Goal: Task Accomplishment & Management: Complete application form

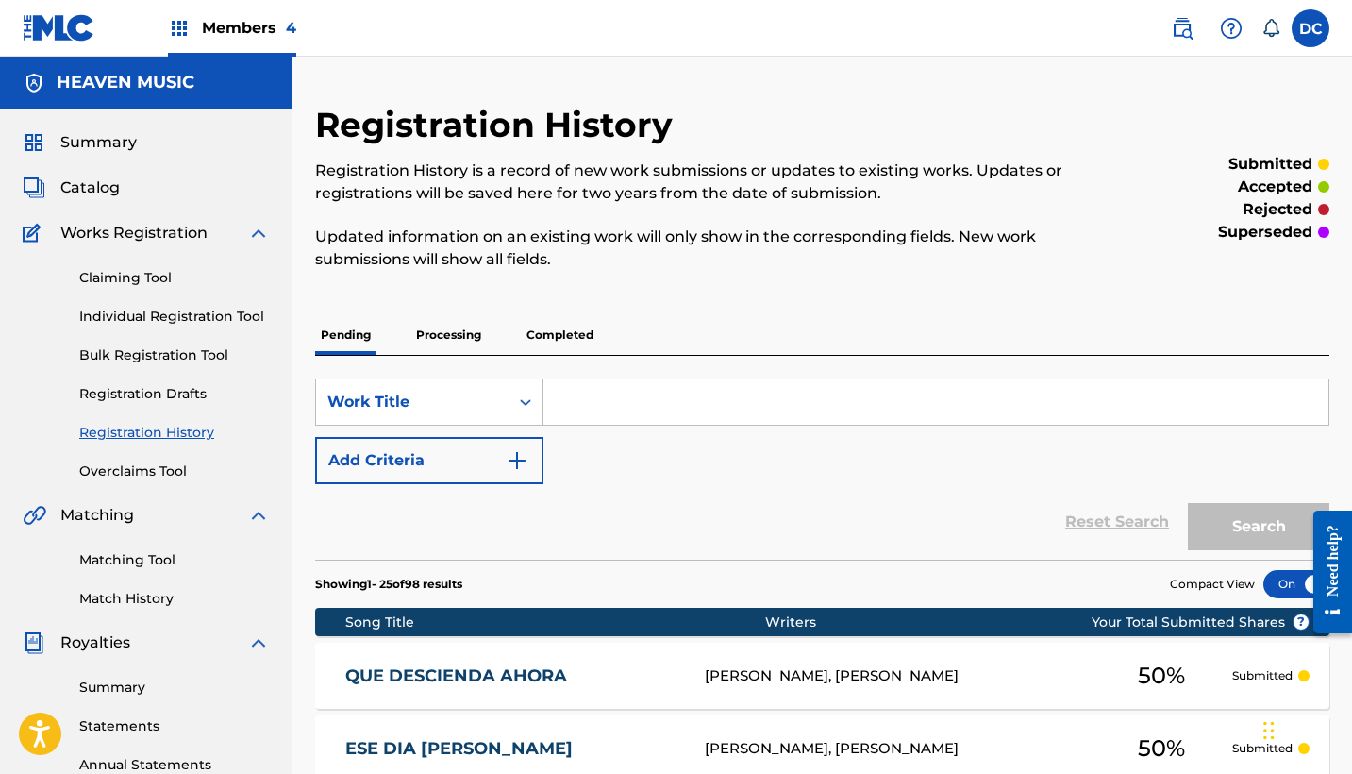
click at [261, 30] on span "Members 4" at bounding box center [249, 28] width 94 height 22
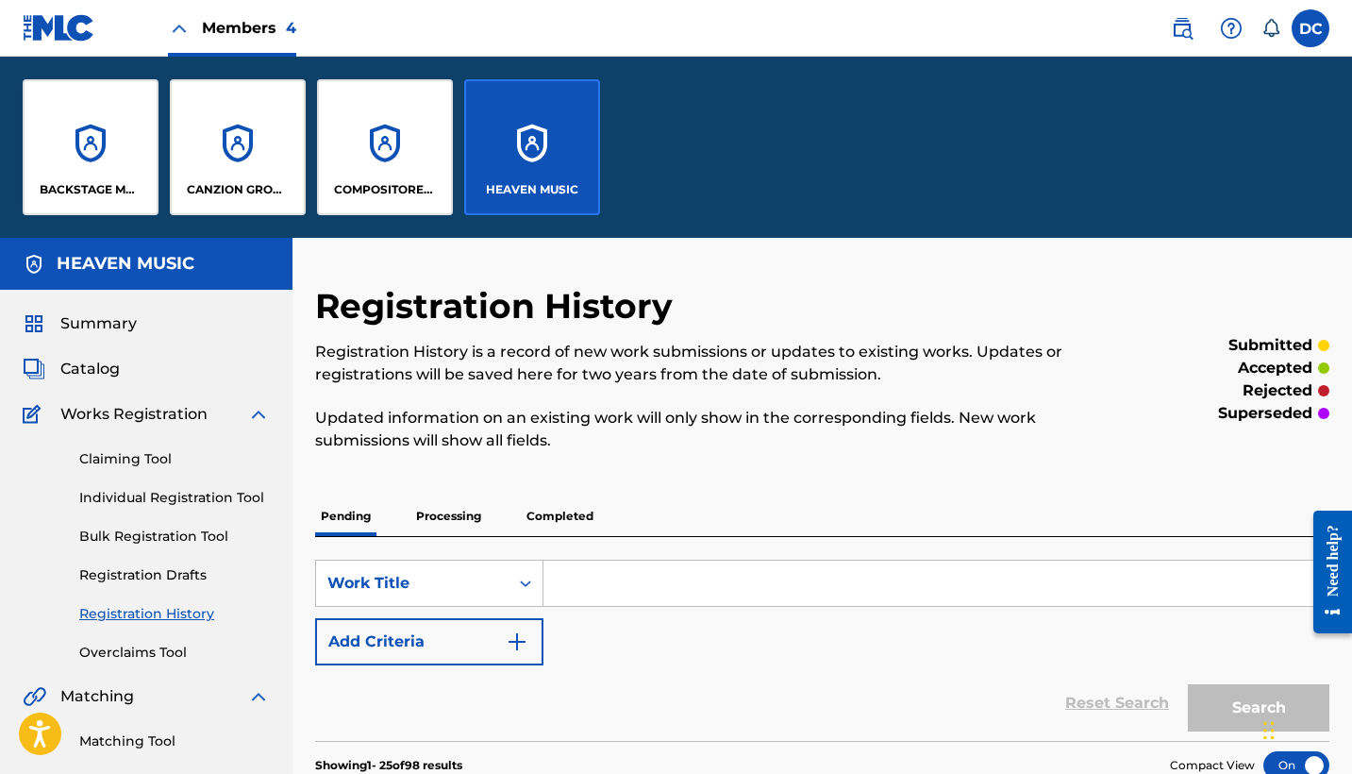
click at [244, 147] on div "CANZION GROUP LP" at bounding box center [238, 147] width 136 height 136
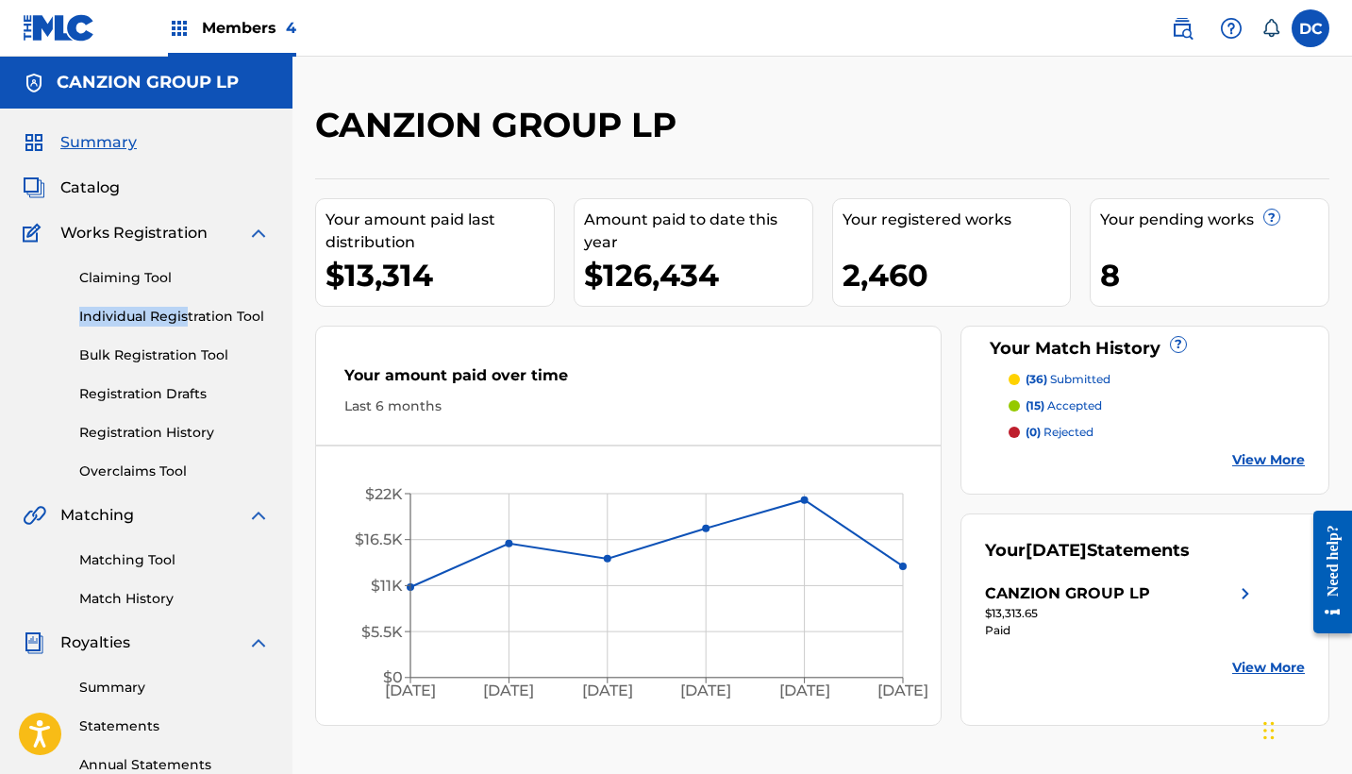
click at [185, 307] on div "Claiming Tool Individual Registration Tool Bulk Registration Tool Registration …" at bounding box center [146, 362] width 247 height 237
click at [240, 313] on link "Individual Registration Tool" at bounding box center [174, 317] width 191 height 20
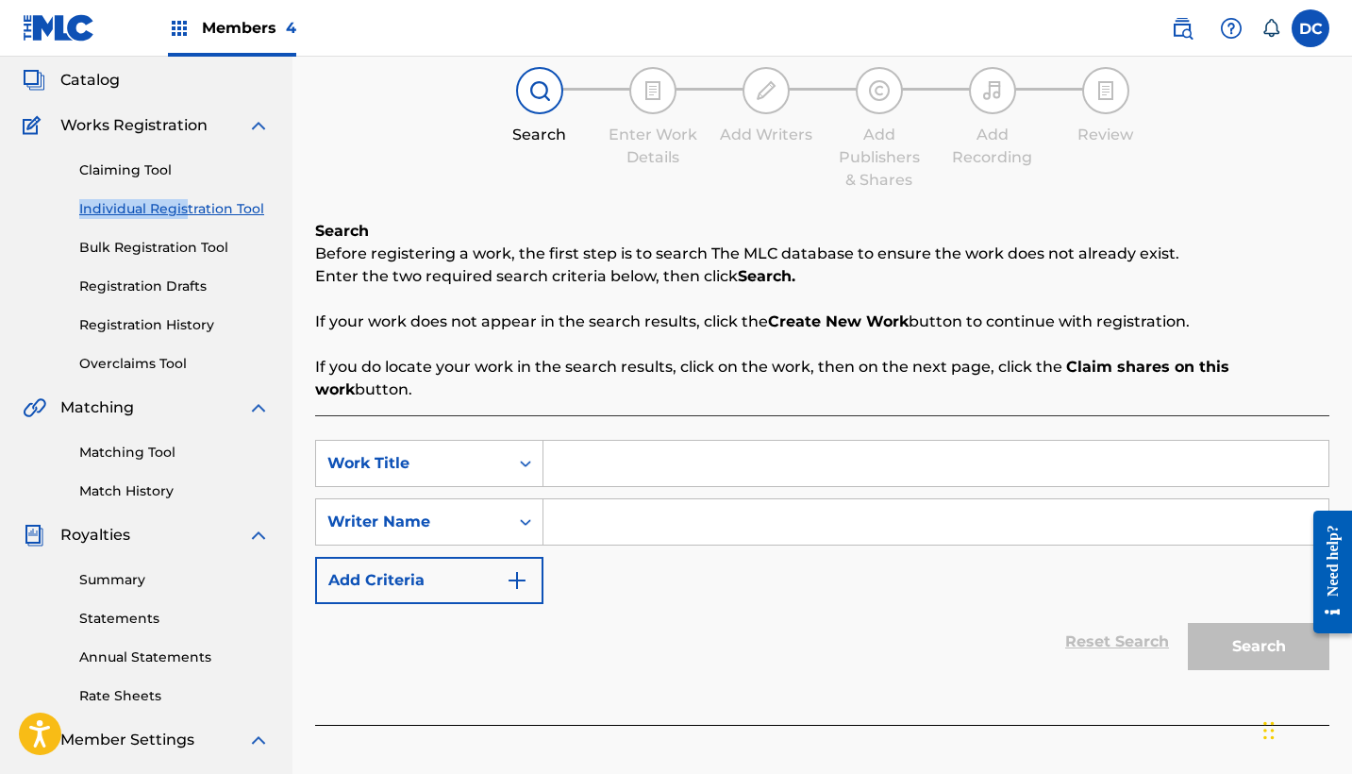
scroll to position [108, 0]
click at [598, 452] on input "Search Form" at bounding box center [935, 462] width 785 height 45
paste input "Hermosa Presencia"
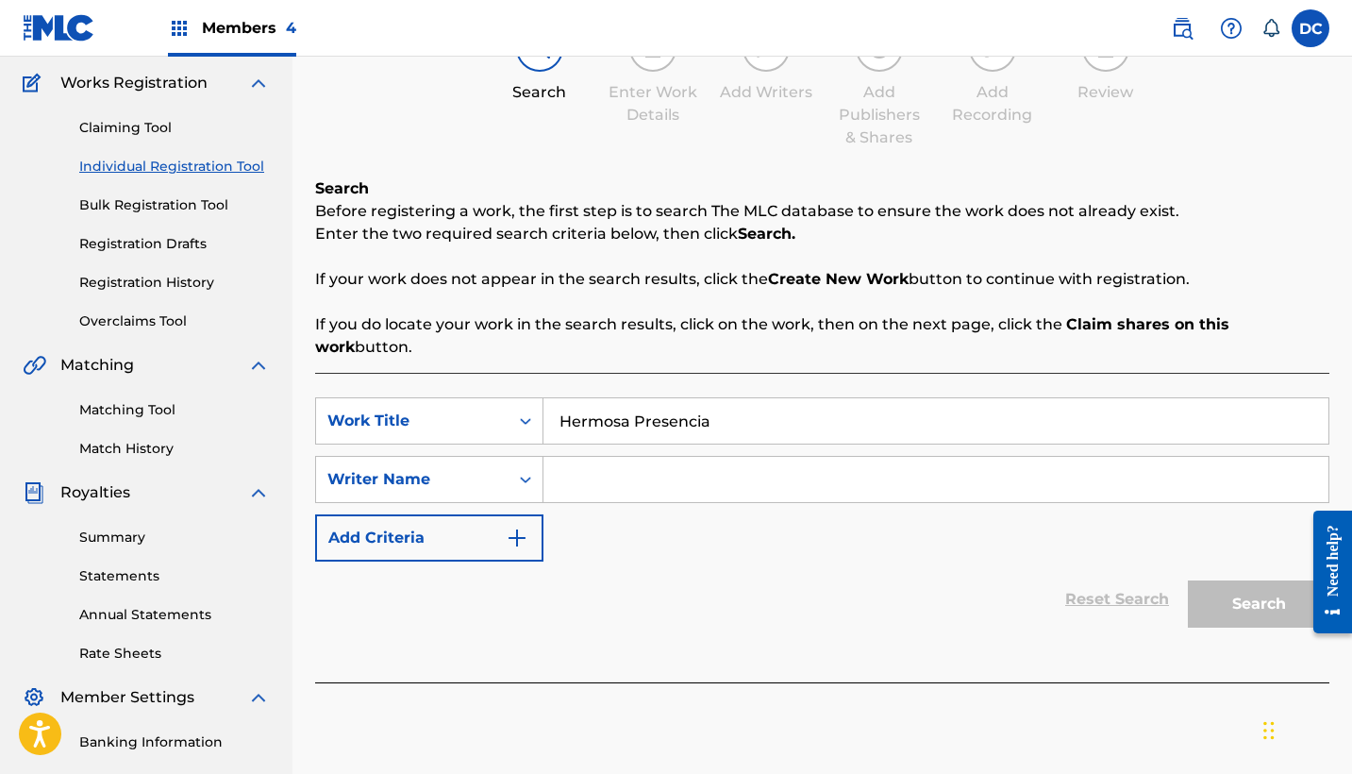
scroll to position [153, 0]
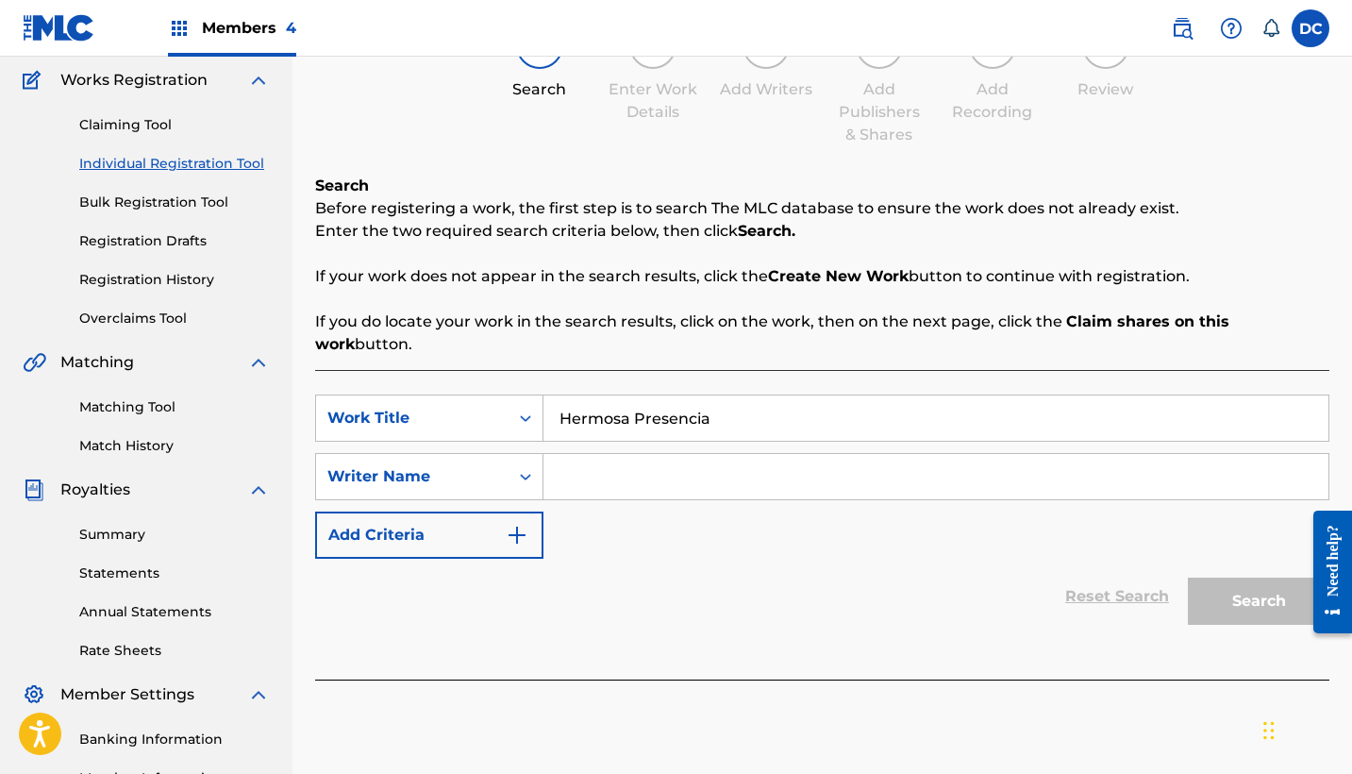
type input "Hermosa Presencia"
click at [633, 454] on input "Search Form" at bounding box center [935, 476] width 785 height 45
paste input "[PERSON_NAME] [PERSON_NAME]"
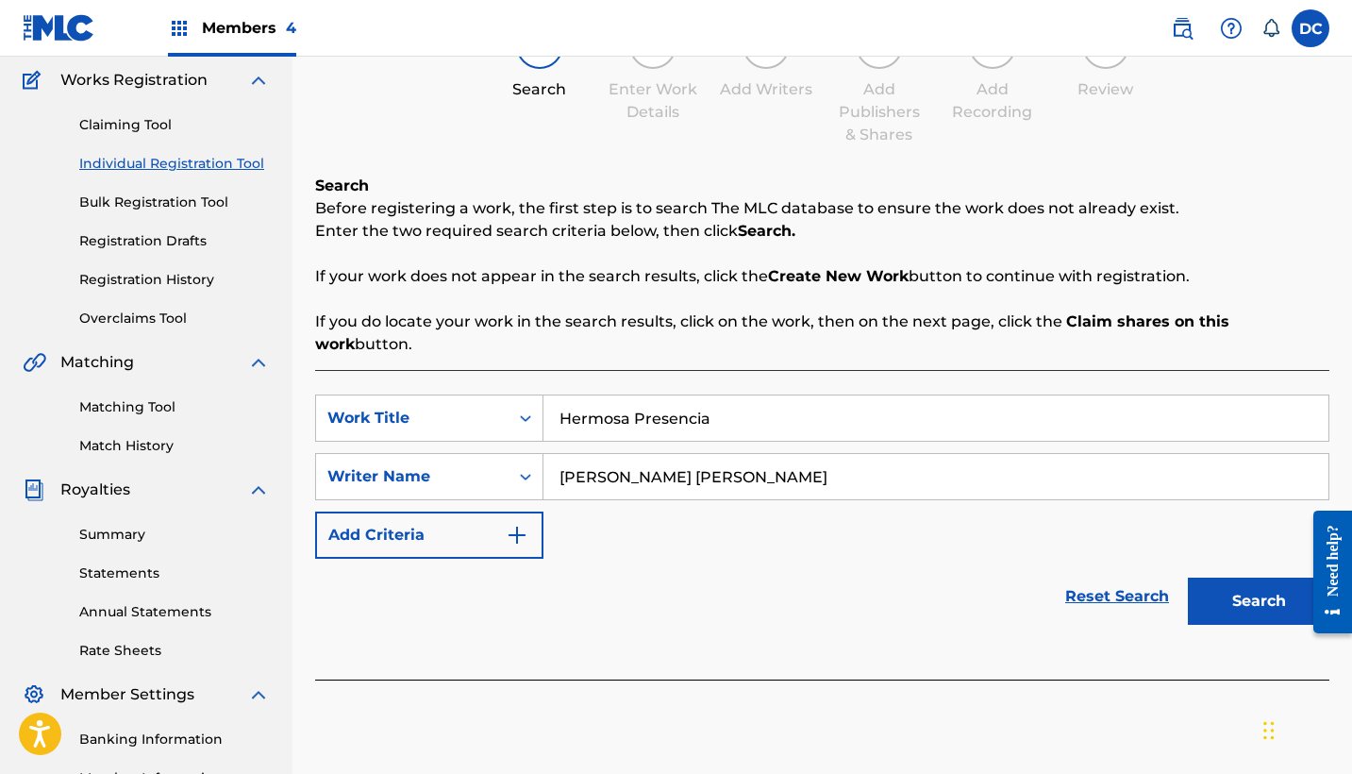
type input "[PERSON_NAME] [PERSON_NAME]"
click at [1232, 577] on button "Search" at bounding box center [1259, 600] width 142 height 47
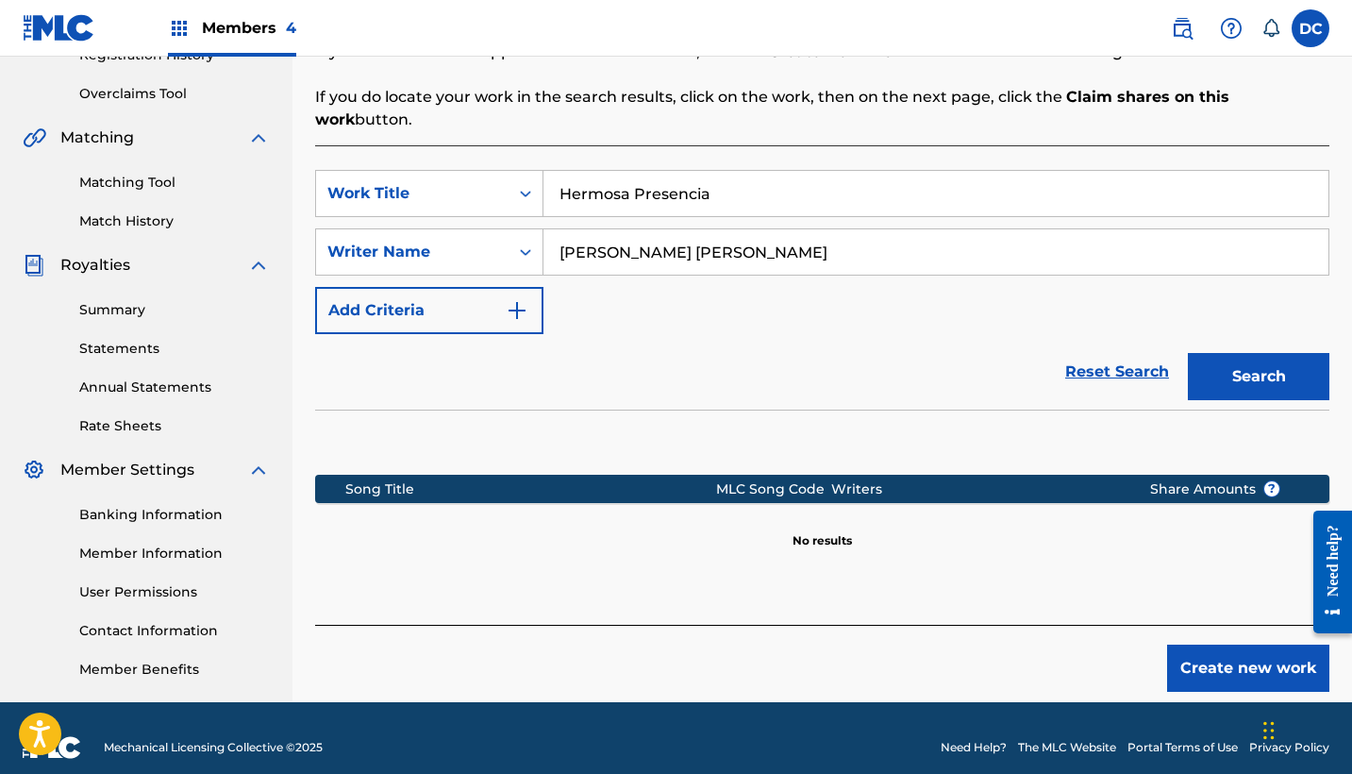
scroll to position [378, 0]
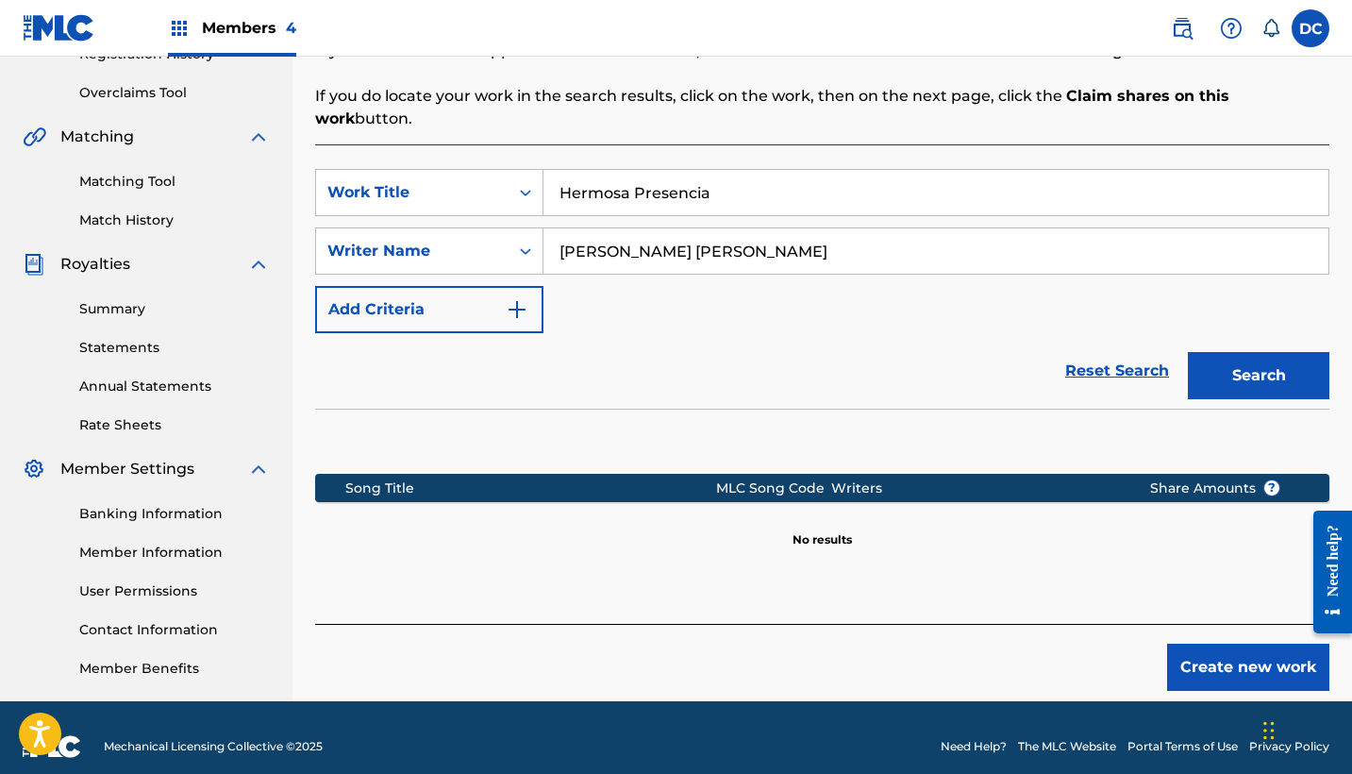
click at [1248, 659] on button "Create new work" at bounding box center [1248, 666] width 162 height 47
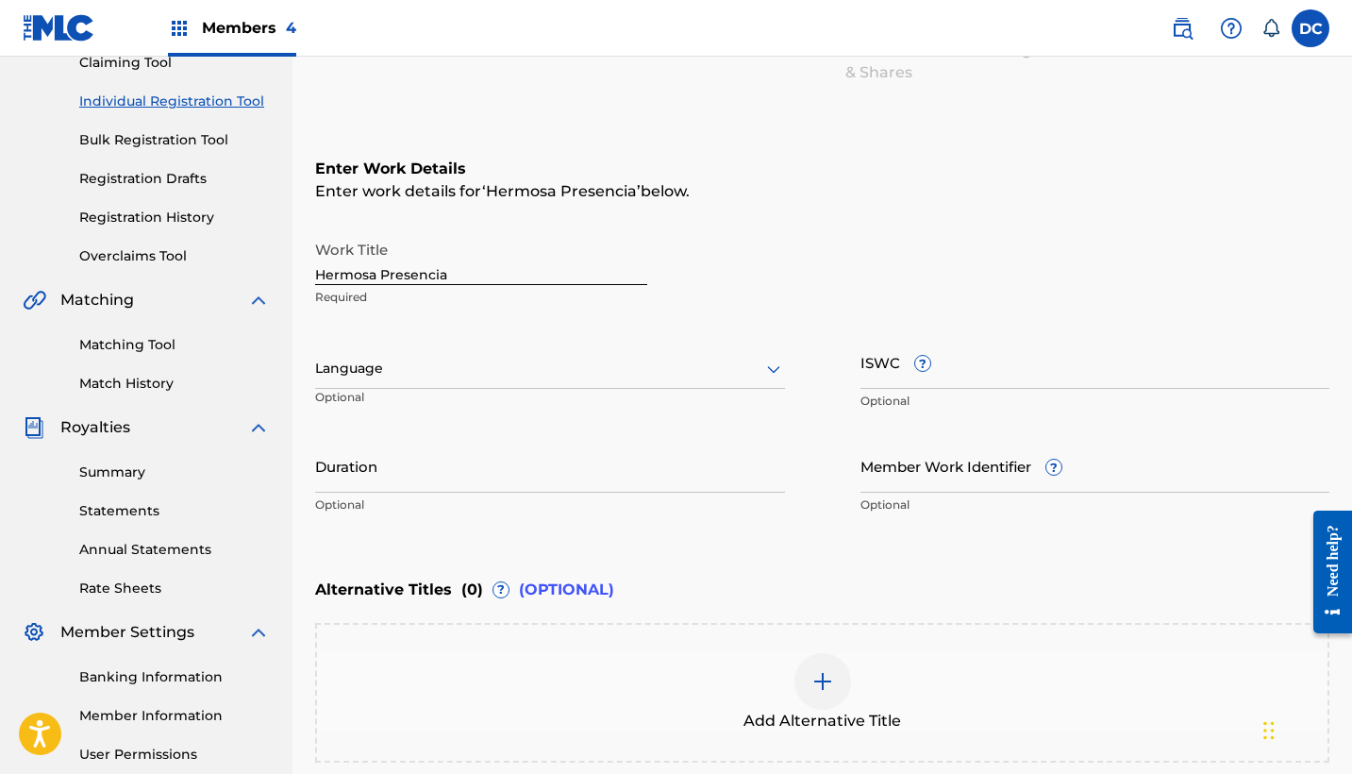
scroll to position [194, 0]
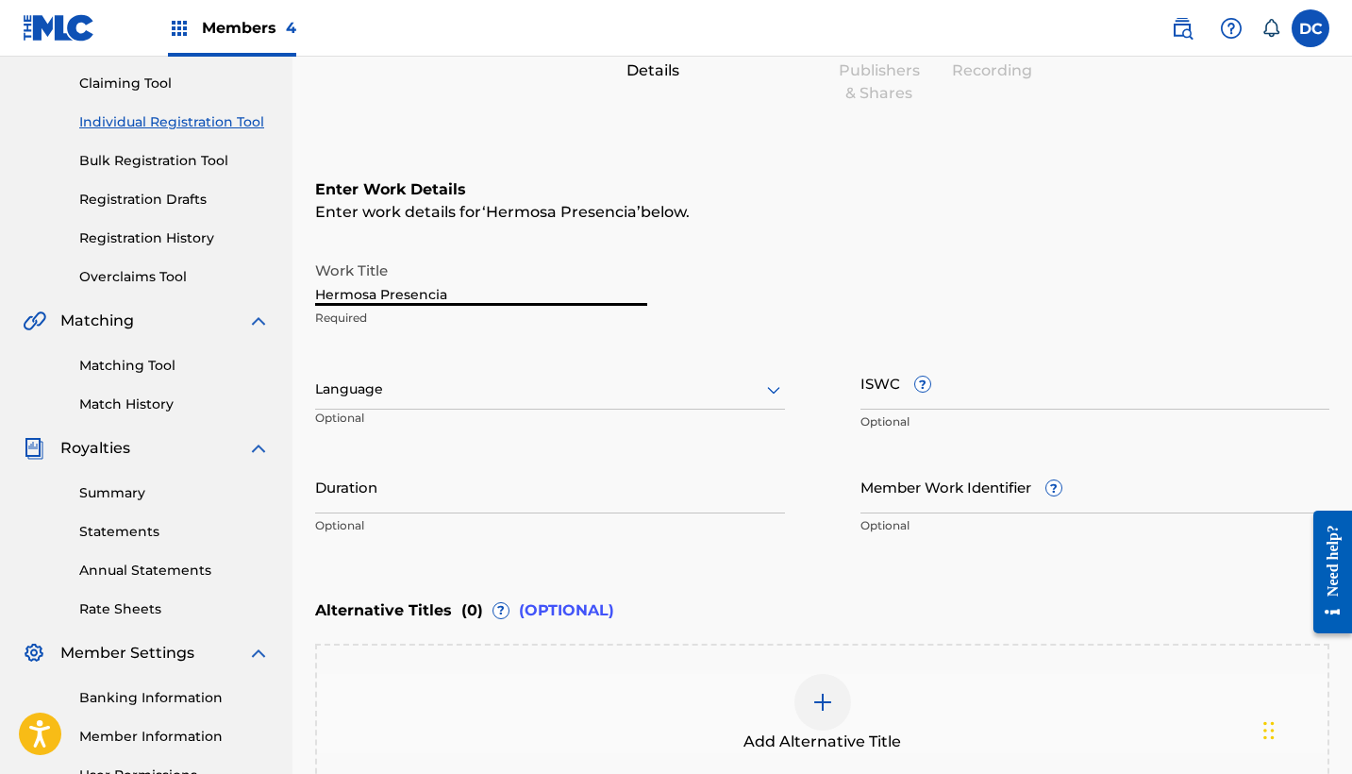
drag, startPoint x: 464, startPoint y: 293, endPoint x: 255, endPoint y: 291, distance: 209.5
click at [256, 292] on main "CANZION GROUP LP Summary Catalog Works Registration Claiming Tool Individual Re…" at bounding box center [676, 379] width 1352 height 1035
type input "HERMOSA PRESENCIA"
click at [463, 392] on div at bounding box center [550, 389] width 470 height 24
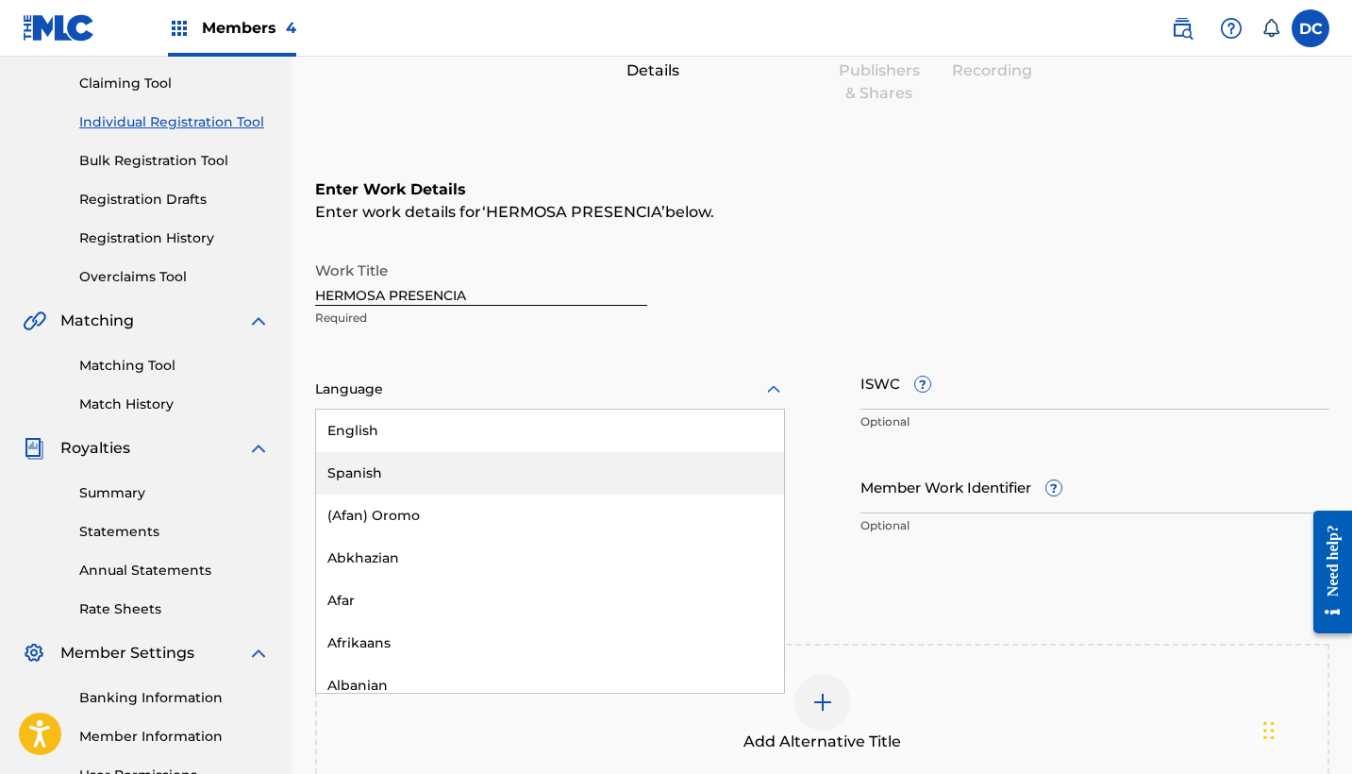
click at [391, 476] on div "Spanish" at bounding box center [550, 473] width 468 height 42
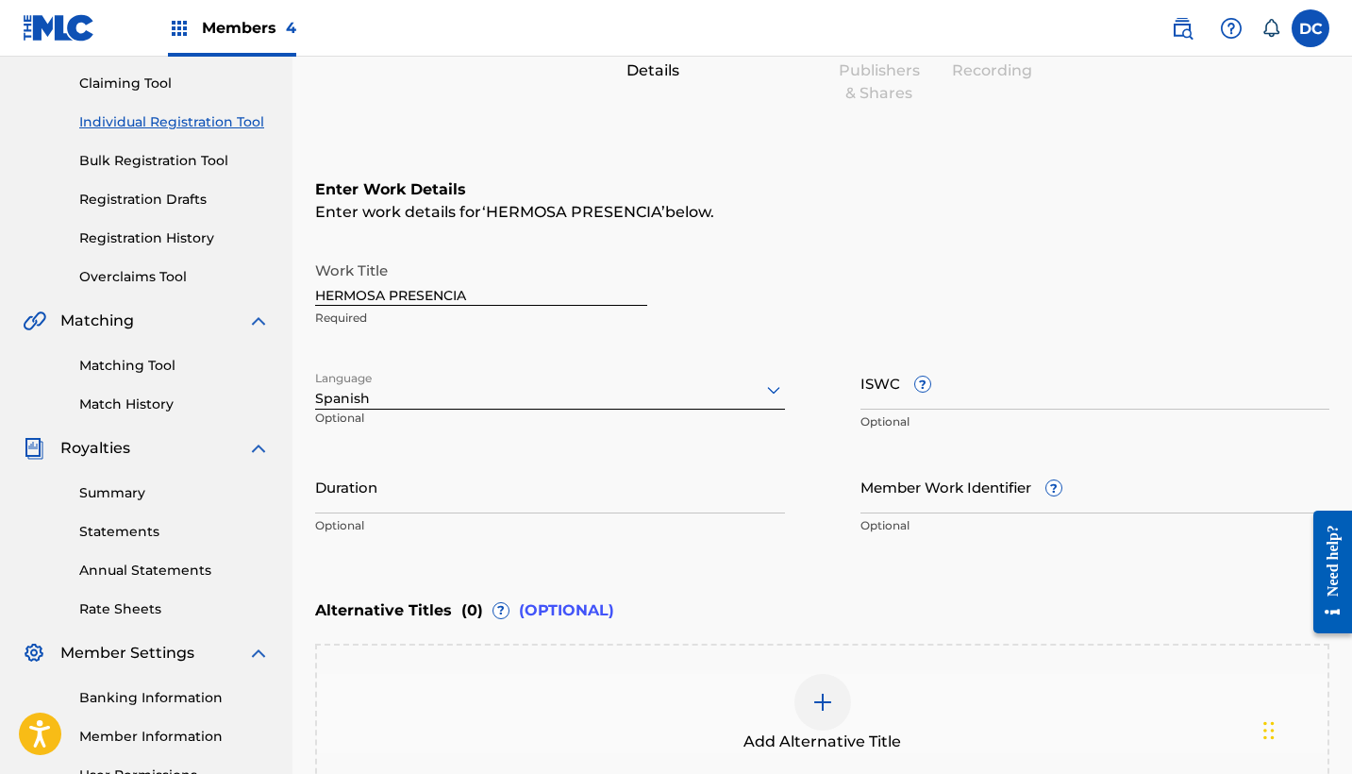
click at [442, 498] on input "Duration" at bounding box center [550, 486] width 470 height 54
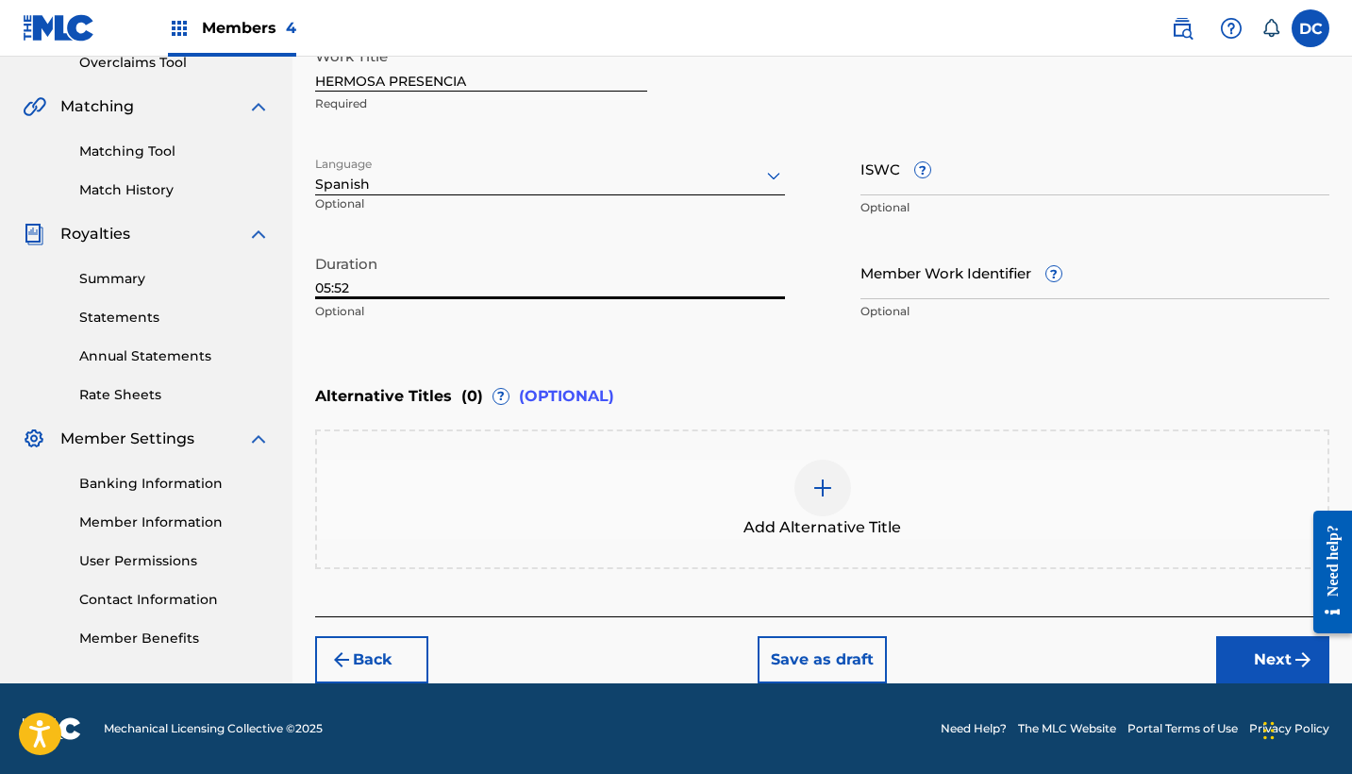
scroll to position [409, 0]
type input "05:52"
click at [1233, 654] on button "Next" at bounding box center [1272, 659] width 113 height 47
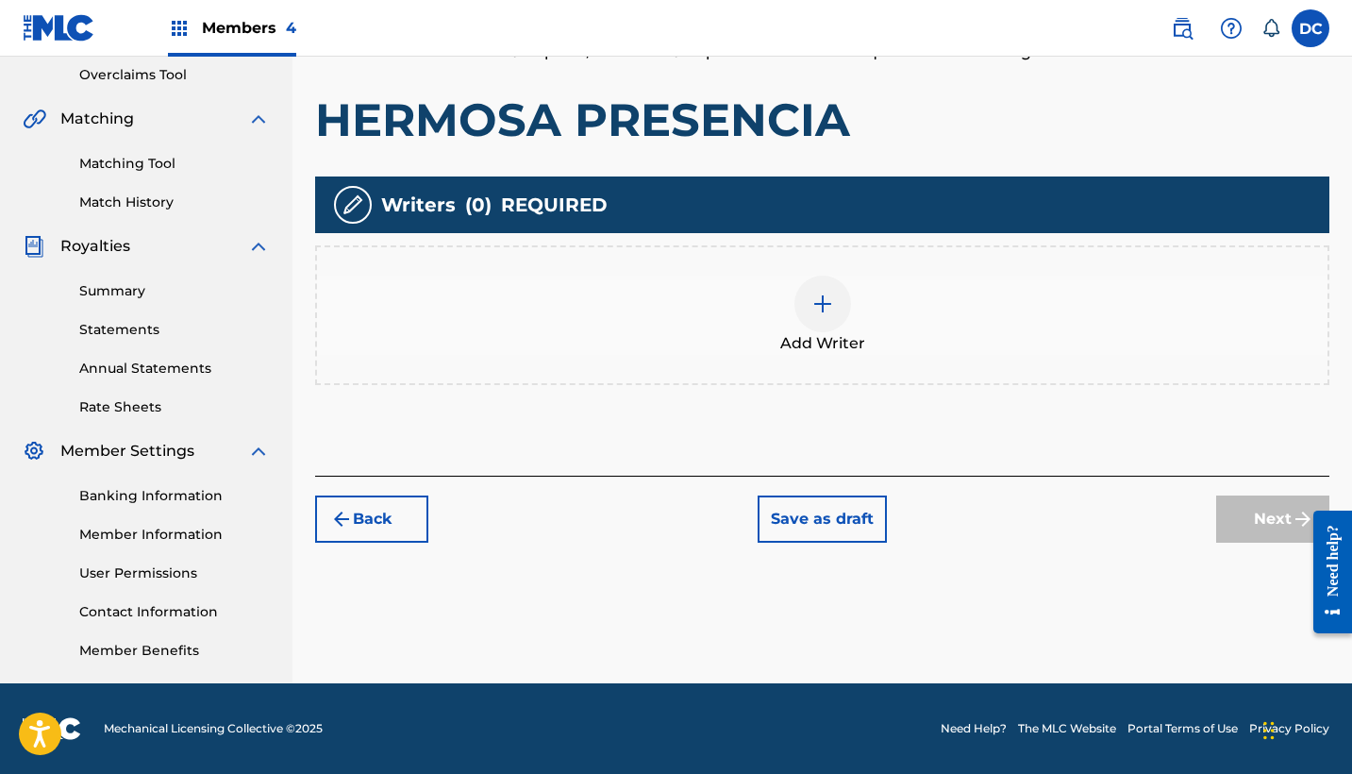
scroll to position [396, 0]
click at [834, 325] on div at bounding box center [822, 303] width 57 height 57
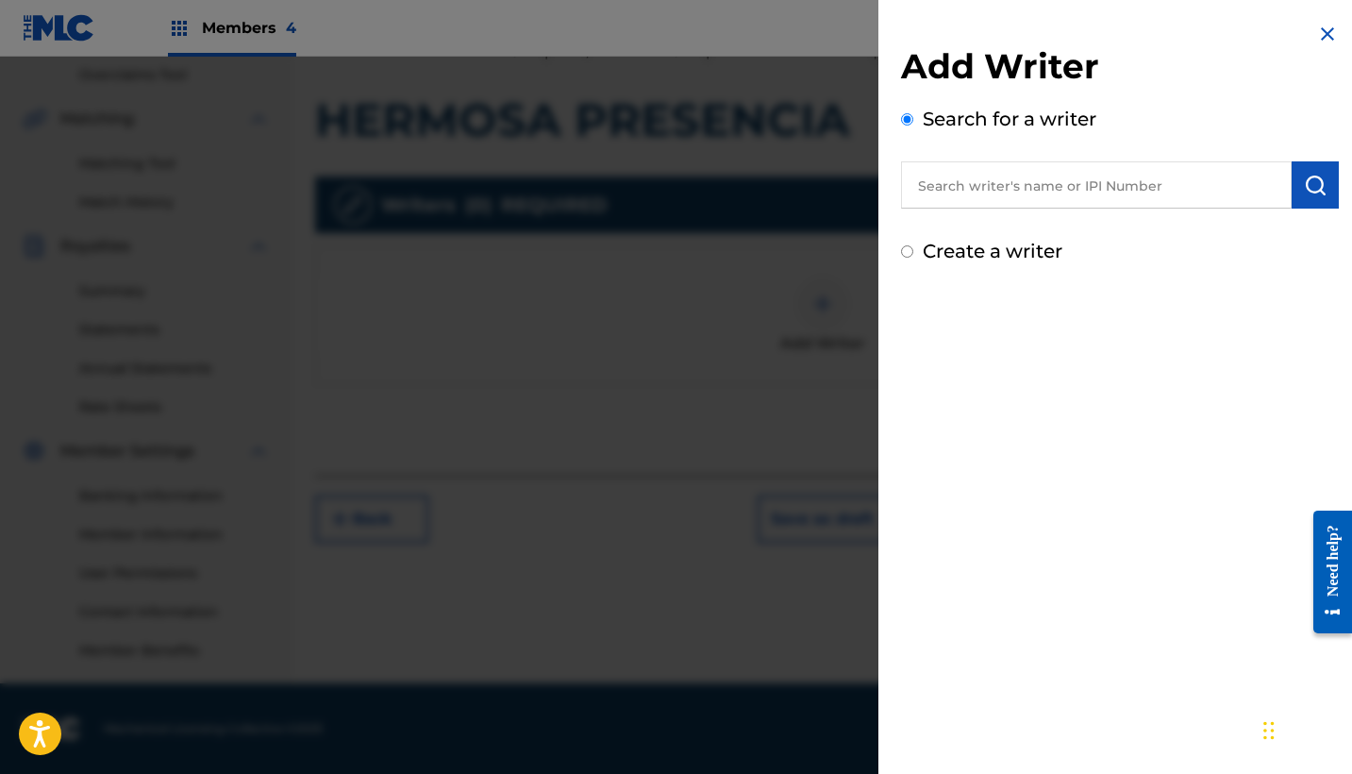
click at [998, 185] on input "text" at bounding box center [1096, 184] width 391 height 47
paste input "849124031"
click at [919, 181] on input "849124031" at bounding box center [1096, 184] width 391 height 47
type input "00849124031"
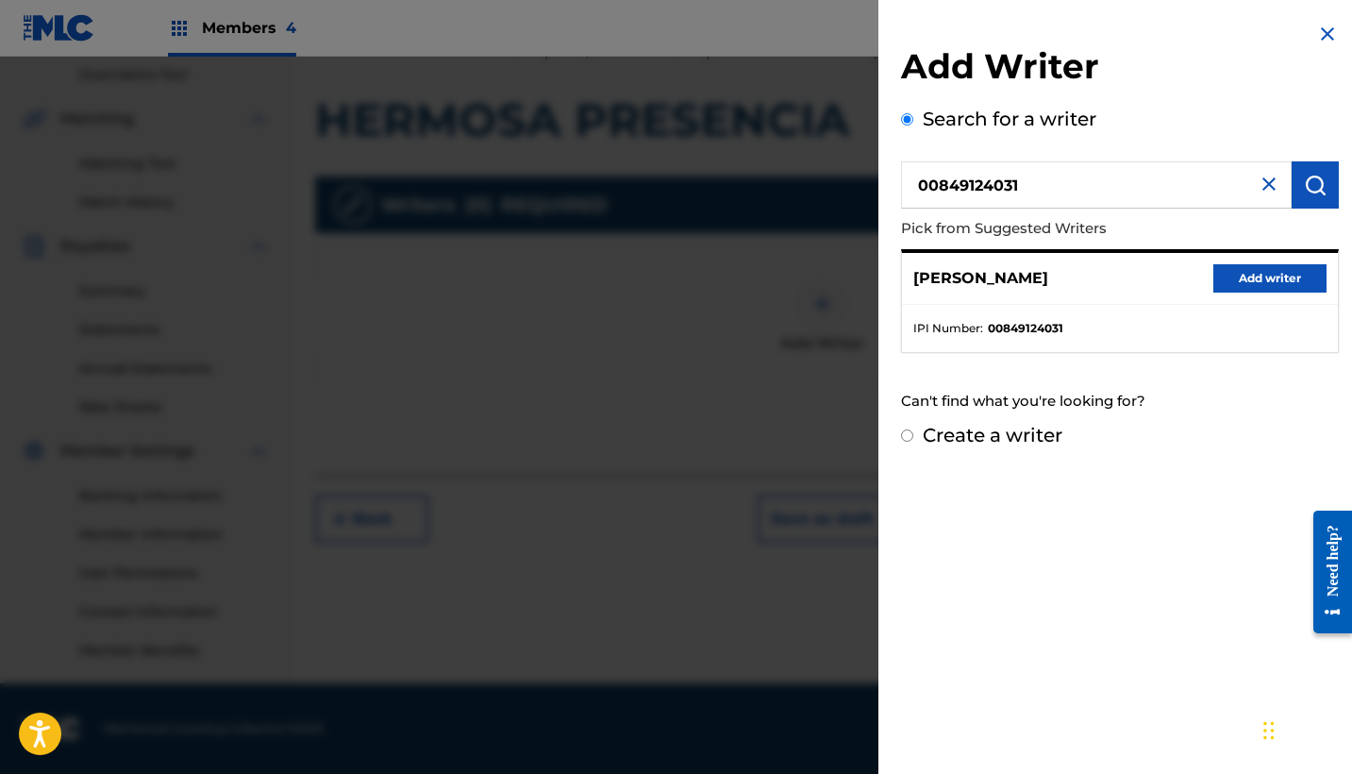
click at [1247, 277] on button "Add writer" at bounding box center [1269, 278] width 113 height 28
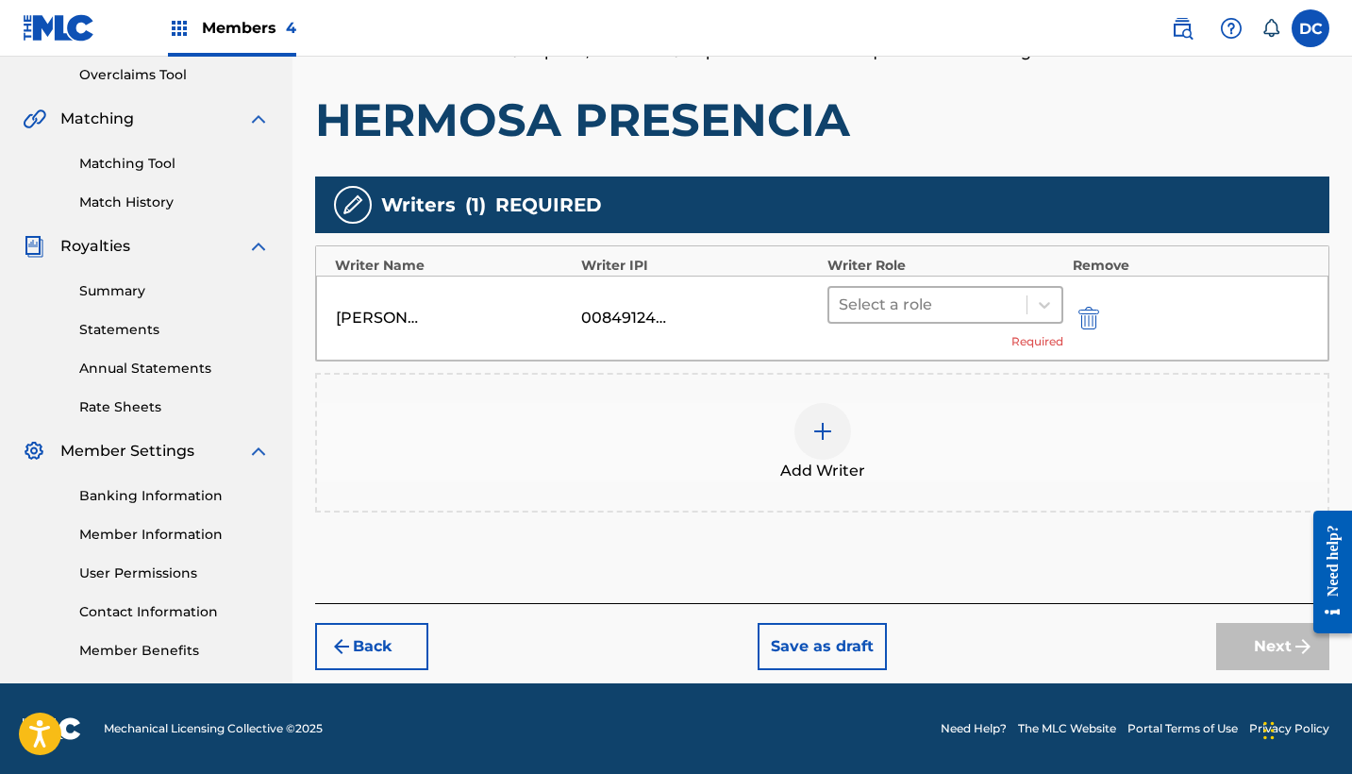
click at [911, 288] on div "Select a role" at bounding box center [927, 305] width 197 height 34
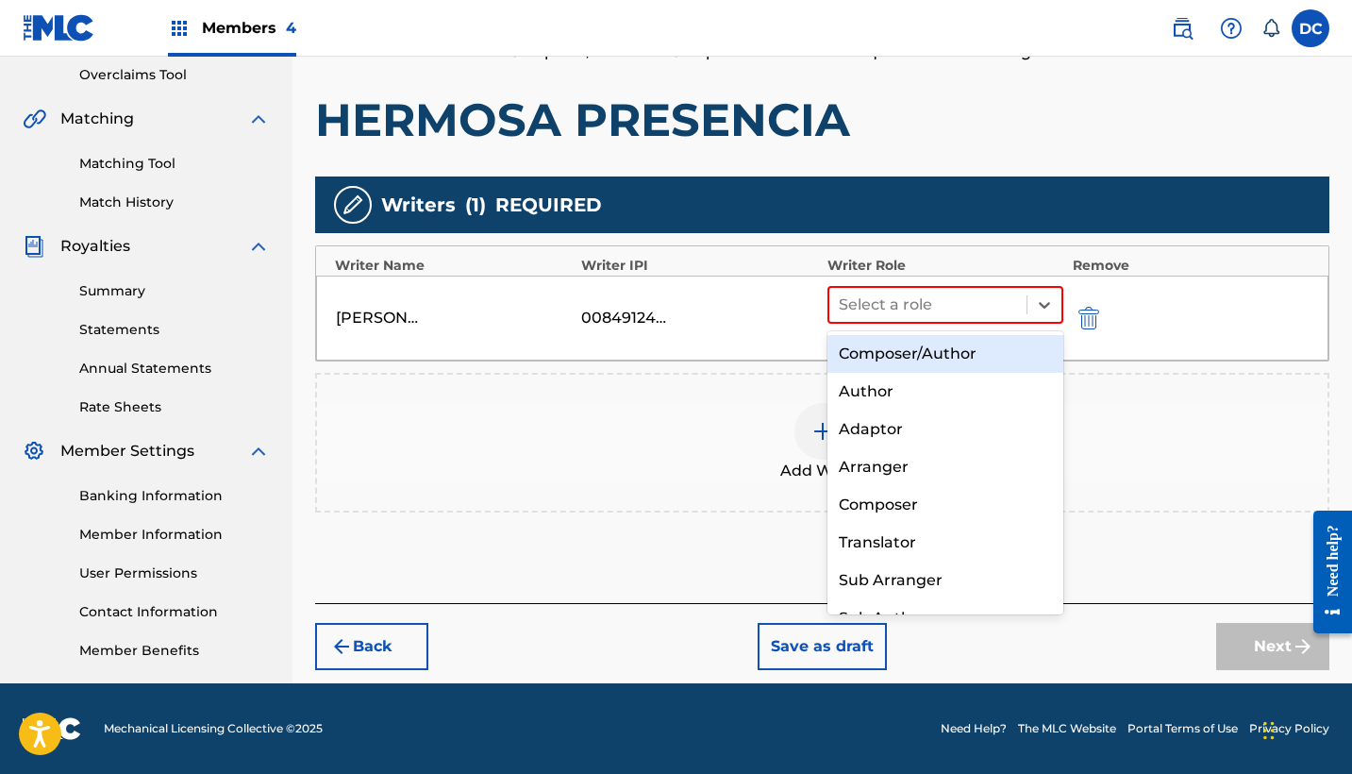
click at [930, 369] on div "Composer/Author" at bounding box center [945, 354] width 236 height 38
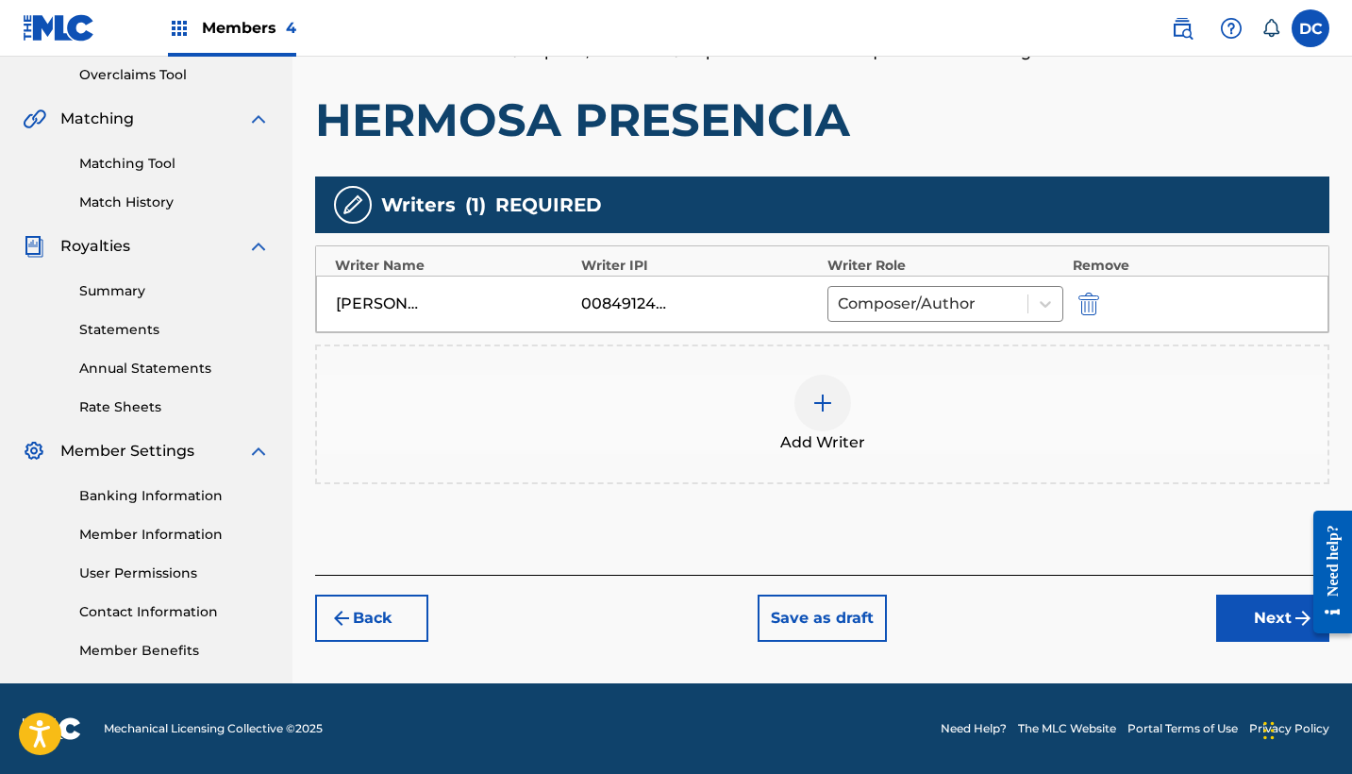
click at [1236, 624] on button "Next" at bounding box center [1272, 617] width 113 height 47
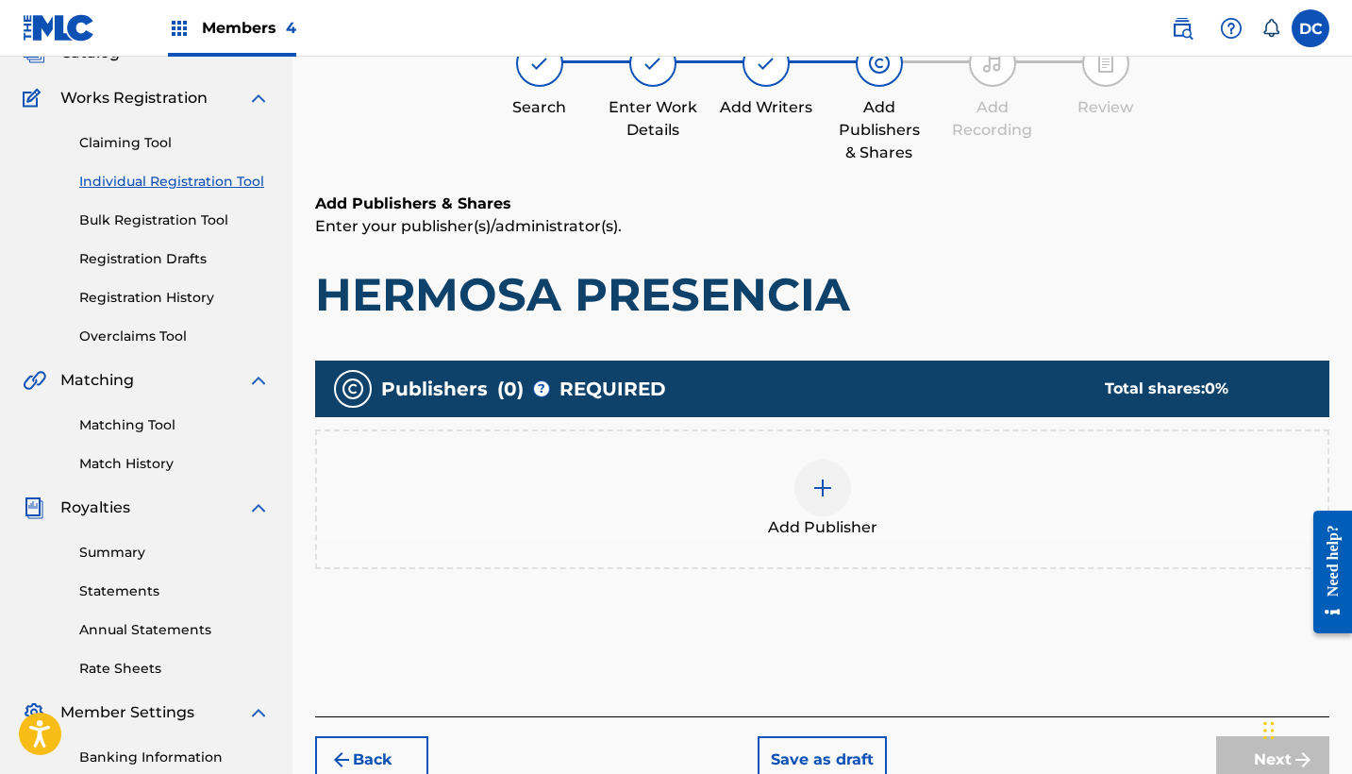
scroll to position [85, 0]
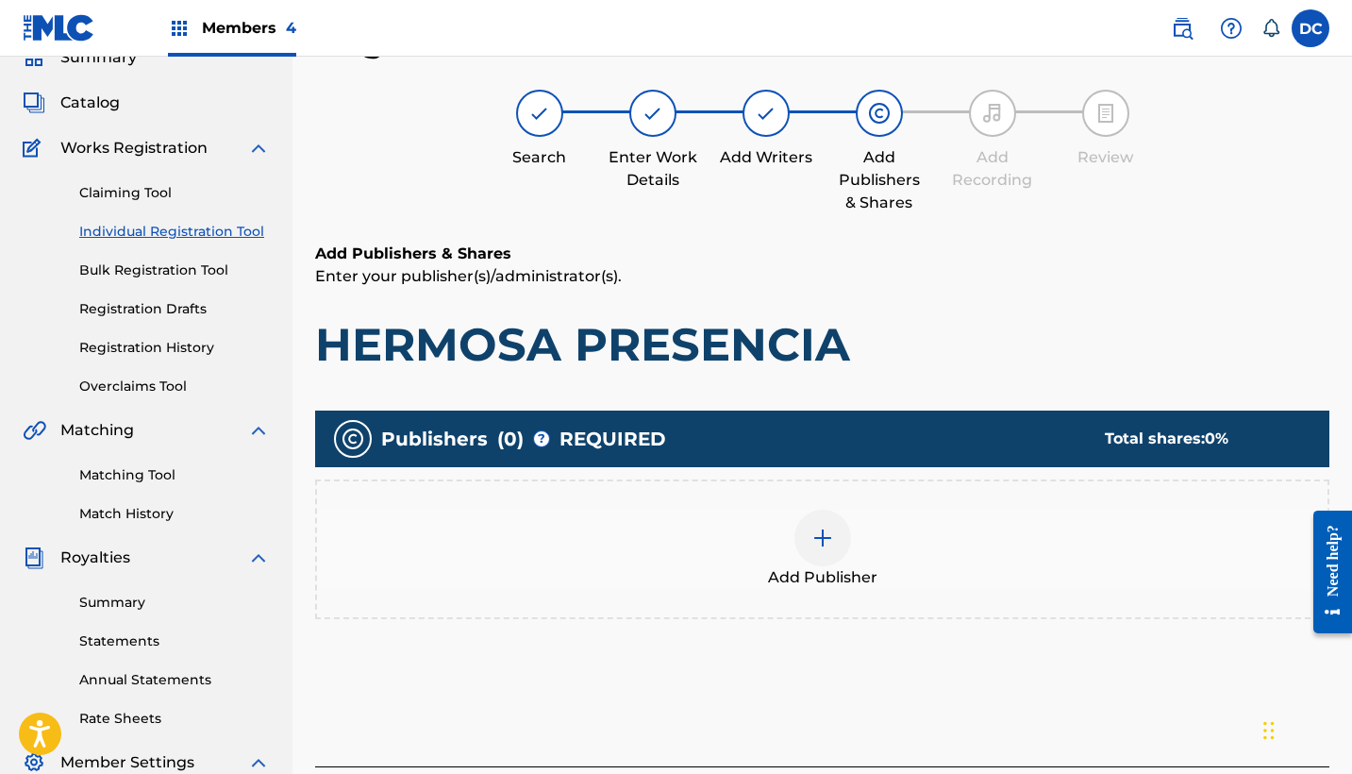
click at [860, 534] on div "Add Publisher" at bounding box center [822, 548] width 1010 height 79
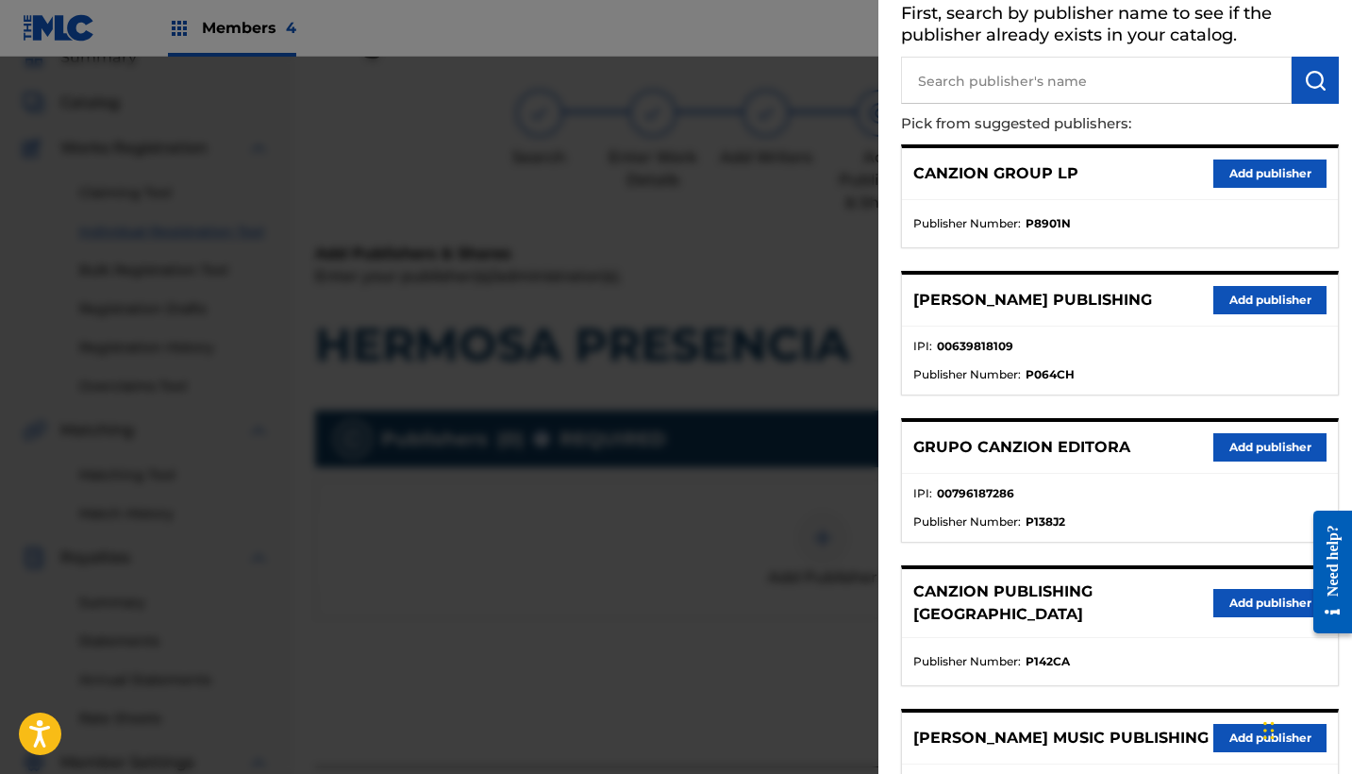
scroll to position [110, 0]
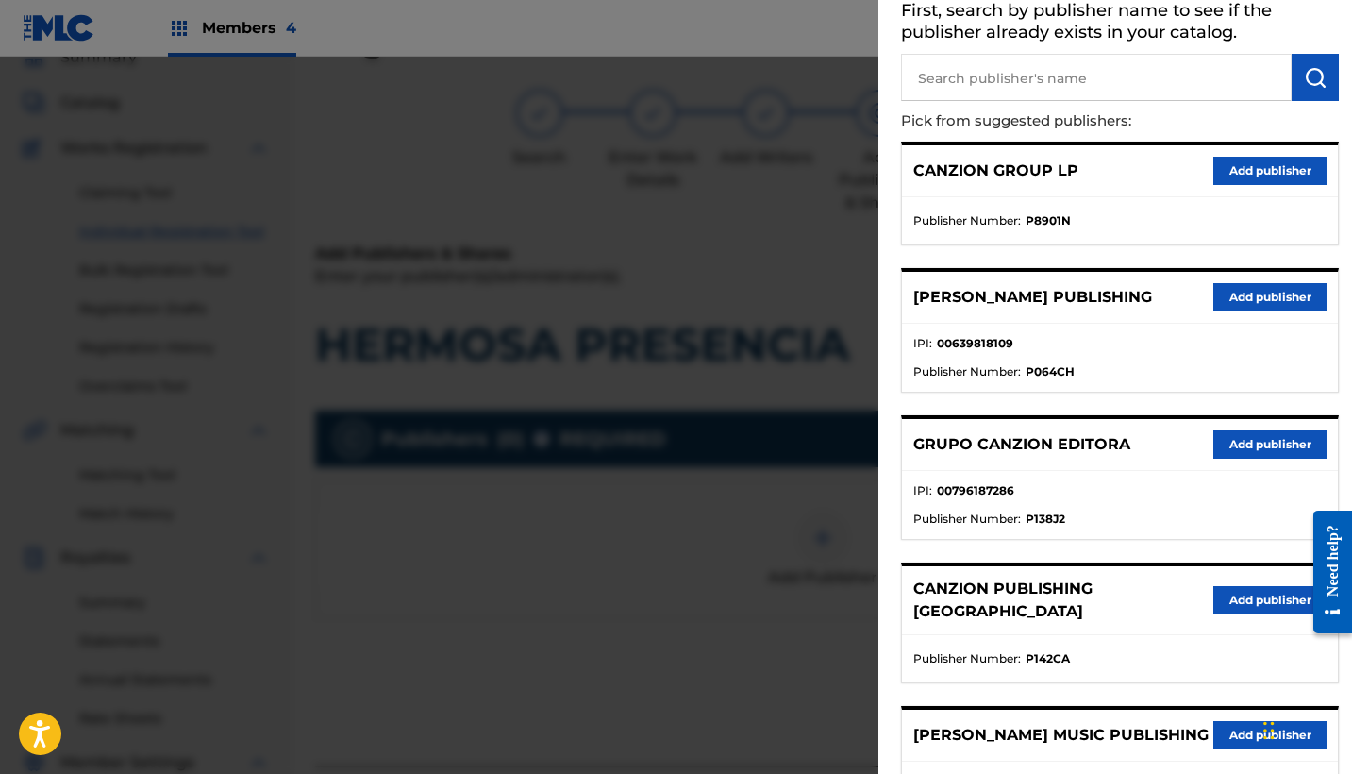
click at [1231, 435] on button "Add publisher" at bounding box center [1269, 444] width 113 height 28
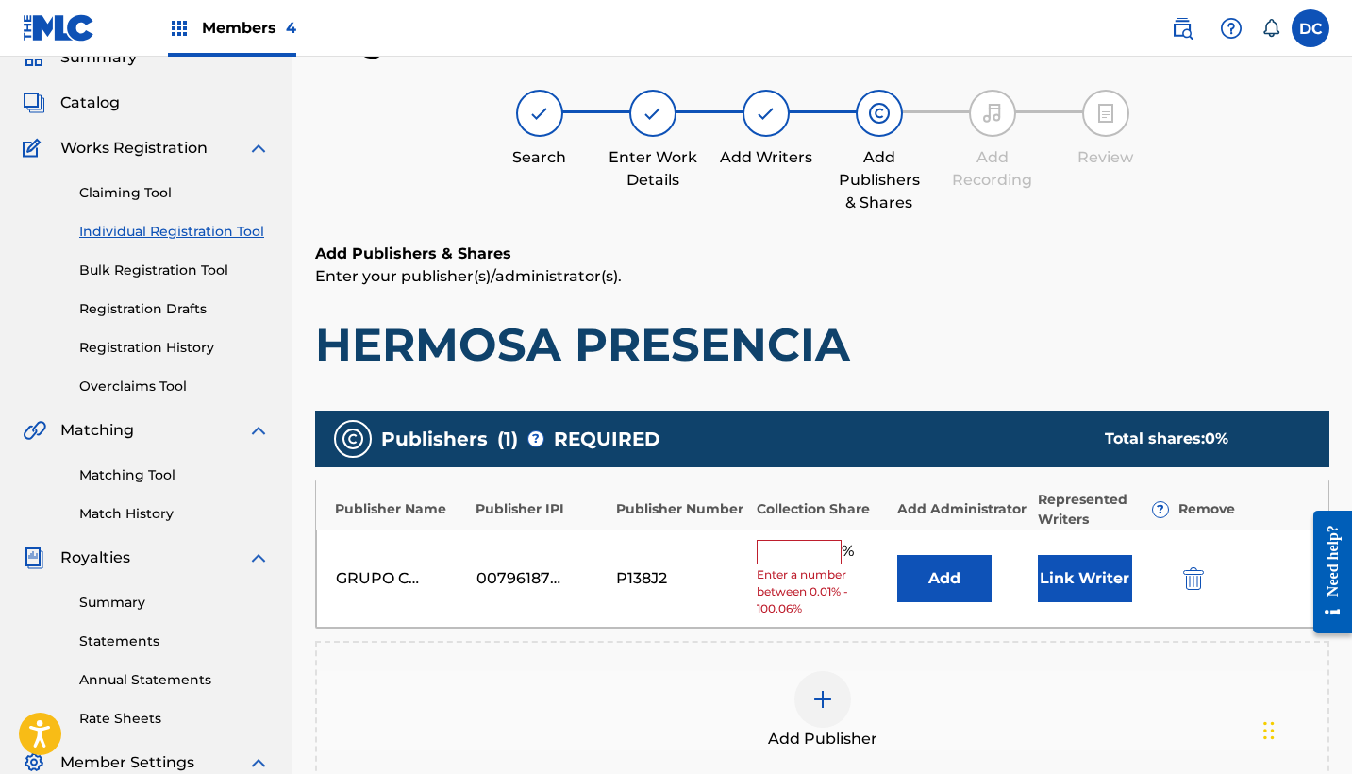
click at [791, 558] on input "text" at bounding box center [799, 552] width 85 height 25
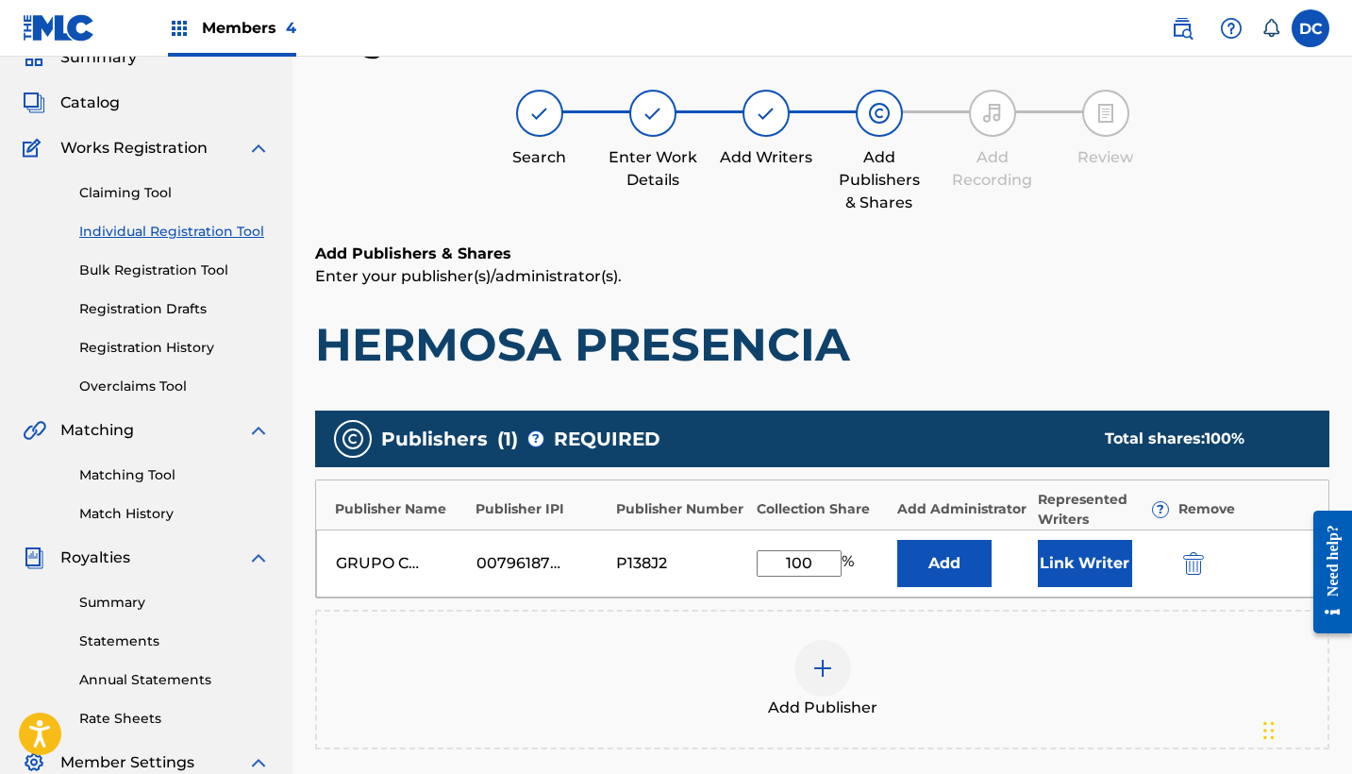
type input "100"
click at [1081, 576] on button "Link Writer" at bounding box center [1085, 563] width 94 height 47
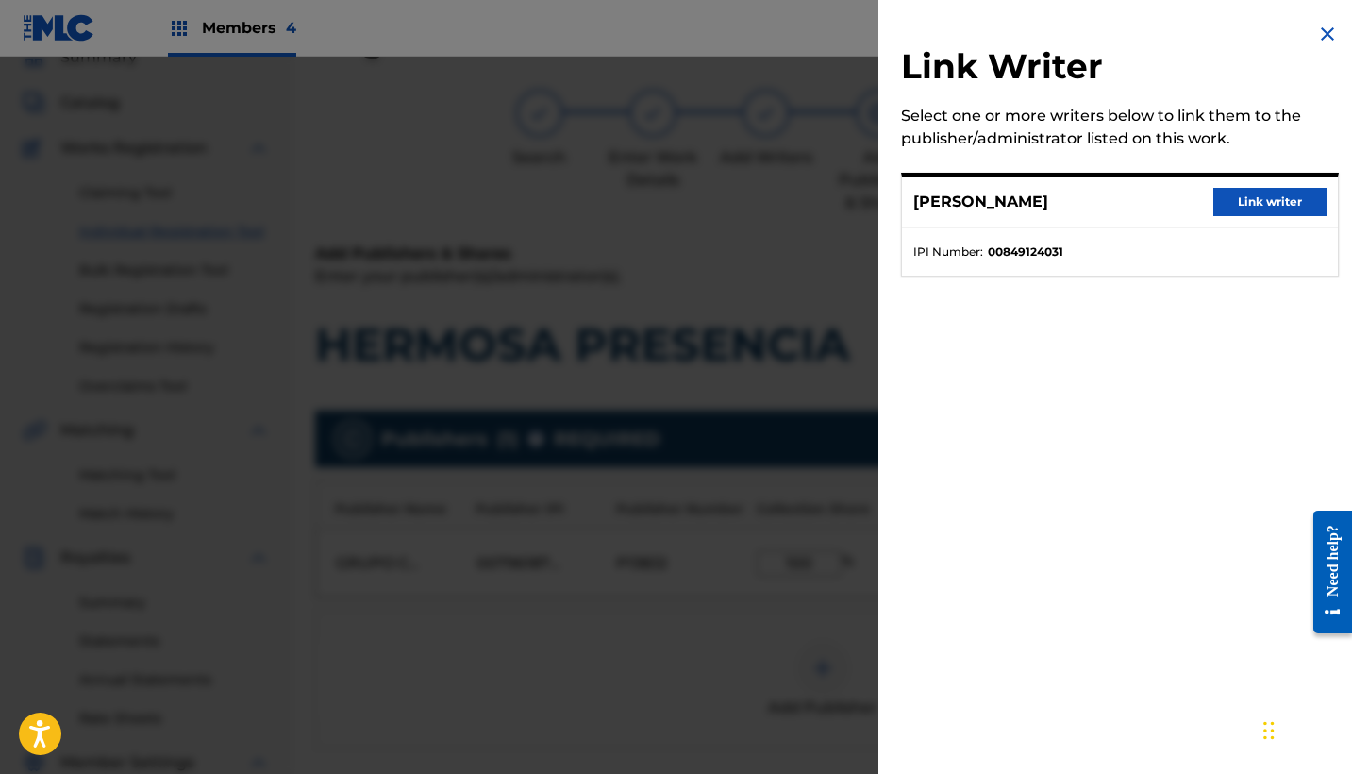
click at [1263, 204] on button "Link writer" at bounding box center [1269, 202] width 113 height 28
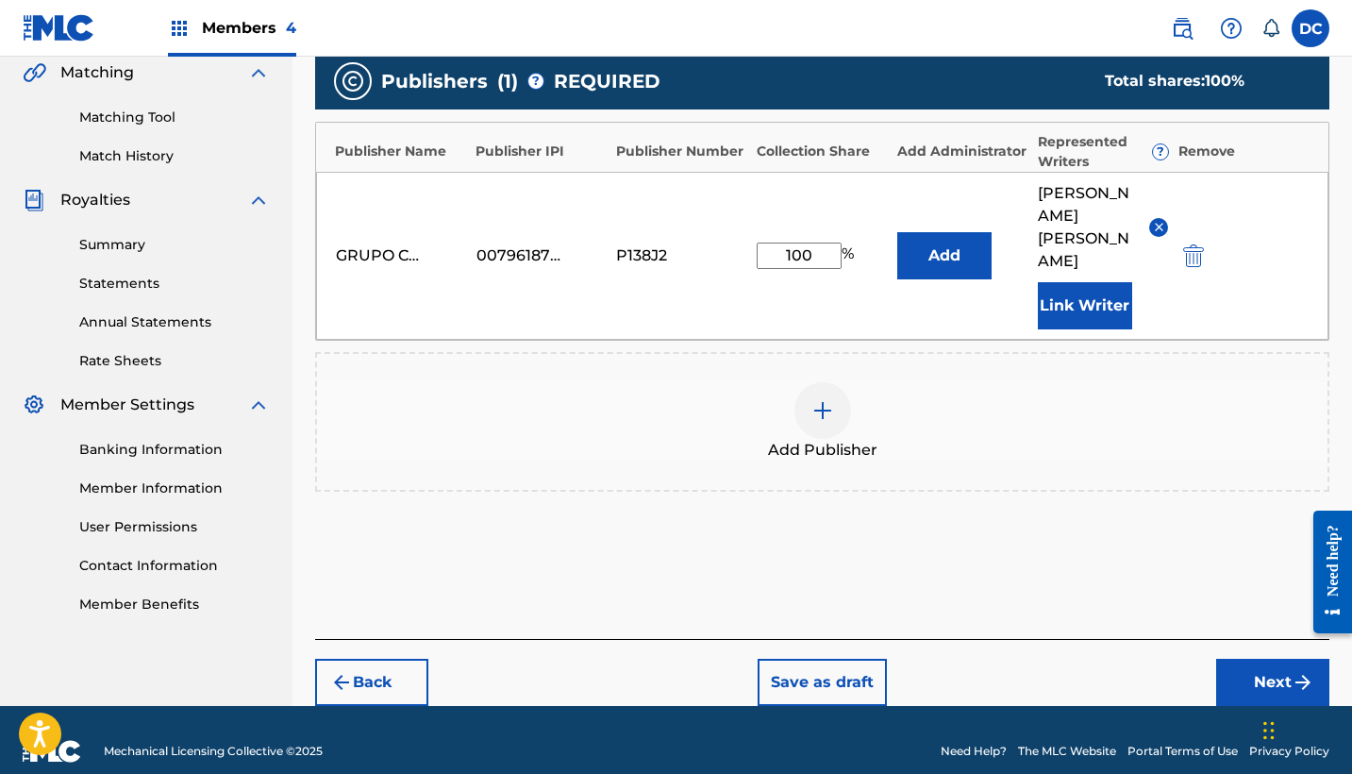
click at [1248, 659] on button "Next" at bounding box center [1272, 682] width 113 height 47
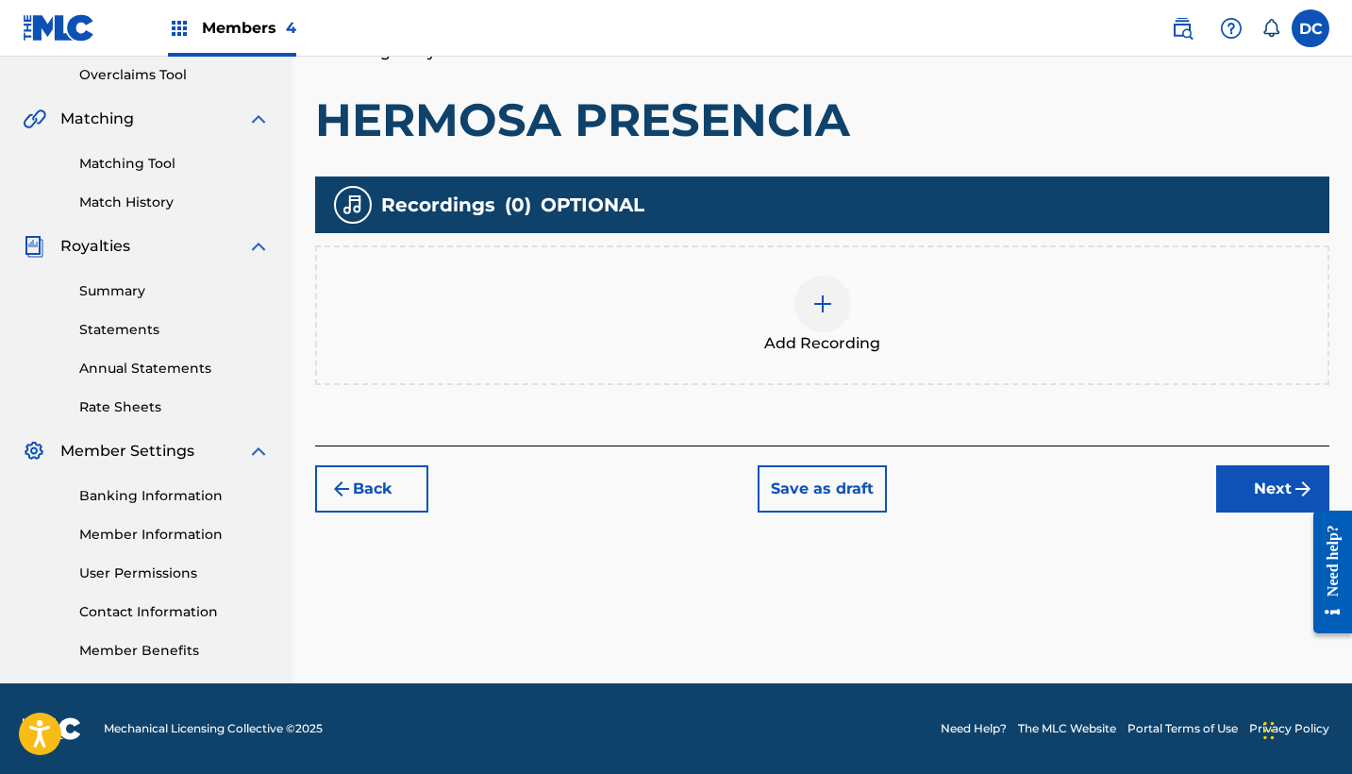
scroll to position [396, 0]
click at [928, 325] on div "Add Recording" at bounding box center [822, 314] width 1010 height 79
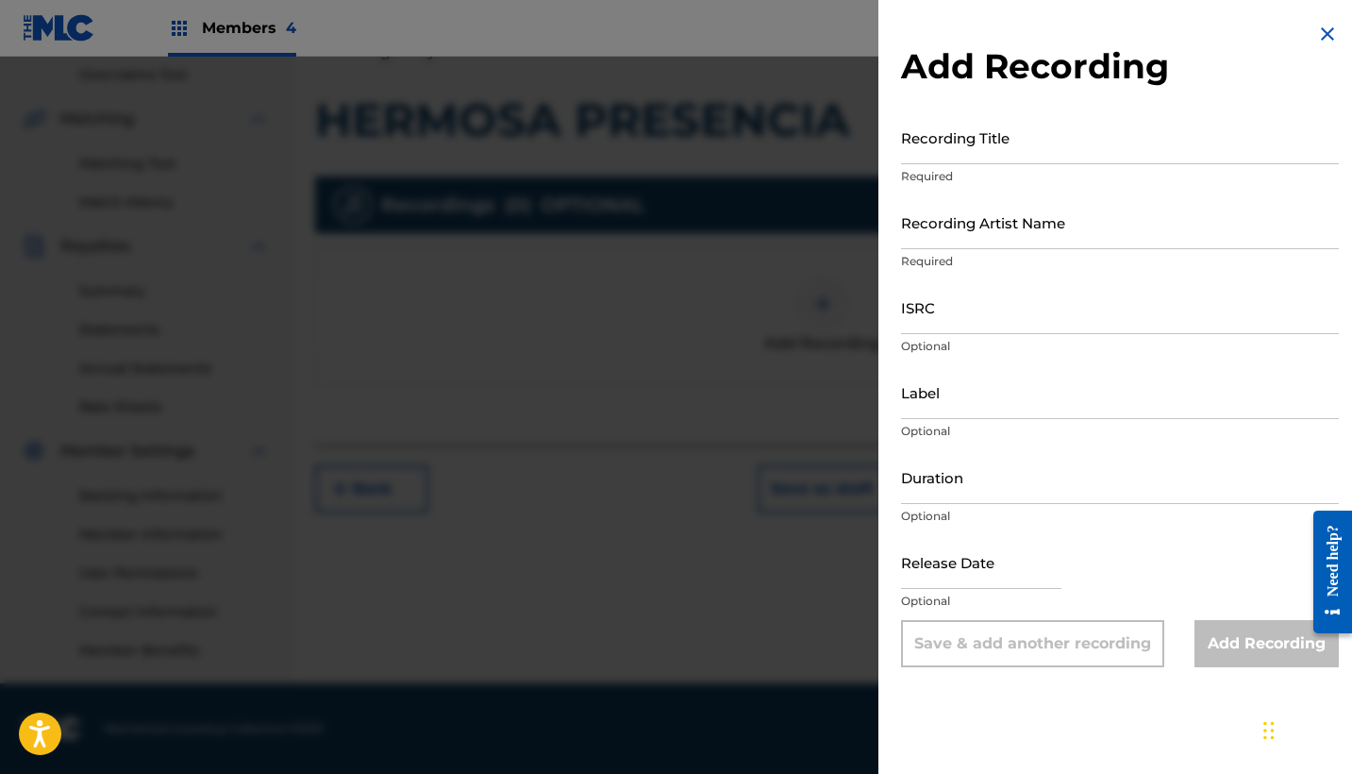
click at [984, 165] on div "Recording Title Required" at bounding box center [1120, 152] width 438 height 85
click at [962, 150] on input "Recording Title" at bounding box center [1120, 137] width 438 height 54
paste input "Hermosa Presencia"
type input "Hermosa Presencia"
click at [1005, 228] on input "Recording Artist Name" at bounding box center [1120, 222] width 438 height 54
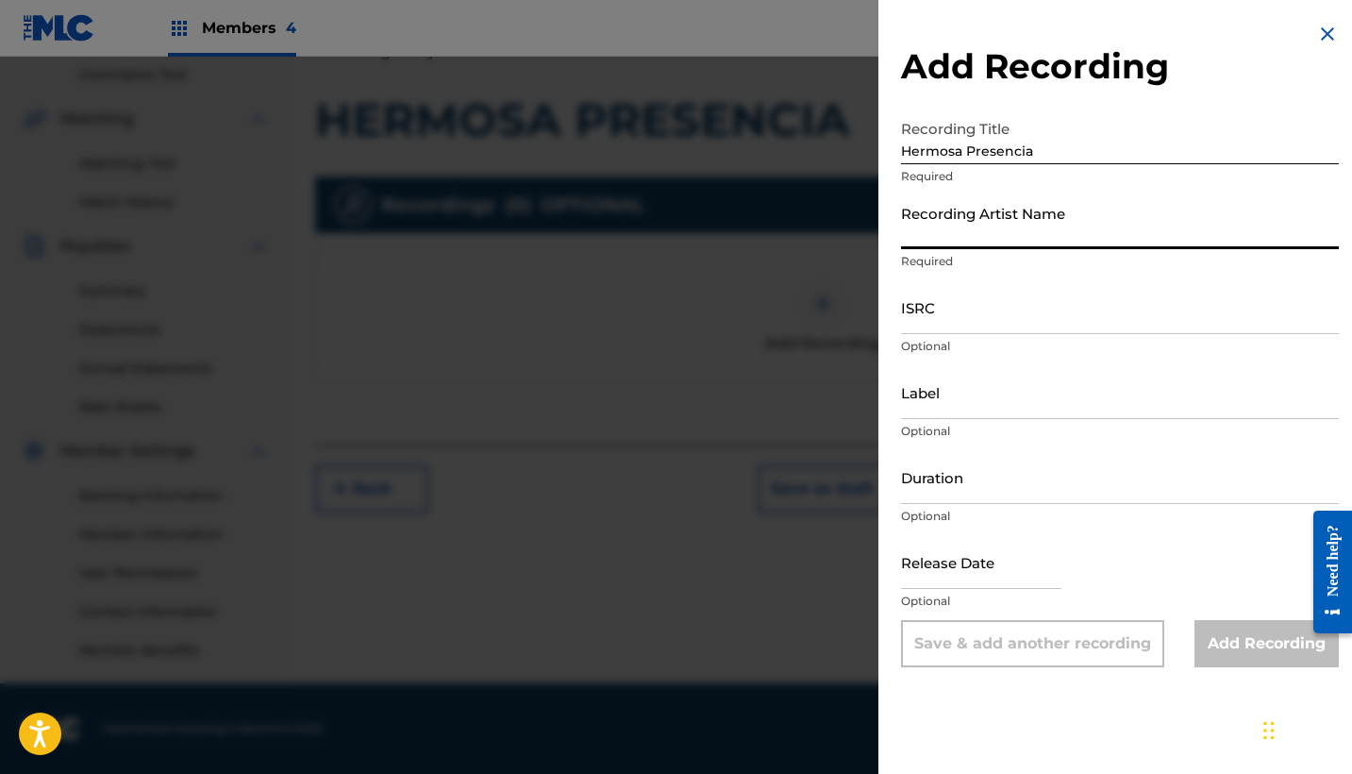
paste input "Casa de [DEMOGRAPHIC_DATA] Música"
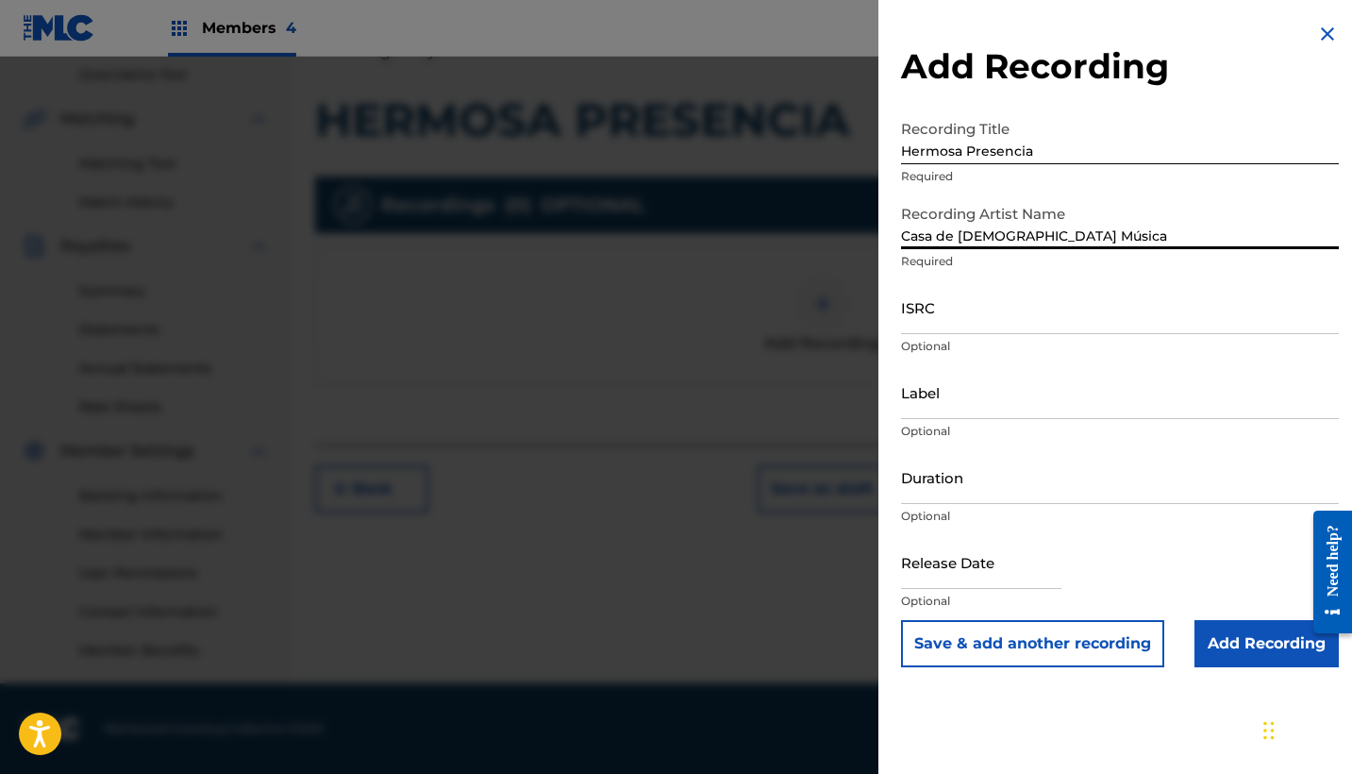
type input "Casa de [DEMOGRAPHIC_DATA] Música"
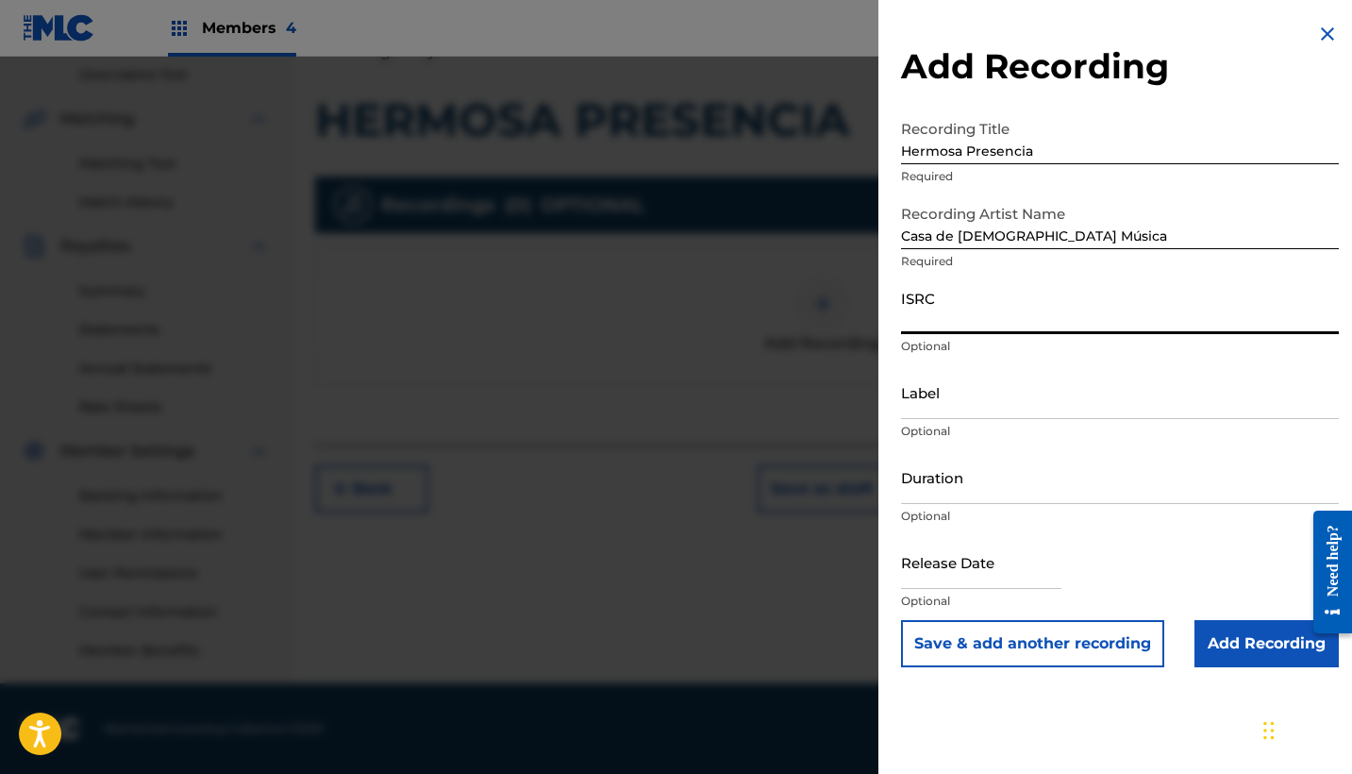
click at [1001, 304] on input "ISRC" at bounding box center [1120, 307] width 438 height 54
paste input "QZ2J21508931"
type input "QZ2J21508931"
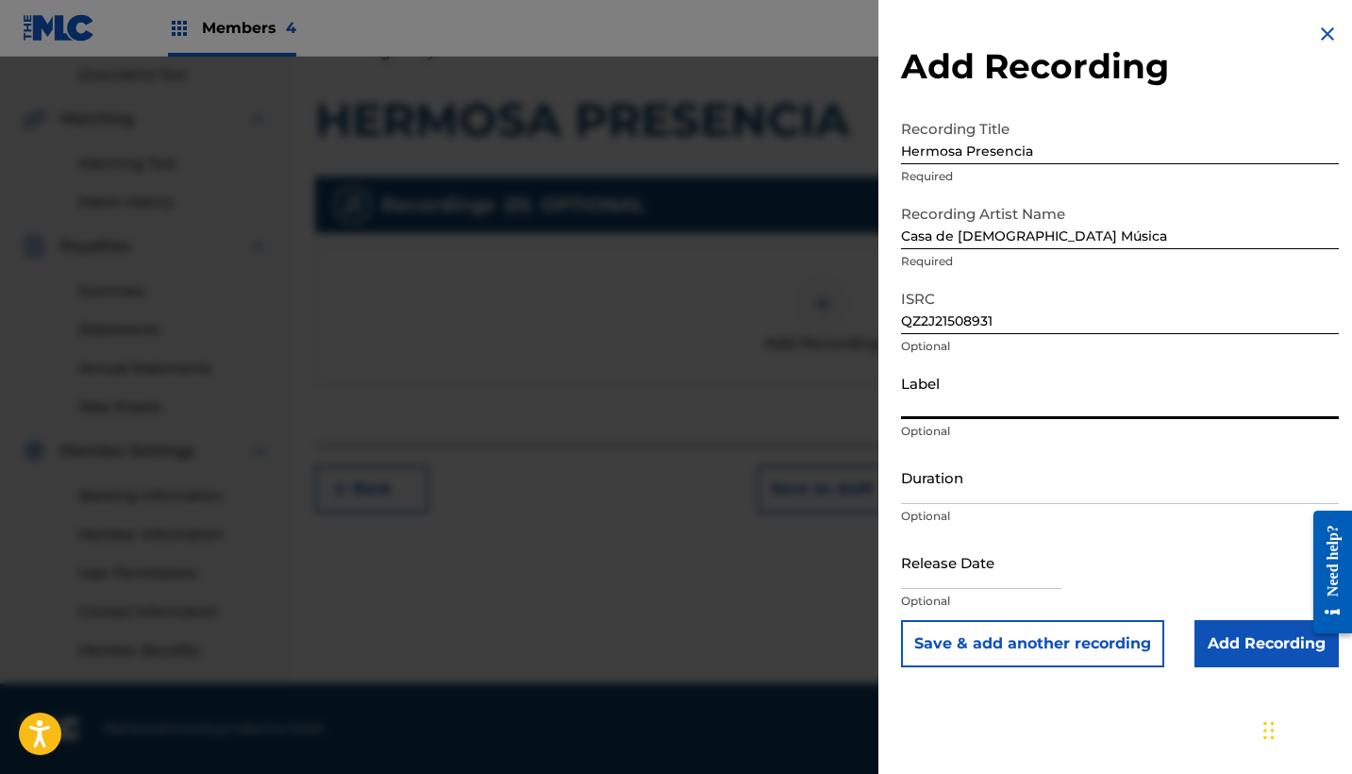
click at [965, 405] on input "Label" at bounding box center [1120, 392] width 438 height 54
paste input "CanZion"
type input "CanZion"
click at [986, 486] on input "Duration" at bounding box center [1120, 477] width 438 height 54
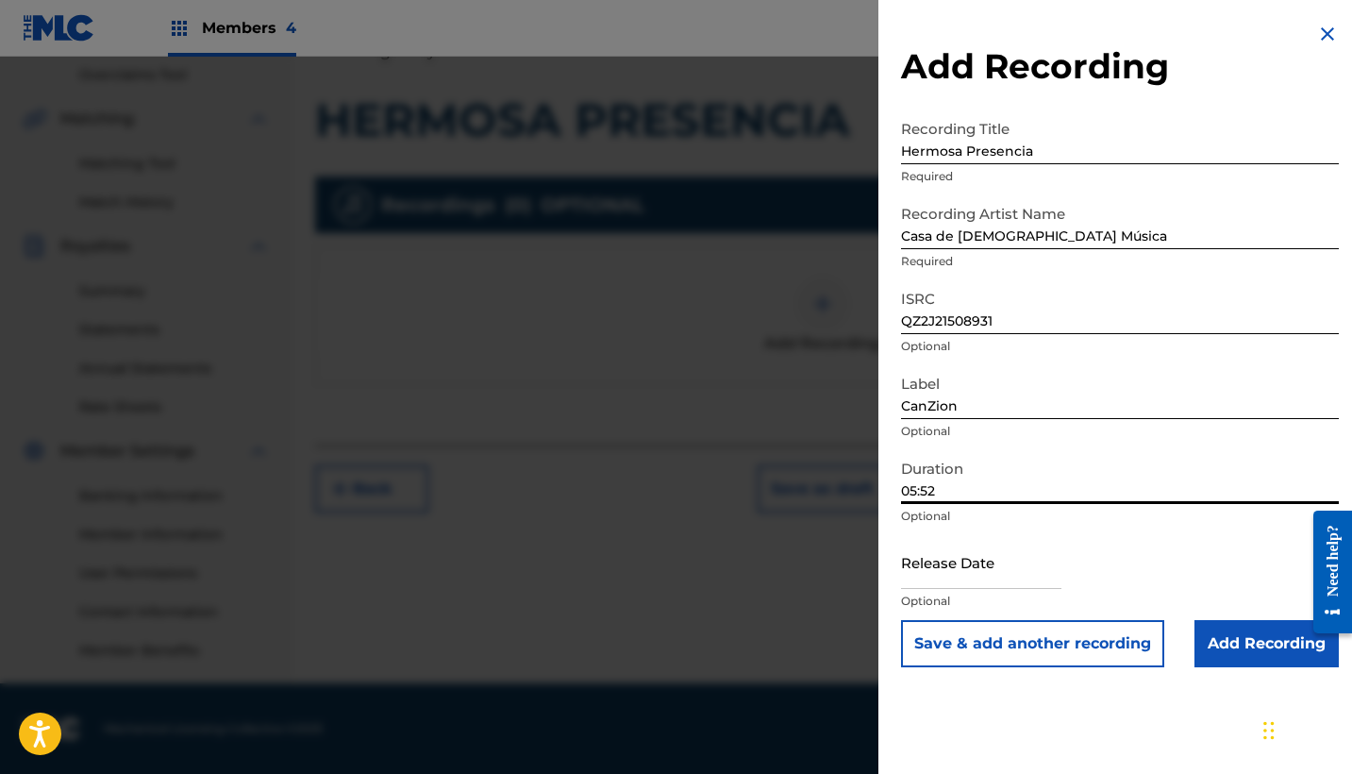
type input "05:52"
click at [940, 591] on div at bounding box center [981, 564] width 160 height 58
click at [939, 570] on input "text" at bounding box center [981, 562] width 160 height 54
select select "7"
select select "2025"
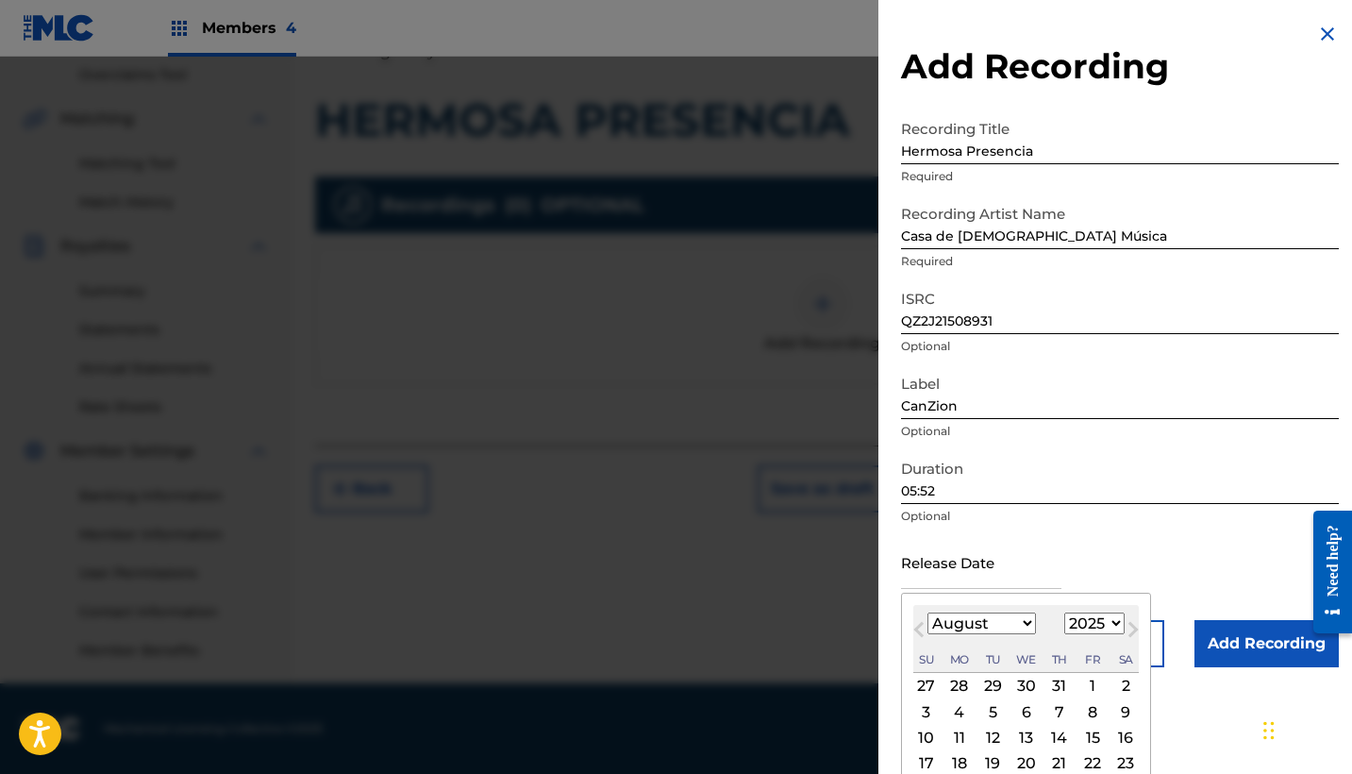
click at [921, 629] on span "Previous Month" at bounding box center [921, 632] width 0 height 28
select select "5"
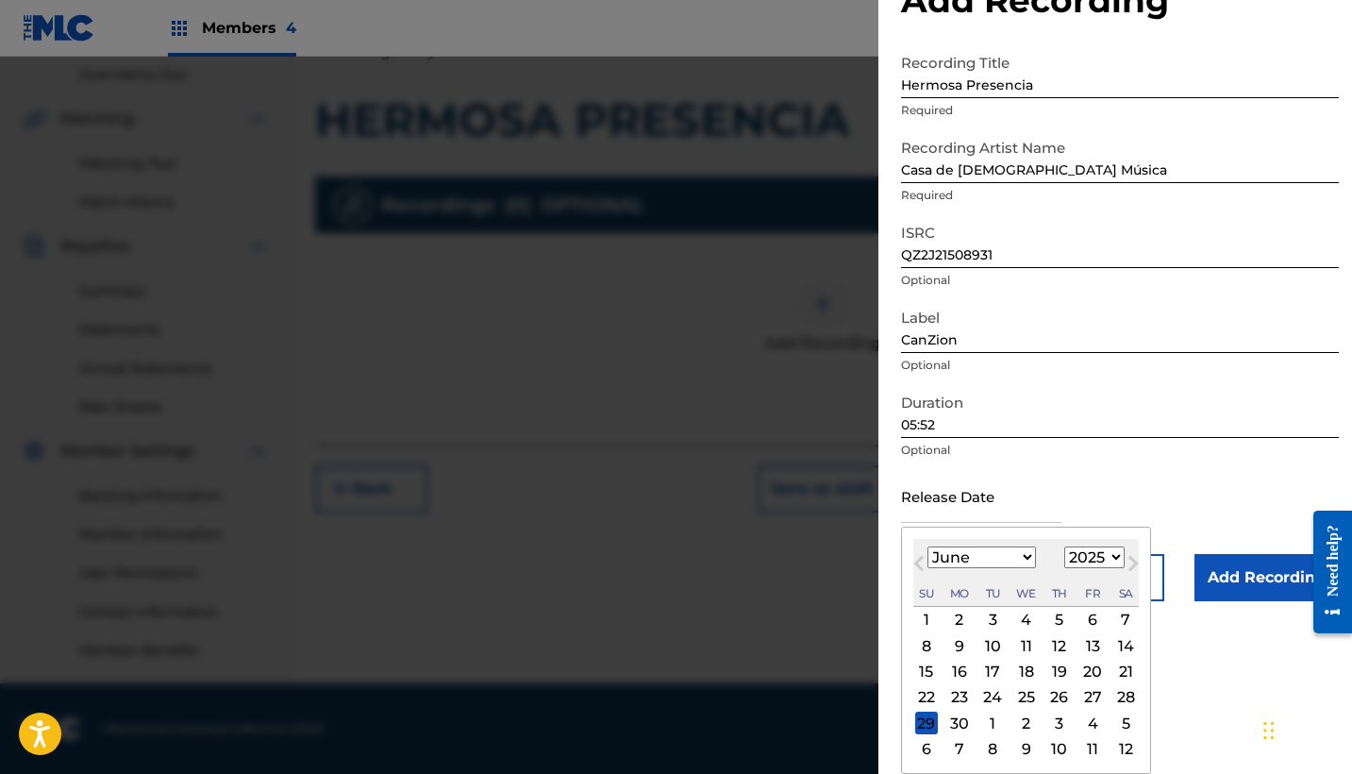
scroll to position [66, 0]
click at [1081, 627] on div "6" at bounding box center [1092, 620] width 23 height 23
type input "[DATE]"
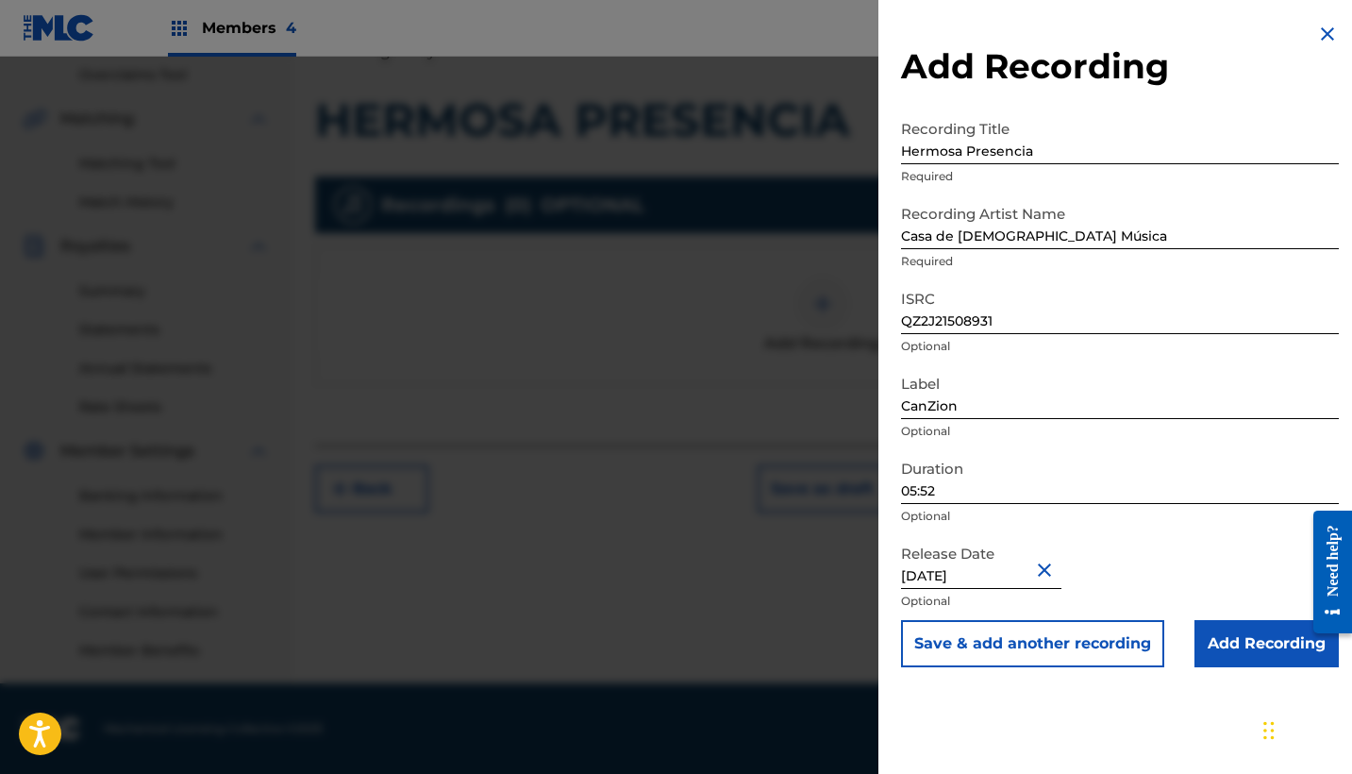
click at [1202, 639] on input "Add Recording" at bounding box center [1266, 643] width 144 height 47
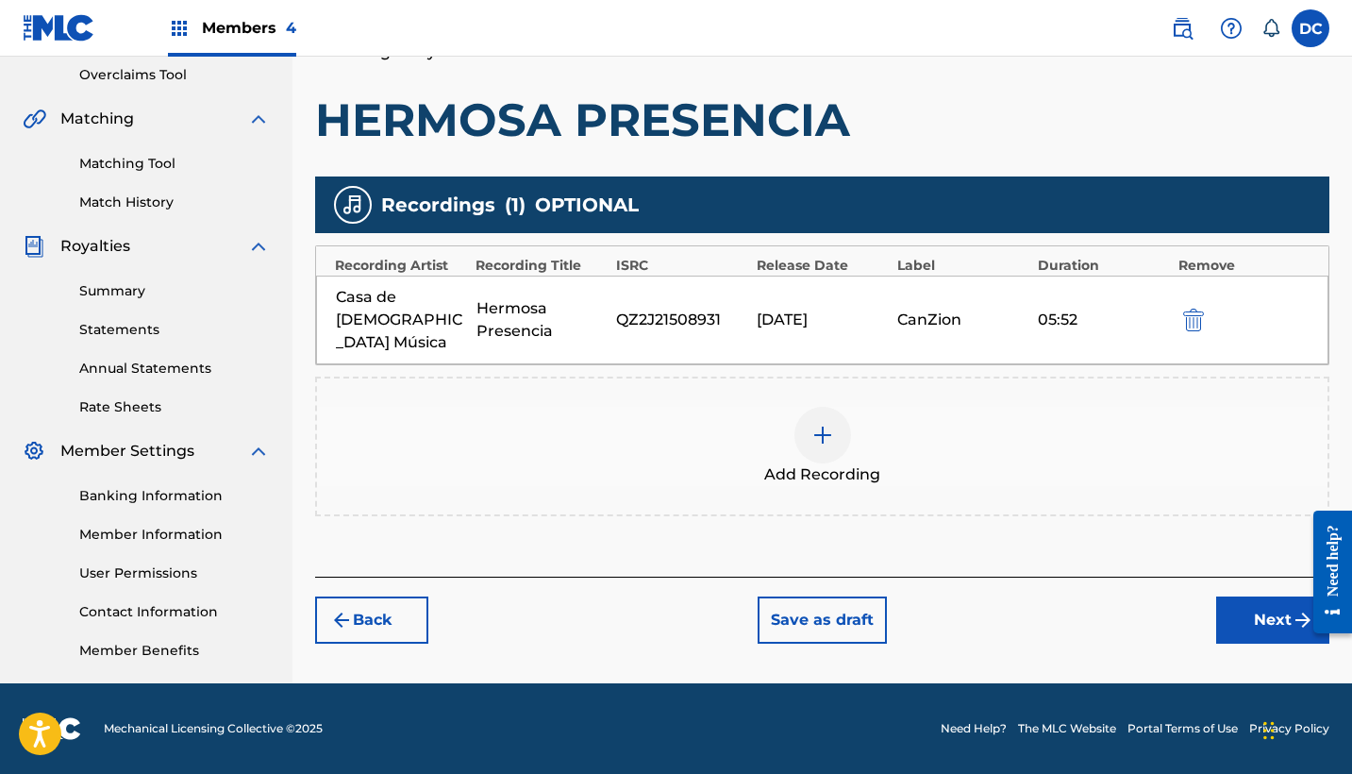
click at [1259, 602] on button "Next" at bounding box center [1272, 619] width 113 height 47
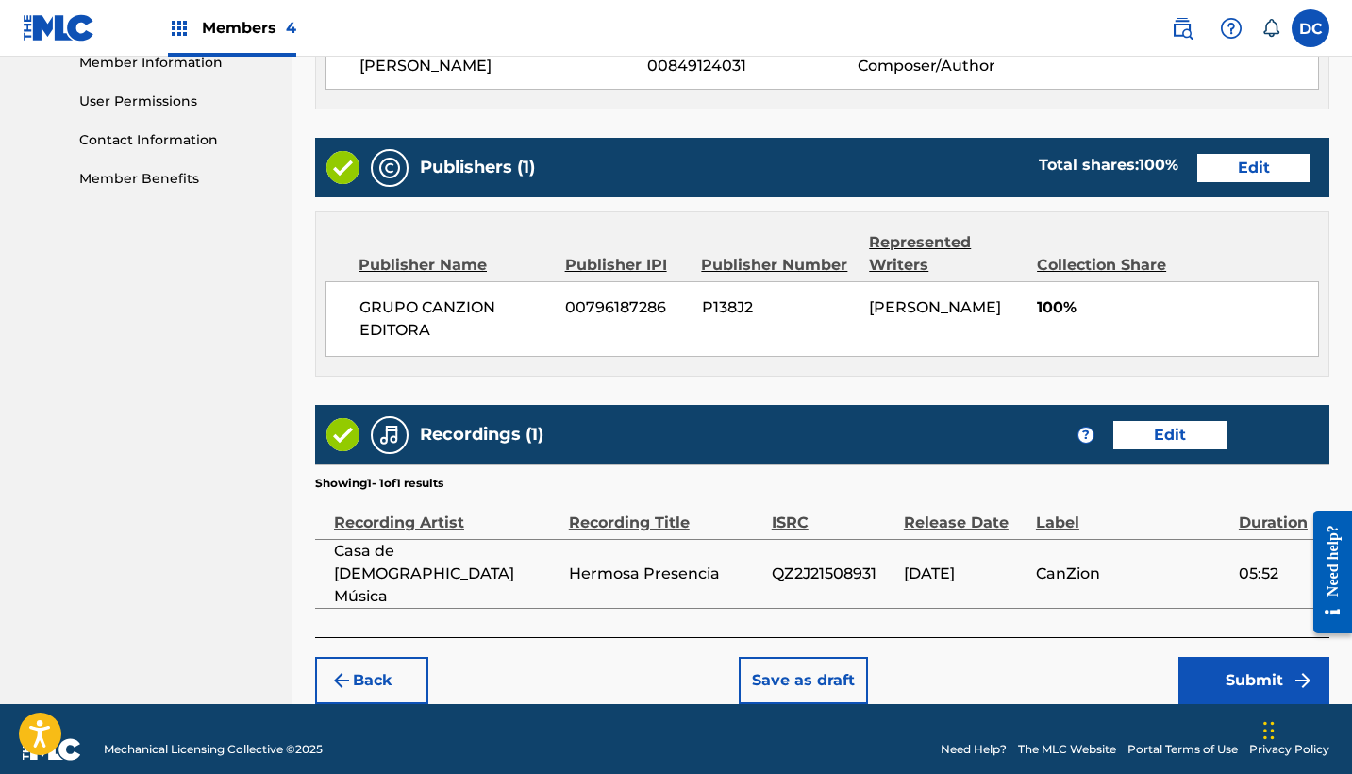
scroll to position [866, 0]
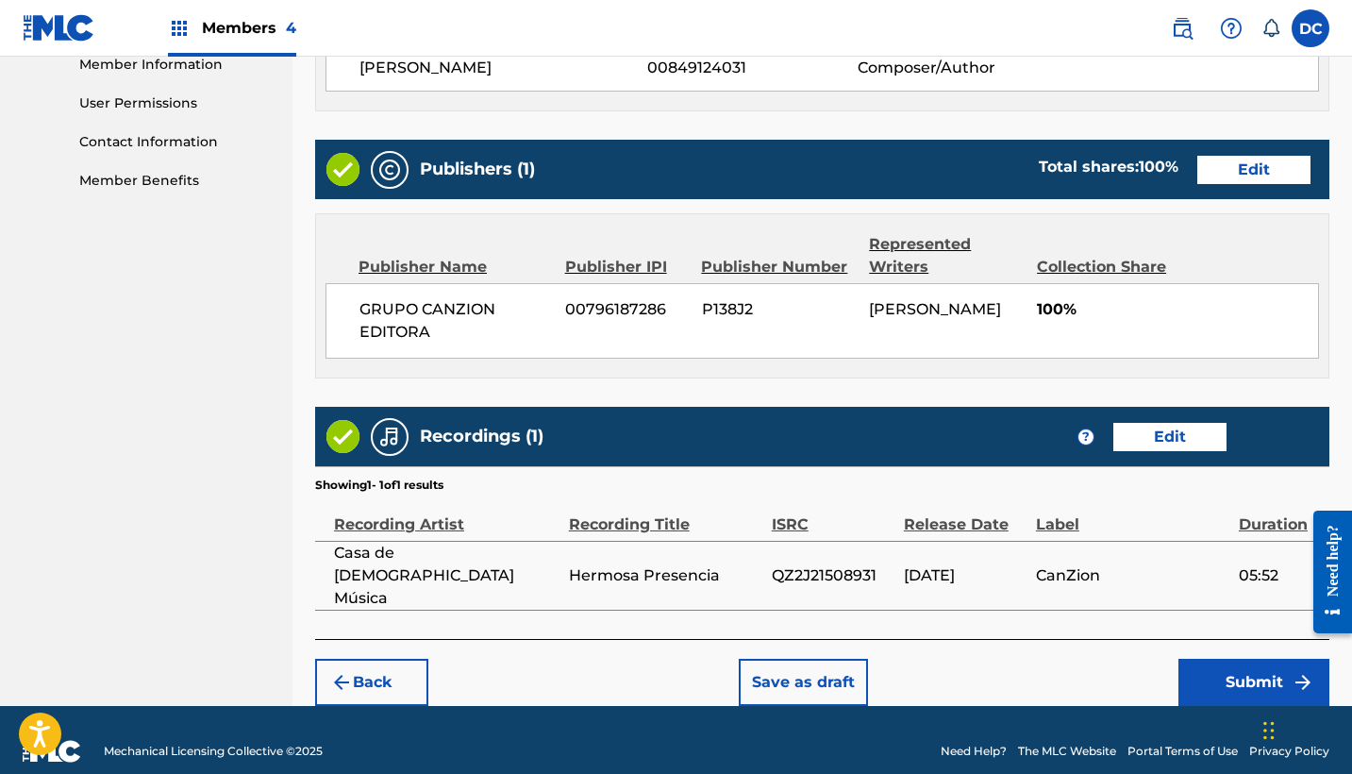
click at [1209, 659] on button "Submit" at bounding box center [1253, 682] width 151 height 47
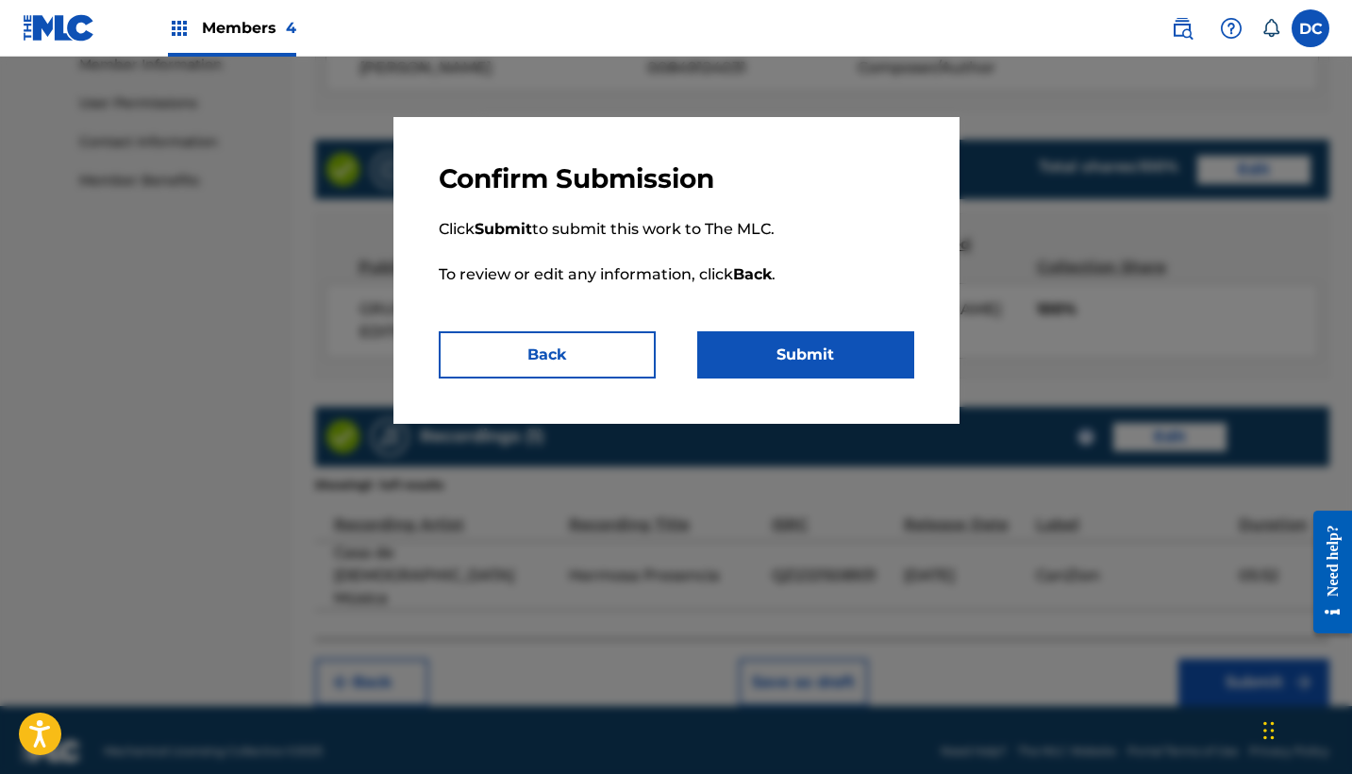
click at [867, 363] on button "Submit" at bounding box center [805, 354] width 217 height 47
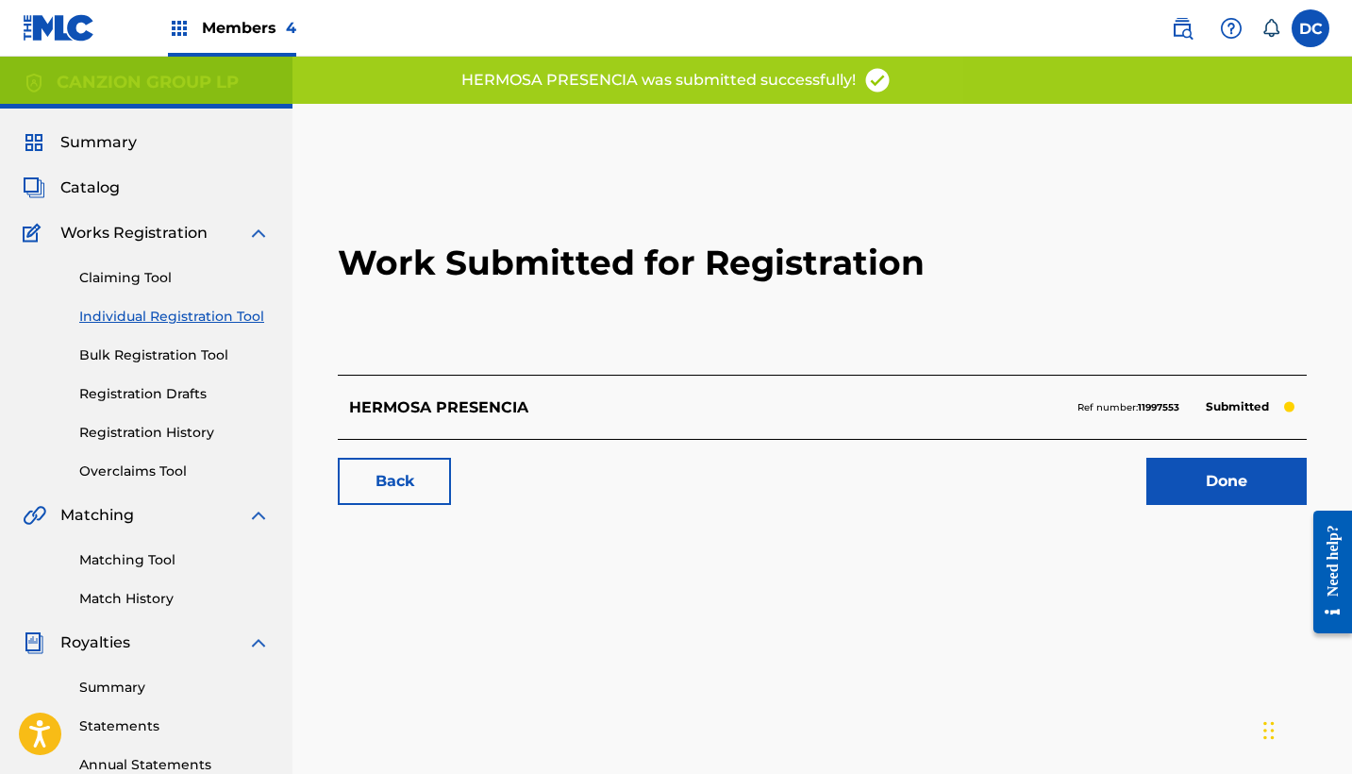
click at [1160, 409] on strong "11997553" at bounding box center [1159, 407] width 42 height 12
copy strong "11997553"
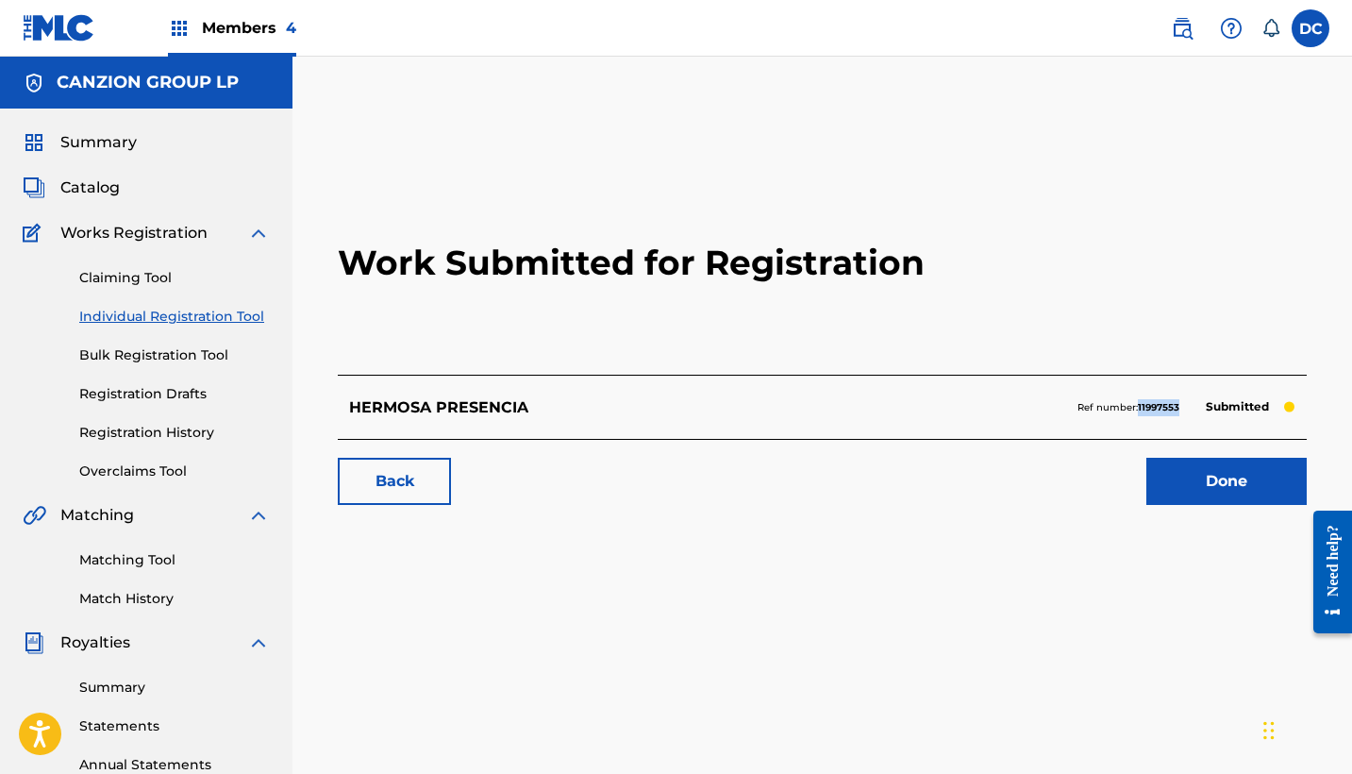
click at [202, 319] on link "Individual Registration Tool" at bounding box center [174, 317] width 191 height 20
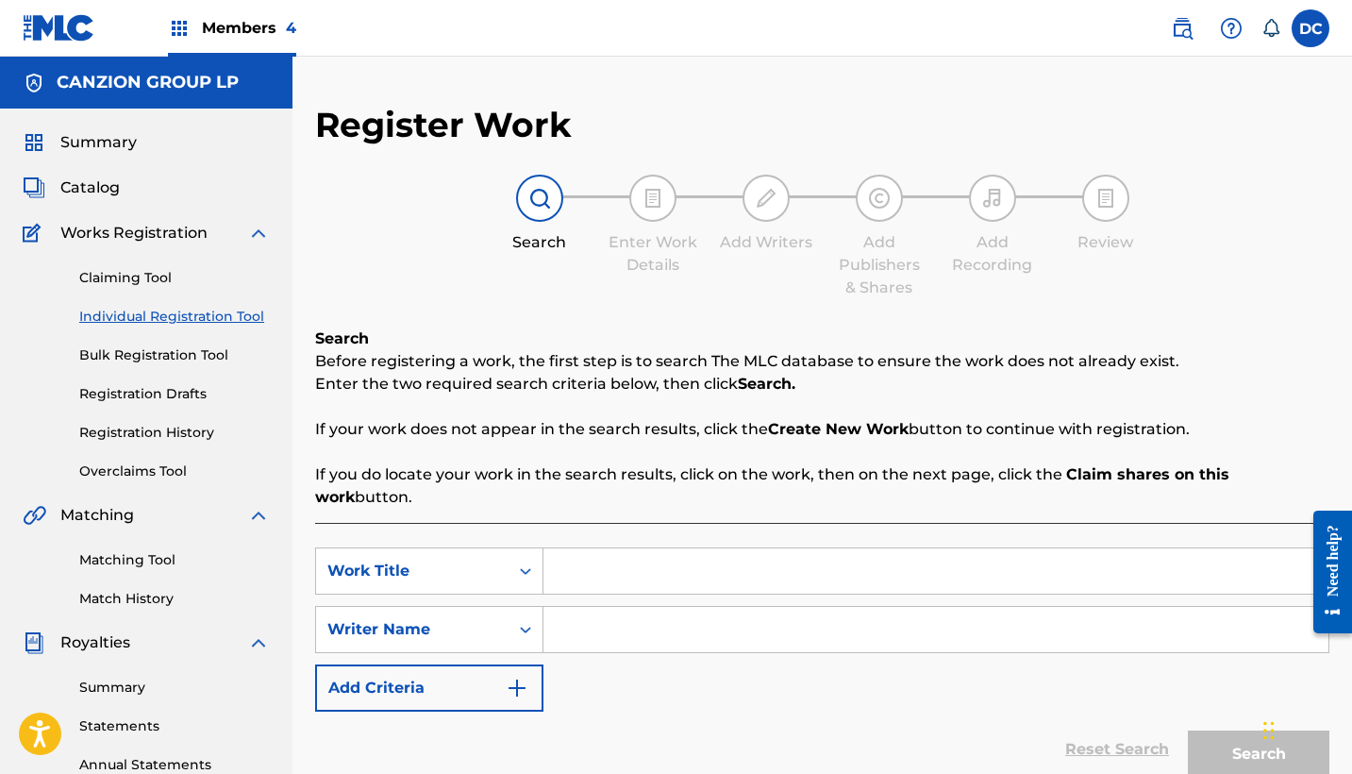
click at [568, 559] on input "Search Form" at bounding box center [935, 570] width 785 height 45
paste input "Avívame"
type input "Avívame"
click at [653, 607] on input "Search Form" at bounding box center [935, 629] width 785 height 45
paste input "[PERSON_NAME] [PERSON_NAME]"
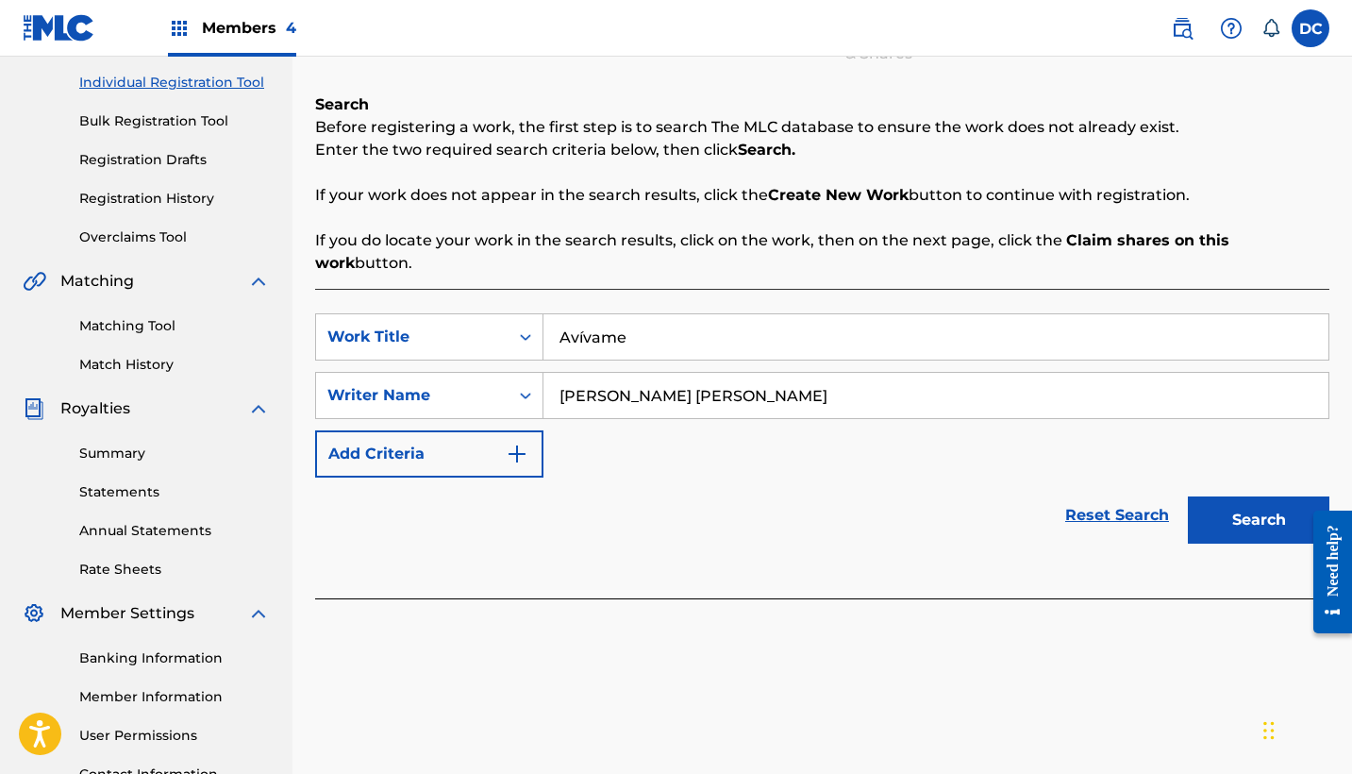
scroll to position [242, 0]
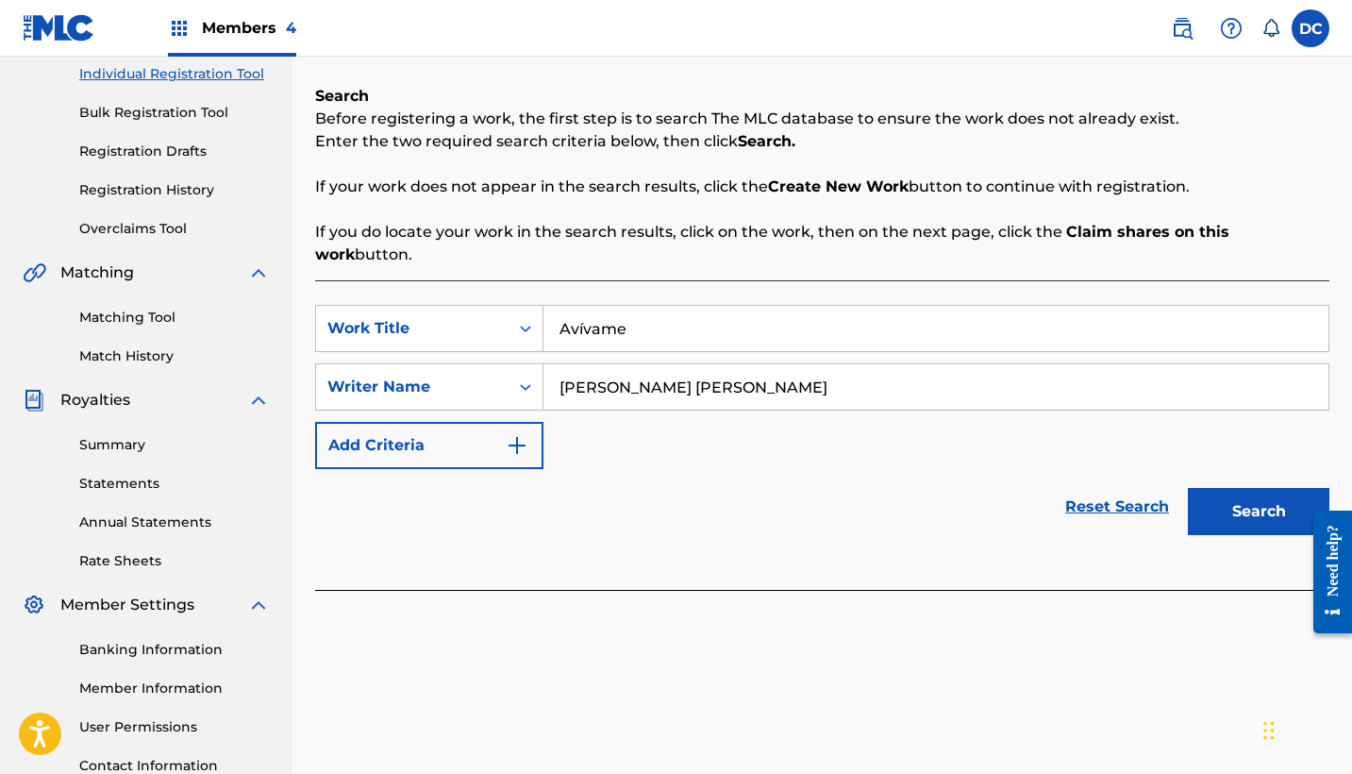
type input "[PERSON_NAME] [PERSON_NAME]"
click at [1270, 498] on button "Search" at bounding box center [1259, 511] width 142 height 47
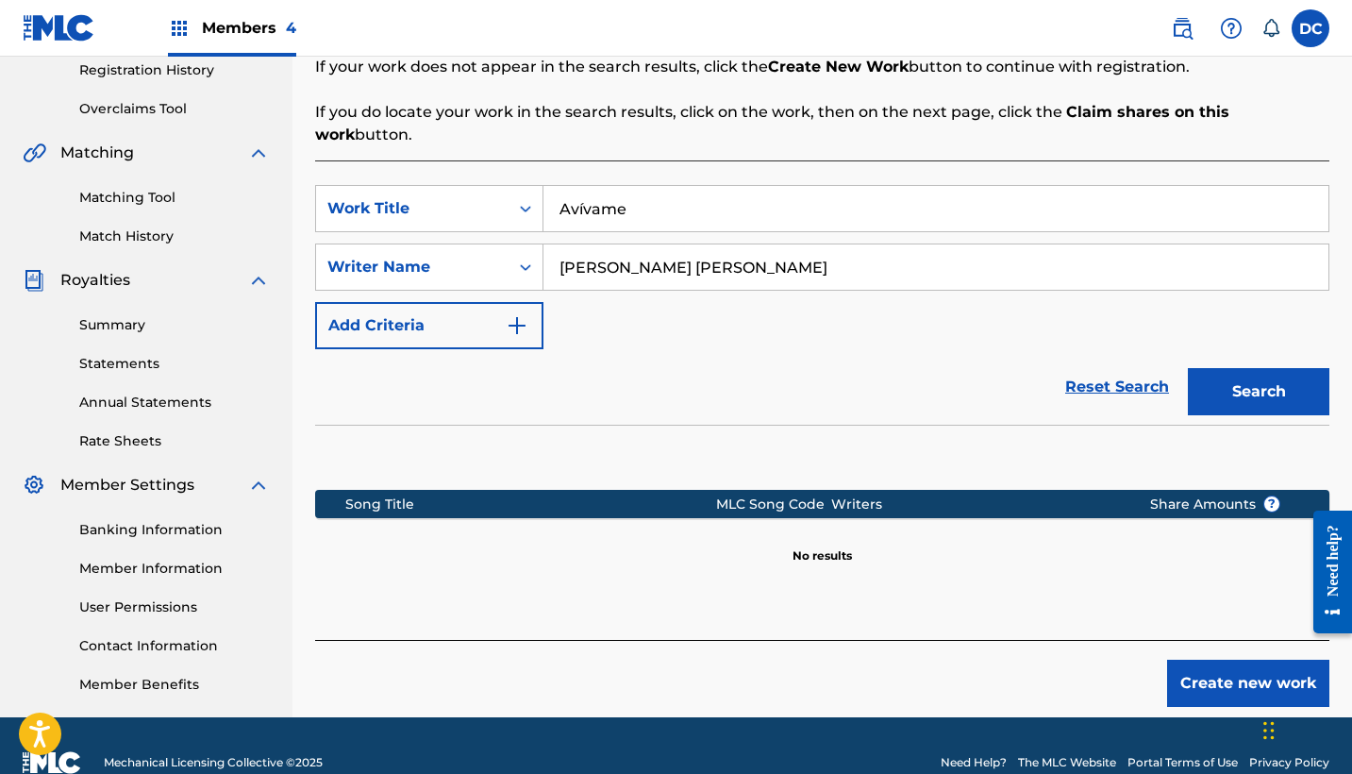
scroll to position [389, 0]
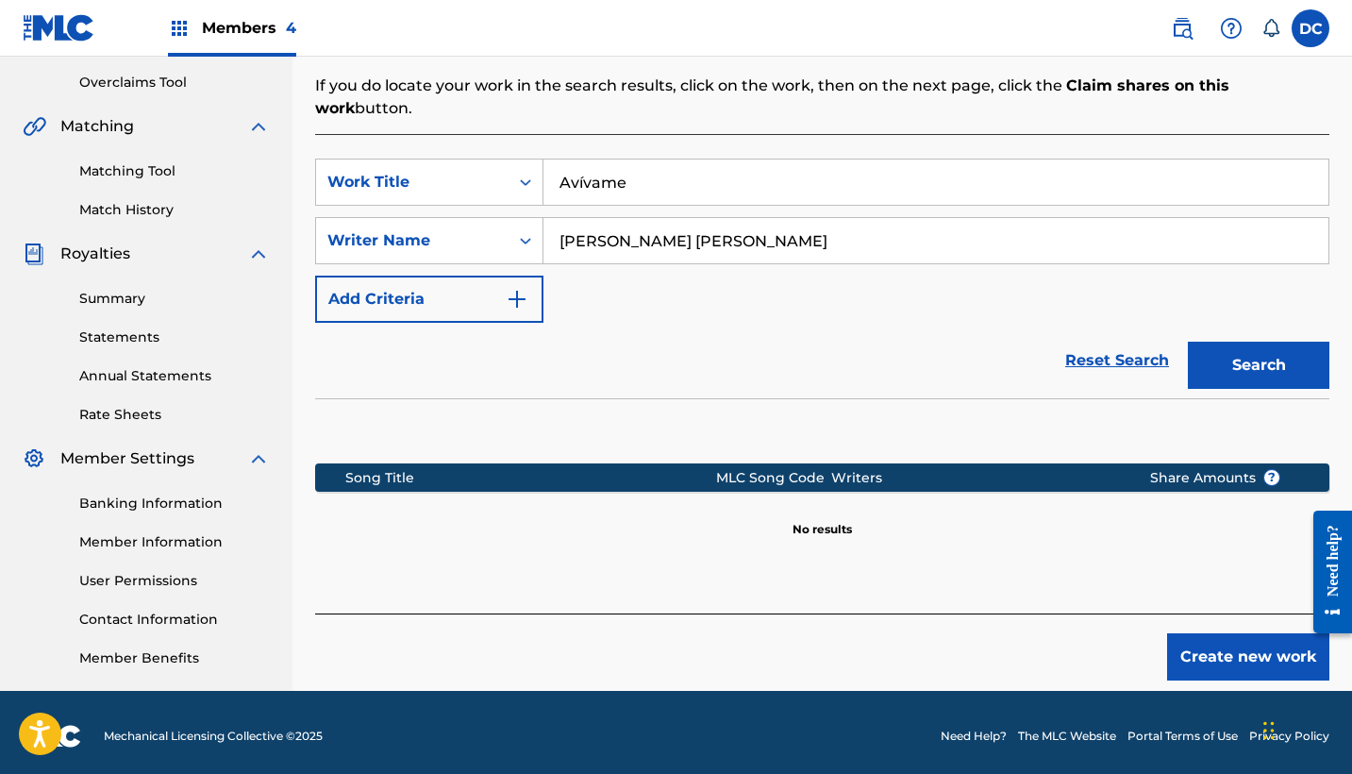
click at [1235, 642] on button "Create new work" at bounding box center [1248, 656] width 162 height 47
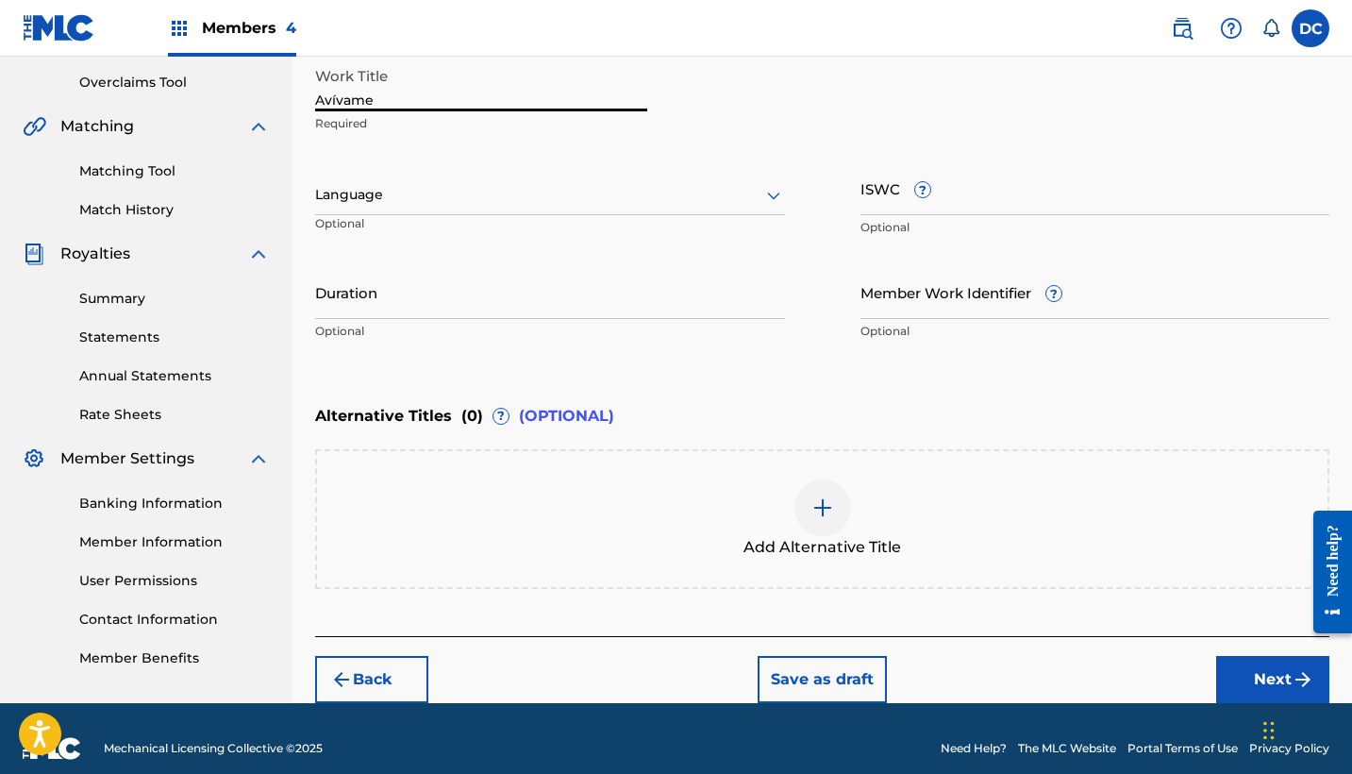
click at [331, 108] on input "Avívame" at bounding box center [481, 85] width 332 height 54
type input "AVÍVAME"
click at [451, 295] on input "Duration" at bounding box center [550, 292] width 470 height 54
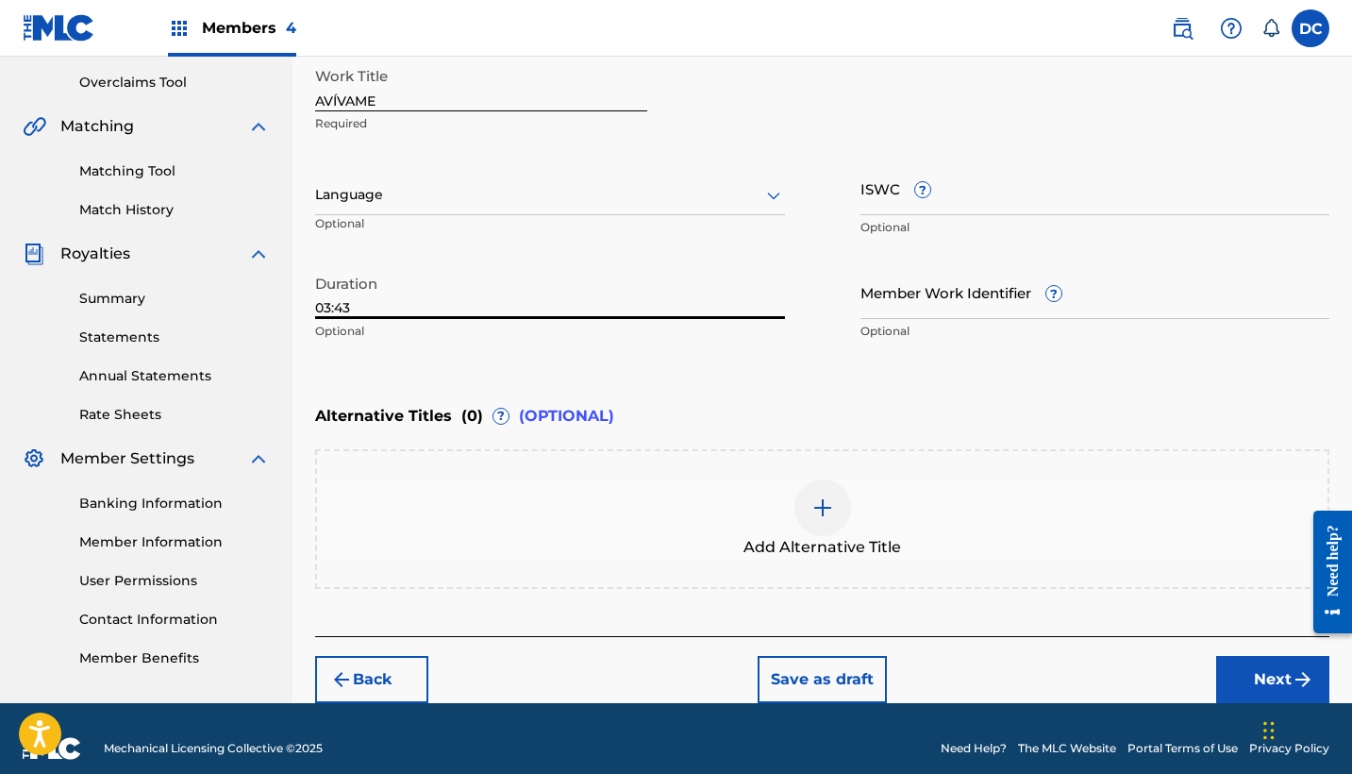
type input "03:43"
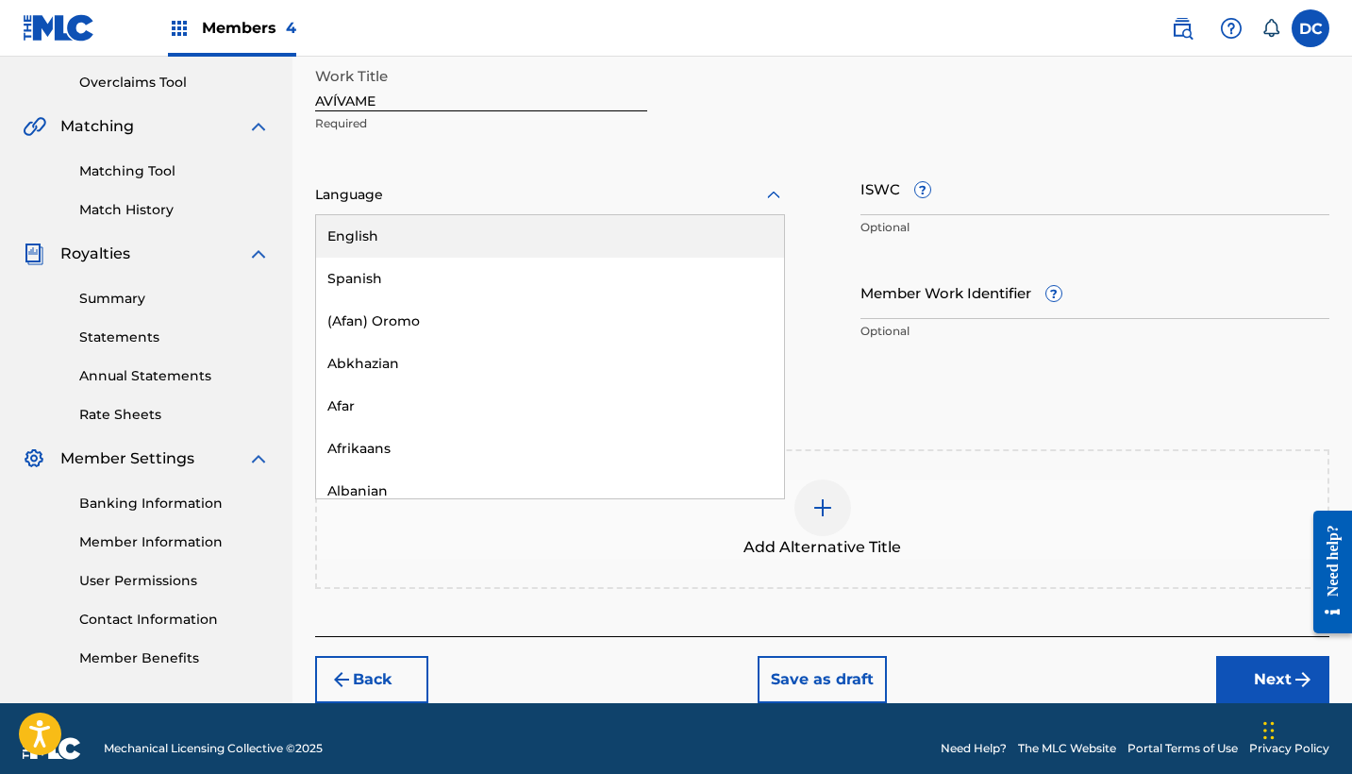
click at [421, 198] on div at bounding box center [550, 195] width 470 height 24
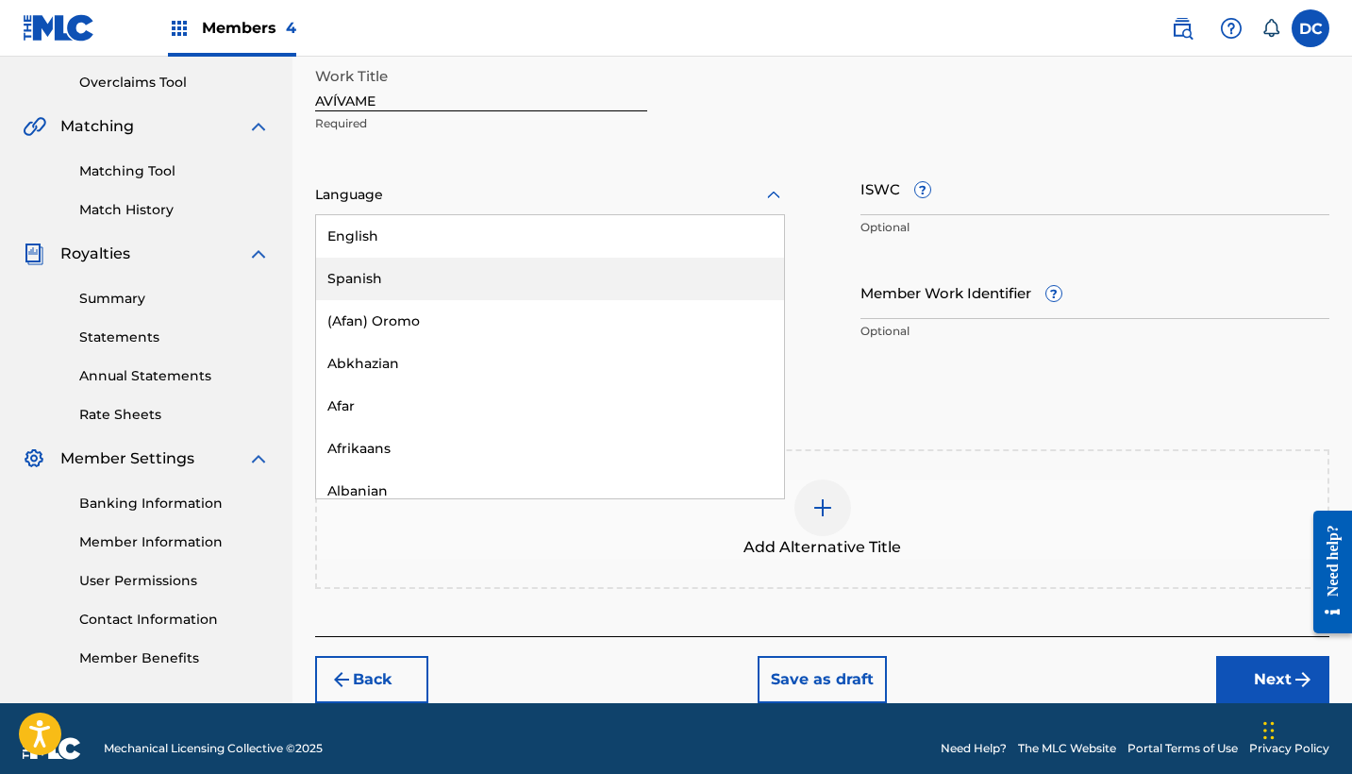
click at [379, 273] on div "Spanish" at bounding box center [550, 279] width 468 height 42
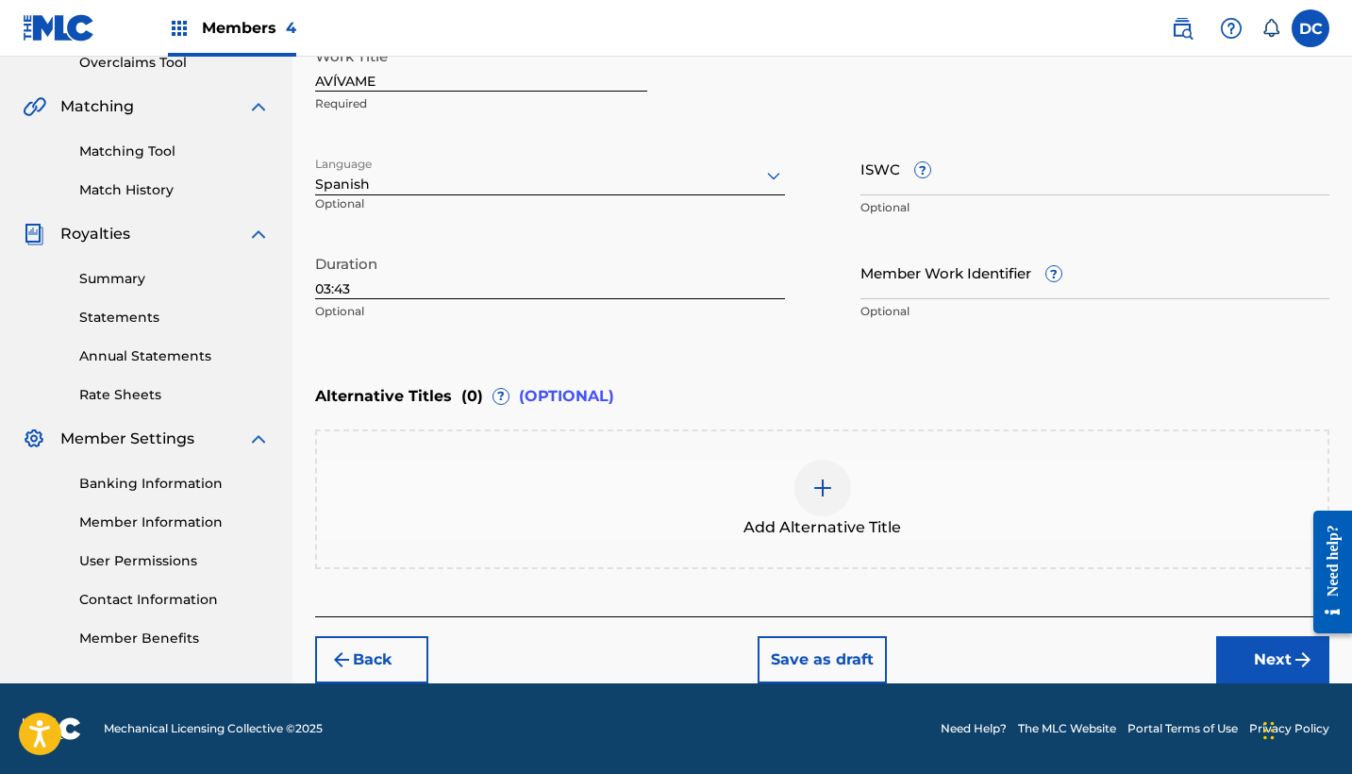
click at [1245, 643] on button "Next" at bounding box center [1272, 659] width 113 height 47
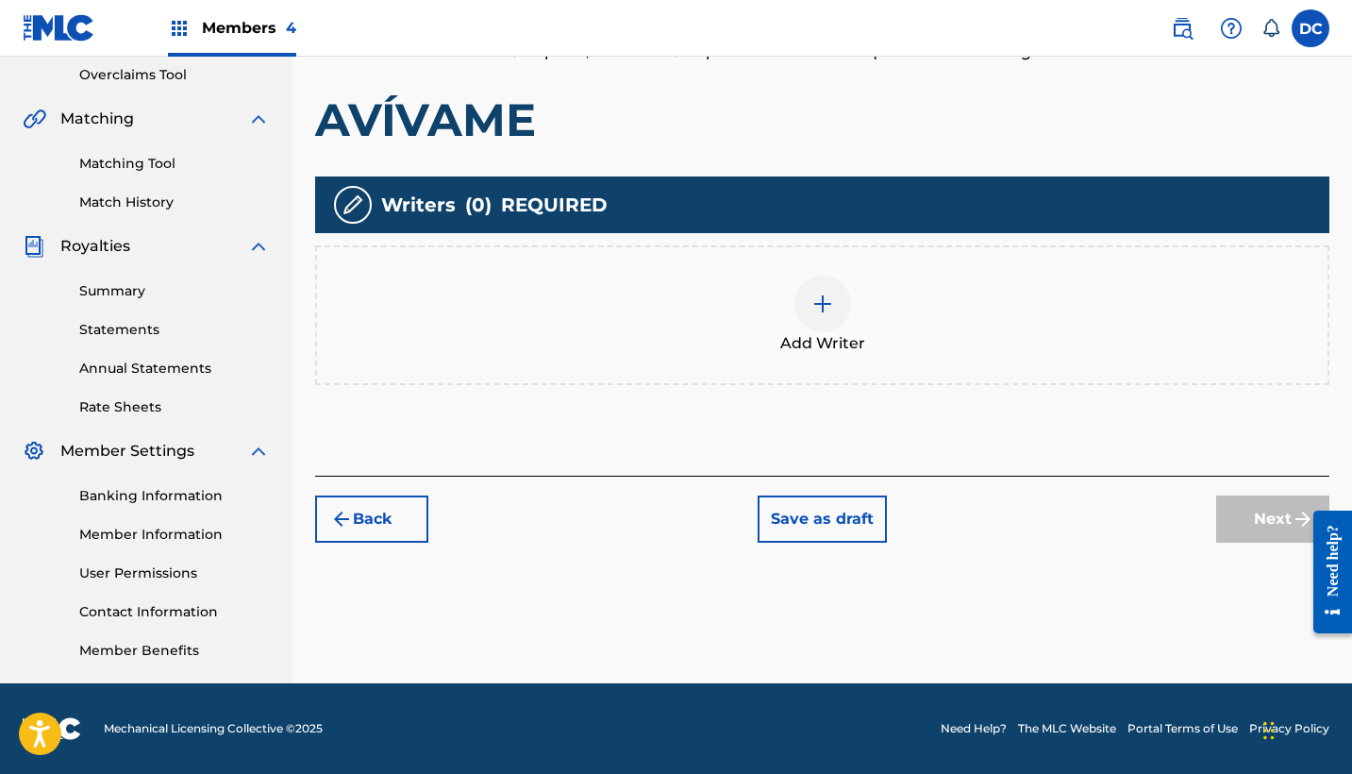
scroll to position [396, 0]
click at [801, 290] on div at bounding box center [822, 303] width 57 height 57
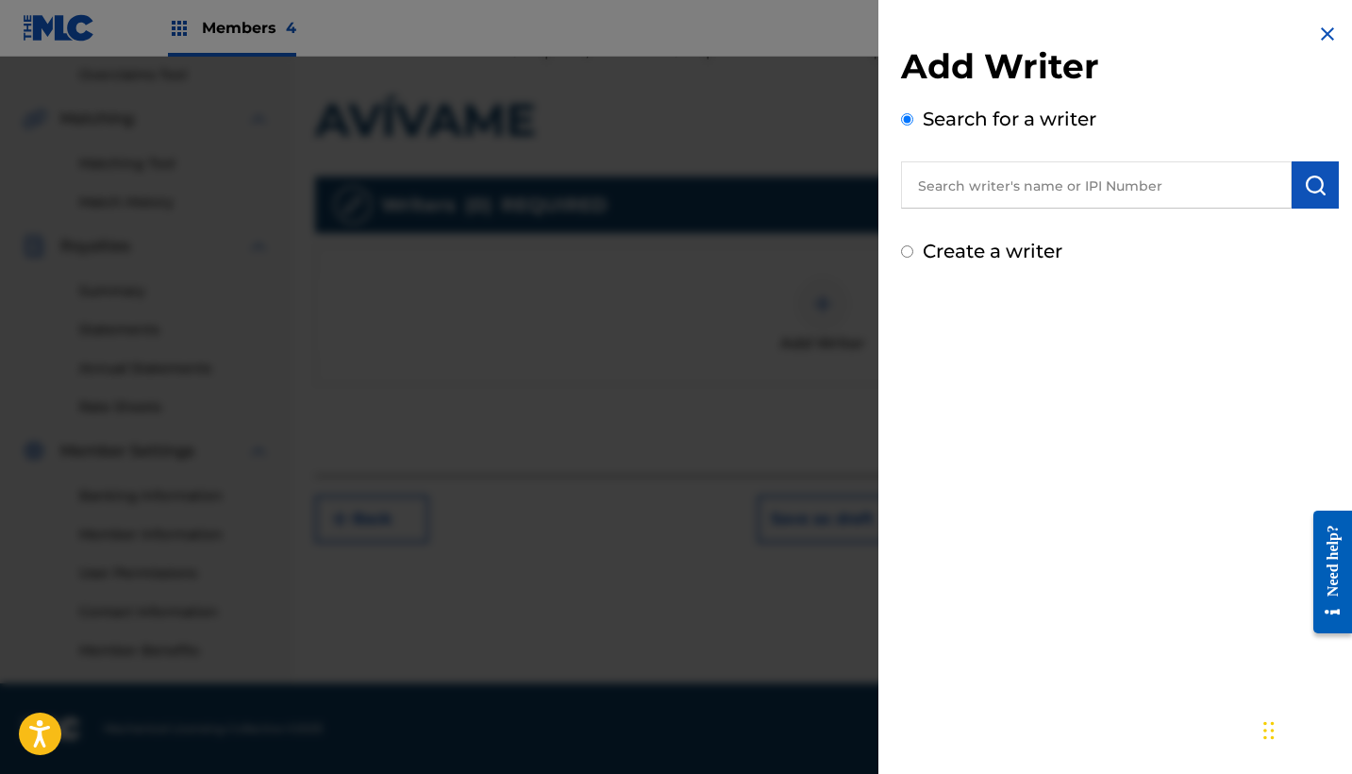
click at [958, 190] on input "text" at bounding box center [1096, 184] width 391 height 47
paste input "849124031"
click at [910, 190] on input "849124031" at bounding box center [1096, 184] width 391 height 47
type input "00849124031"
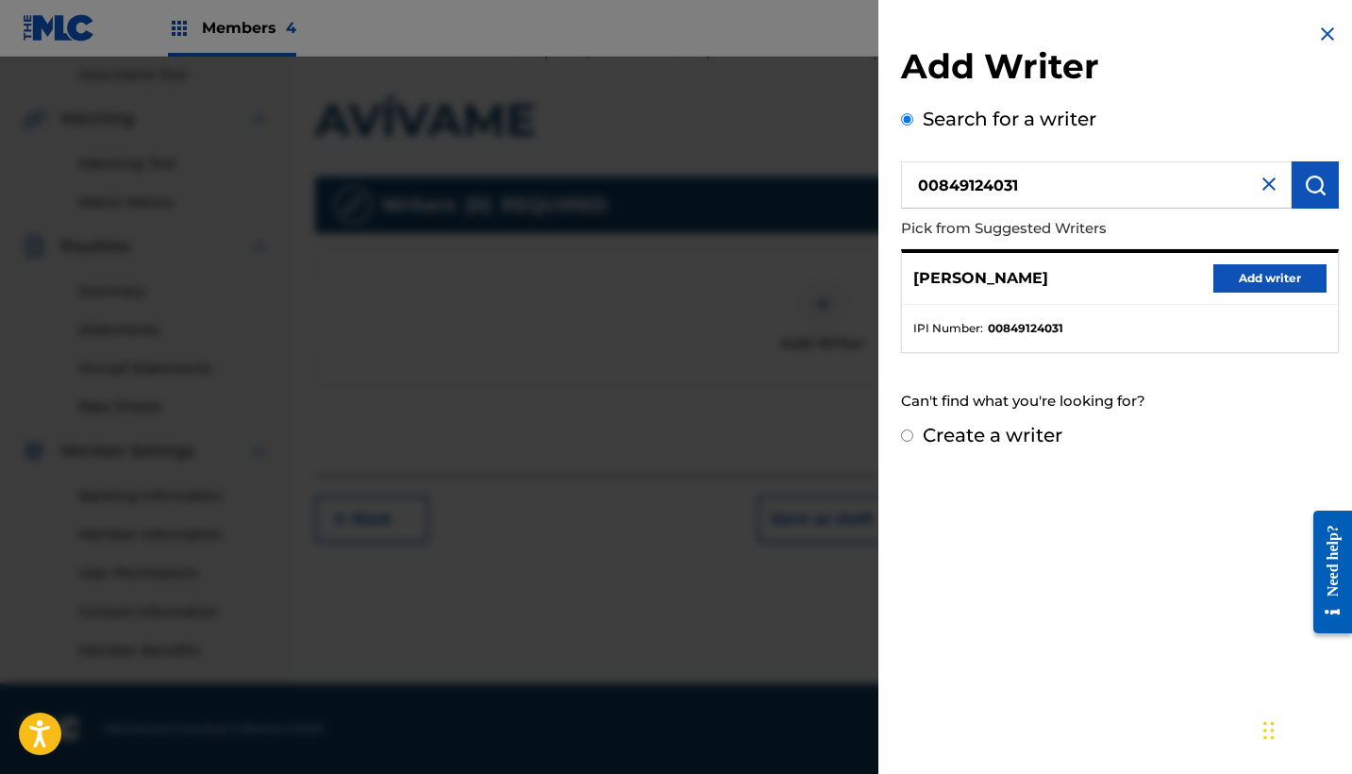
click at [1230, 282] on button "Add writer" at bounding box center [1269, 278] width 113 height 28
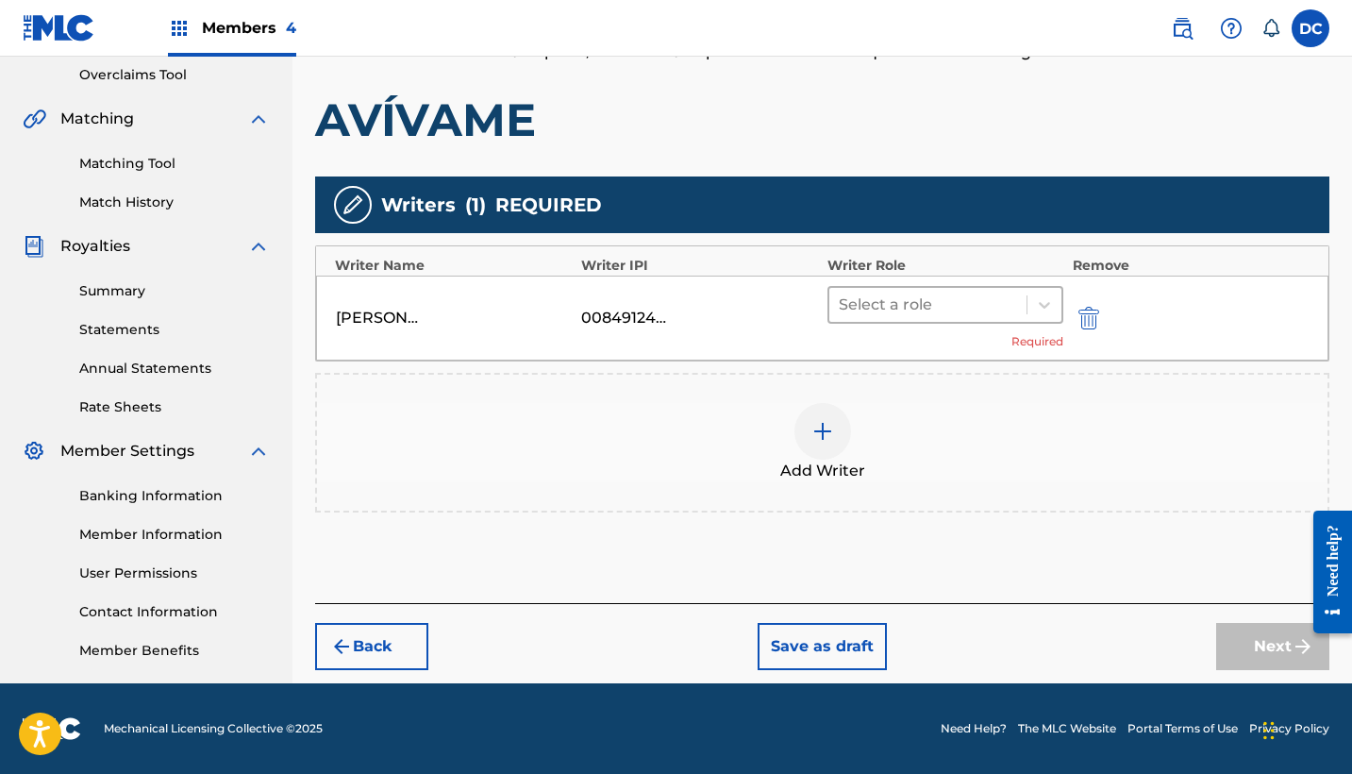
click at [942, 300] on div at bounding box center [928, 305] width 178 height 26
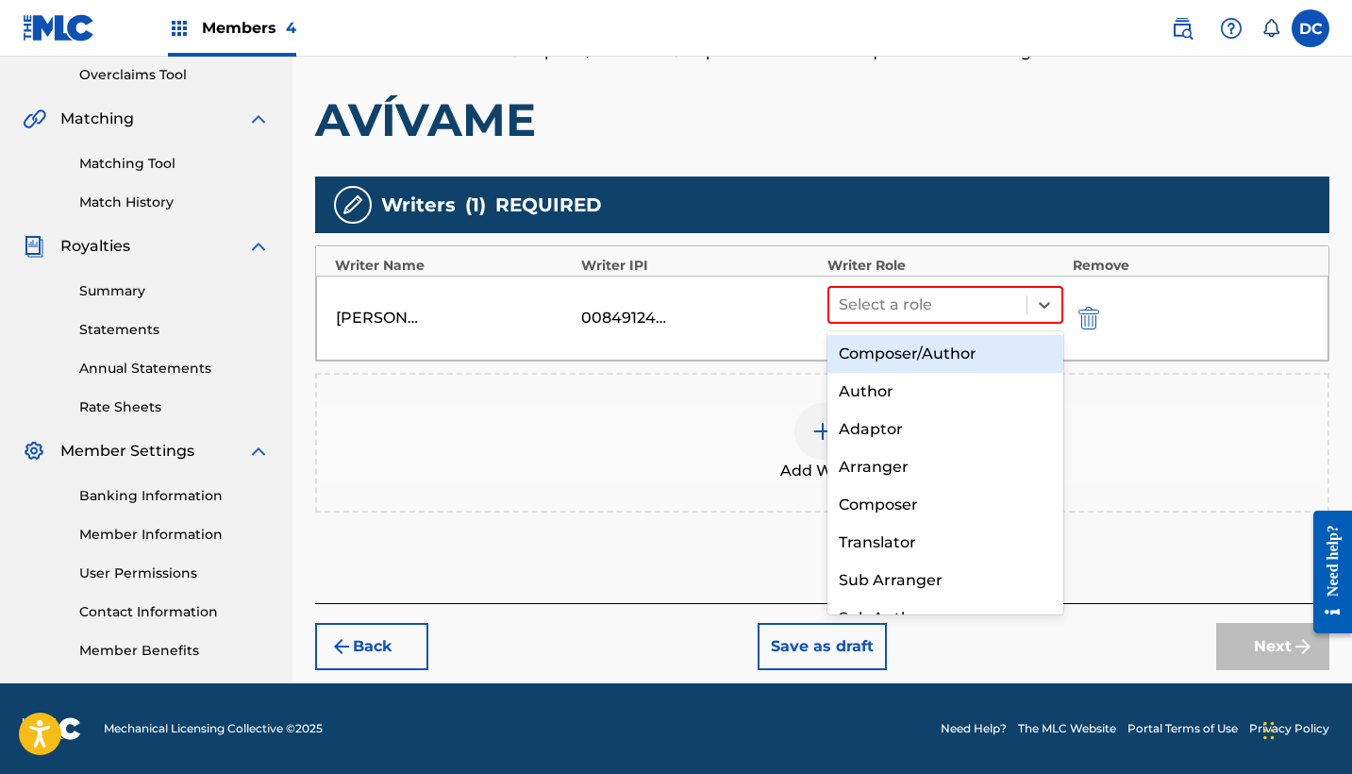
click at [957, 352] on div "Composer/Author" at bounding box center [945, 354] width 236 height 38
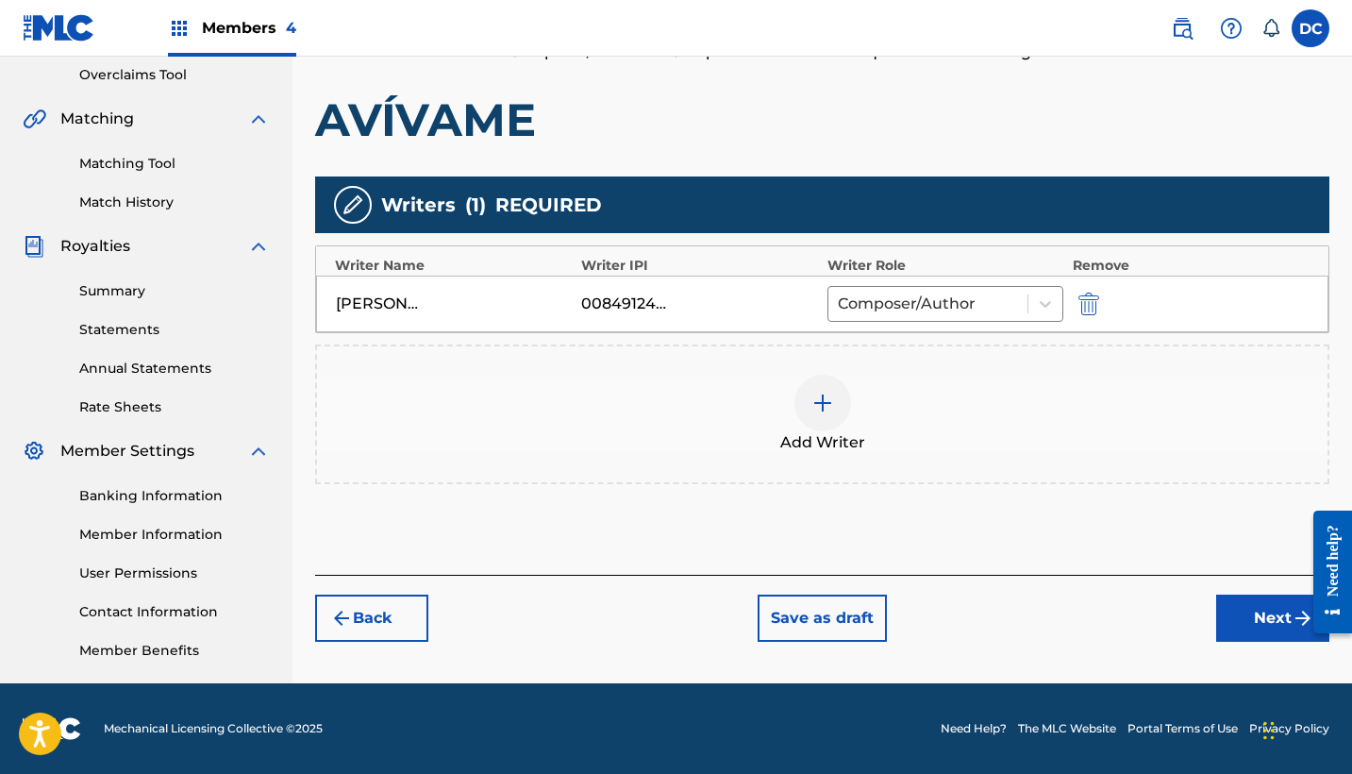
click at [1245, 609] on button "Next" at bounding box center [1272, 617] width 113 height 47
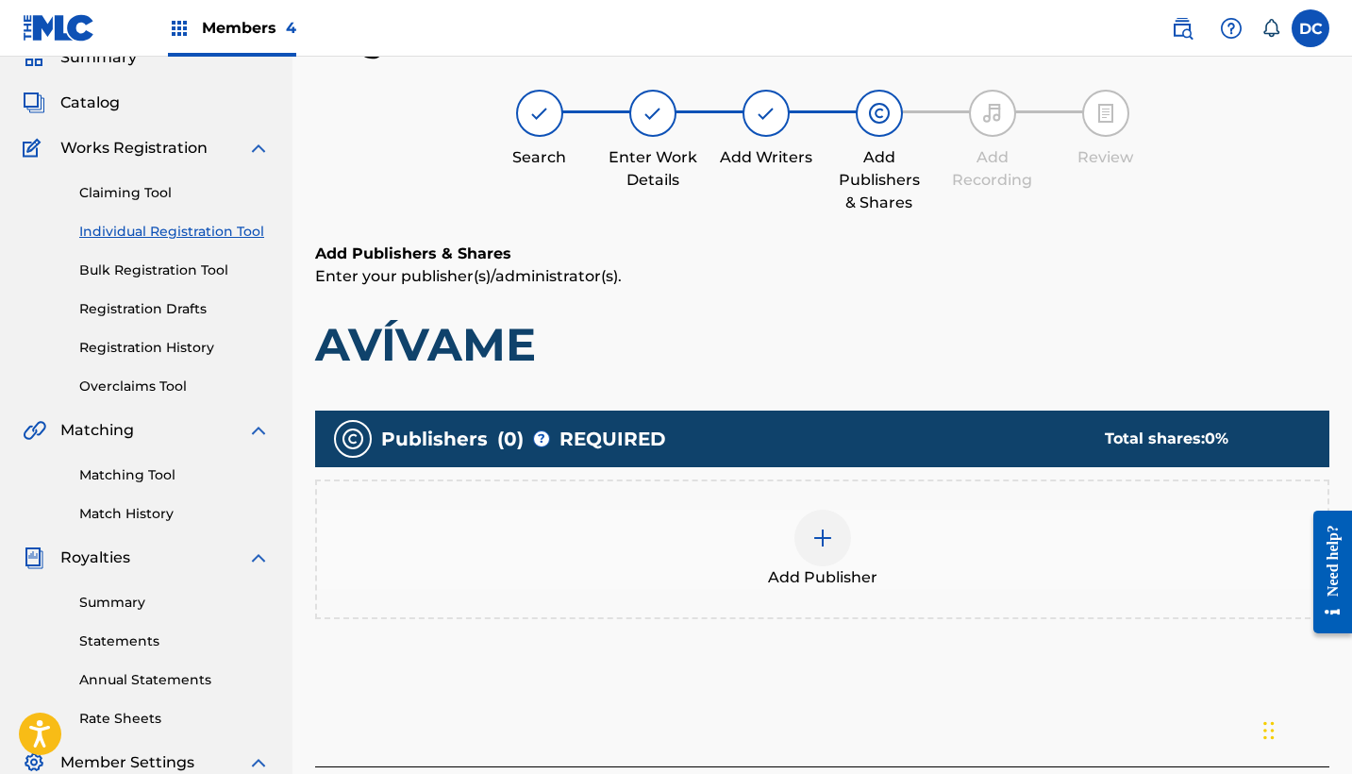
scroll to position [158, 0]
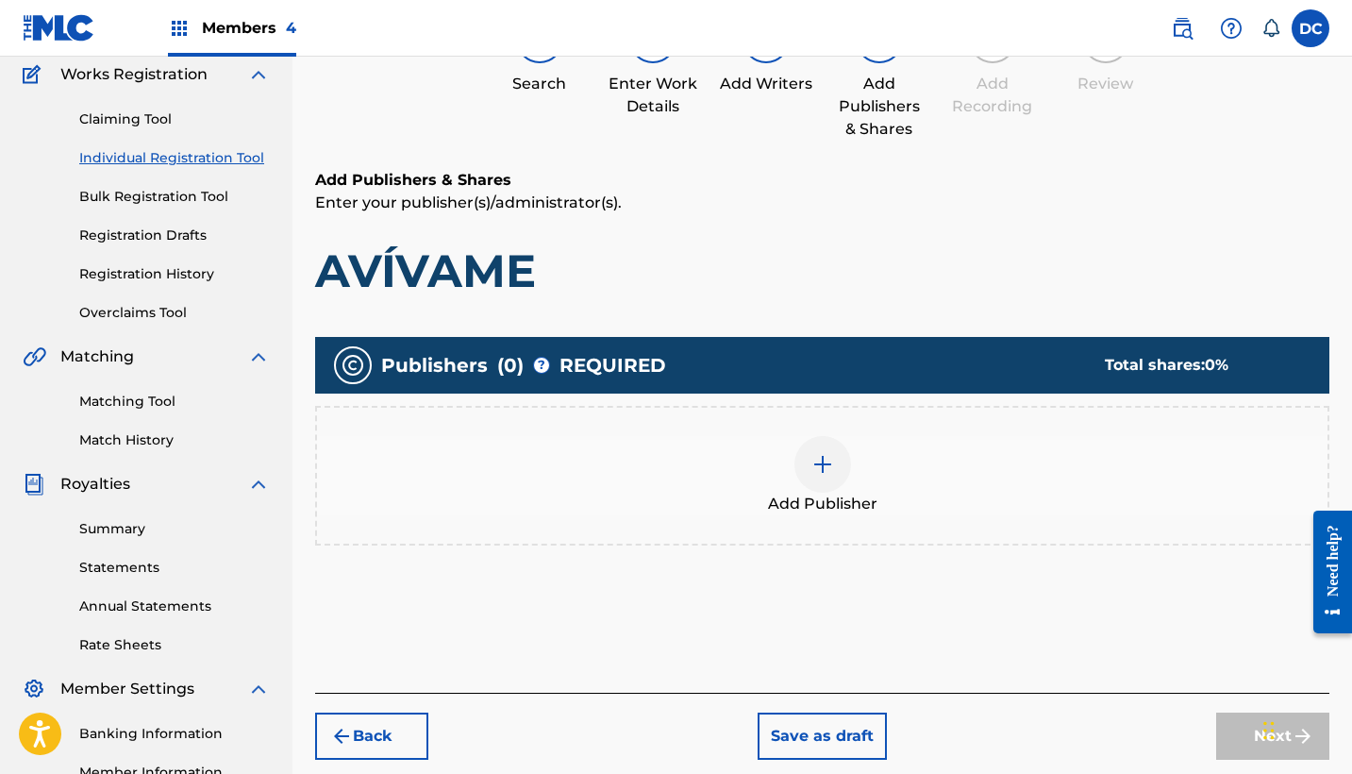
click at [963, 469] on div "Add Publisher" at bounding box center [822, 475] width 1010 height 79
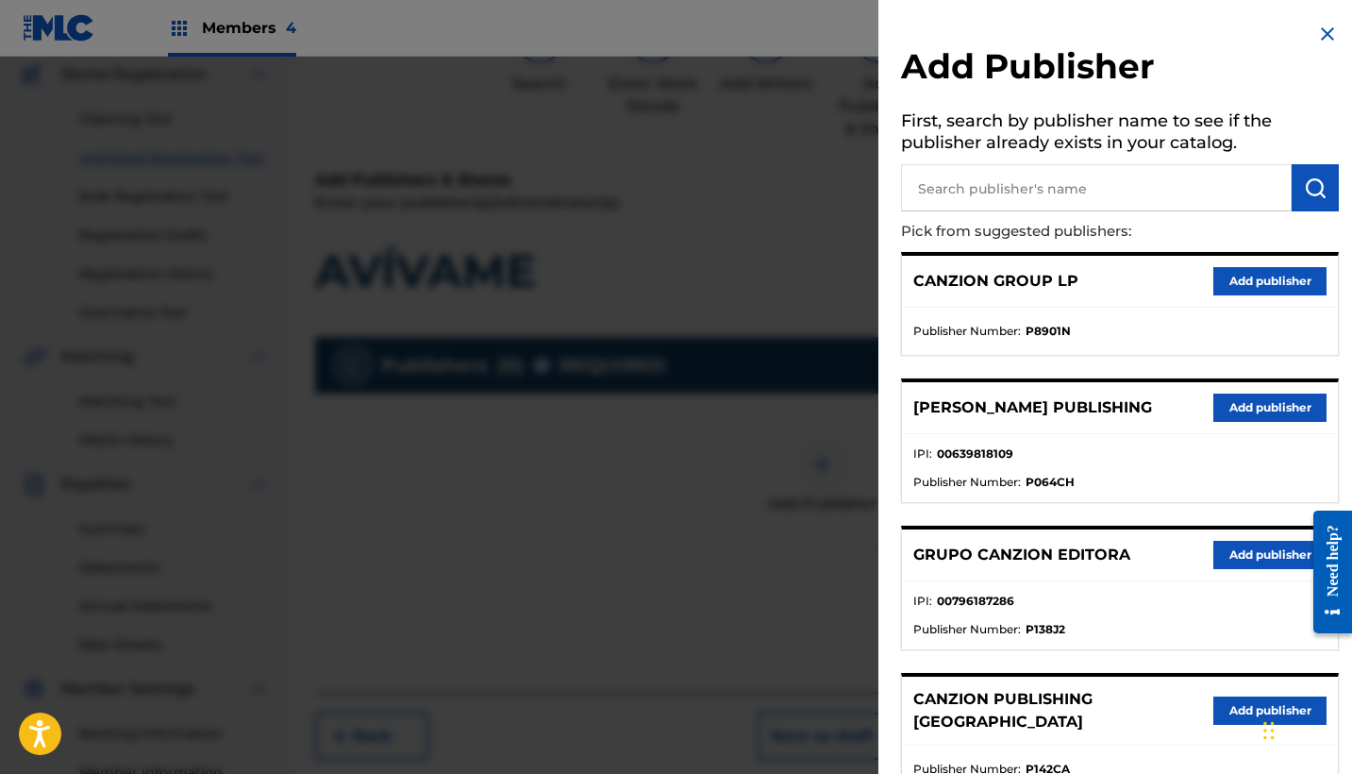
click at [1241, 556] on button "Add publisher" at bounding box center [1269, 555] width 113 height 28
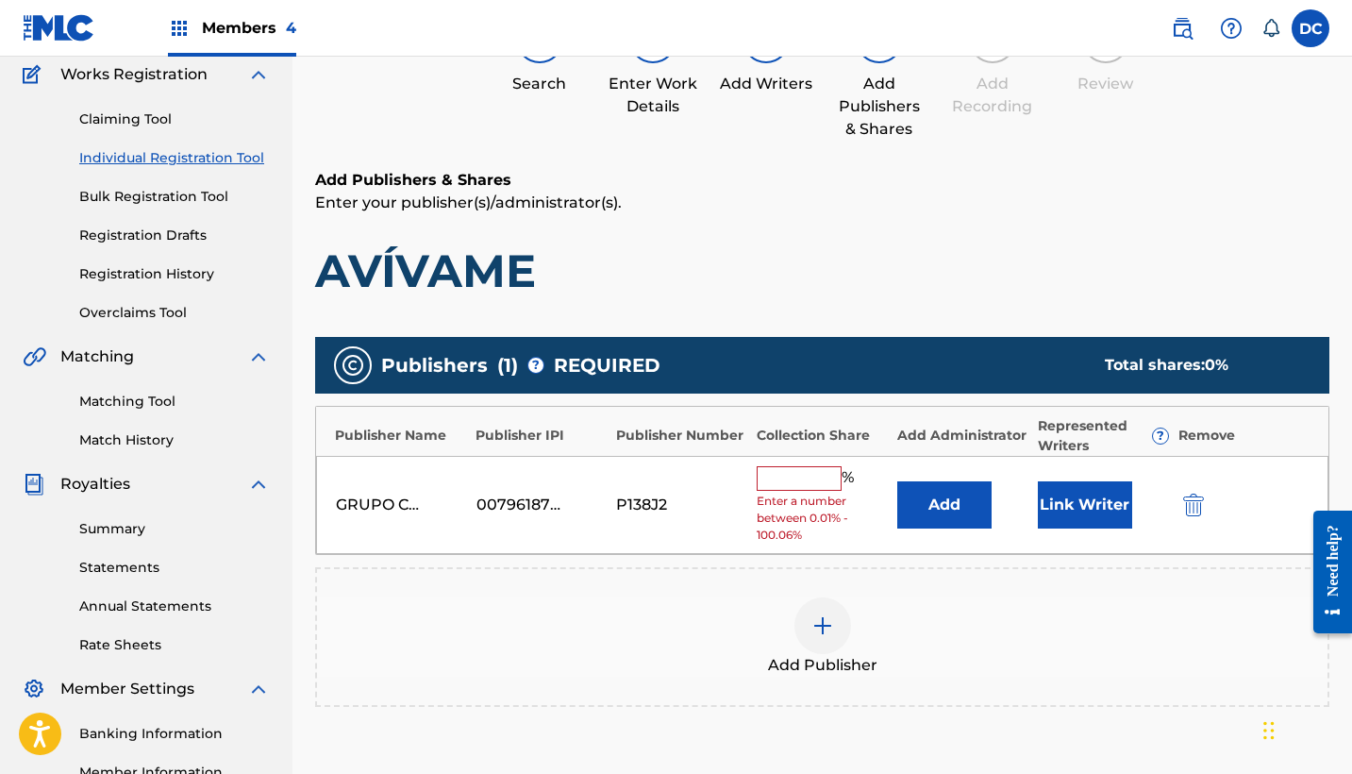
click at [786, 482] on input "text" at bounding box center [799, 478] width 85 height 25
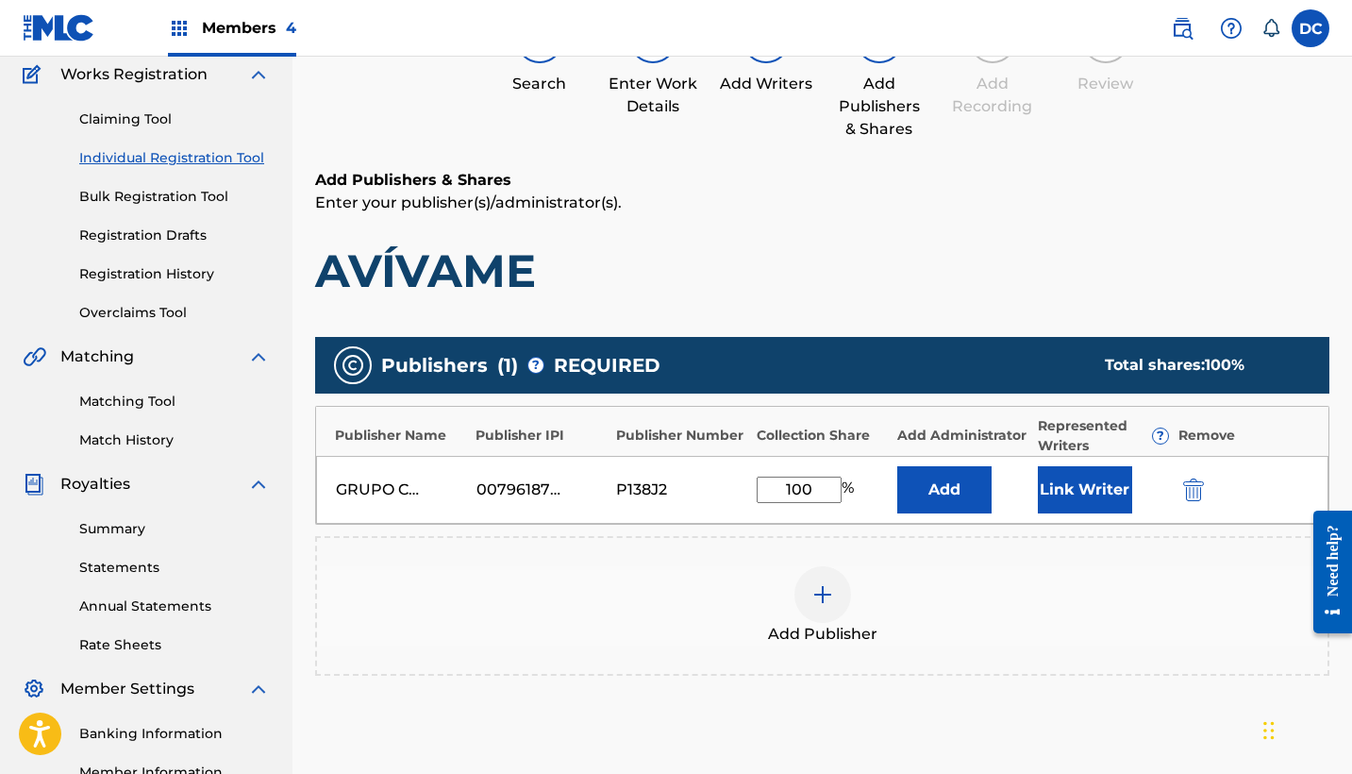
type input "100"
click at [1081, 489] on button "Link Writer" at bounding box center [1085, 489] width 94 height 47
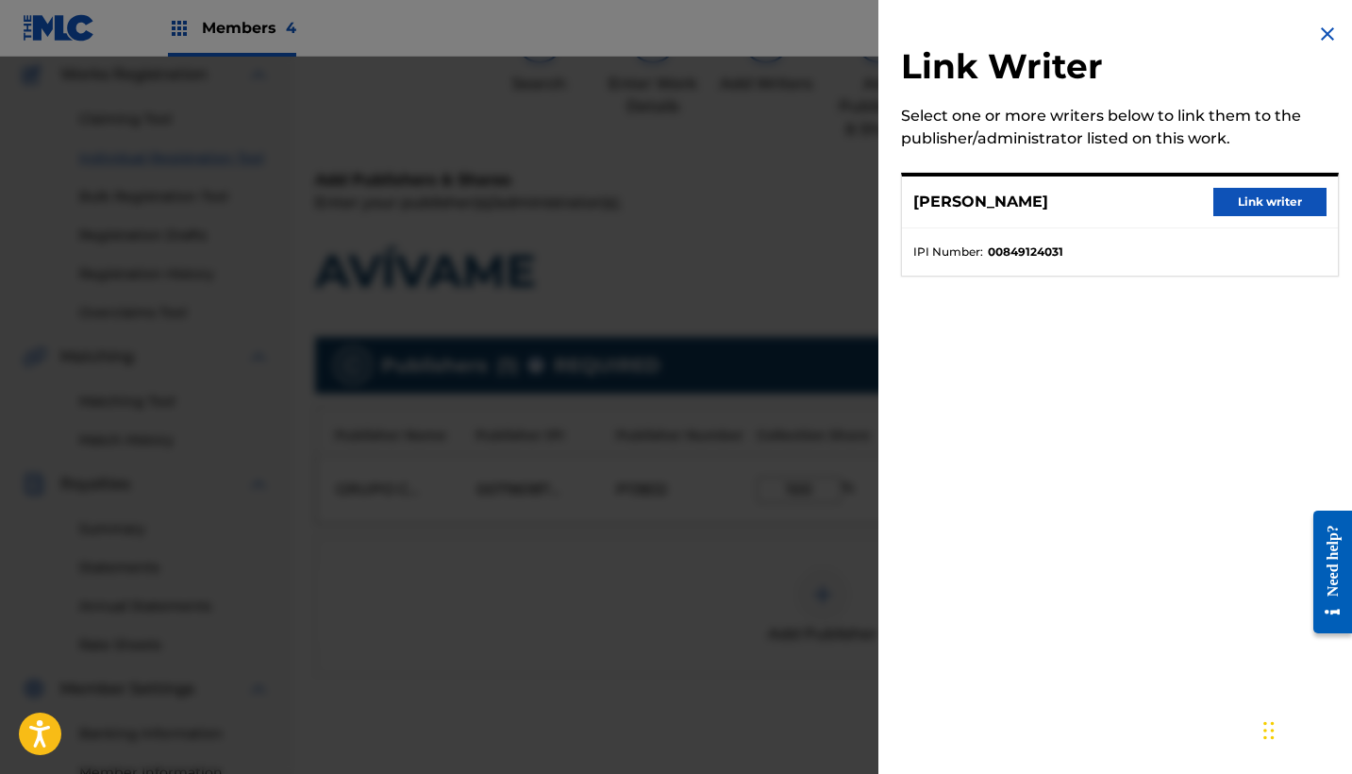
click at [1245, 204] on button "Link writer" at bounding box center [1269, 202] width 113 height 28
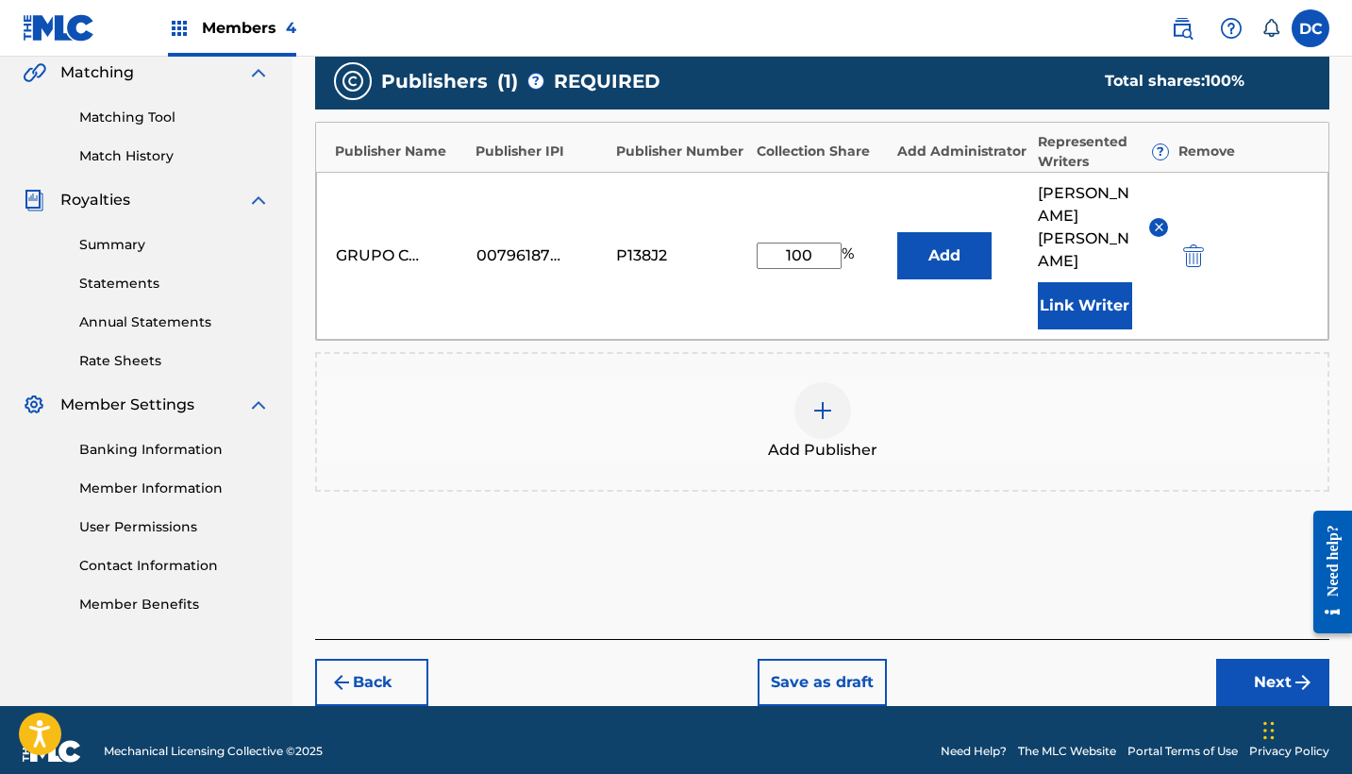
click at [1242, 664] on button "Next" at bounding box center [1272, 682] width 113 height 47
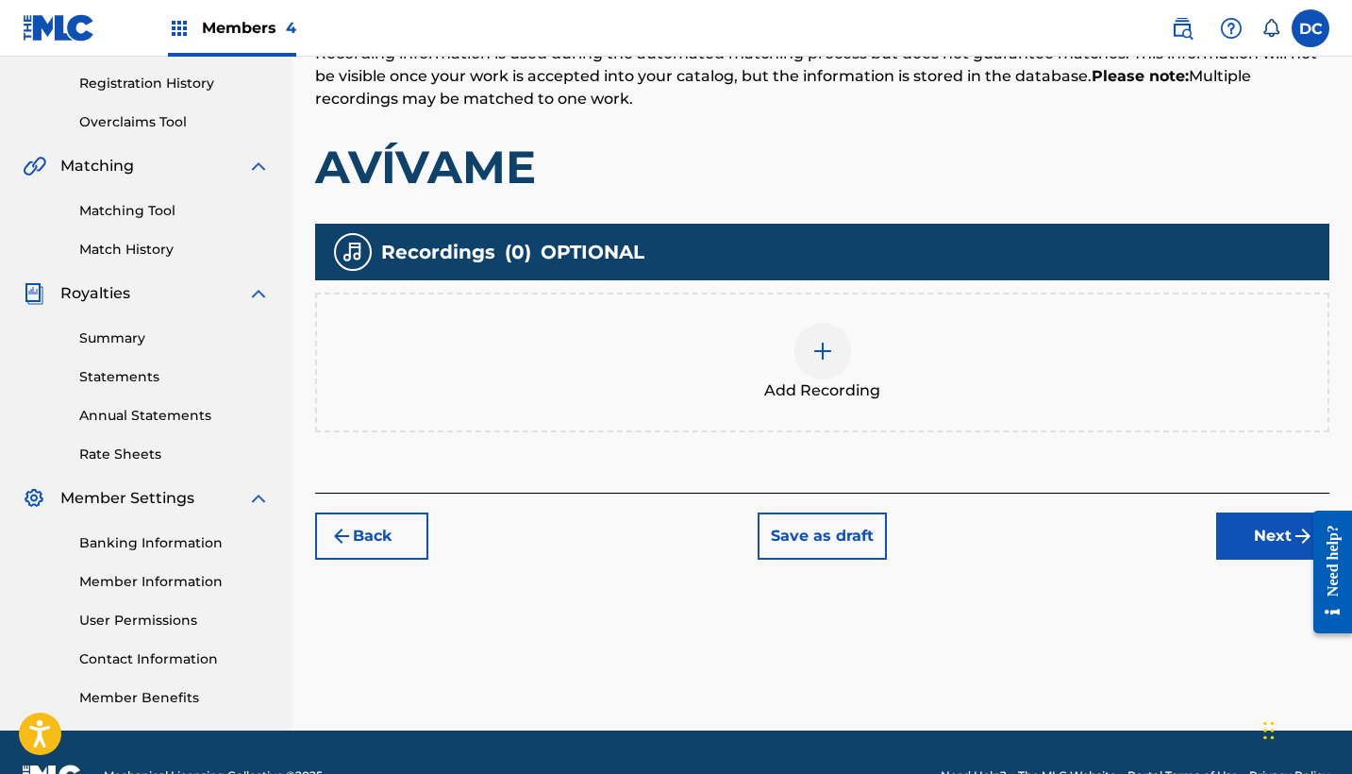
scroll to position [330, 0]
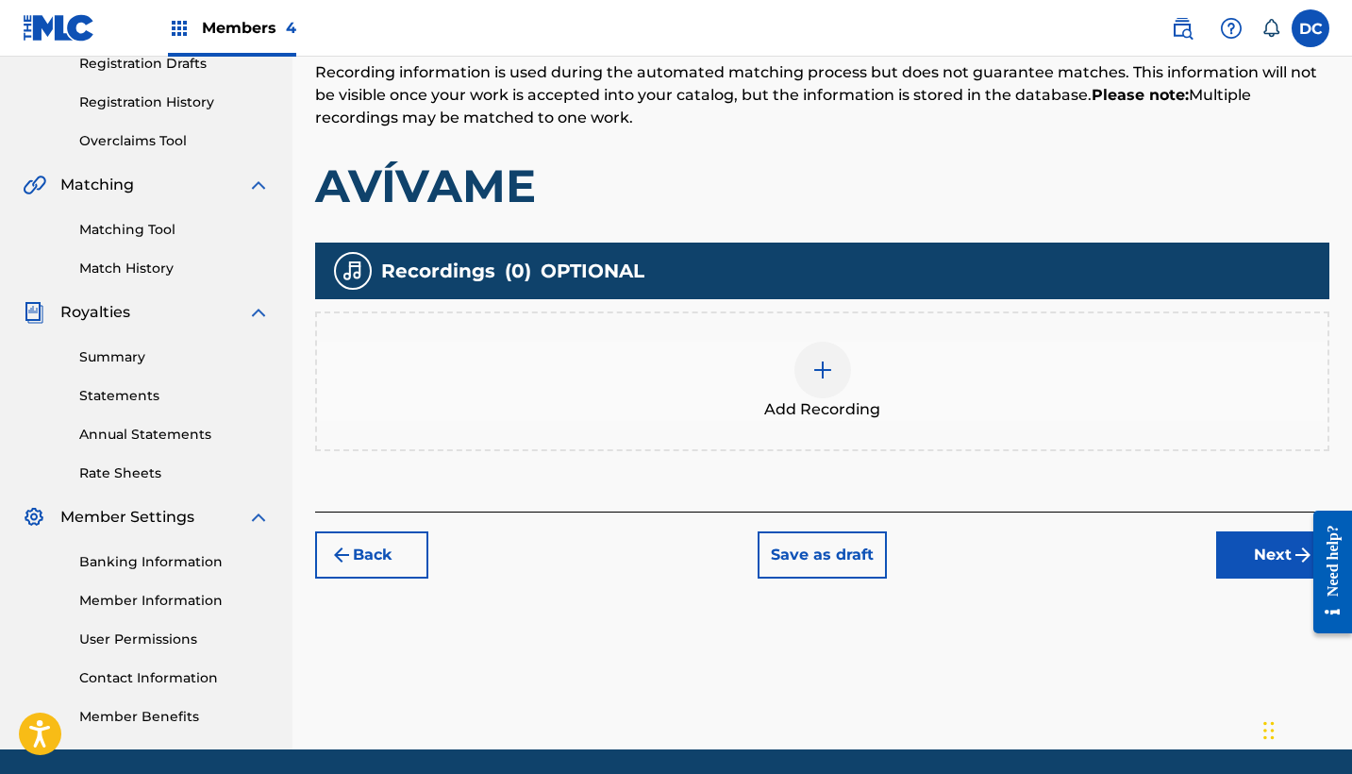
click at [879, 369] on div "Add Recording" at bounding box center [822, 381] width 1010 height 79
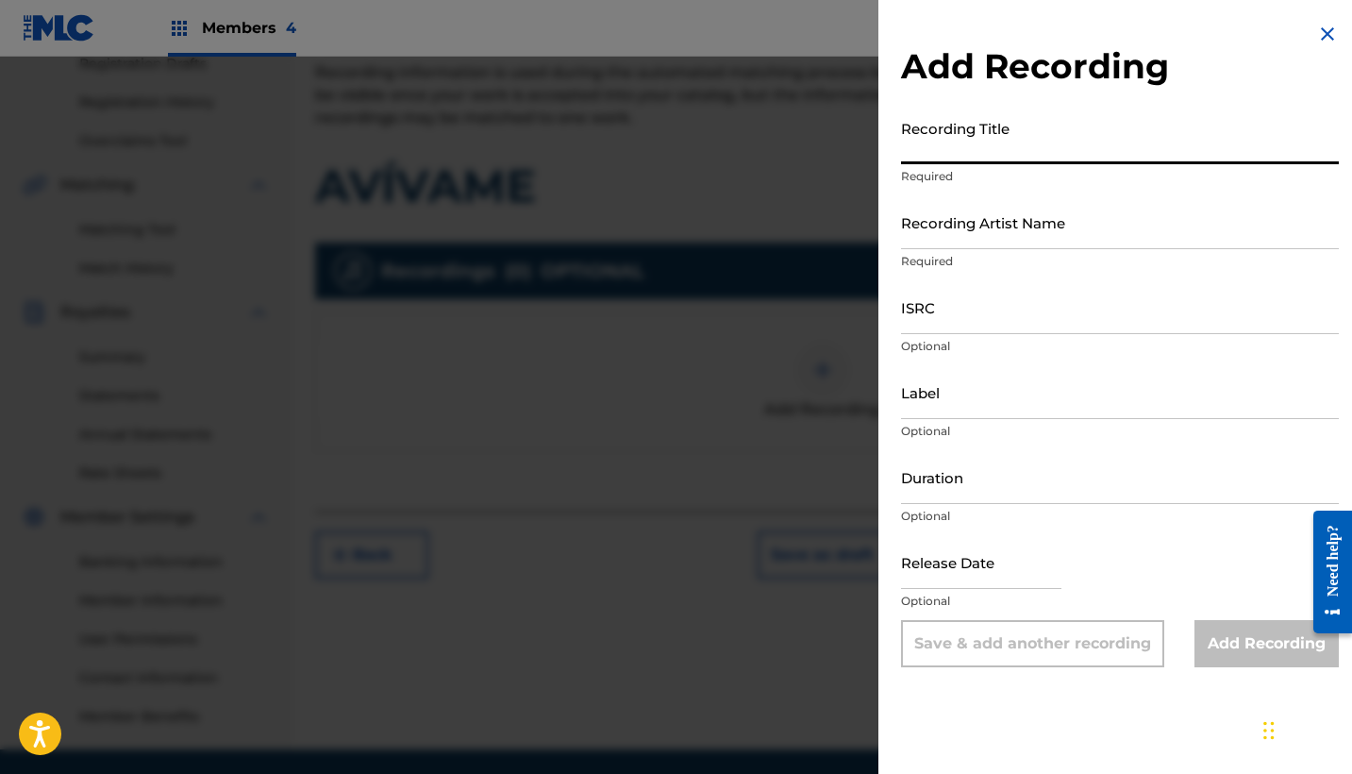
click at [966, 137] on input "Recording Title" at bounding box center [1120, 137] width 438 height 54
paste input "Avívame"
type input "Avívame"
click at [934, 213] on input "Recording Artist Name" at bounding box center [1120, 222] width 438 height 54
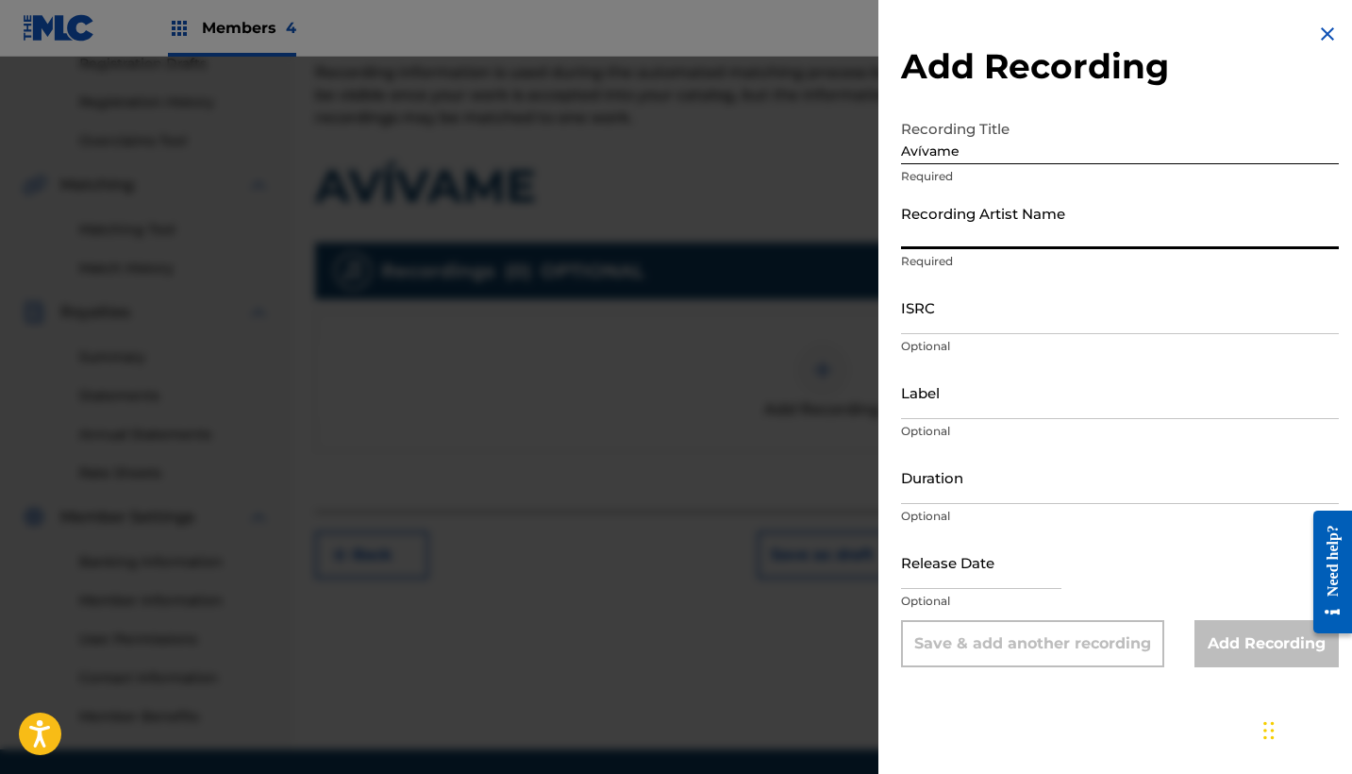
paste input "Casa de [DEMOGRAPHIC_DATA] Música"
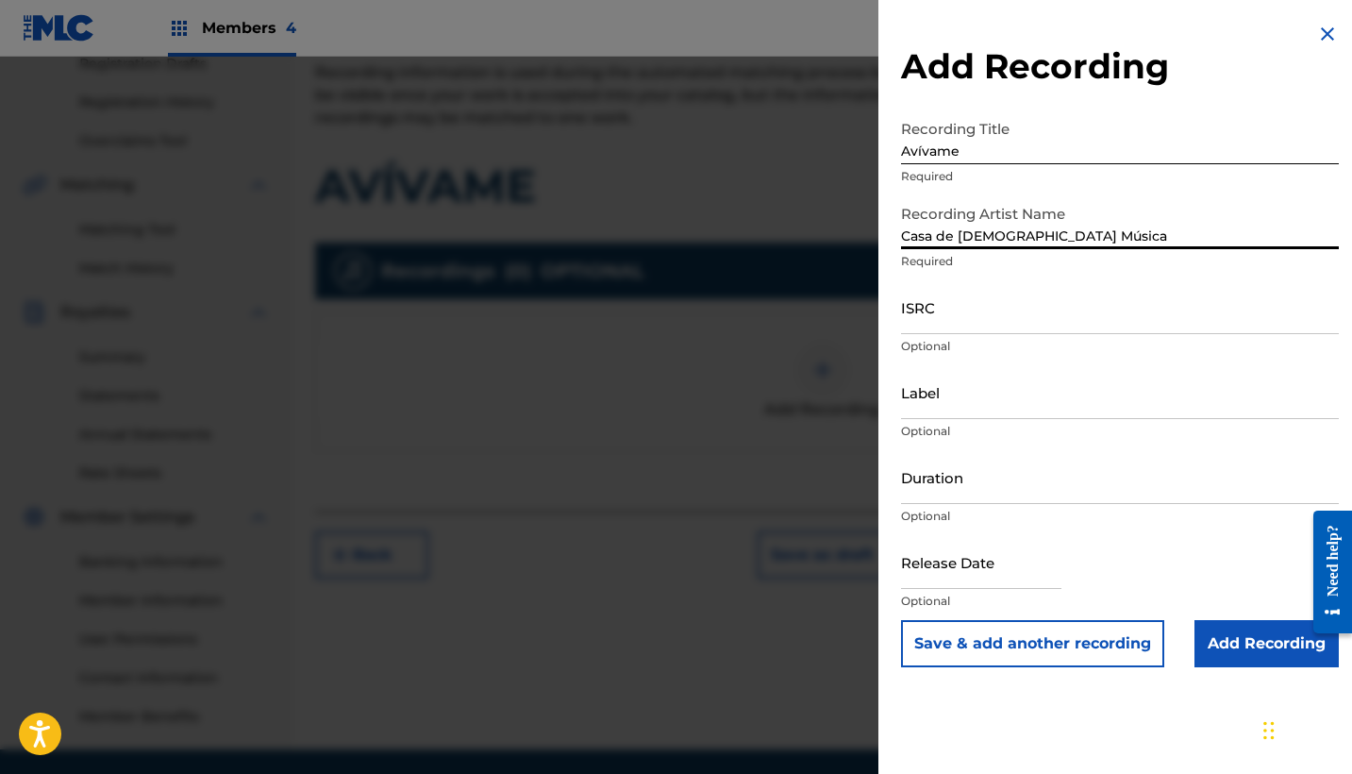
type input "Casa de [DEMOGRAPHIC_DATA] Música"
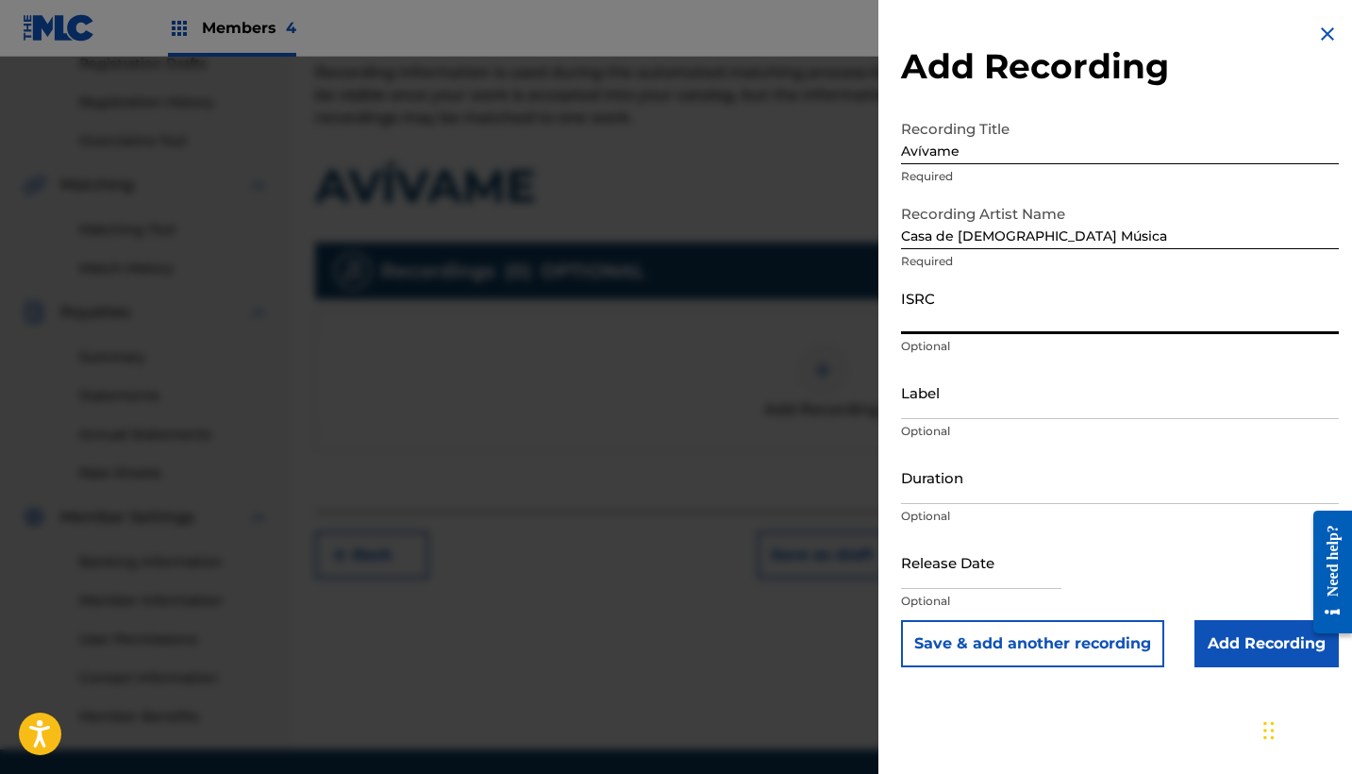
click at [964, 322] on input "ISRC" at bounding box center [1120, 307] width 438 height 54
paste input "QZNJX2403189"
type input "QZNJX2403189"
click at [923, 393] on input "Label" at bounding box center [1120, 392] width 438 height 54
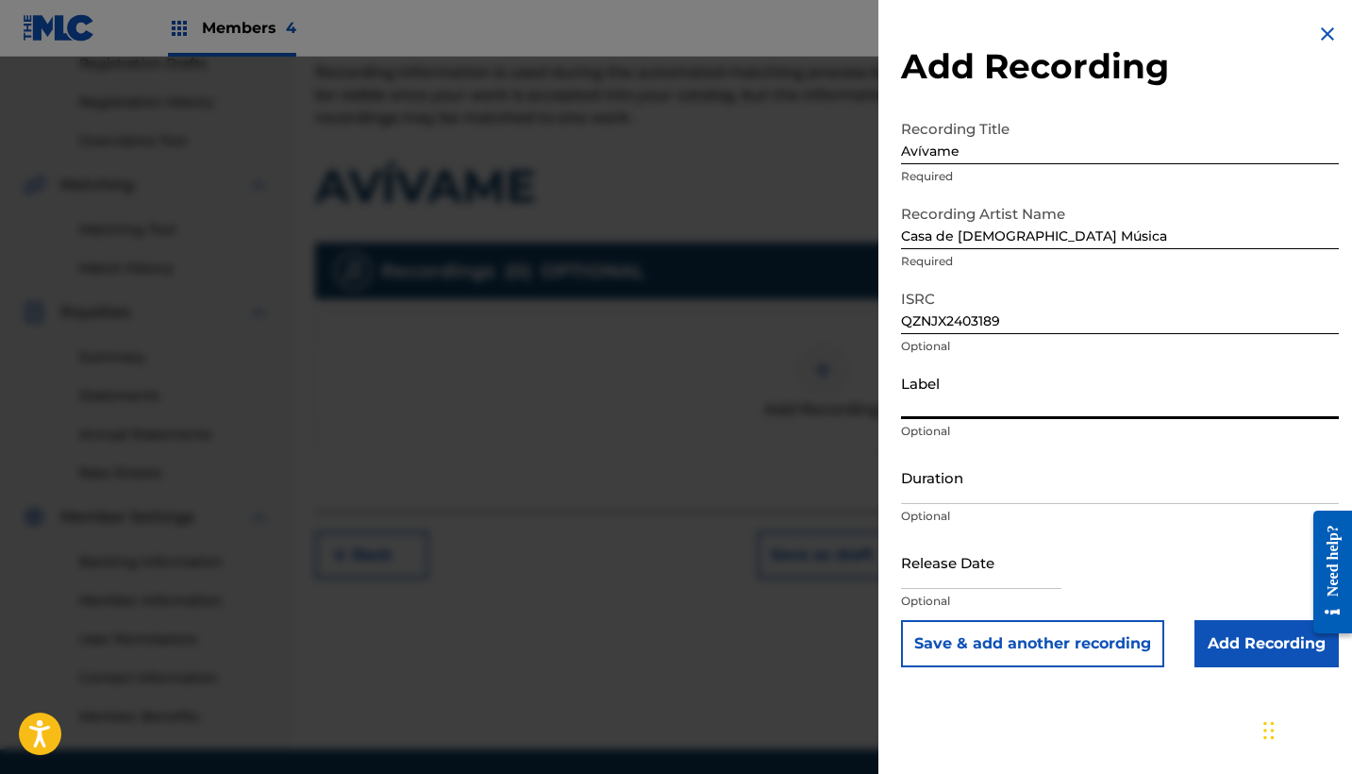
paste input "CanZion"
type input "CanZion"
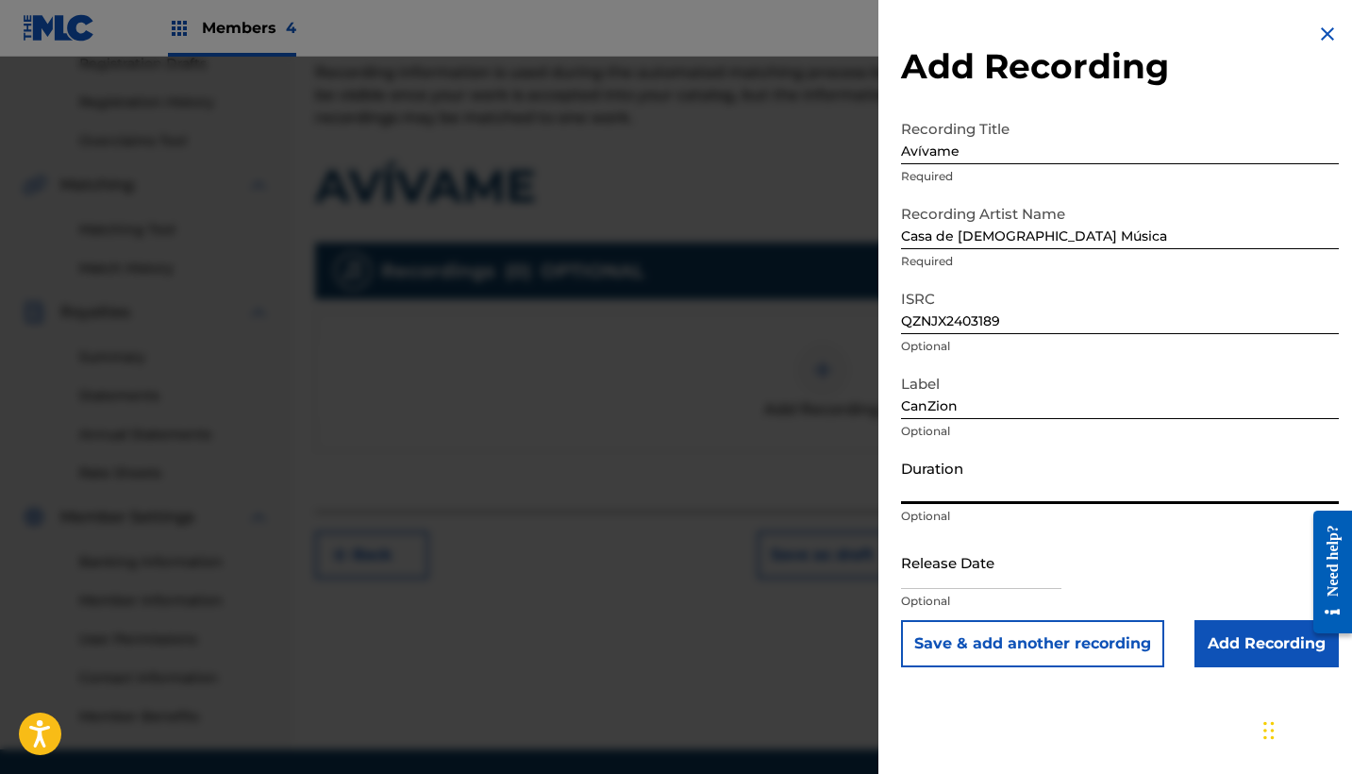
click at [954, 477] on input "Duration" at bounding box center [1120, 477] width 438 height 54
type input "03:34"
click at [978, 555] on input "text" at bounding box center [981, 562] width 160 height 54
select select "7"
select select "2025"
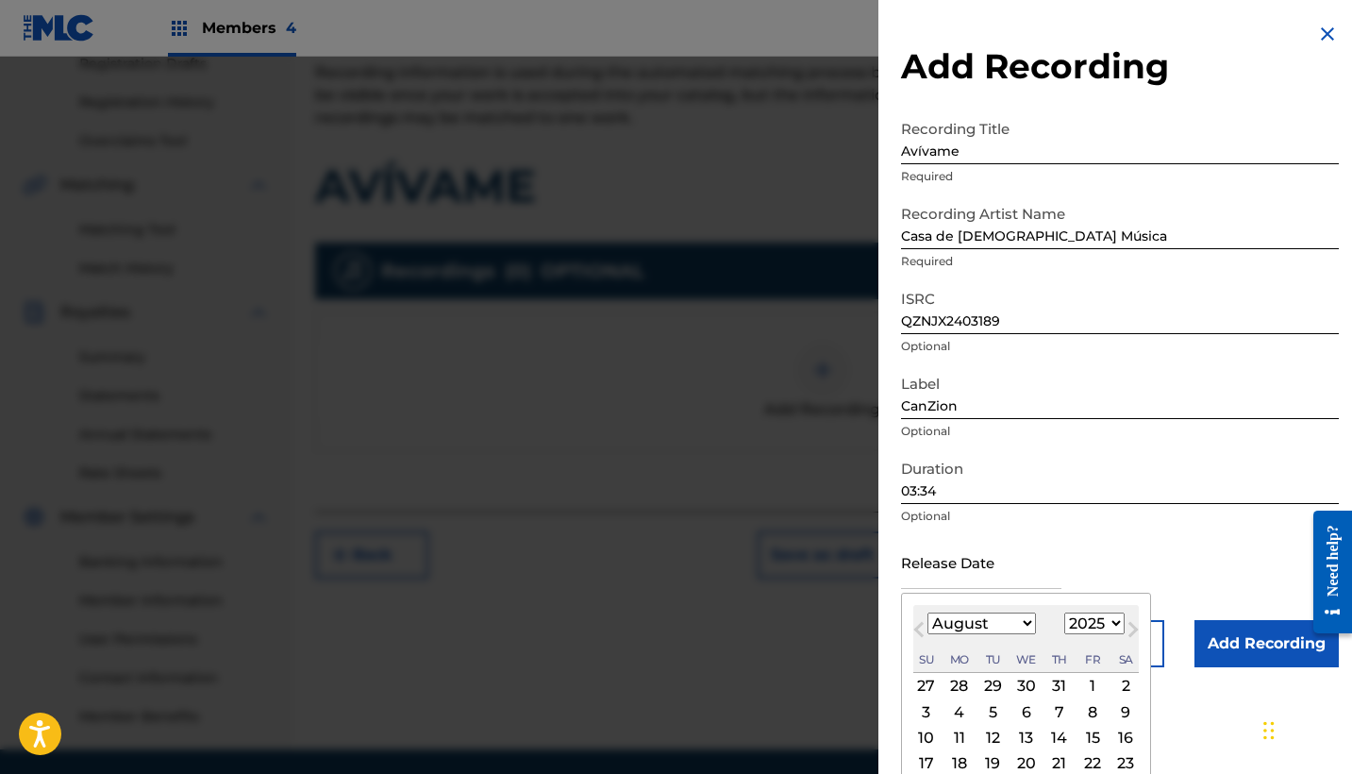
click at [921, 627] on span "Previous Month" at bounding box center [921, 632] width 0 height 28
select select "5"
click at [1114, 689] on div "7" at bounding box center [1125, 686] width 23 height 23
type input "[DATE]"
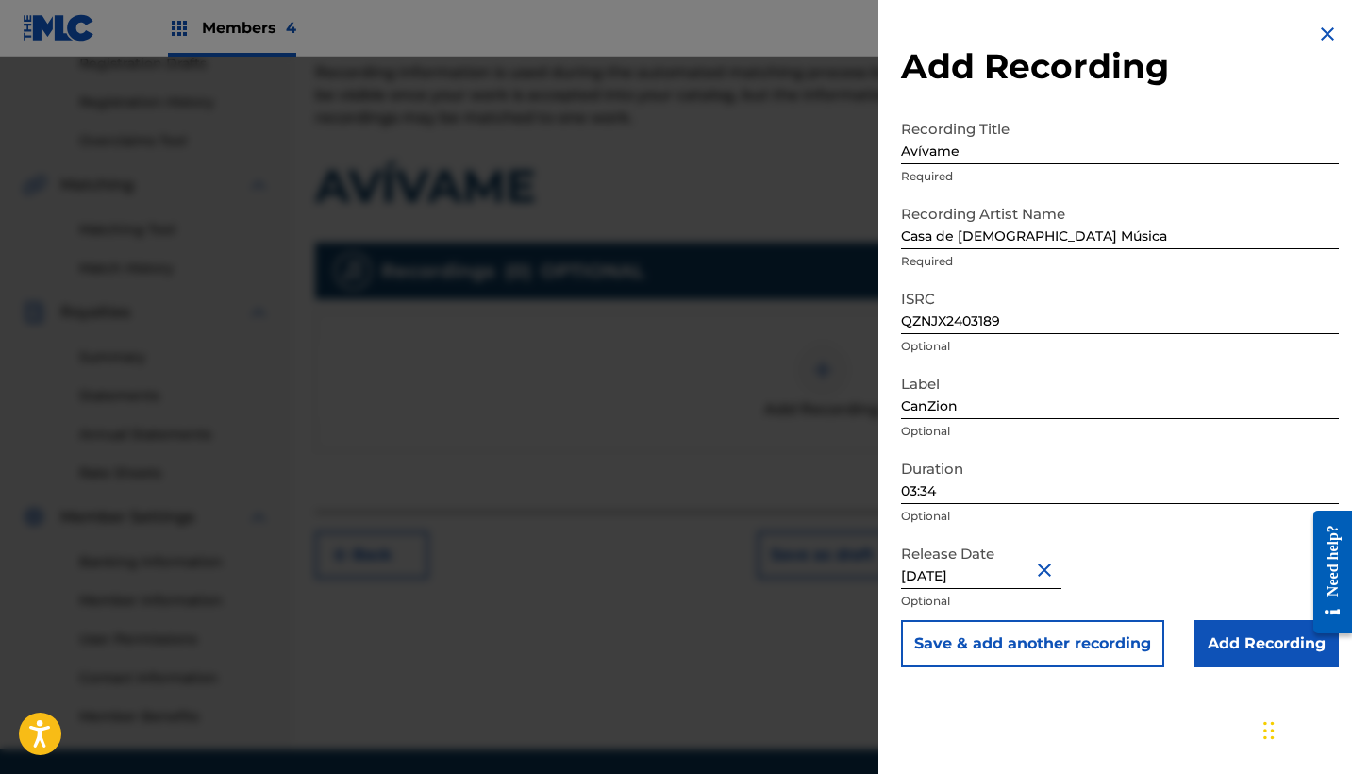
click at [1252, 645] on input "Add Recording" at bounding box center [1266, 643] width 144 height 47
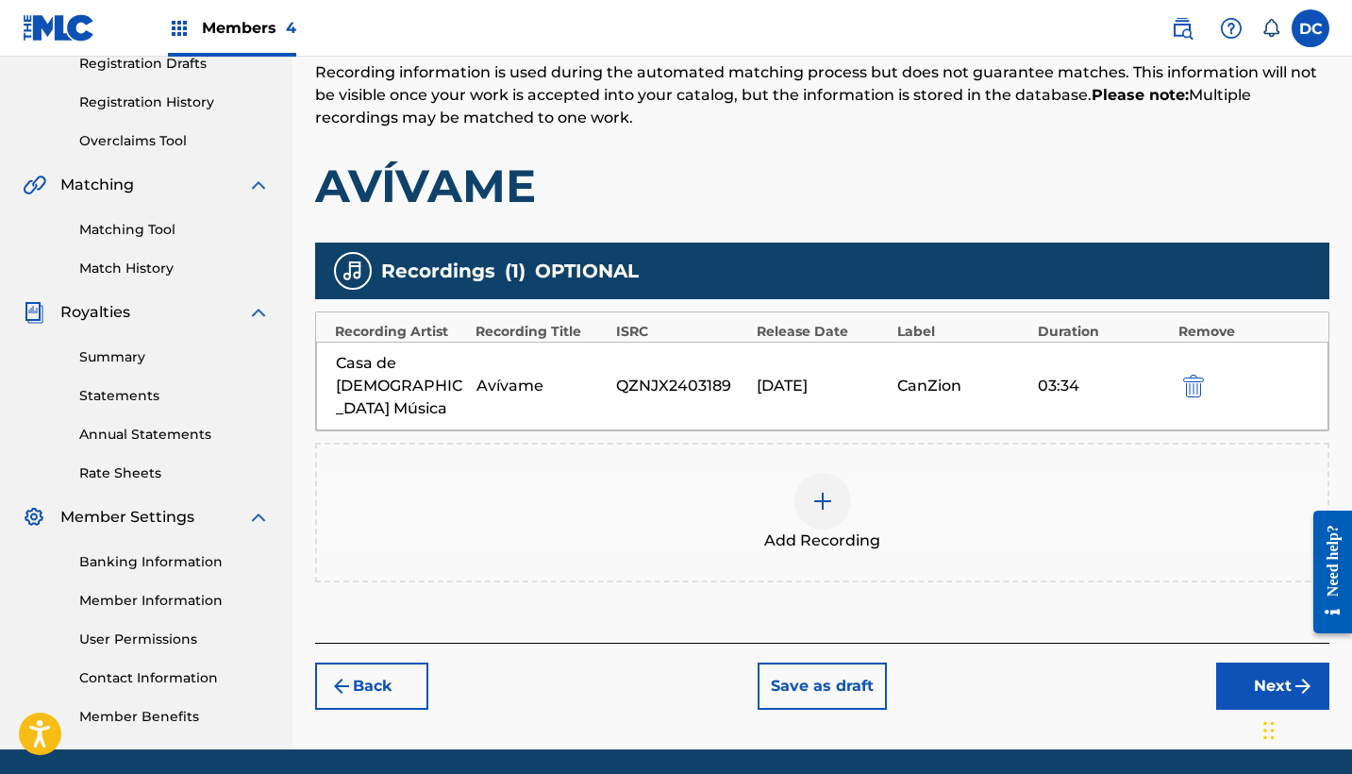
click at [1254, 662] on button "Next" at bounding box center [1272, 685] width 113 height 47
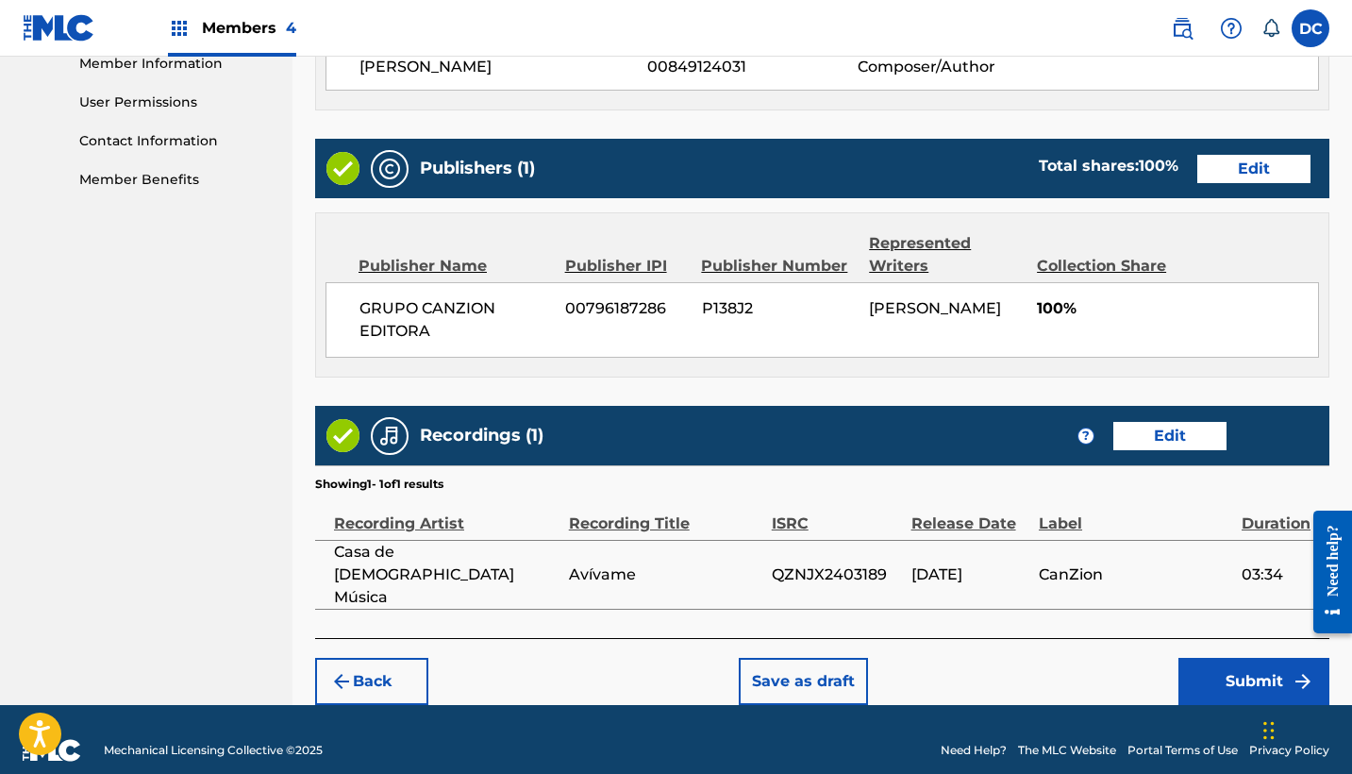
scroll to position [866, 0]
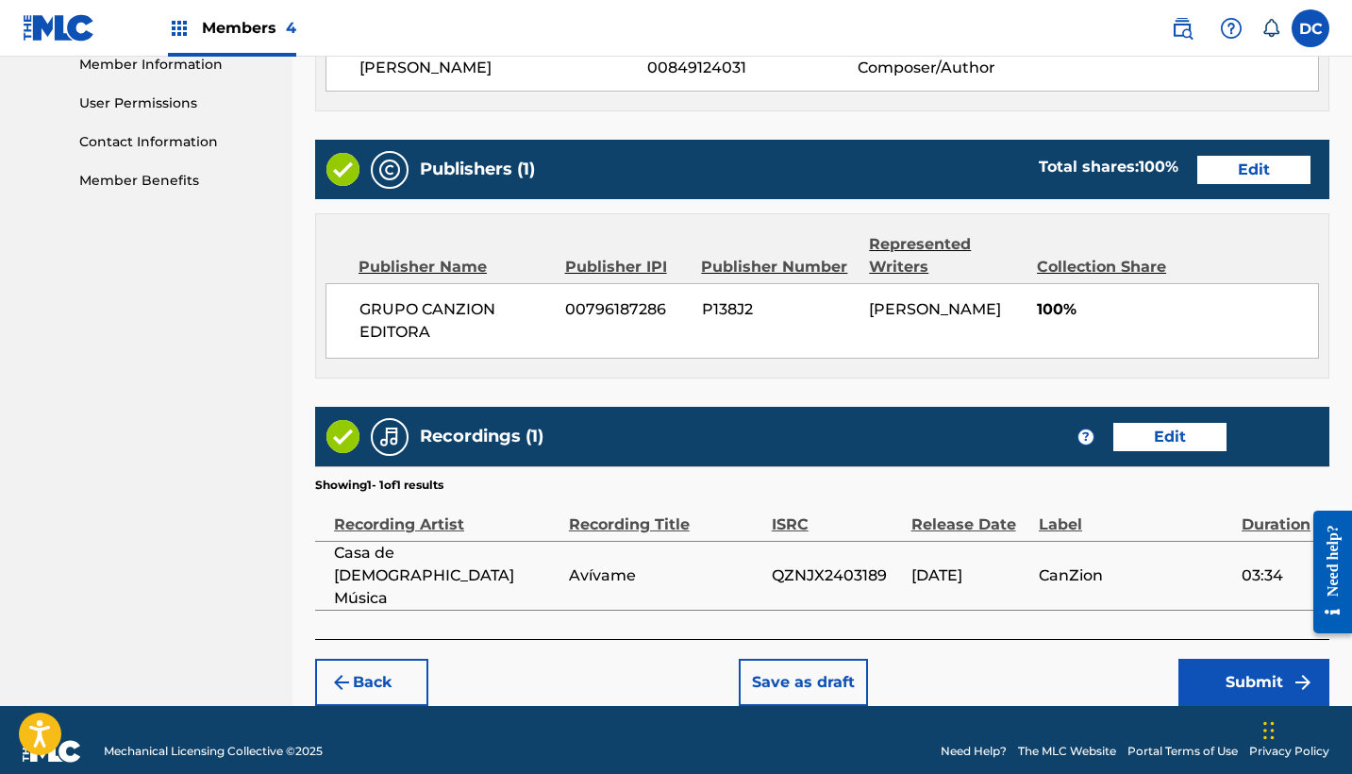
click at [1230, 661] on button "Submit" at bounding box center [1253, 682] width 151 height 47
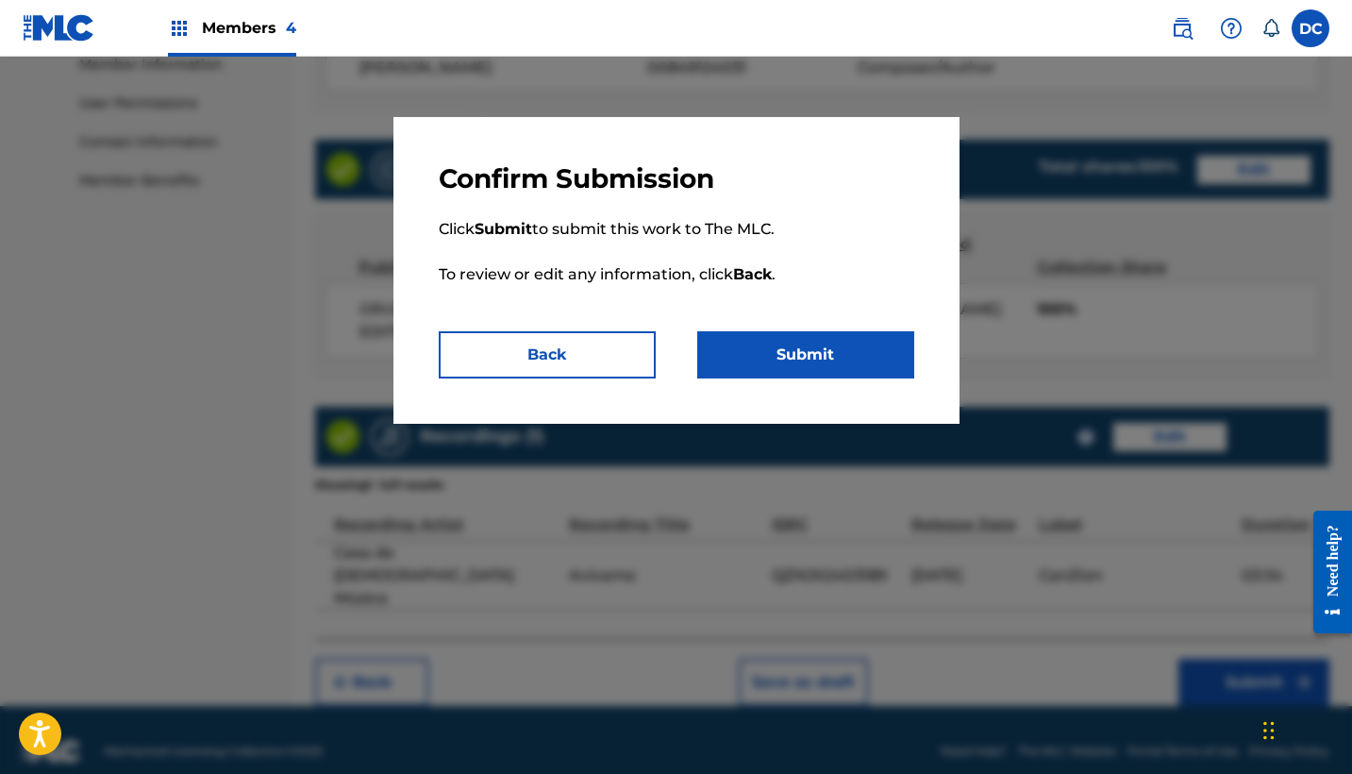
click at [882, 359] on button "Submit" at bounding box center [805, 354] width 217 height 47
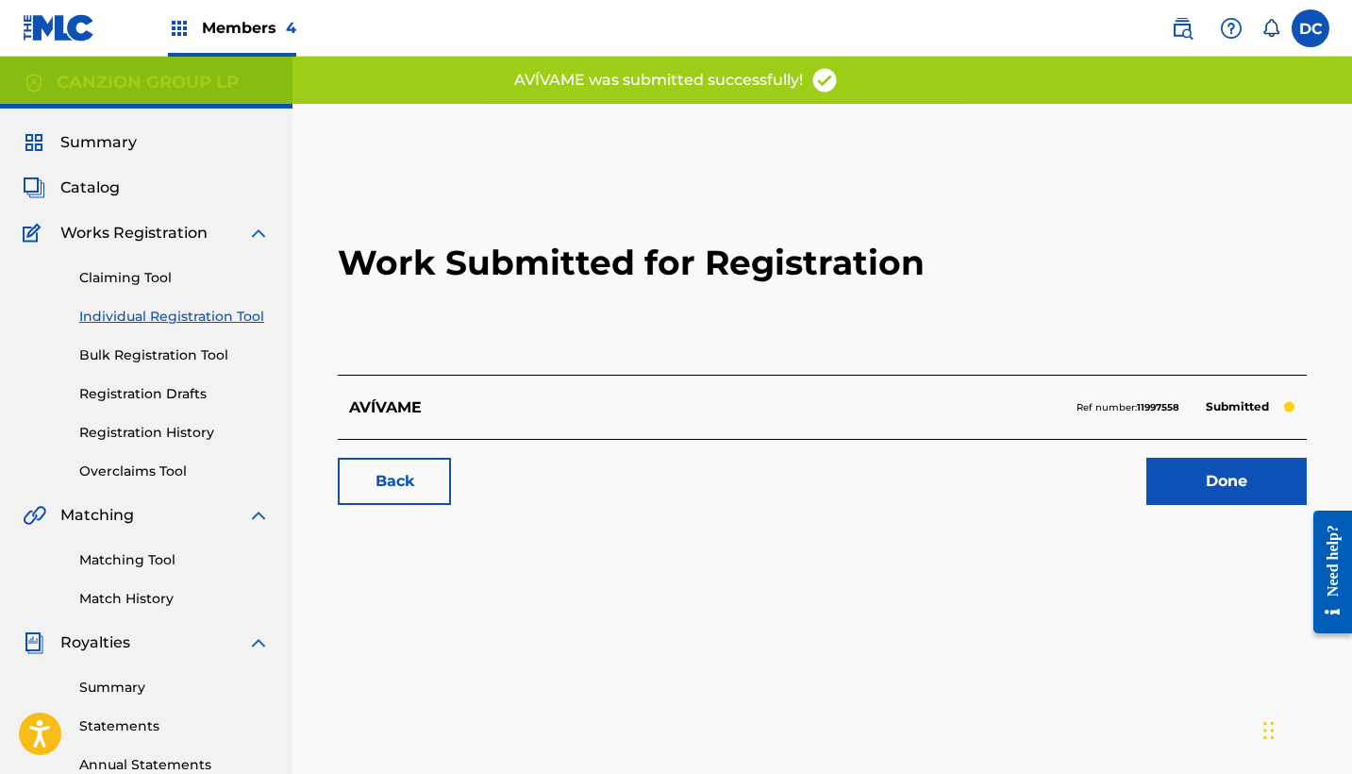
click at [1142, 408] on strong "11997558" at bounding box center [1158, 407] width 42 height 12
copy strong "11997558"
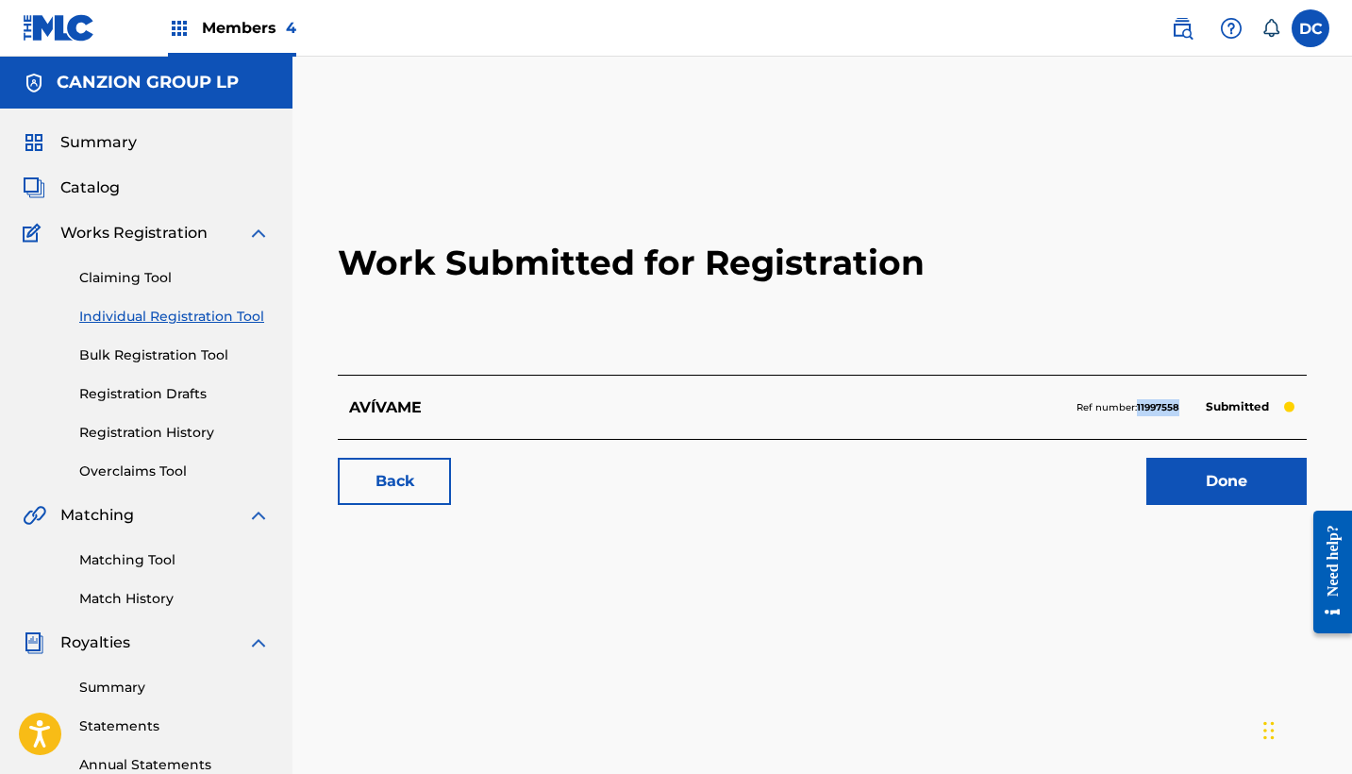
click at [1176, 489] on link "Done" at bounding box center [1226, 481] width 160 height 47
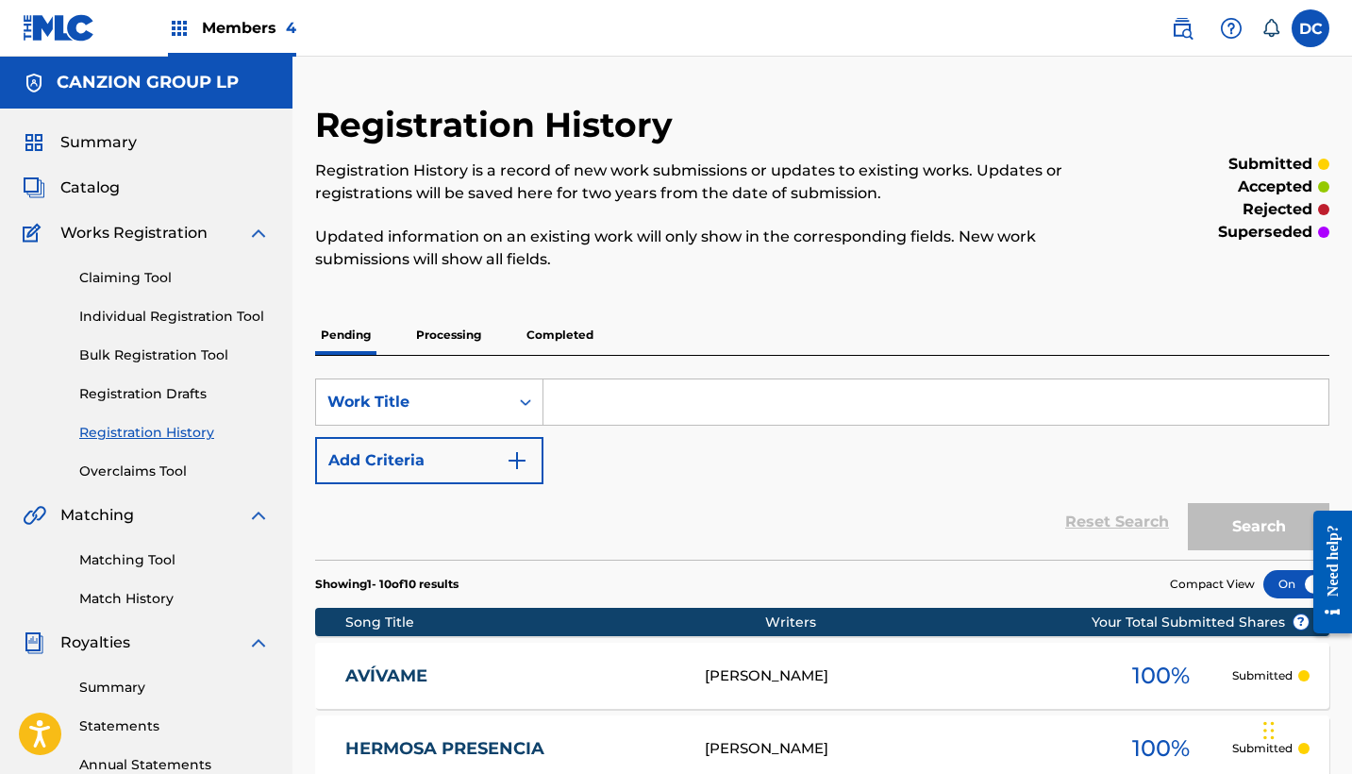
click at [148, 308] on link "Individual Registration Tool" at bounding box center [174, 317] width 191 height 20
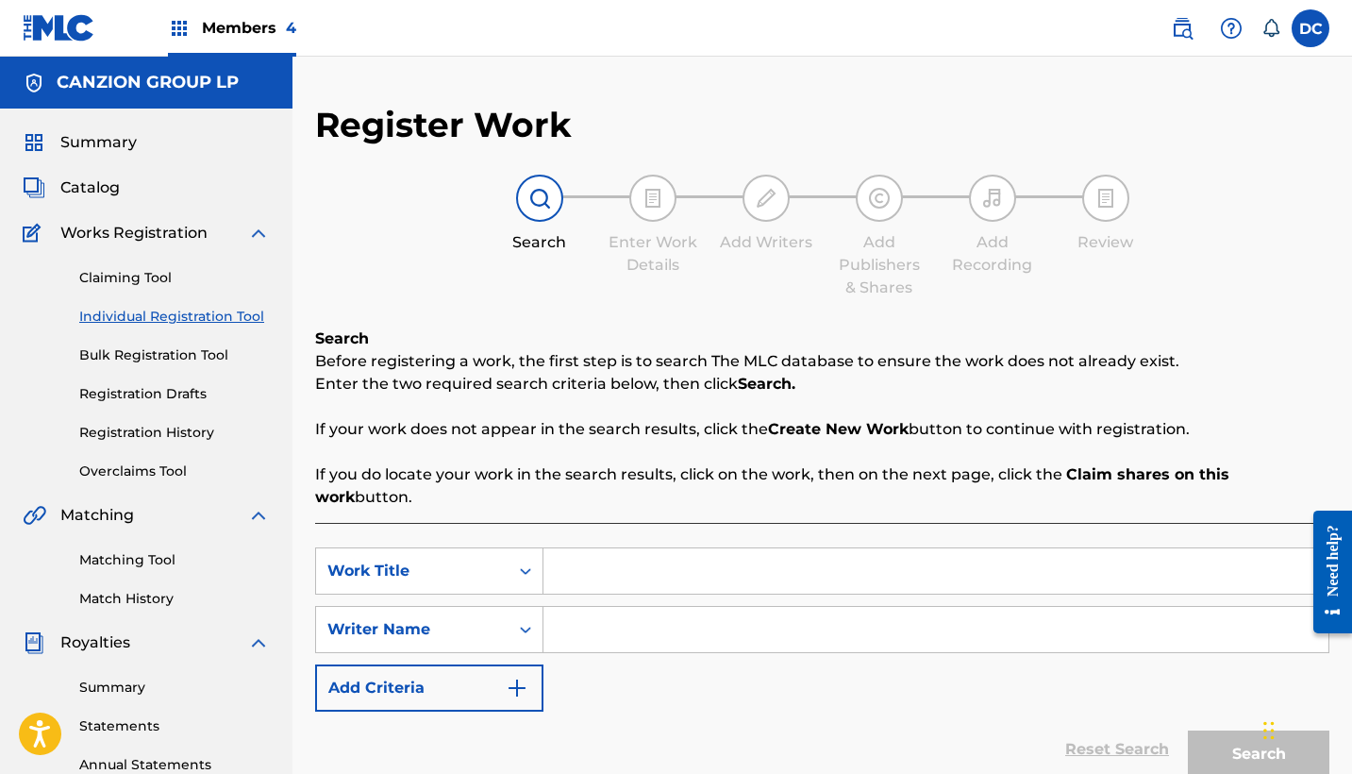
click at [596, 548] on input "Search Form" at bounding box center [935, 570] width 785 height 45
paste input "La Unción"
type input "La Unción"
click at [607, 607] on input "Search Form" at bounding box center [935, 629] width 785 height 45
paste input "[PERSON_NAME] [PERSON_NAME]"
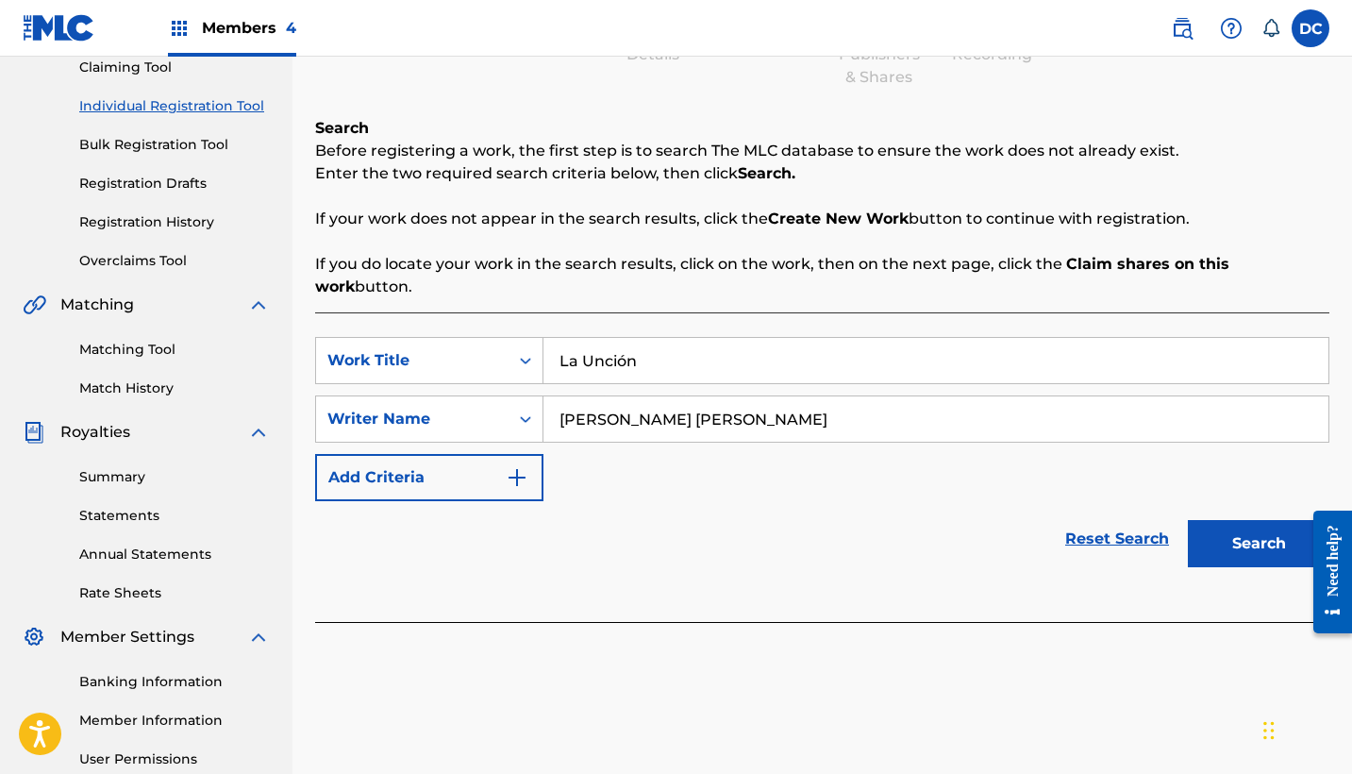
scroll to position [258, 0]
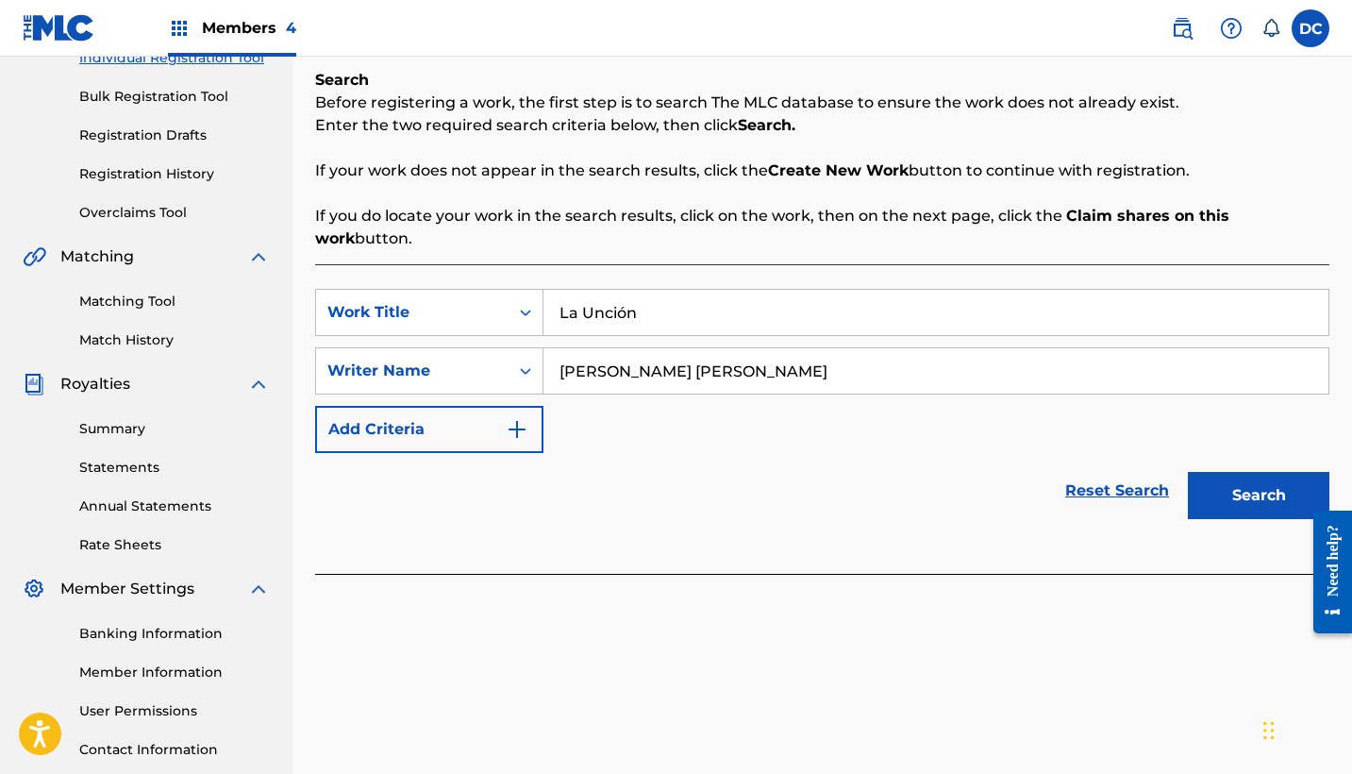
type input "[PERSON_NAME] [PERSON_NAME]"
click at [1234, 472] on button "Search" at bounding box center [1259, 495] width 142 height 47
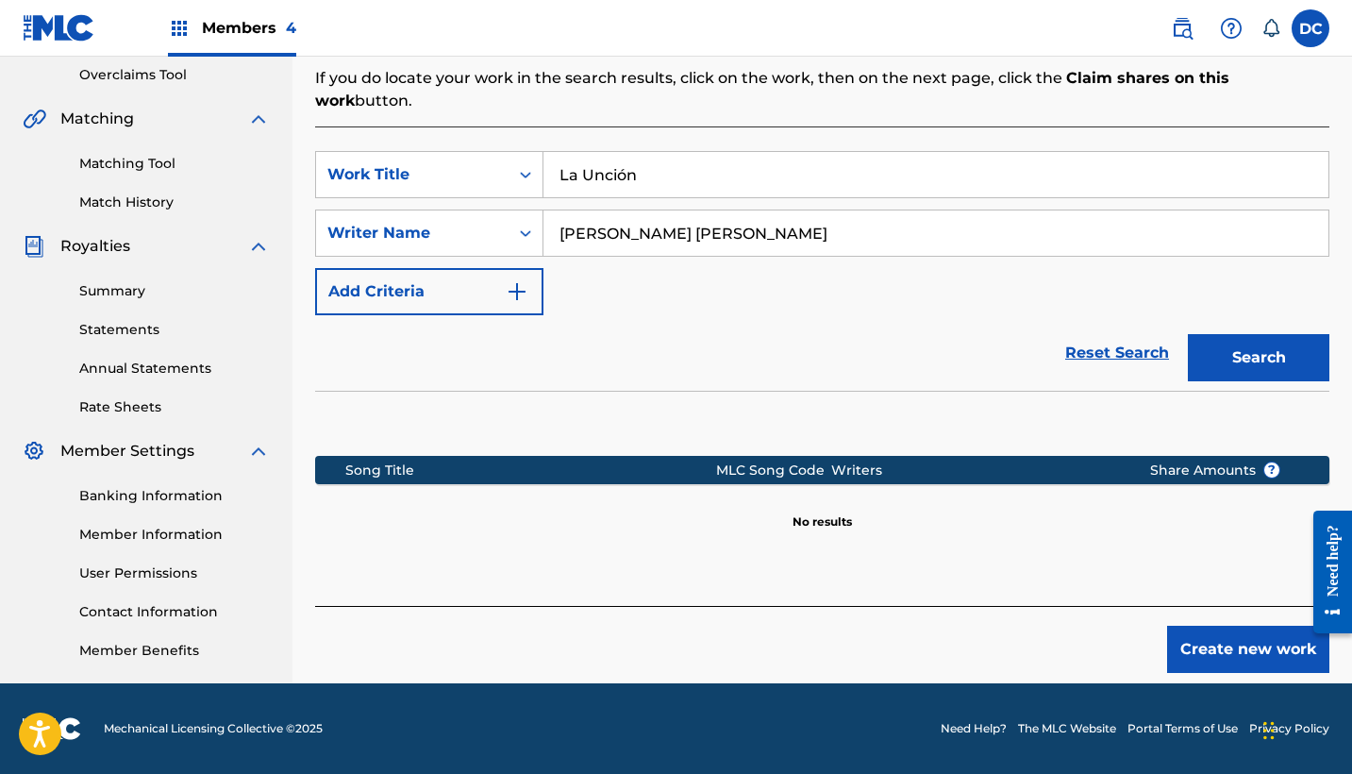
scroll to position [396, 0]
click at [1213, 627] on button "Create new work" at bounding box center [1248, 648] width 162 height 47
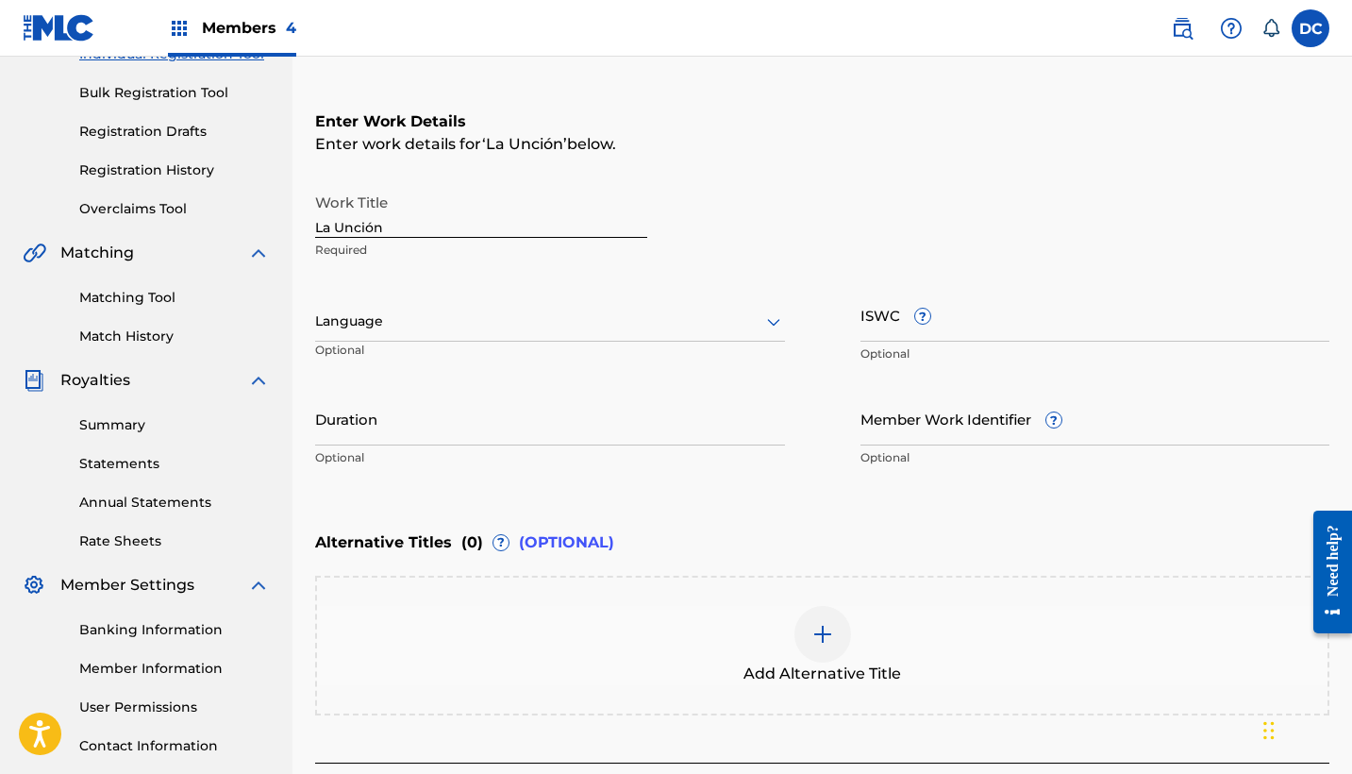
scroll to position [255, 0]
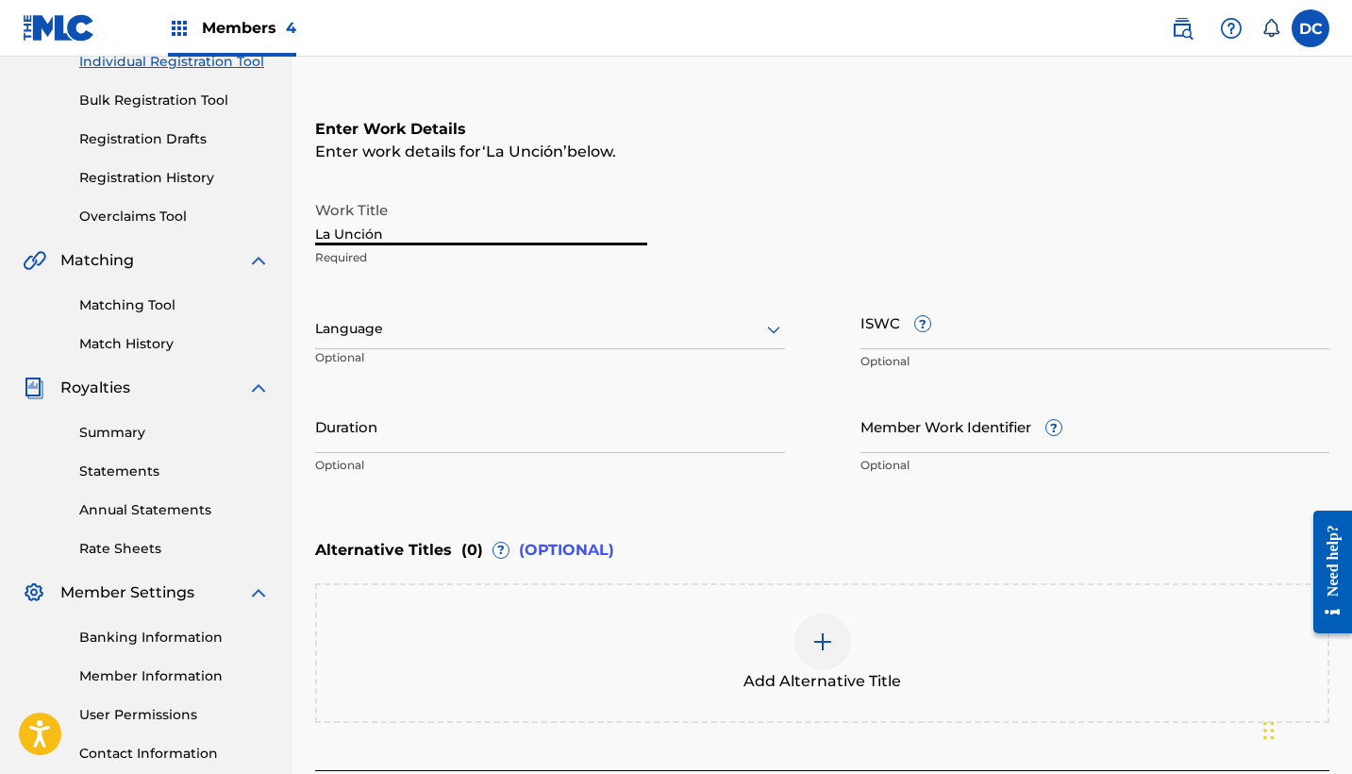
drag, startPoint x: 388, startPoint y: 235, endPoint x: 305, endPoint y: 234, distance: 83.0
click at [303, 234] on div "Register Work Search Enter Work Details Add Writers Add Publishers & Shares Add…" at bounding box center [821, 343] width 1059 height 988
type input "LA UNCIÓN"
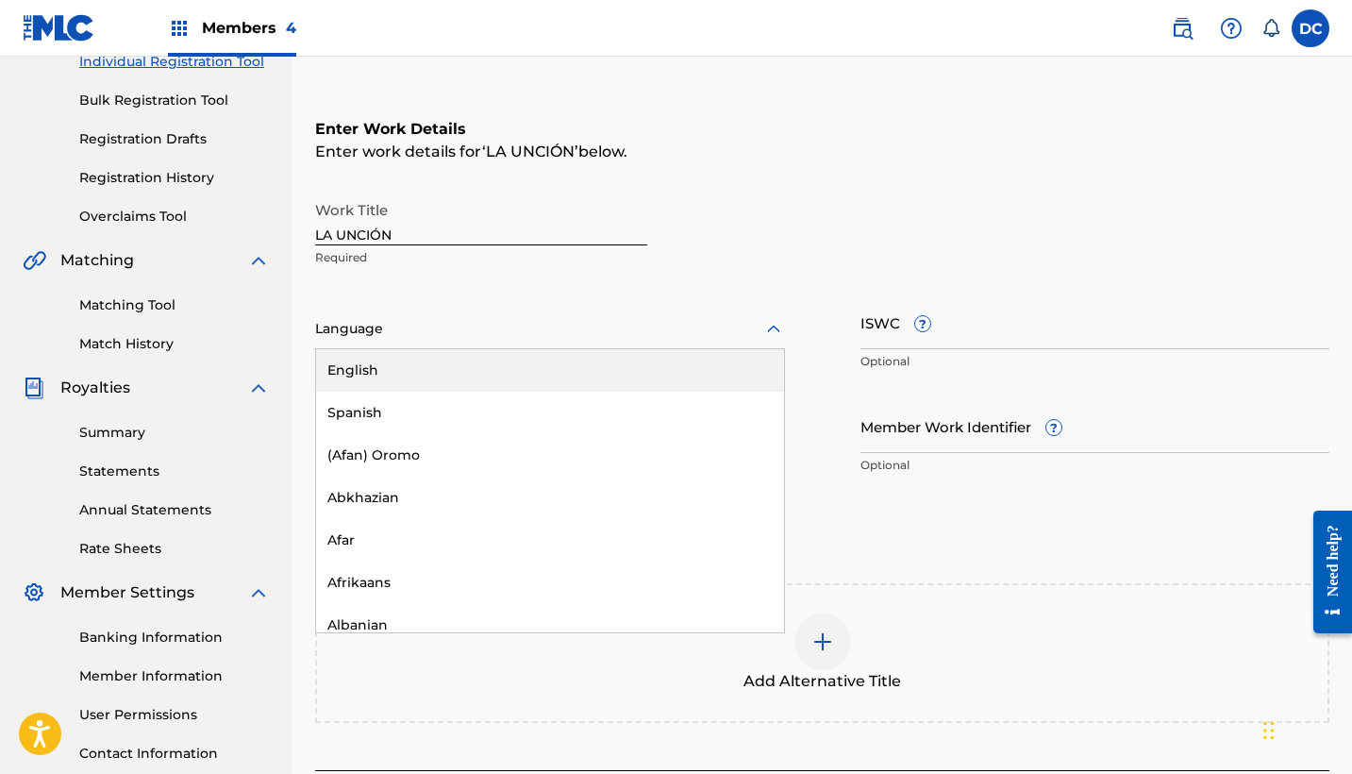
click at [401, 335] on div at bounding box center [550, 329] width 470 height 24
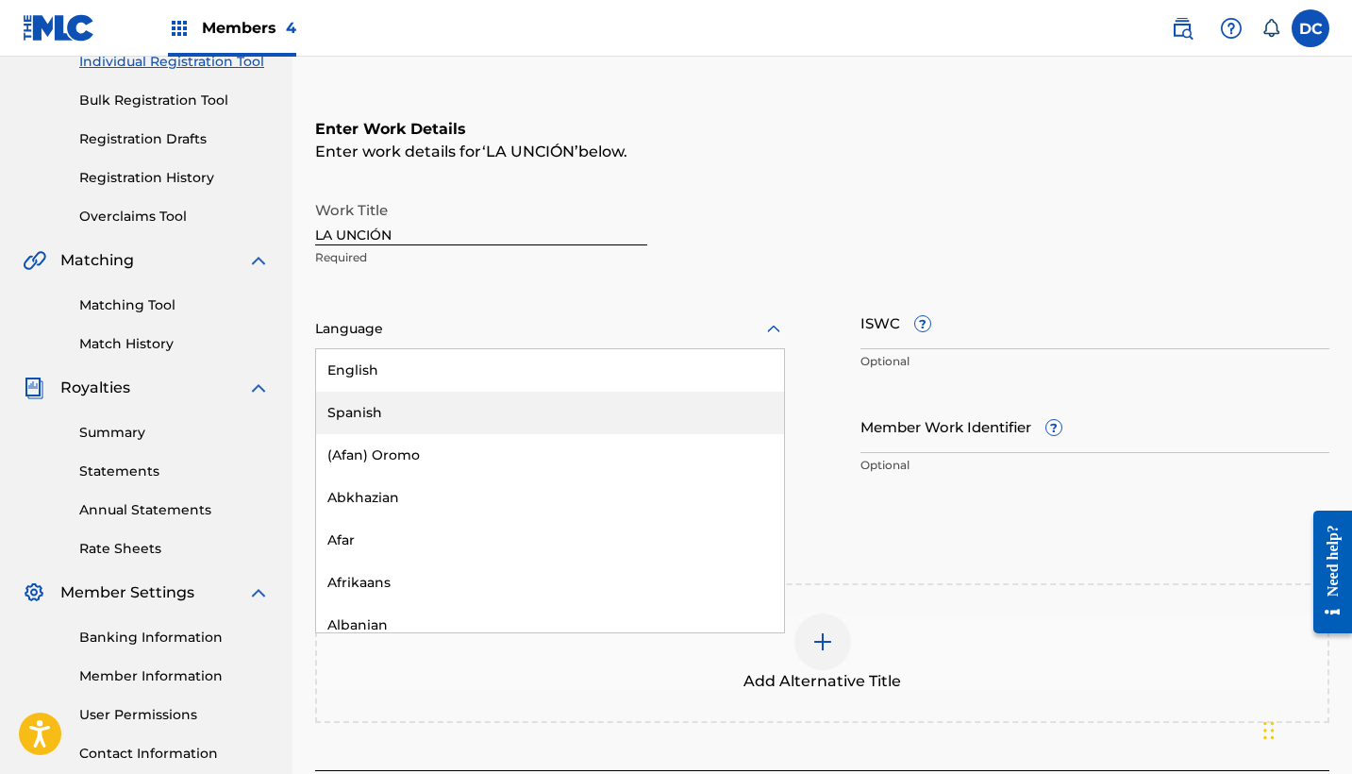
click at [433, 411] on div "Spanish" at bounding box center [550, 413] width 468 height 42
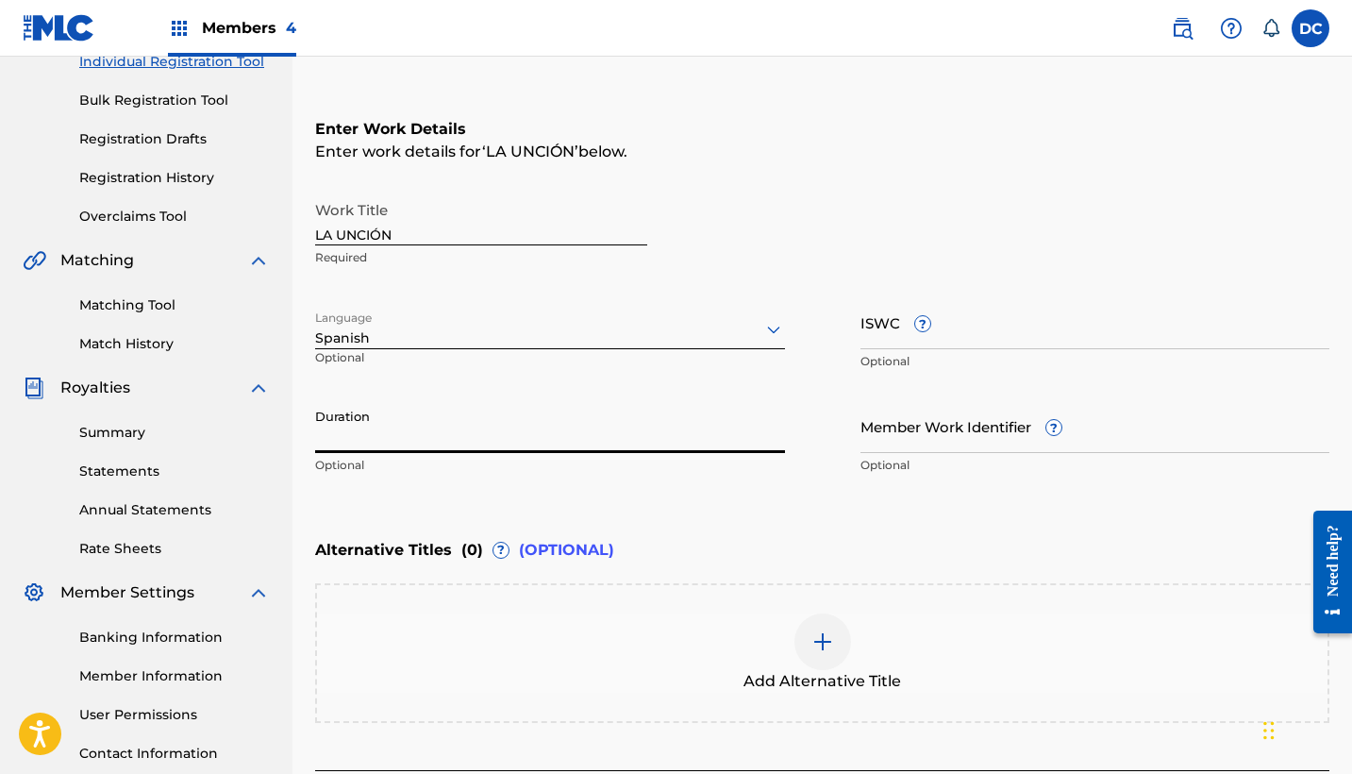
click at [535, 431] on input "Duration" at bounding box center [550, 426] width 470 height 54
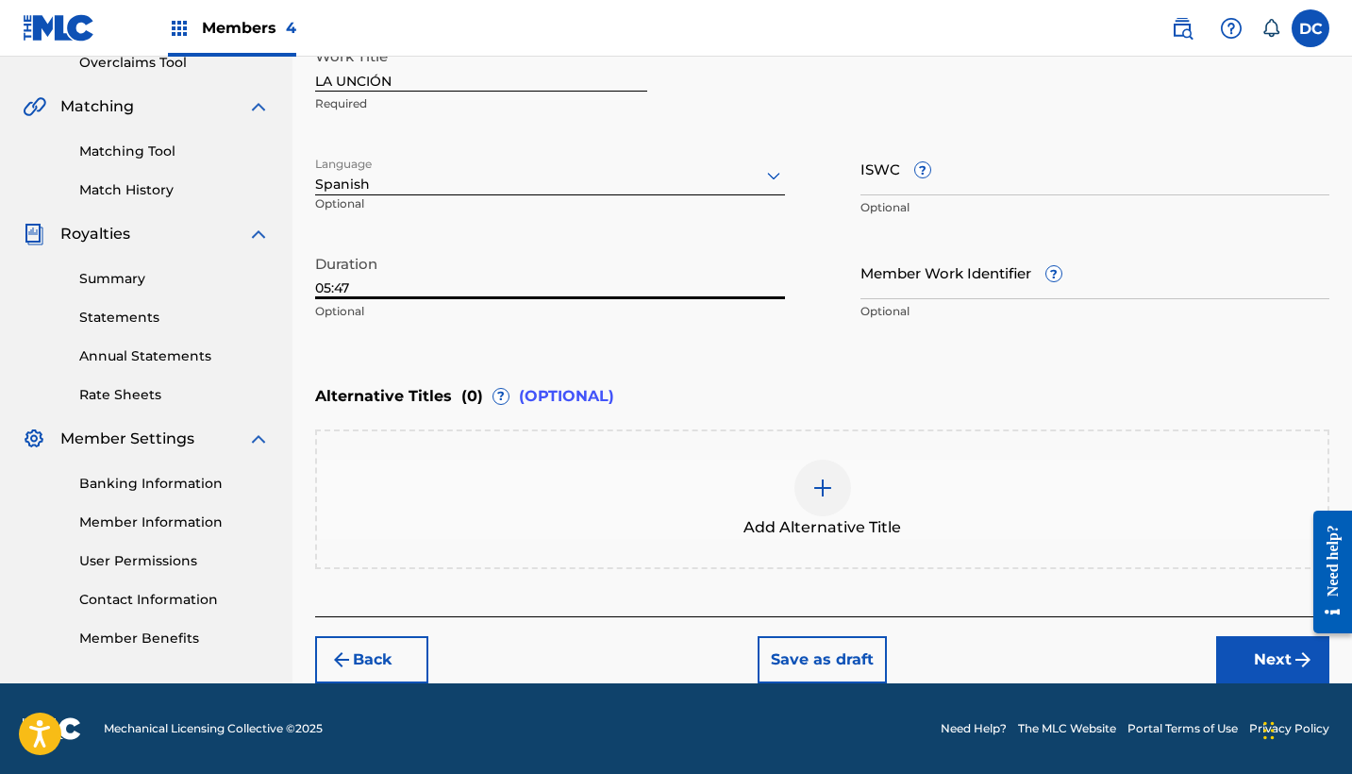
type input "05:47"
click at [1256, 657] on button "Next" at bounding box center [1272, 659] width 113 height 47
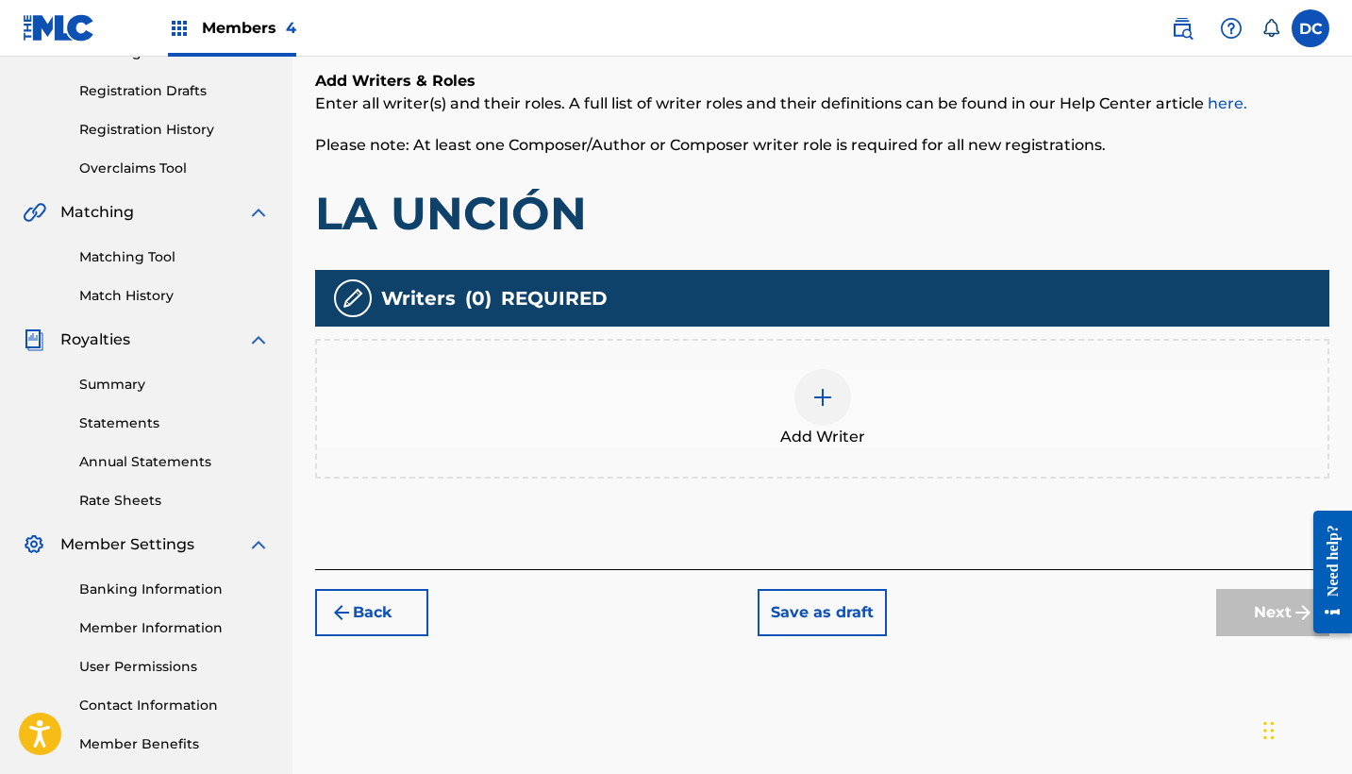
scroll to position [267, 0]
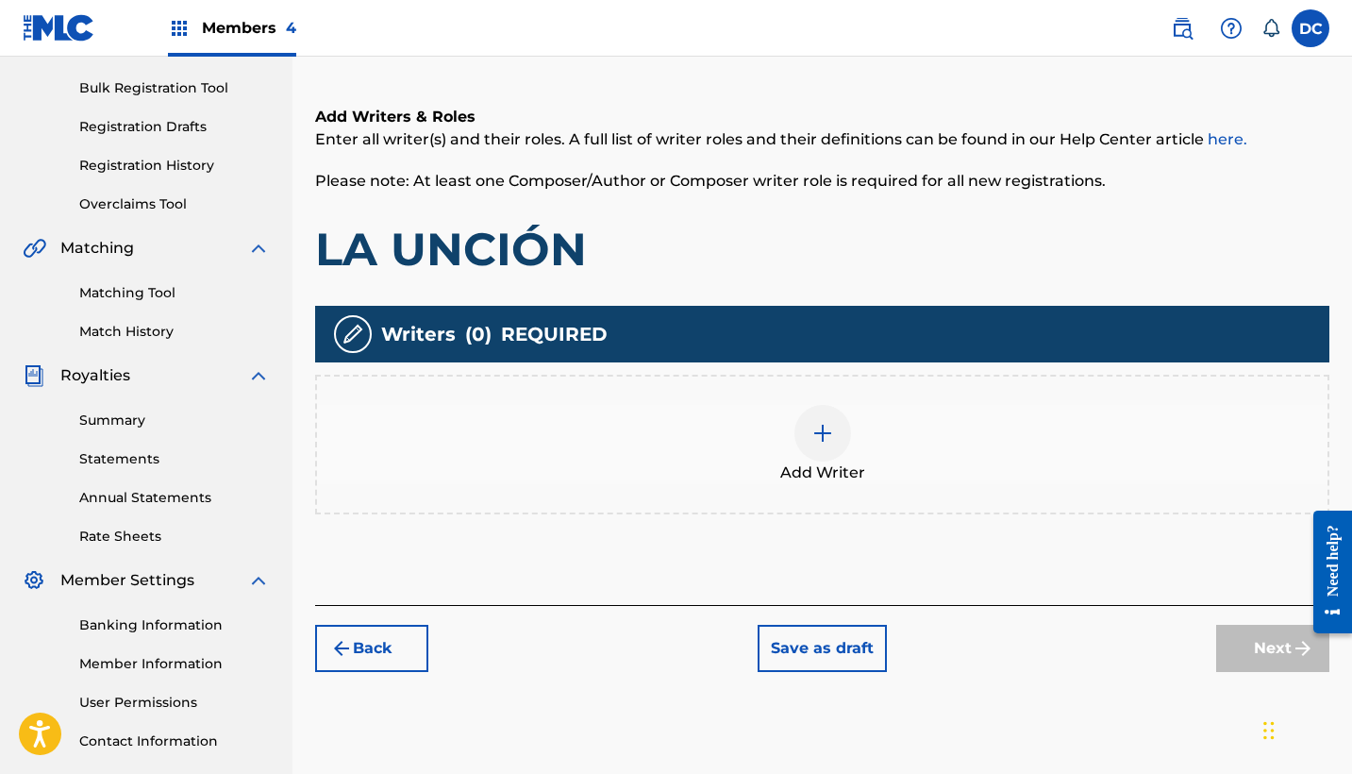
click at [889, 410] on div "Add Writer" at bounding box center [822, 444] width 1010 height 79
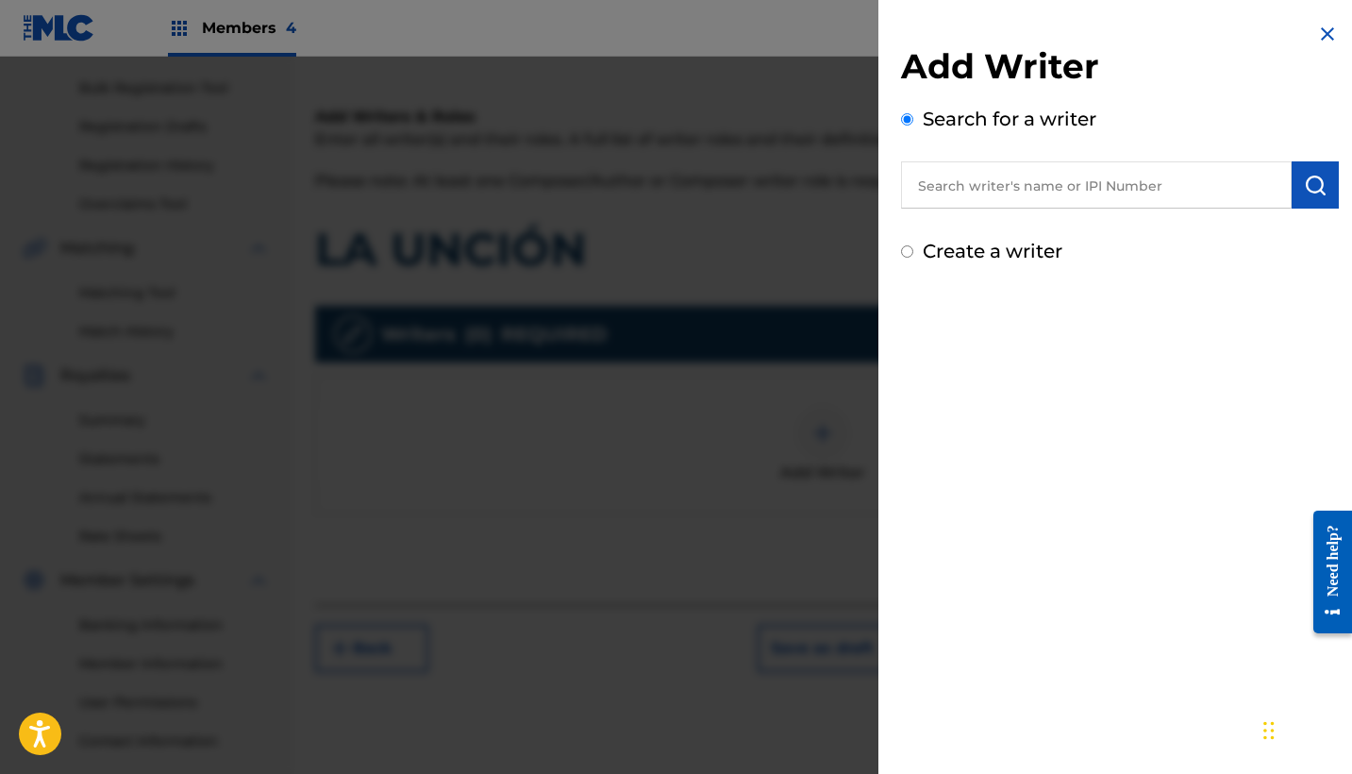
click at [962, 199] on input "text" at bounding box center [1096, 184] width 391 height 47
paste input "849124031"
click at [909, 195] on input "849124031" at bounding box center [1096, 184] width 391 height 47
click at [917, 185] on input "849124031" at bounding box center [1096, 184] width 391 height 47
type input "00849124031"
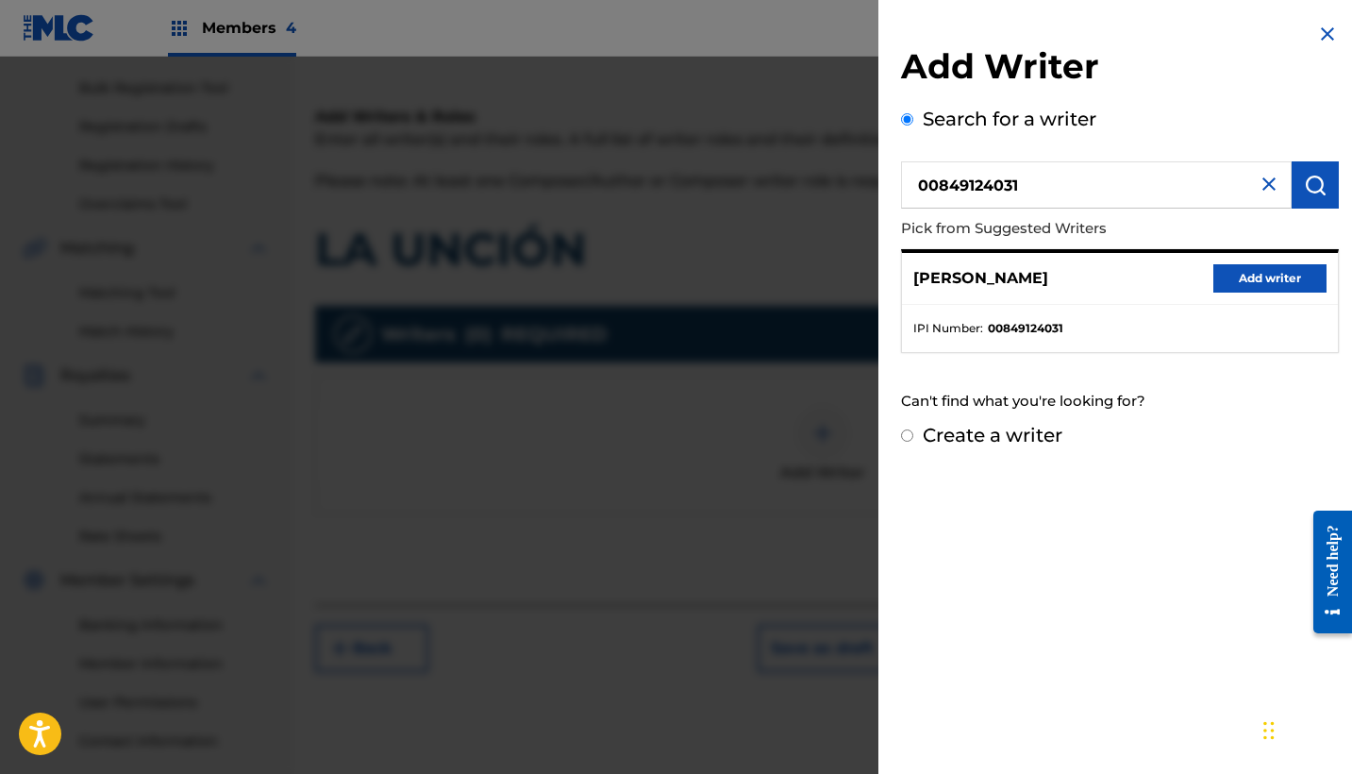
click at [1223, 279] on button "Add writer" at bounding box center [1269, 278] width 113 height 28
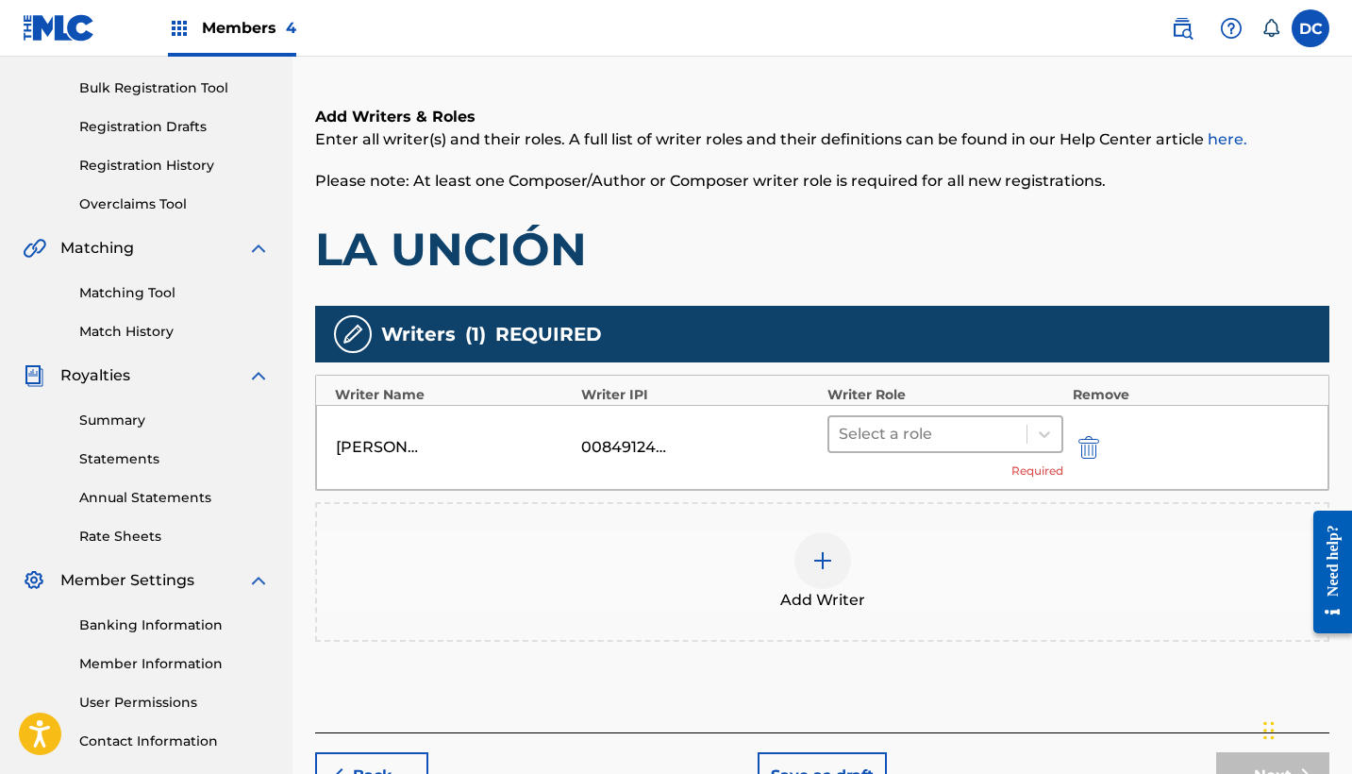
click at [940, 442] on div at bounding box center [928, 434] width 178 height 26
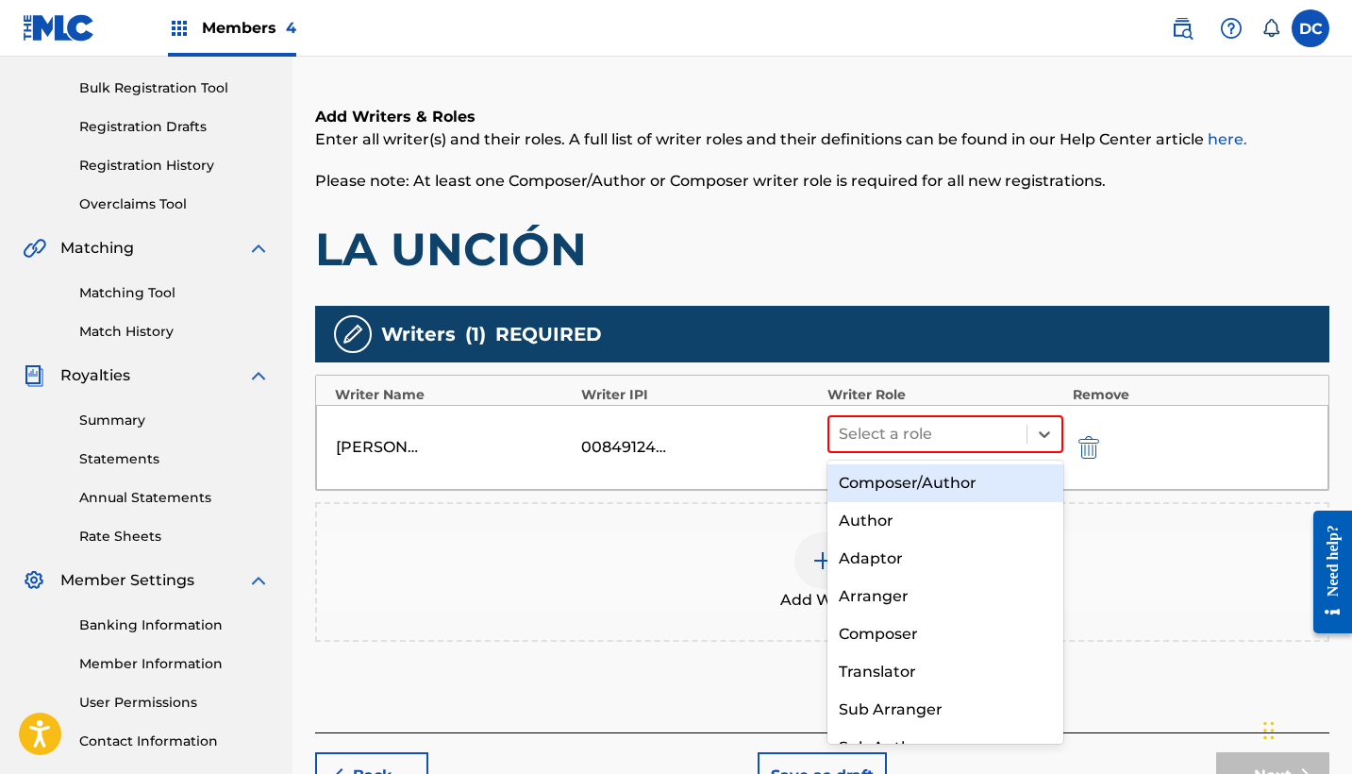
click at [963, 476] on div "Composer/Author" at bounding box center [945, 483] width 236 height 38
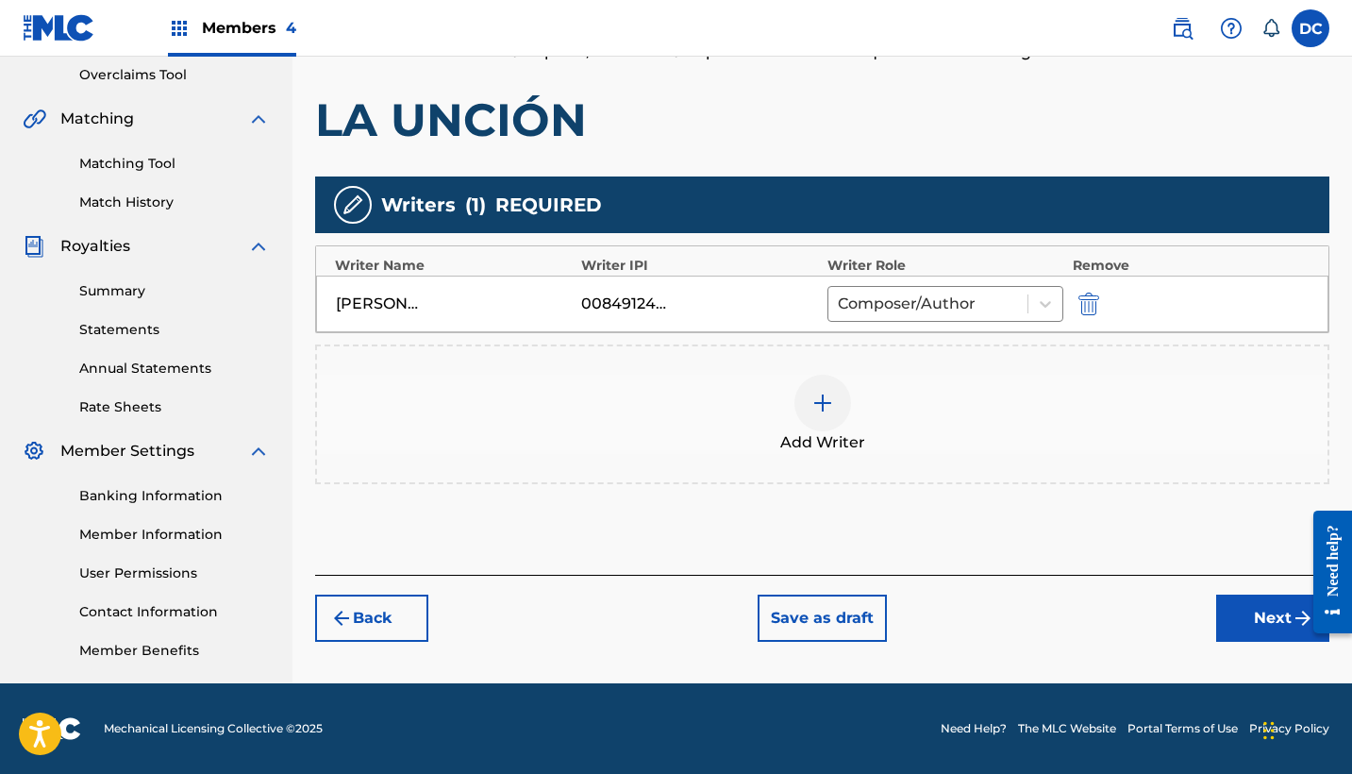
click at [1243, 625] on button "Next" at bounding box center [1272, 617] width 113 height 47
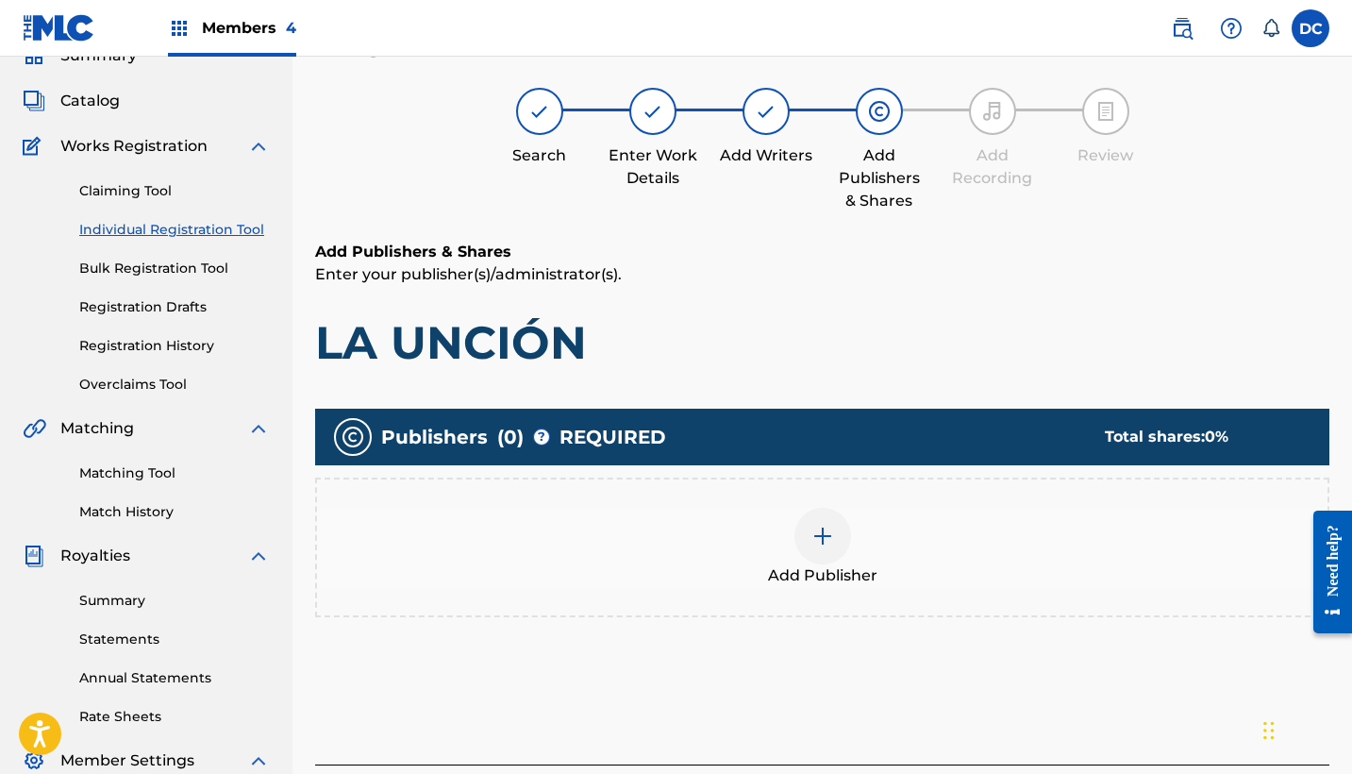
scroll to position [85, 0]
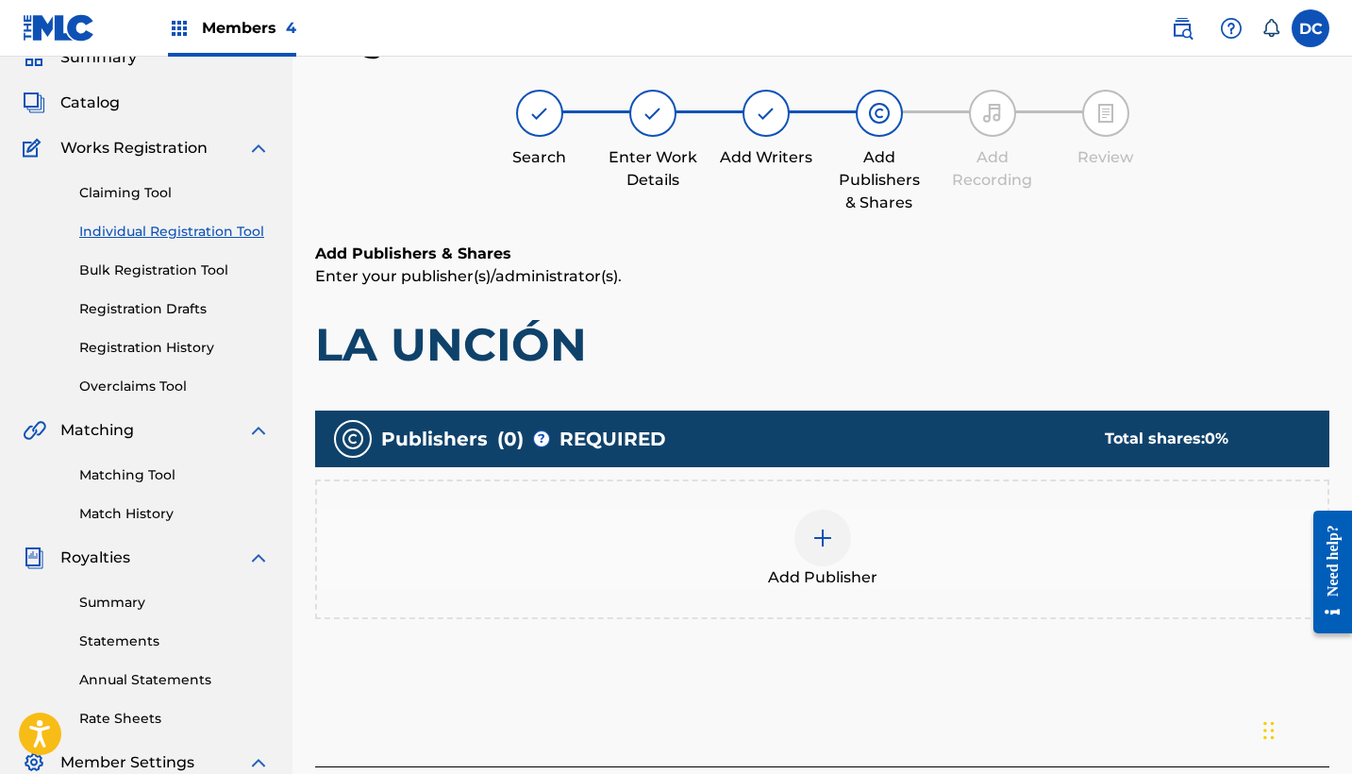
click at [900, 521] on div "Add Publisher" at bounding box center [822, 548] width 1010 height 79
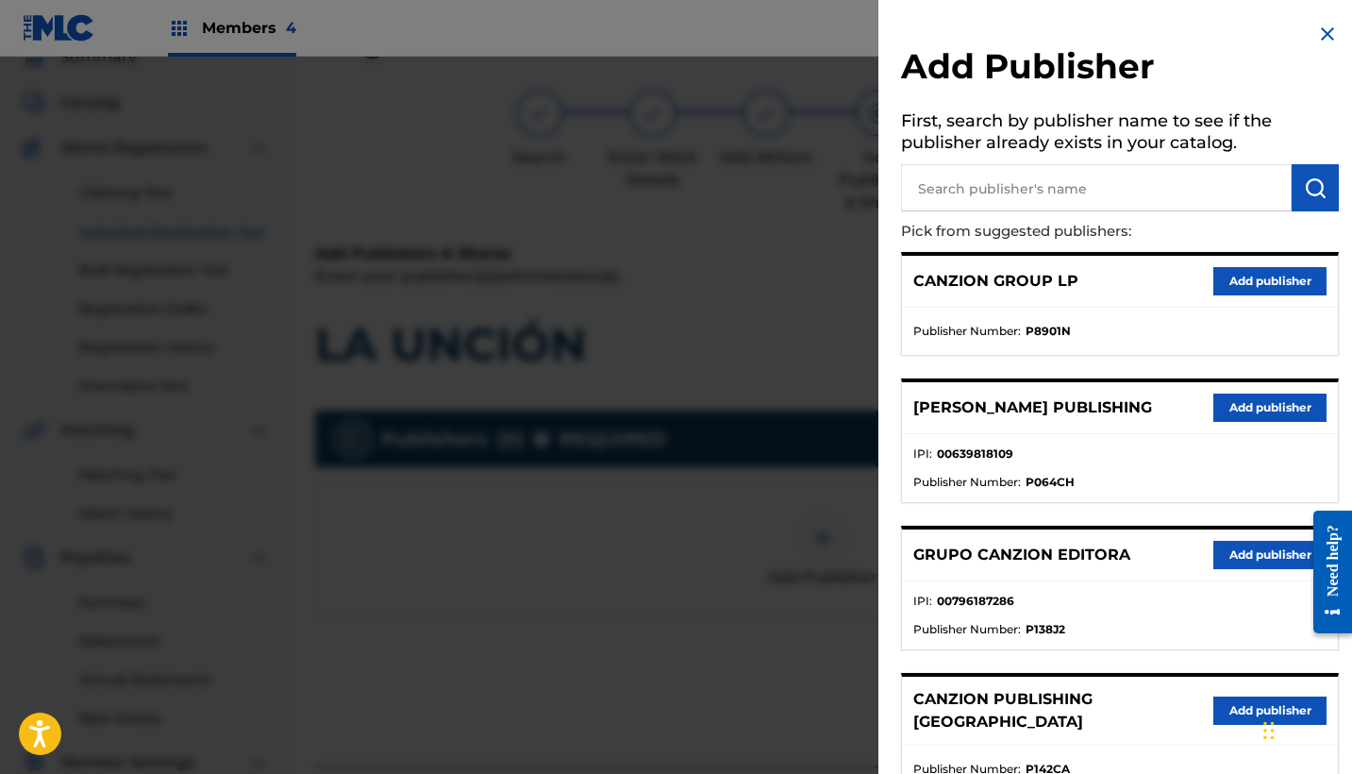
click at [1221, 552] on button "Add publisher" at bounding box center [1269, 555] width 113 height 28
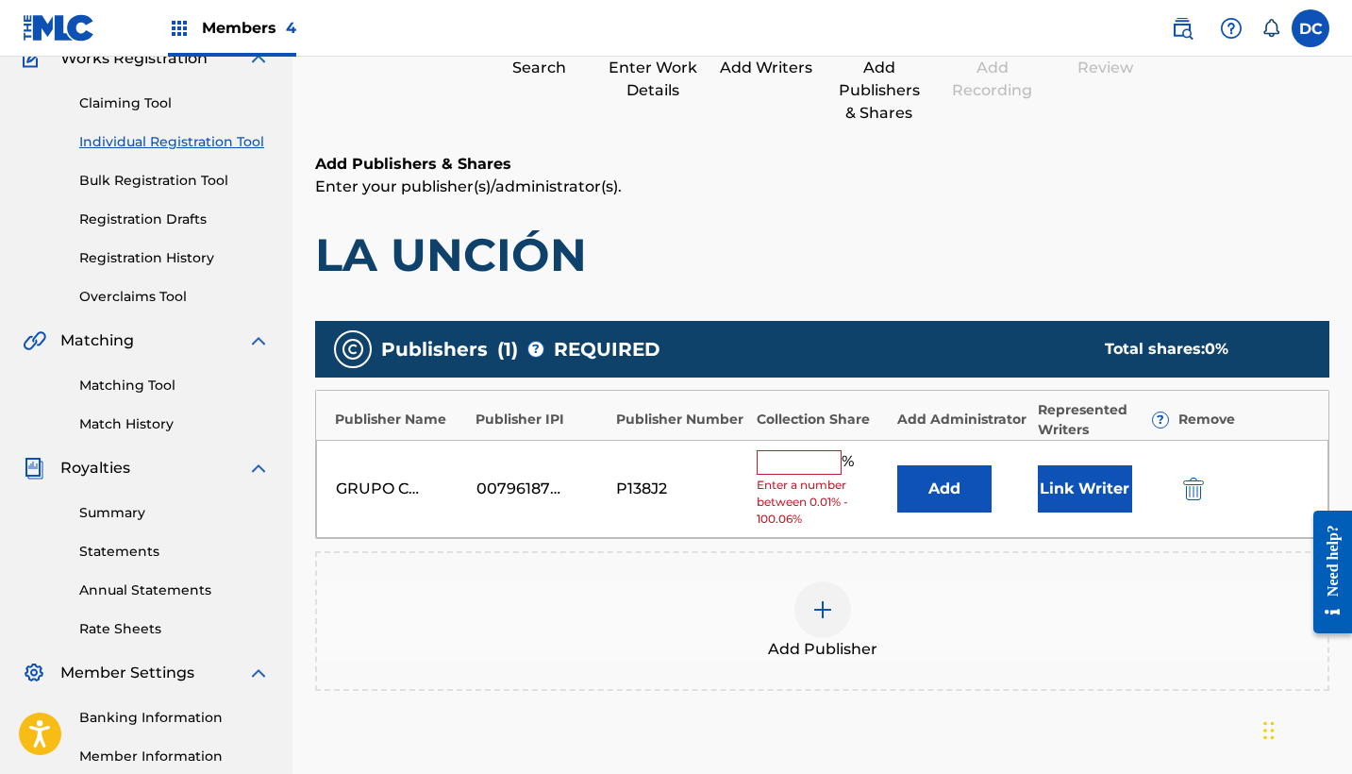
scroll to position [175, 0]
click at [815, 457] on input "text" at bounding box center [799, 462] width 85 height 25
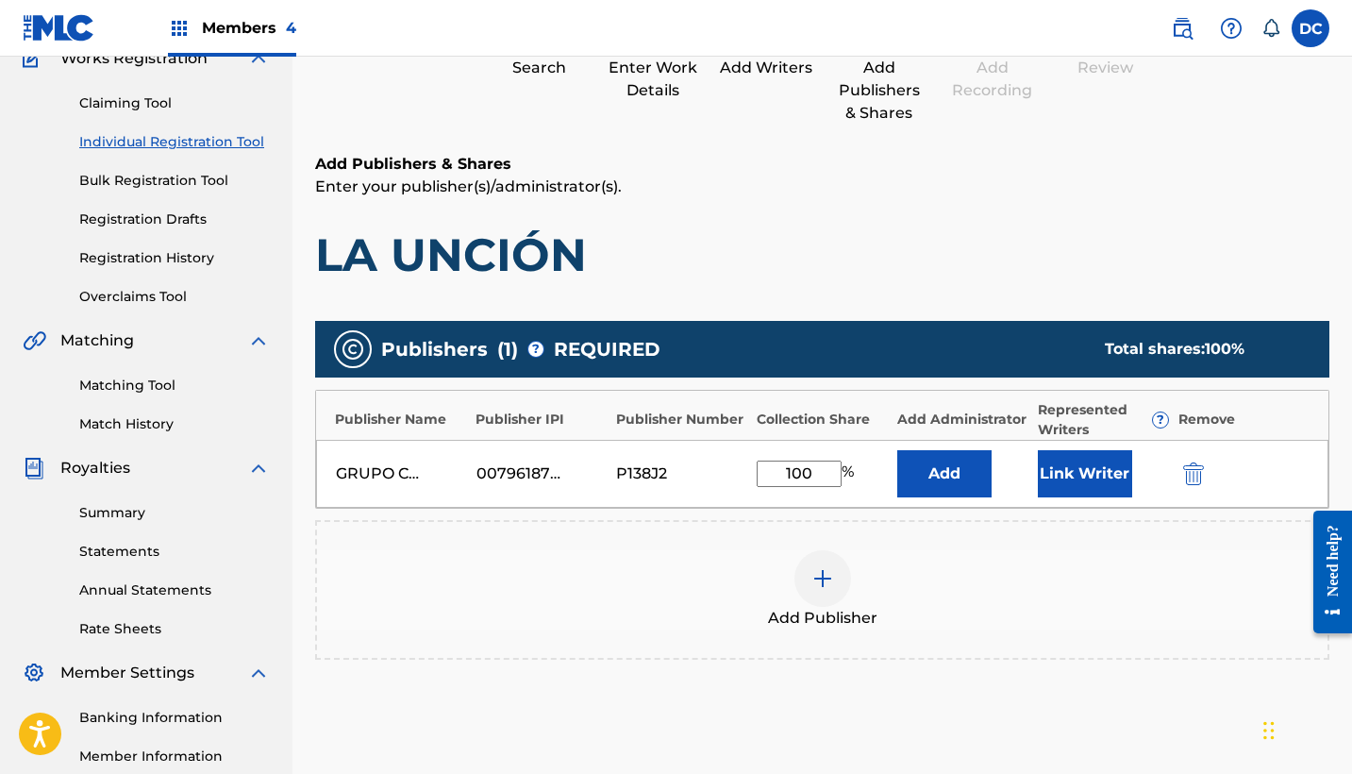
type input "100"
click at [1074, 459] on button "Link Writer" at bounding box center [1085, 473] width 94 height 47
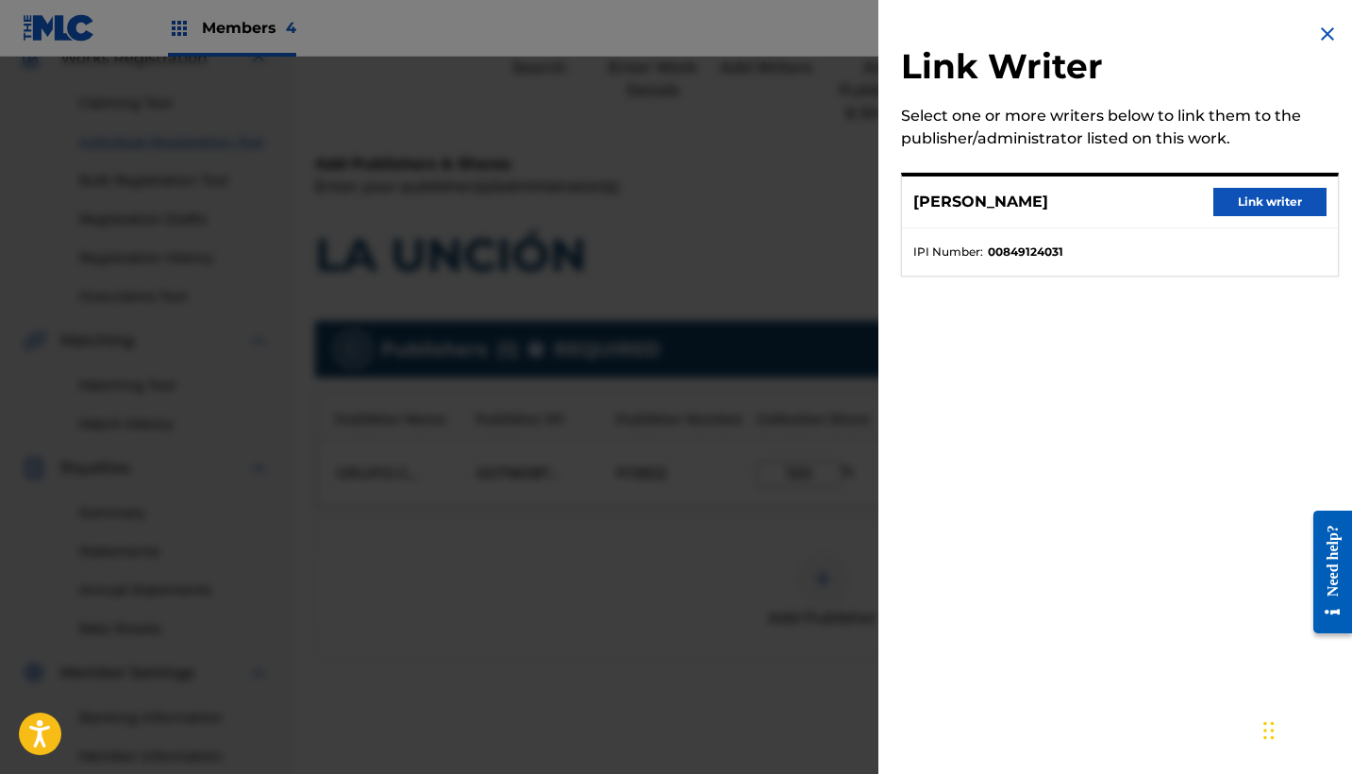
click at [1262, 206] on button "Link writer" at bounding box center [1269, 202] width 113 height 28
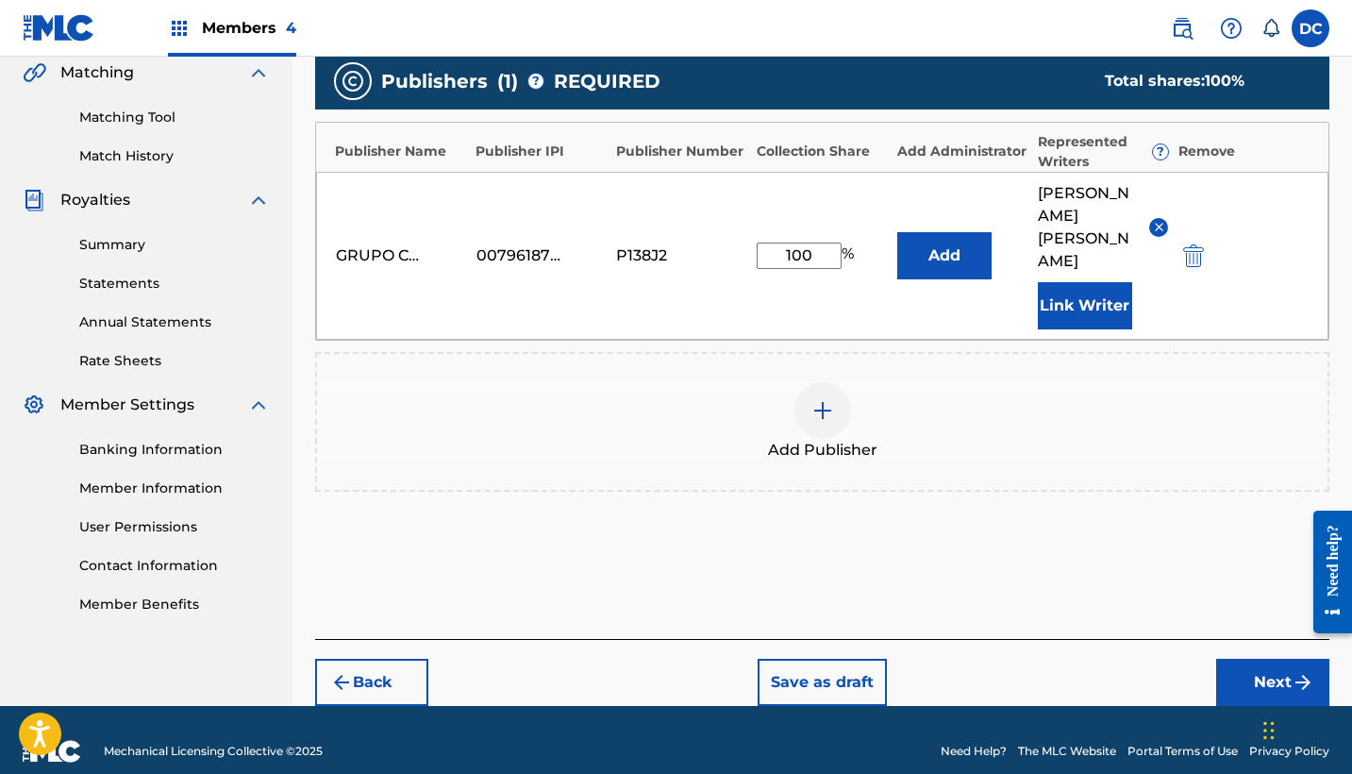
click at [1257, 659] on button "Next" at bounding box center [1272, 682] width 113 height 47
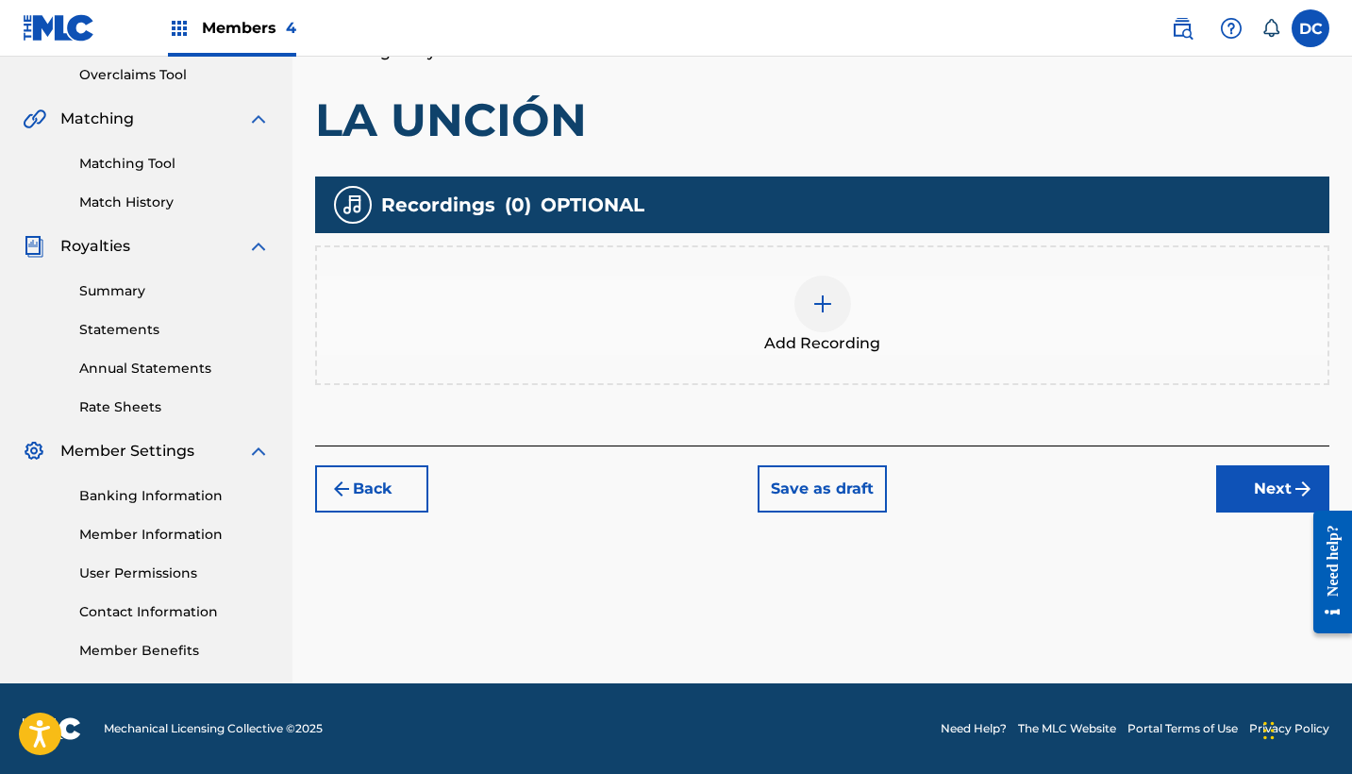
scroll to position [396, 0]
click at [893, 314] on div "Add Recording" at bounding box center [822, 314] width 1010 height 79
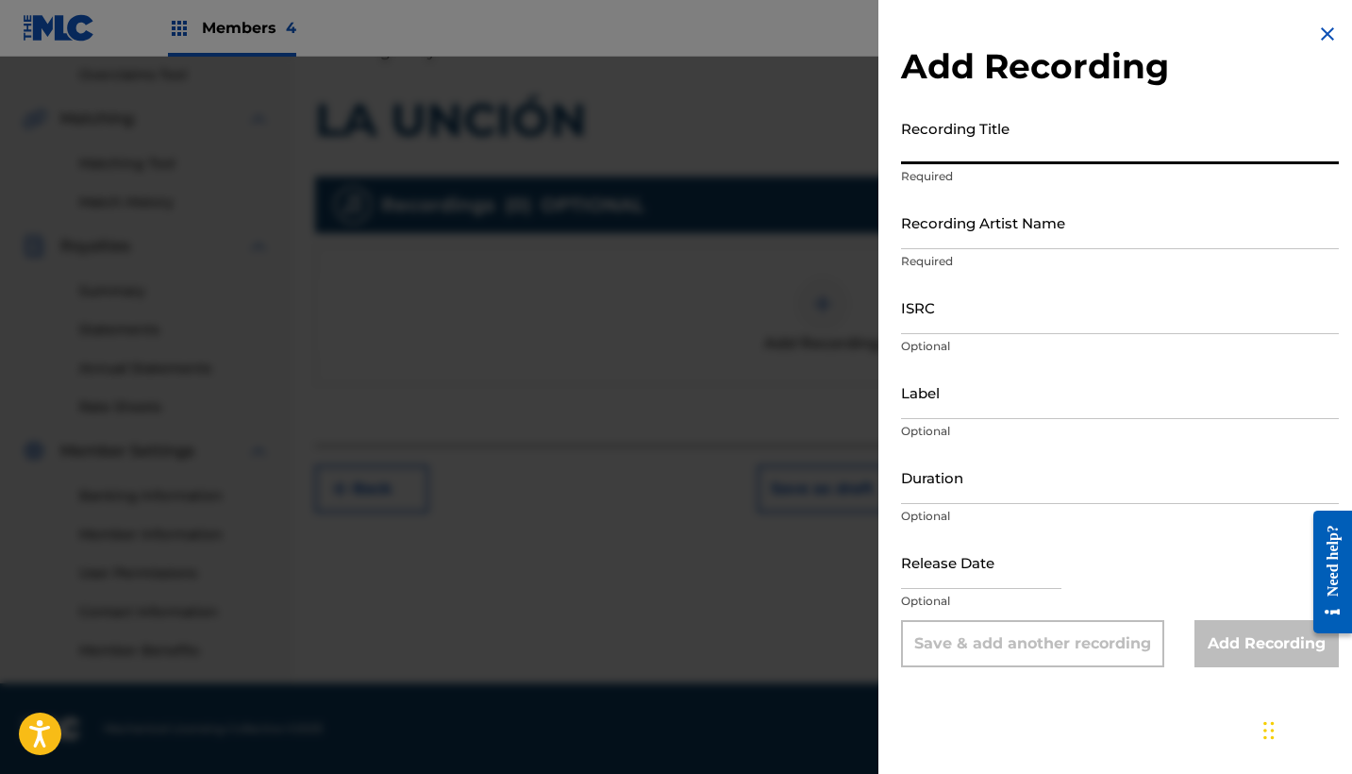
click at [990, 152] on input "Recording Title" at bounding box center [1120, 137] width 438 height 54
paste input "La Unción"
type input "La Unción"
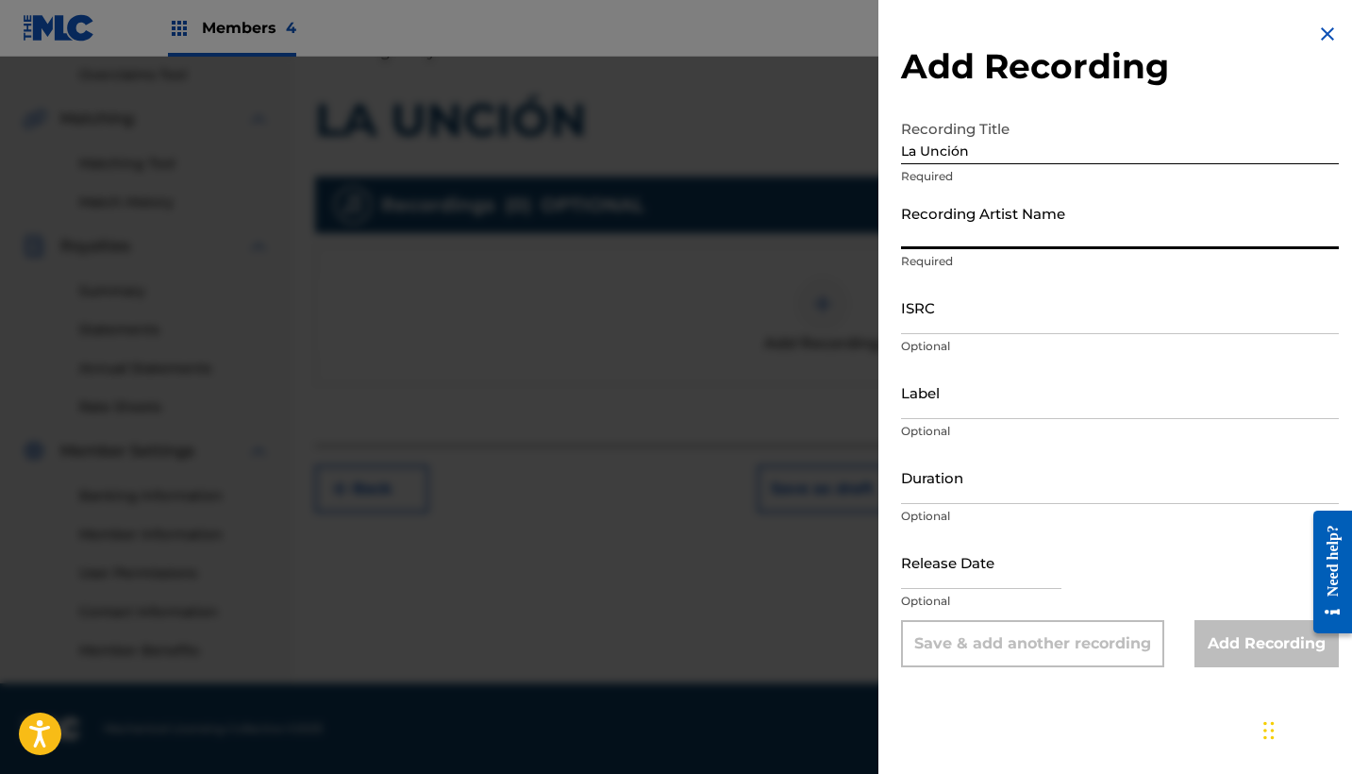
click at [950, 237] on input "Recording Artist Name" at bounding box center [1120, 222] width 438 height 54
paste input "Casa de [DEMOGRAPHIC_DATA] Música"
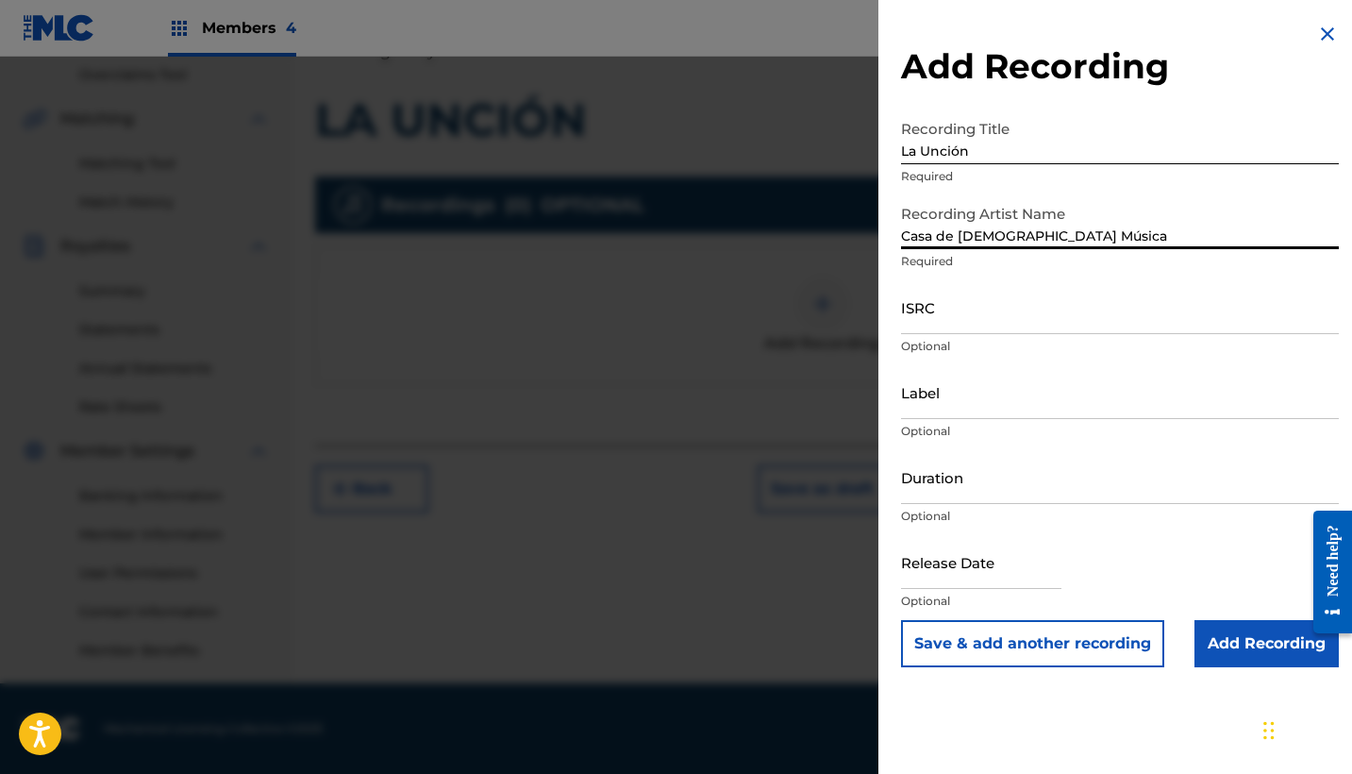
type input "Casa de [DEMOGRAPHIC_DATA] Música"
click at [961, 323] on input "ISRC" at bounding box center [1120, 307] width 438 height 54
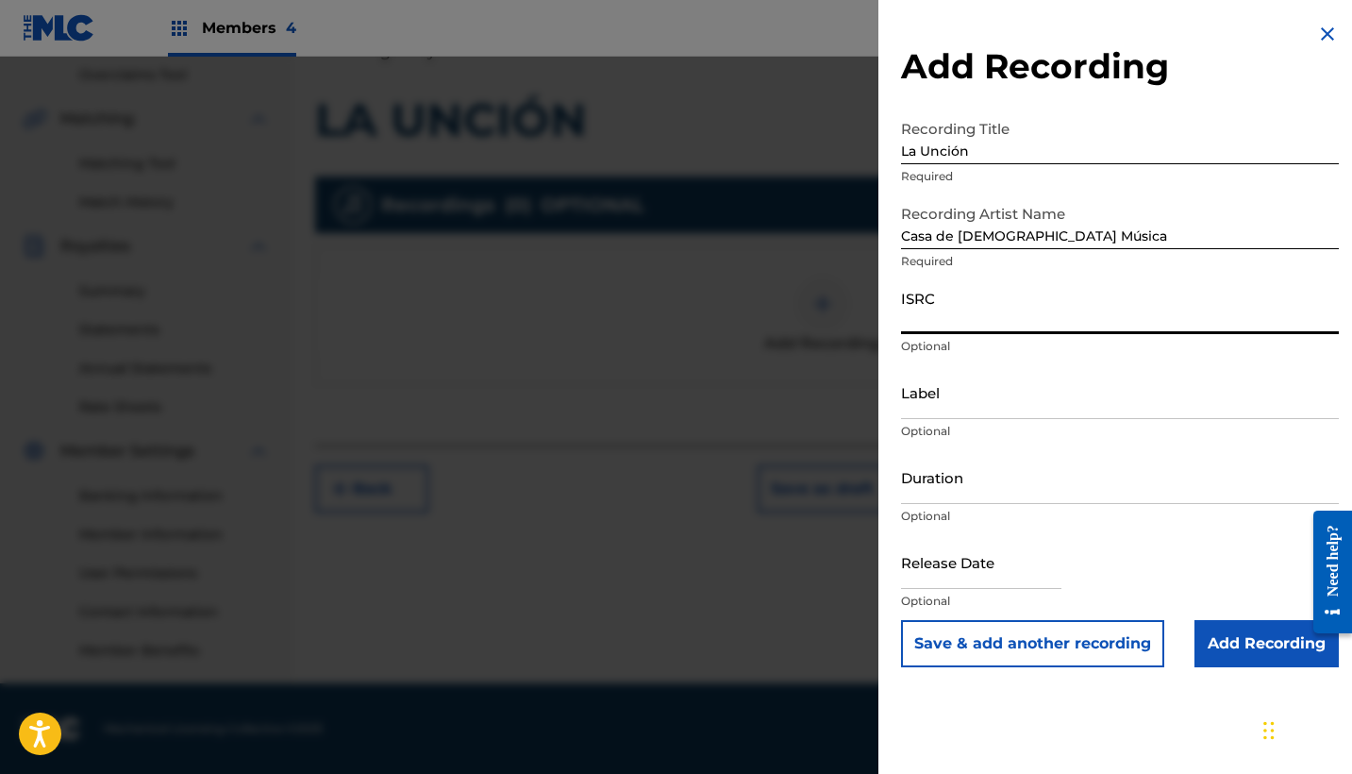
paste input "QZ5AB2401499"
type input "QZ5AB2401499"
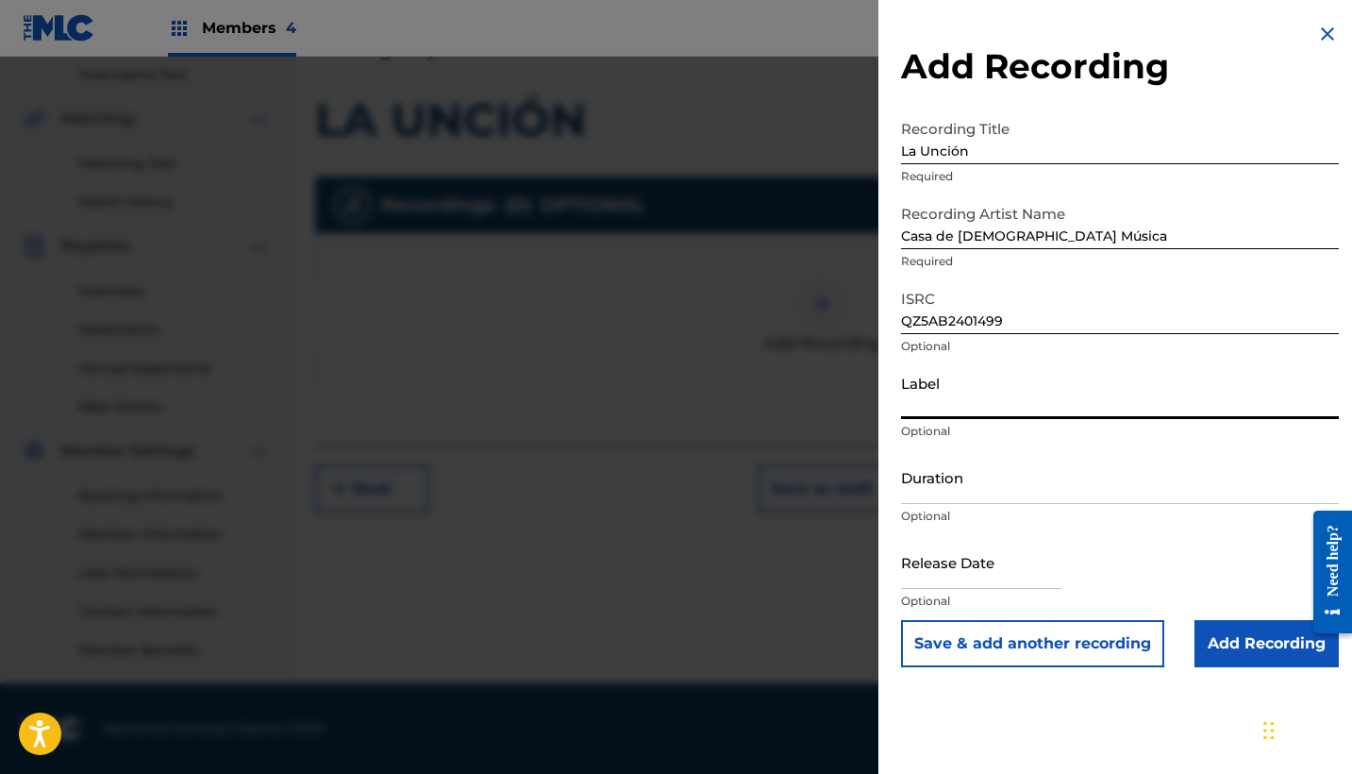
click at [953, 415] on input "Label" at bounding box center [1120, 392] width 438 height 54
paste input "CanZion"
type input "CanZion"
click at [1026, 481] on input "Duration" at bounding box center [1120, 477] width 438 height 54
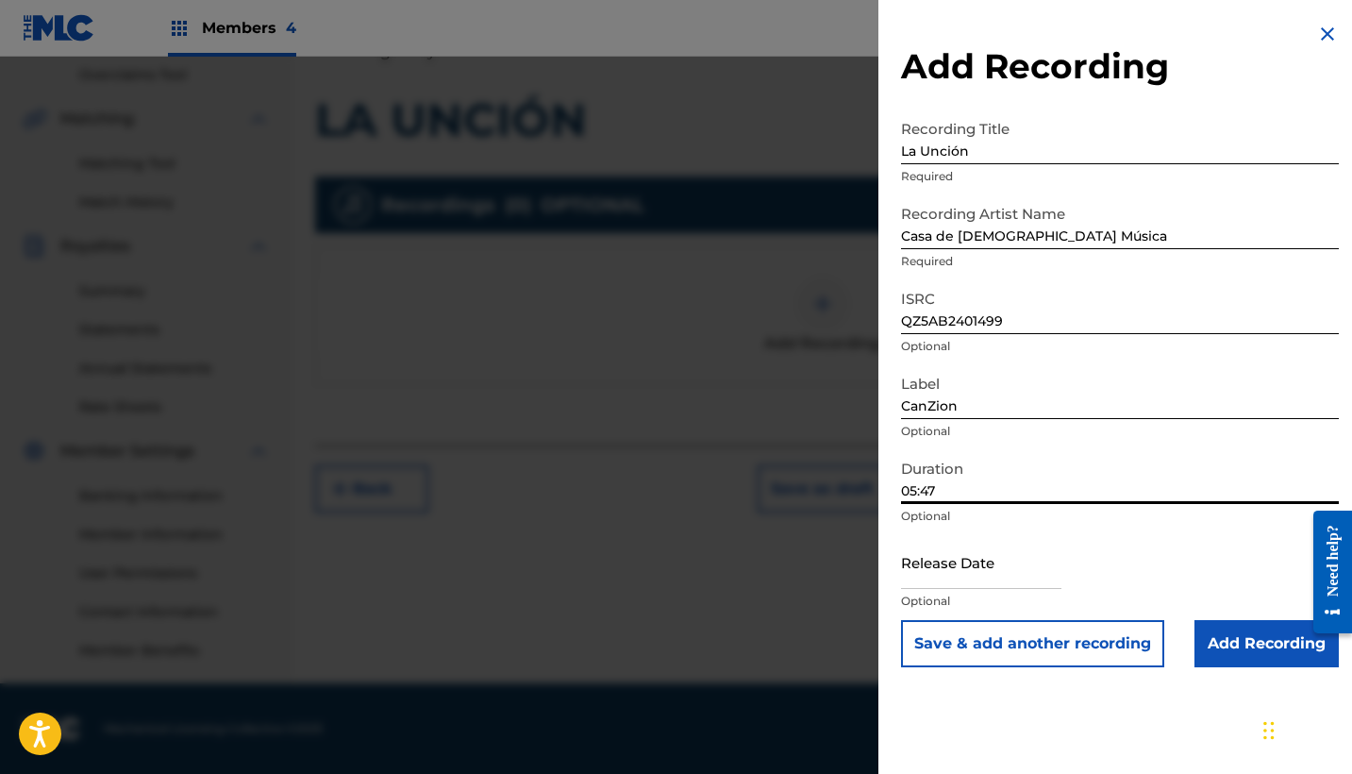
type input "05:47"
click at [957, 568] on input "text" at bounding box center [981, 562] width 160 height 54
select select "7"
select select "2025"
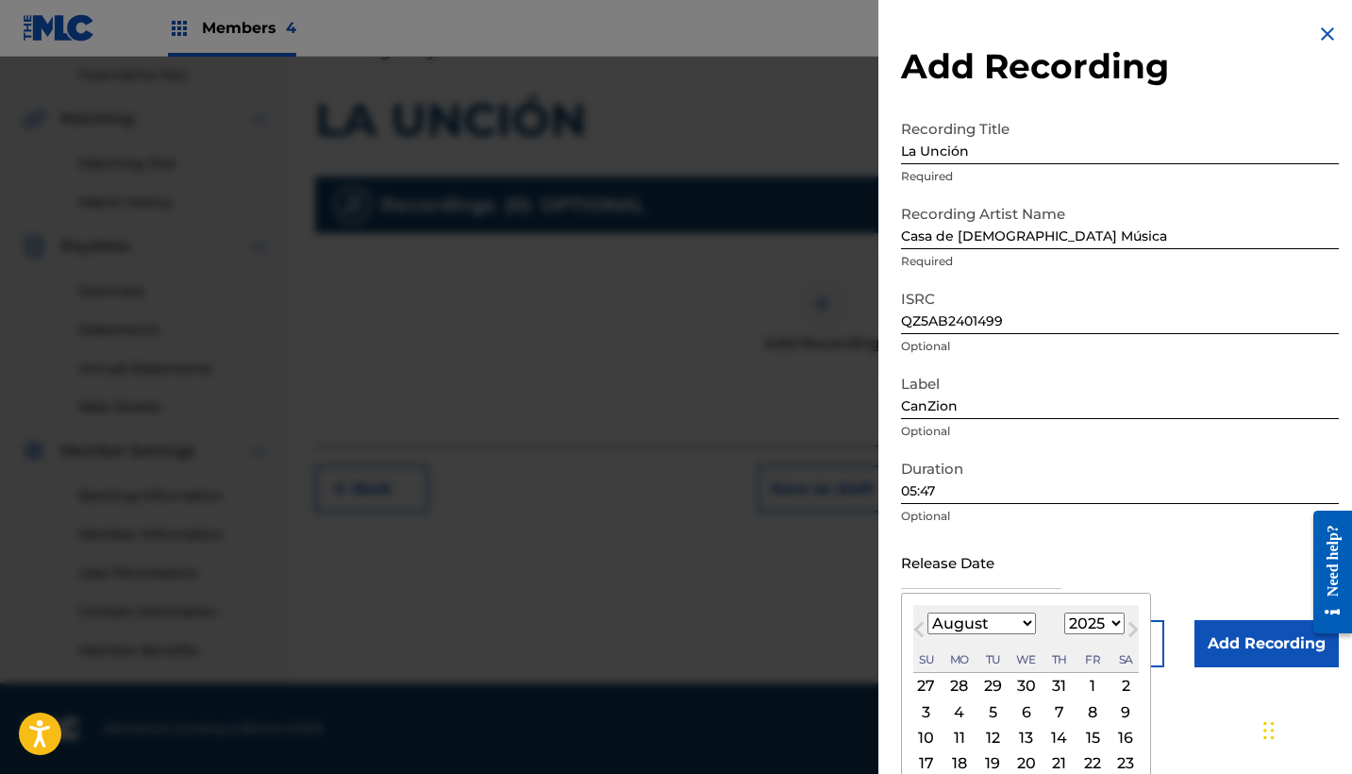
select select "1"
click at [925, 714] on div "2" at bounding box center [926, 711] width 23 height 23
type input "[DATE]"
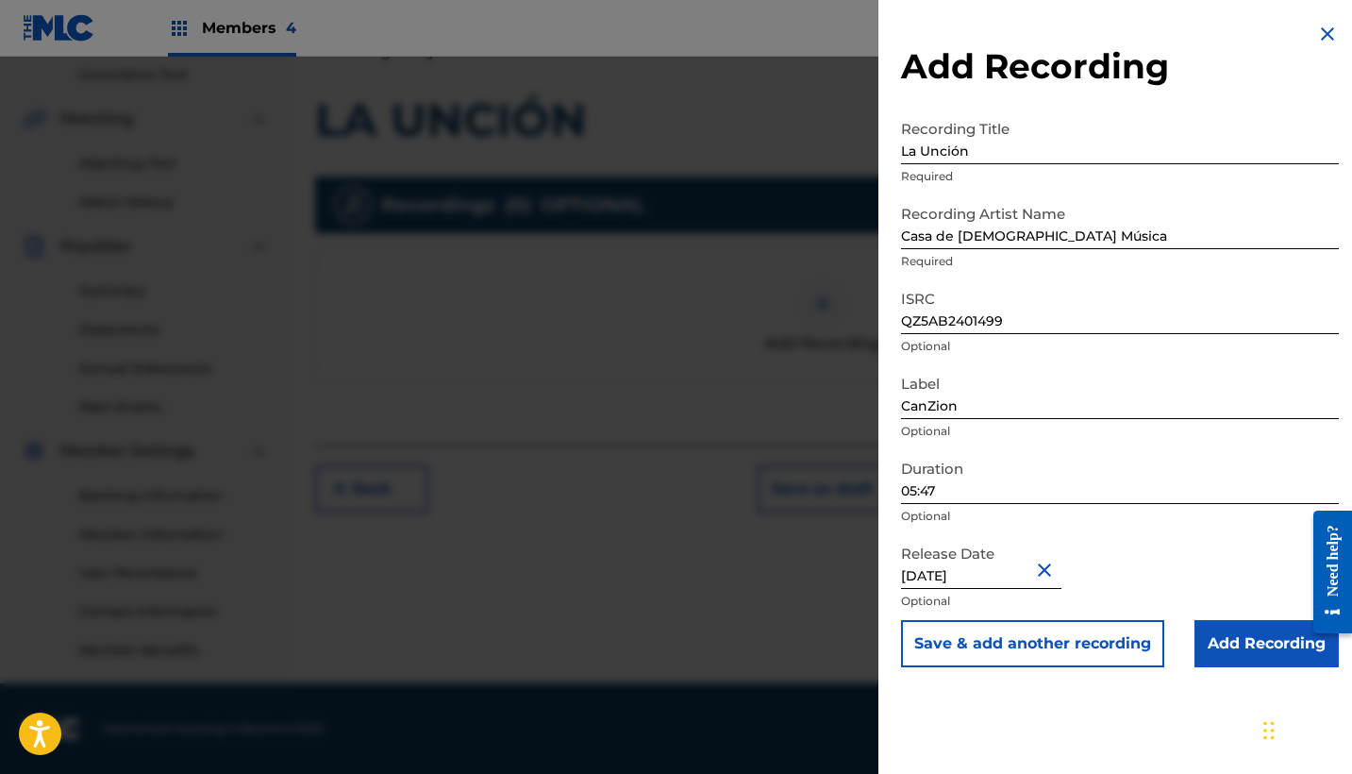
click at [991, 581] on input "[DATE]" at bounding box center [981, 562] width 160 height 54
select select "1"
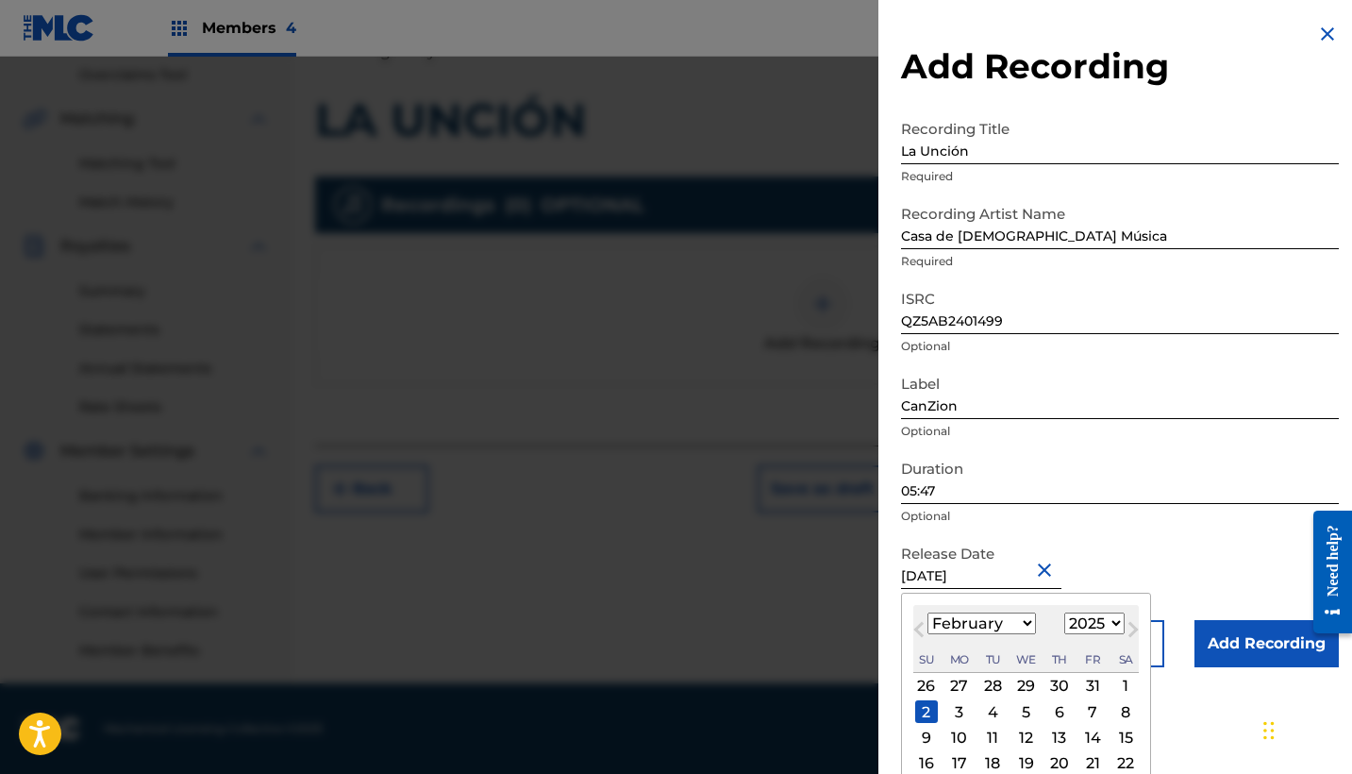
select select "2024"
click at [1083, 683] on div "2" at bounding box center [1092, 686] width 23 height 23
type input "[DATE]"
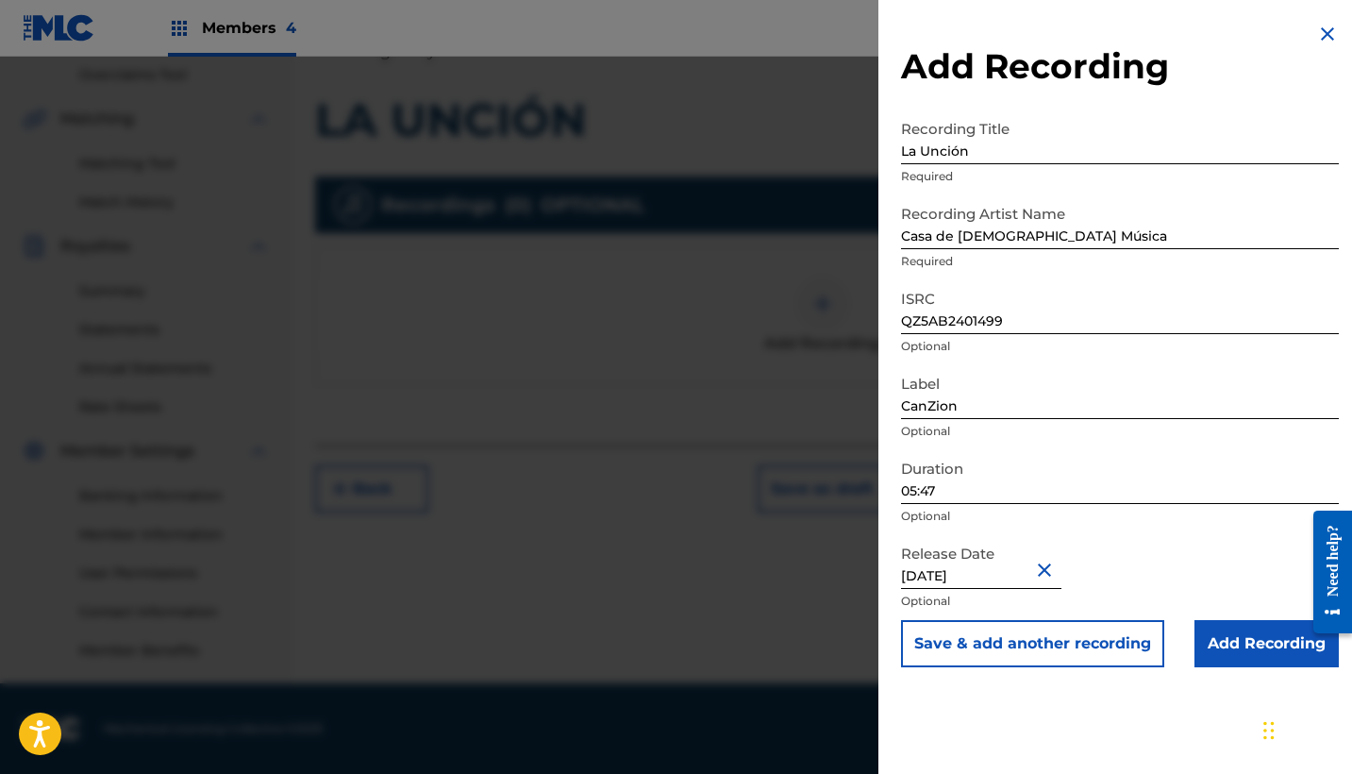
click at [1240, 646] on input "Add Recording" at bounding box center [1266, 643] width 144 height 47
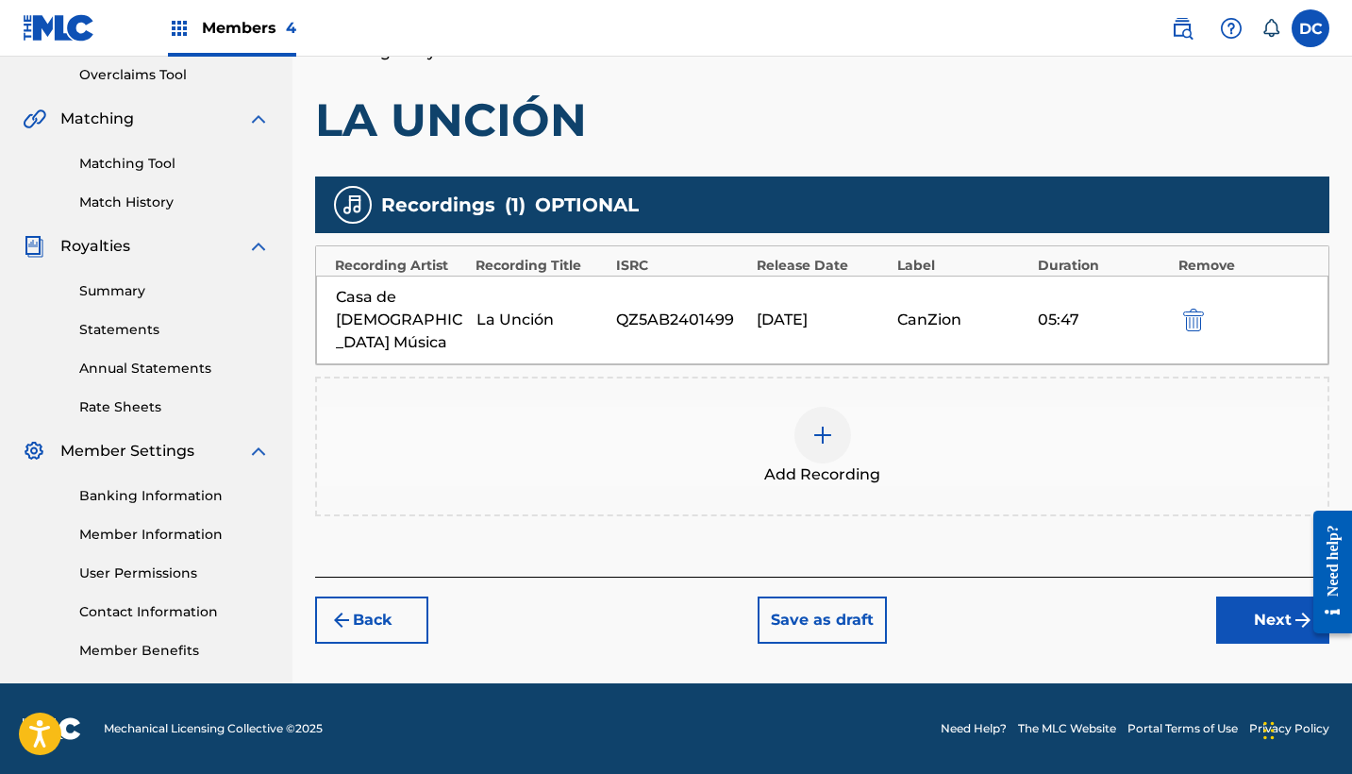
click at [1234, 596] on button "Next" at bounding box center [1272, 619] width 113 height 47
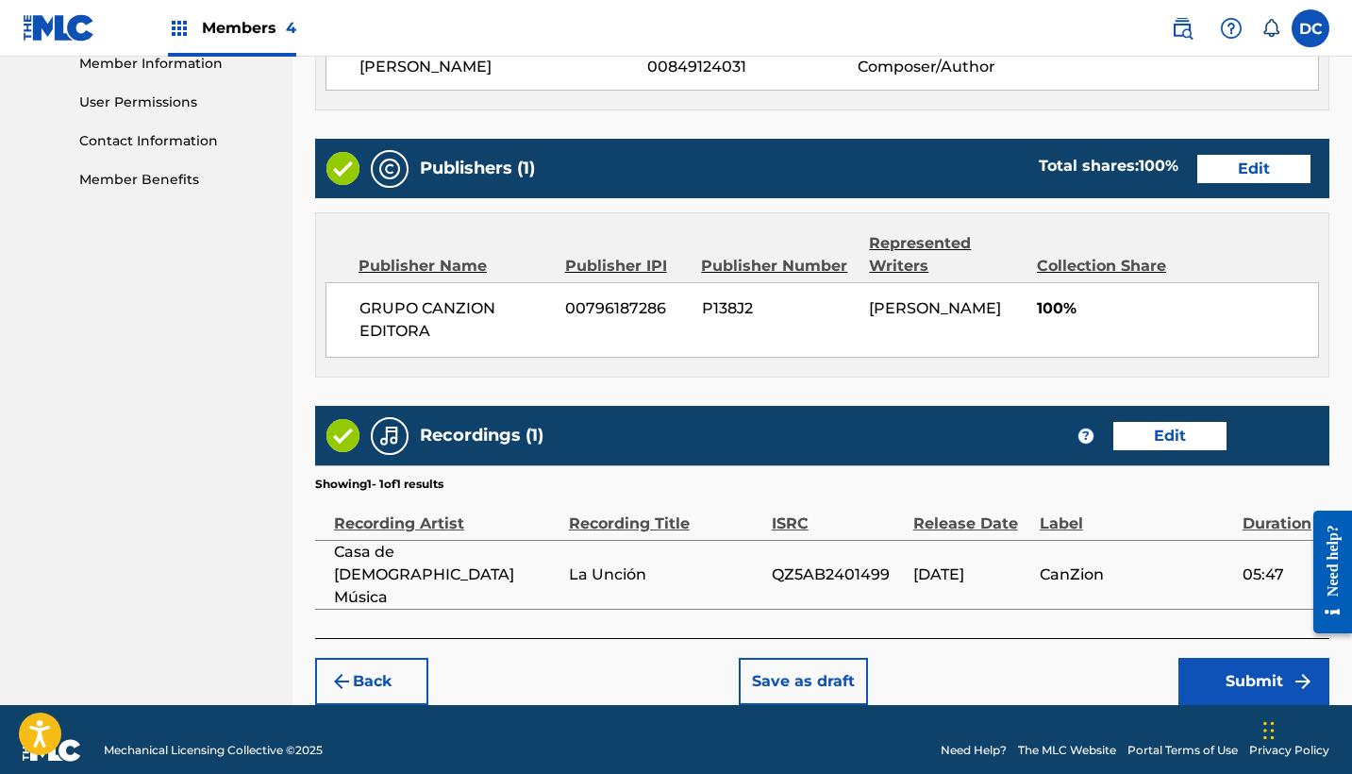
scroll to position [866, 0]
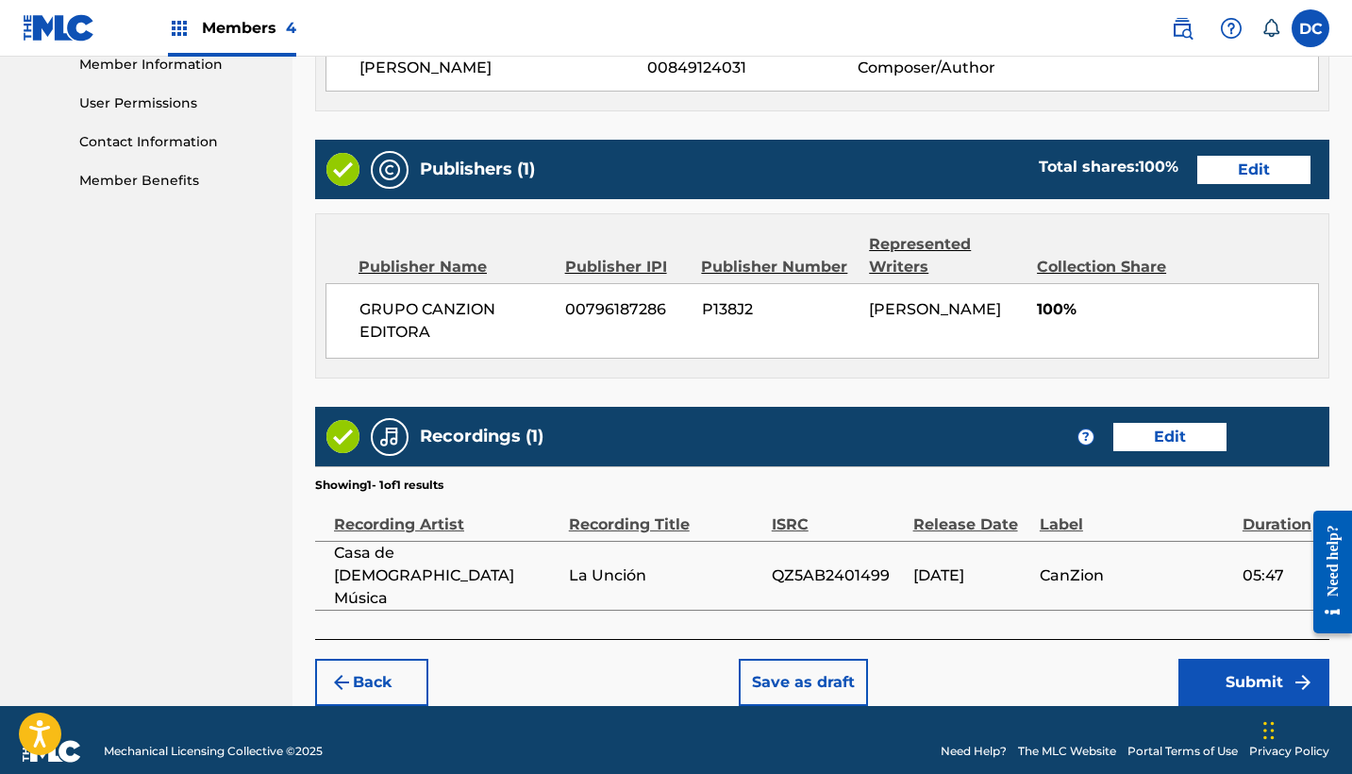
click at [1212, 659] on button "Submit" at bounding box center [1253, 682] width 151 height 47
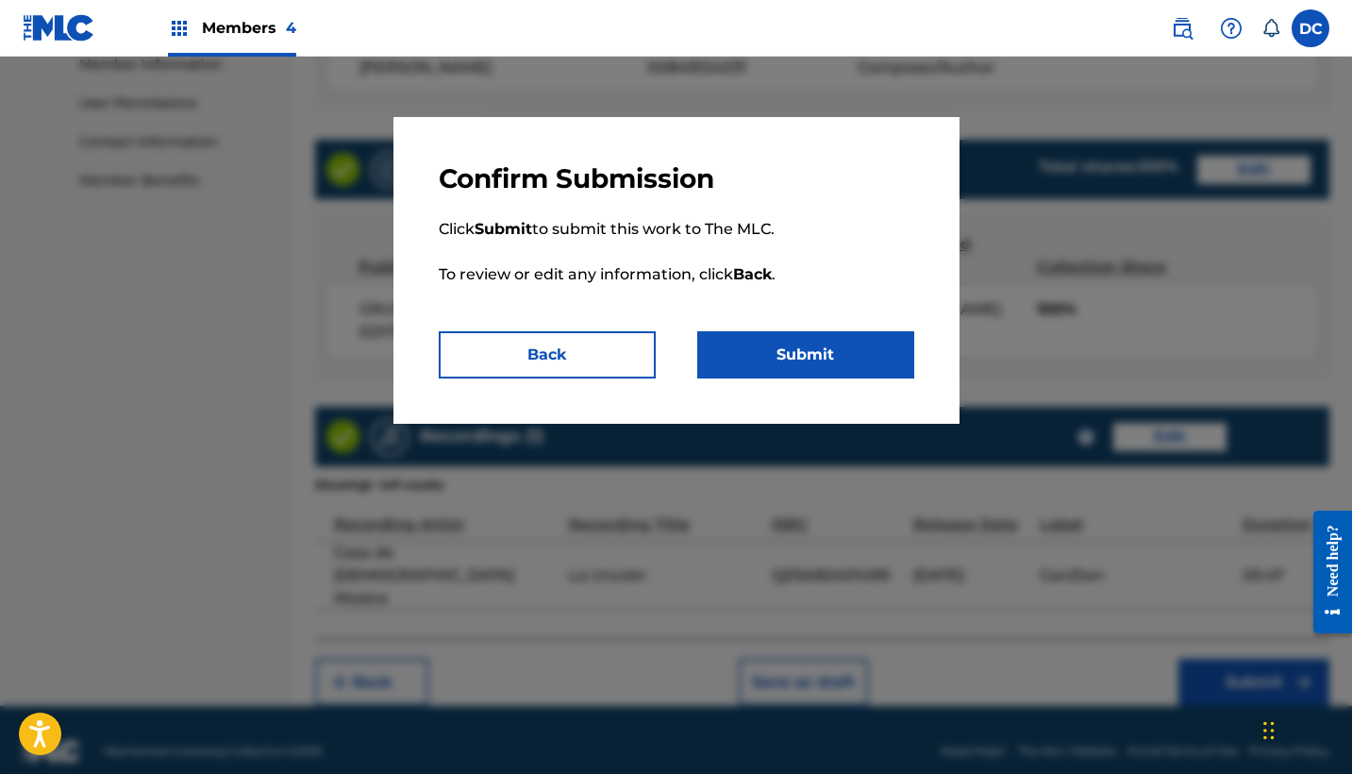
click at [867, 353] on button "Submit" at bounding box center [805, 354] width 217 height 47
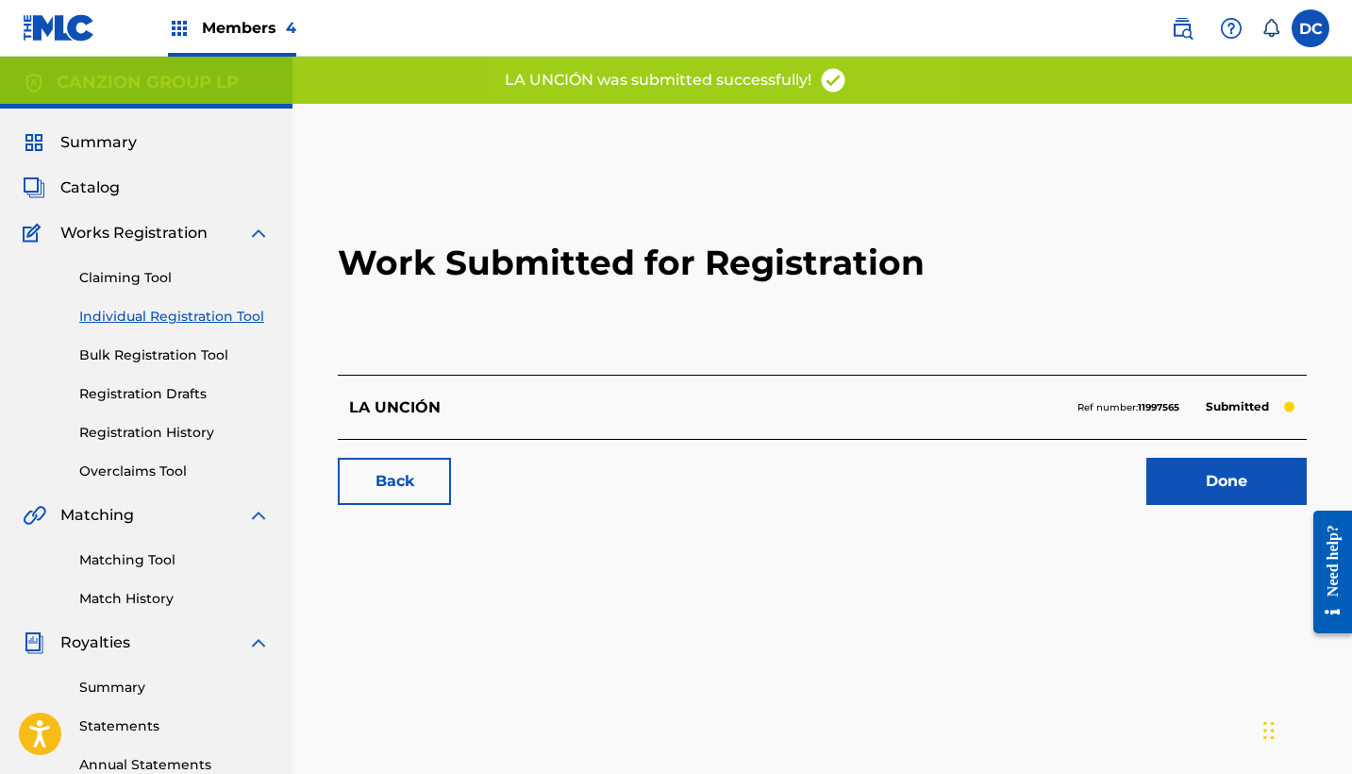
click at [1153, 407] on strong "11997565" at bounding box center [1159, 407] width 42 height 12
copy strong "11997565"
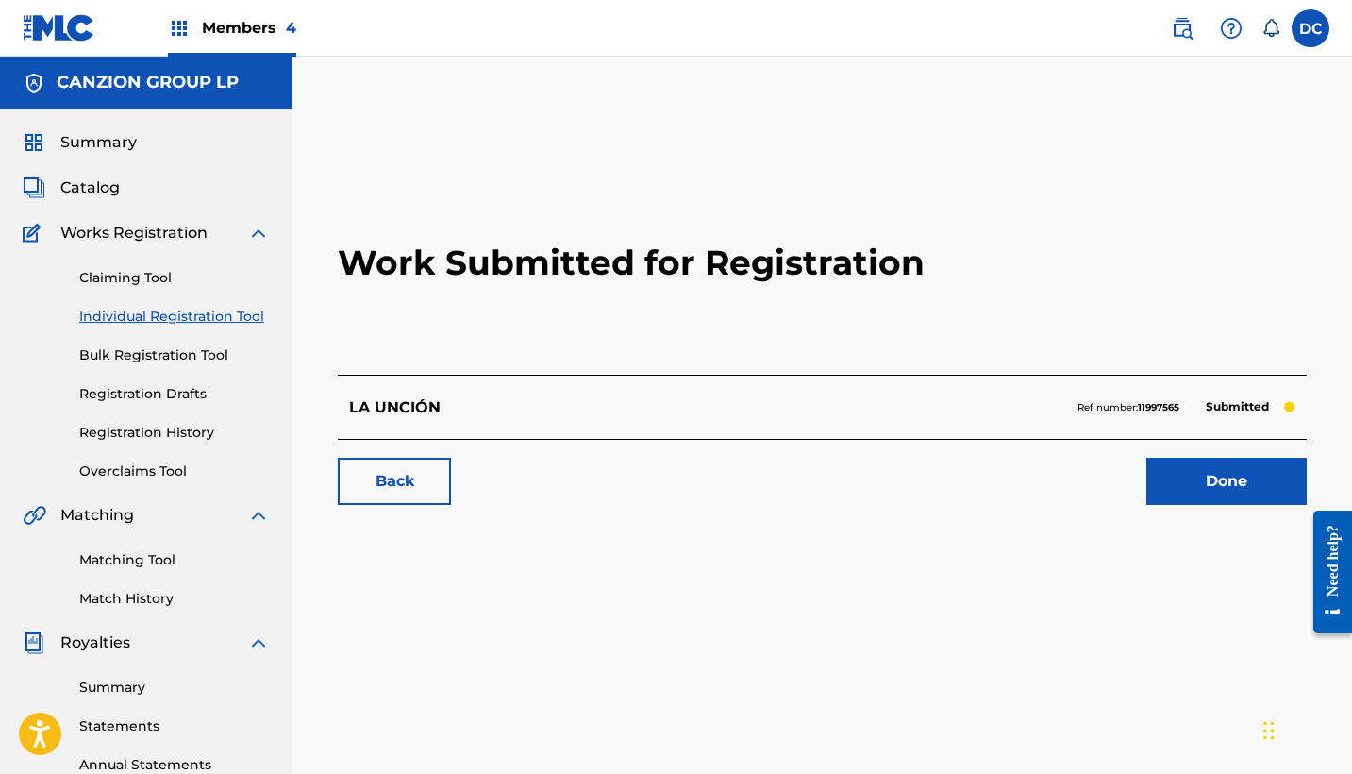
click at [209, 29] on span "Members 4" at bounding box center [249, 28] width 94 height 22
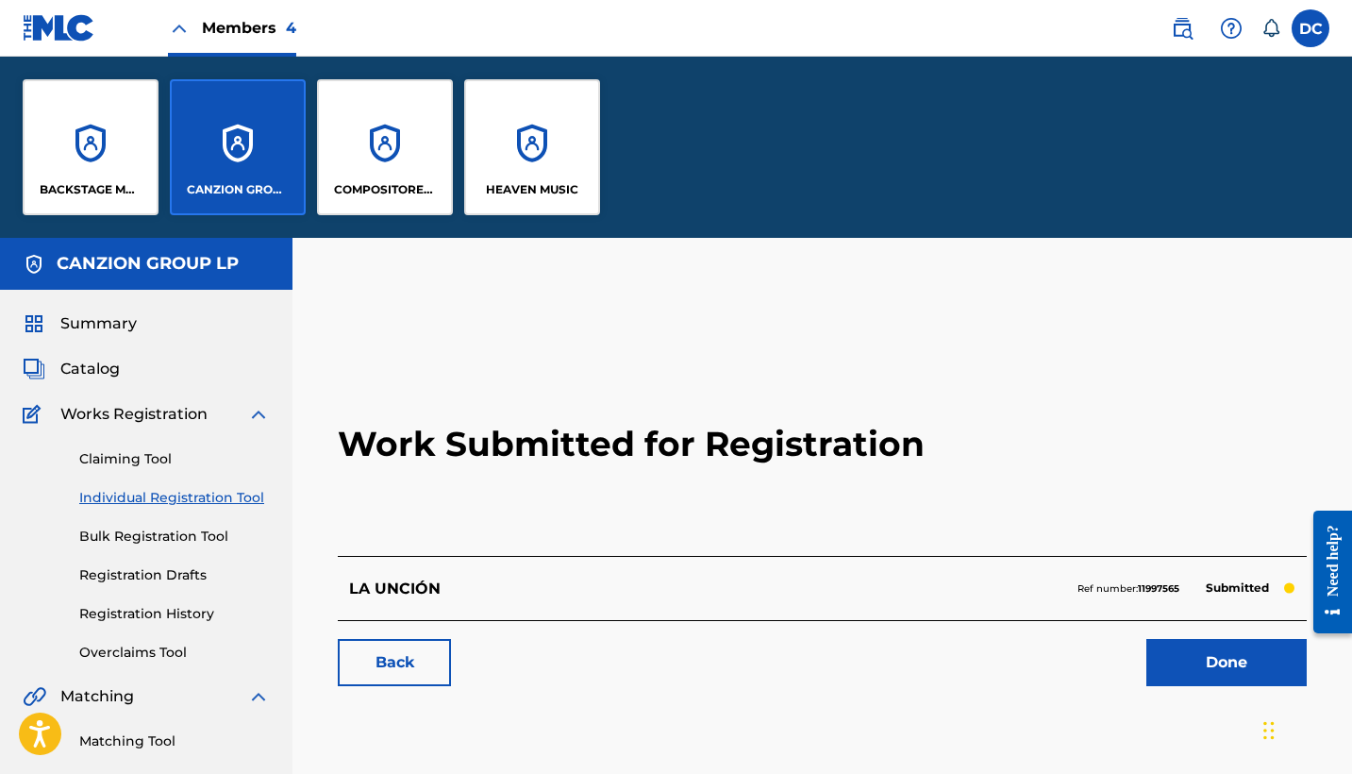
click at [504, 129] on div "HEAVEN MUSIC" at bounding box center [532, 147] width 136 height 136
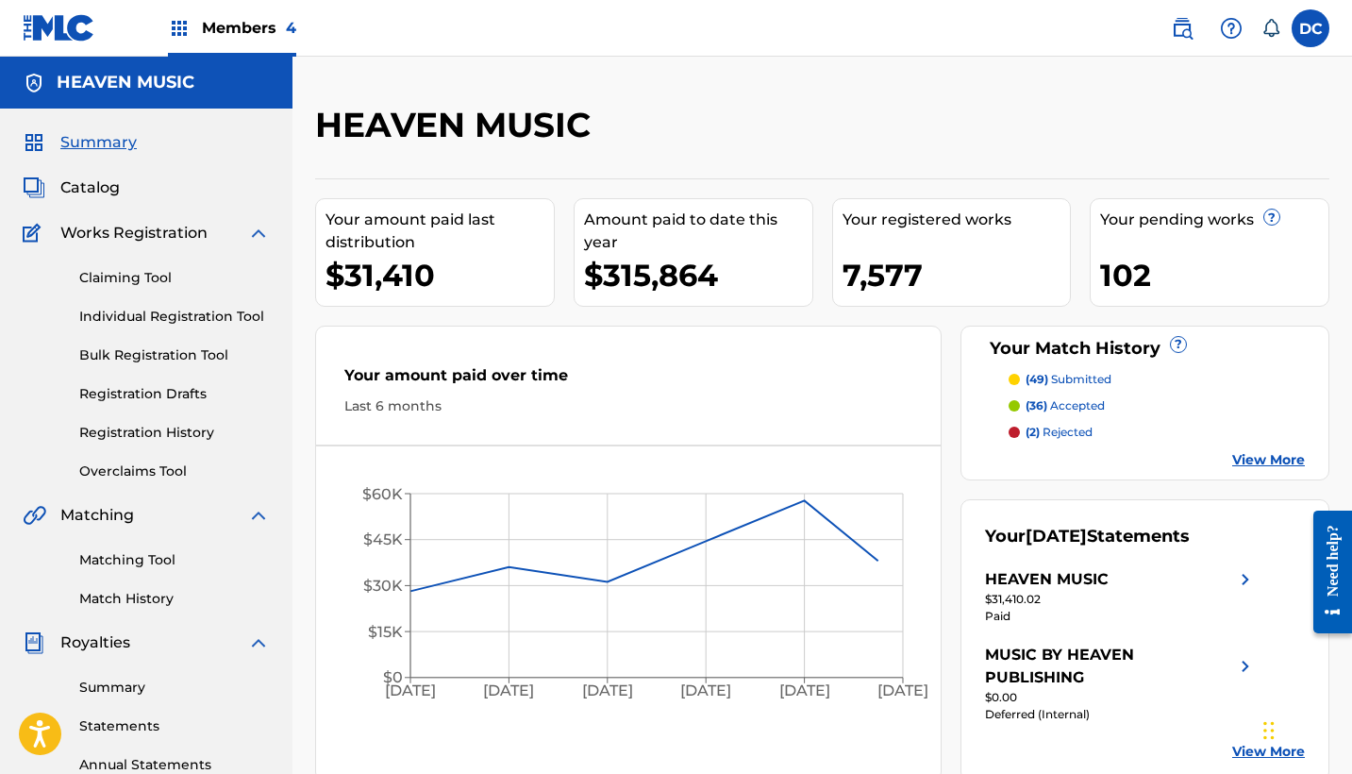
click at [169, 312] on link "Individual Registration Tool" at bounding box center [174, 317] width 191 height 20
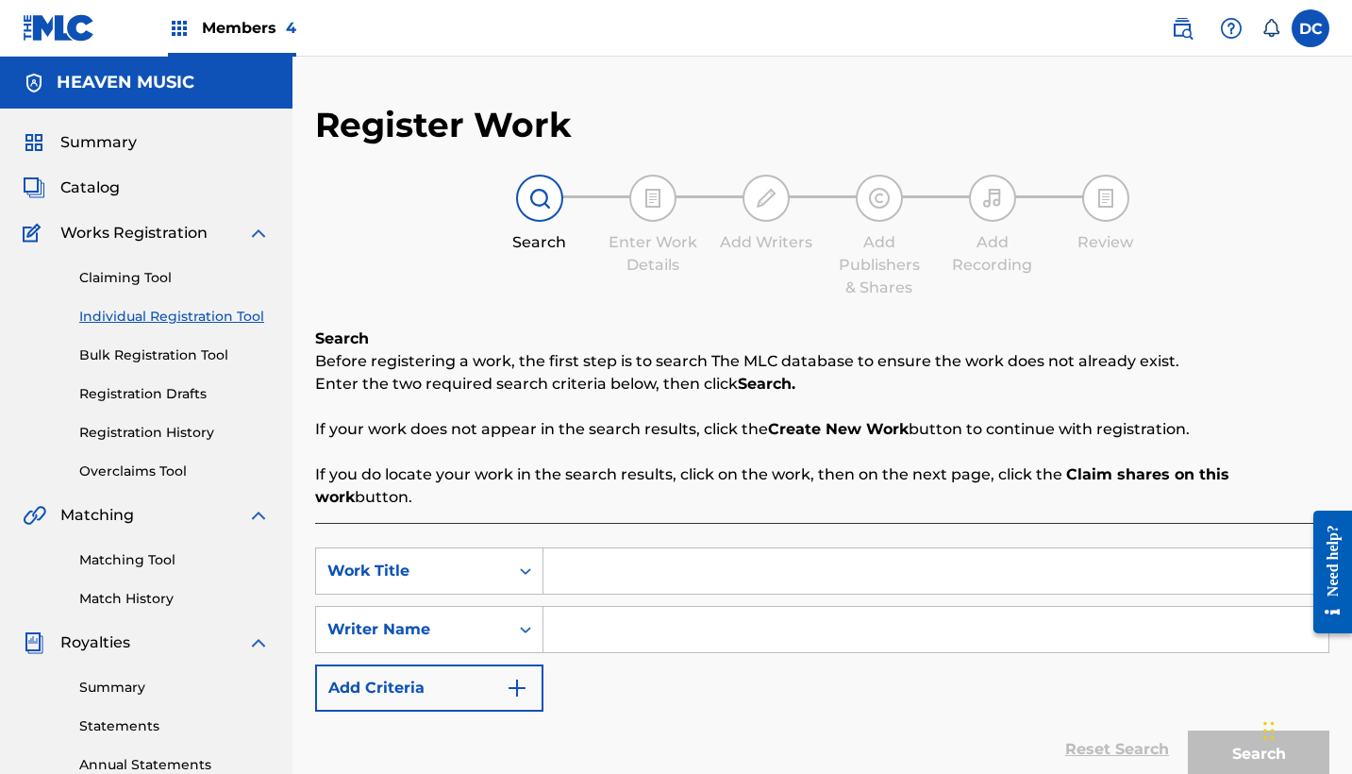
click at [581, 548] on input "Search Form" at bounding box center [935, 570] width 785 height 45
type input "es una fiesta"
click at [628, 616] on input "Search Form" at bounding box center [935, 629] width 785 height 45
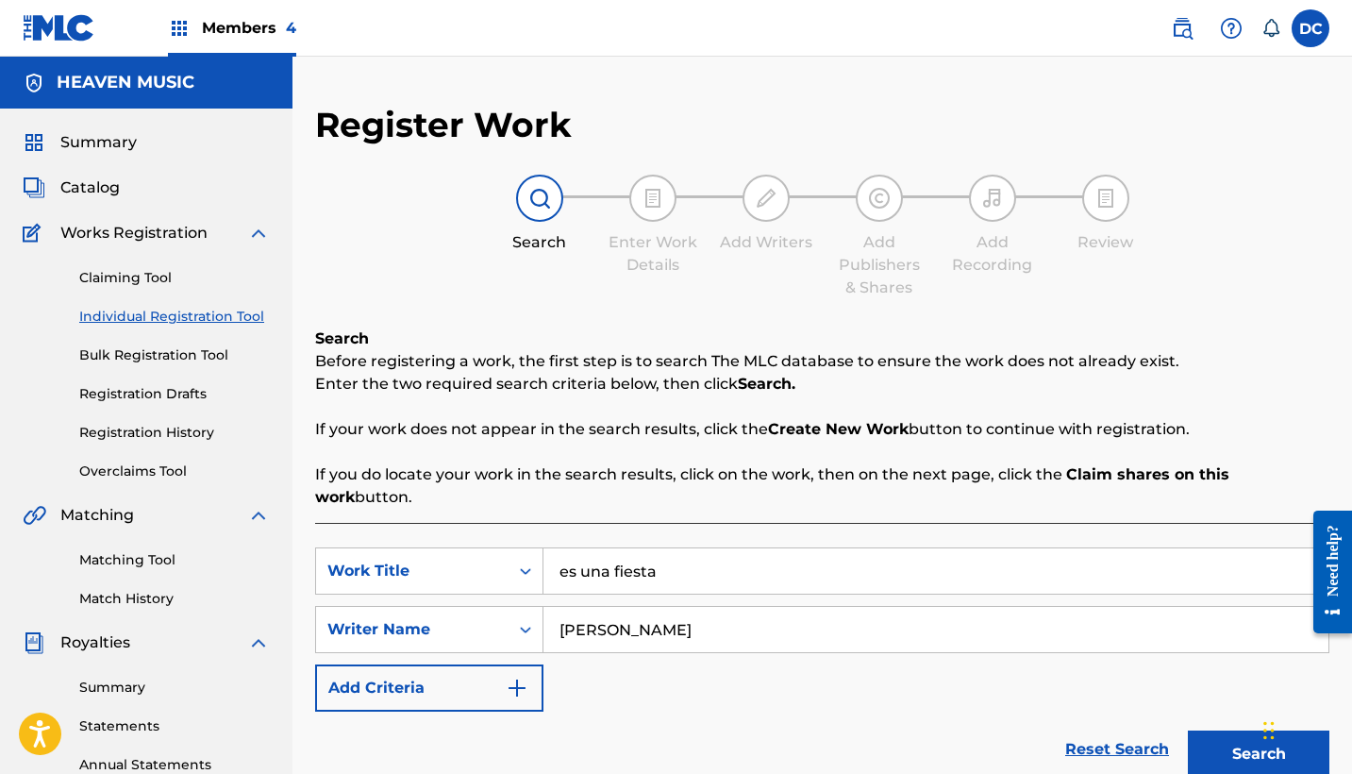
type input "[PERSON_NAME]"
click at [1259, 731] on button "Search" at bounding box center [1259, 753] width 142 height 47
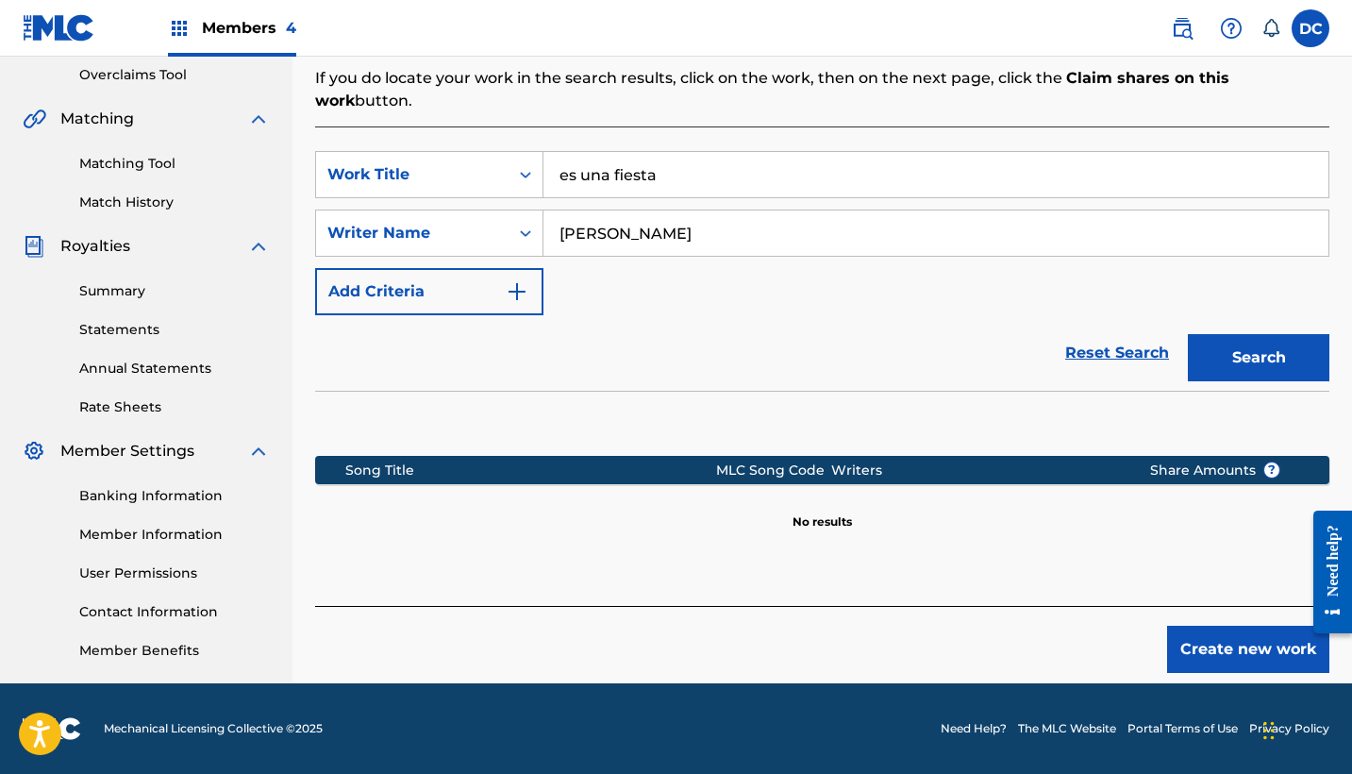
scroll to position [396, 0]
click at [1202, 625] on button "Create new work" at bounding box center [1248, 648] width 162 height 47
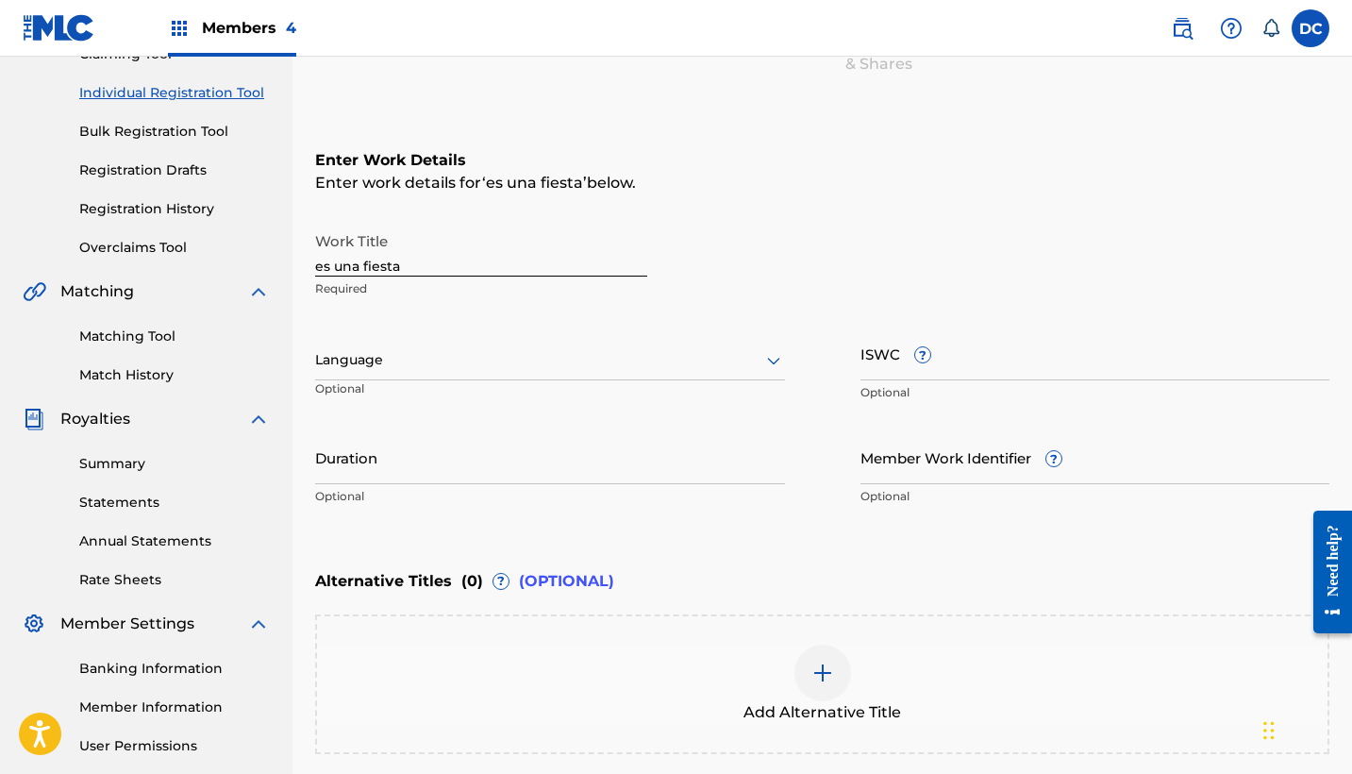
scroll to position [179, 0]
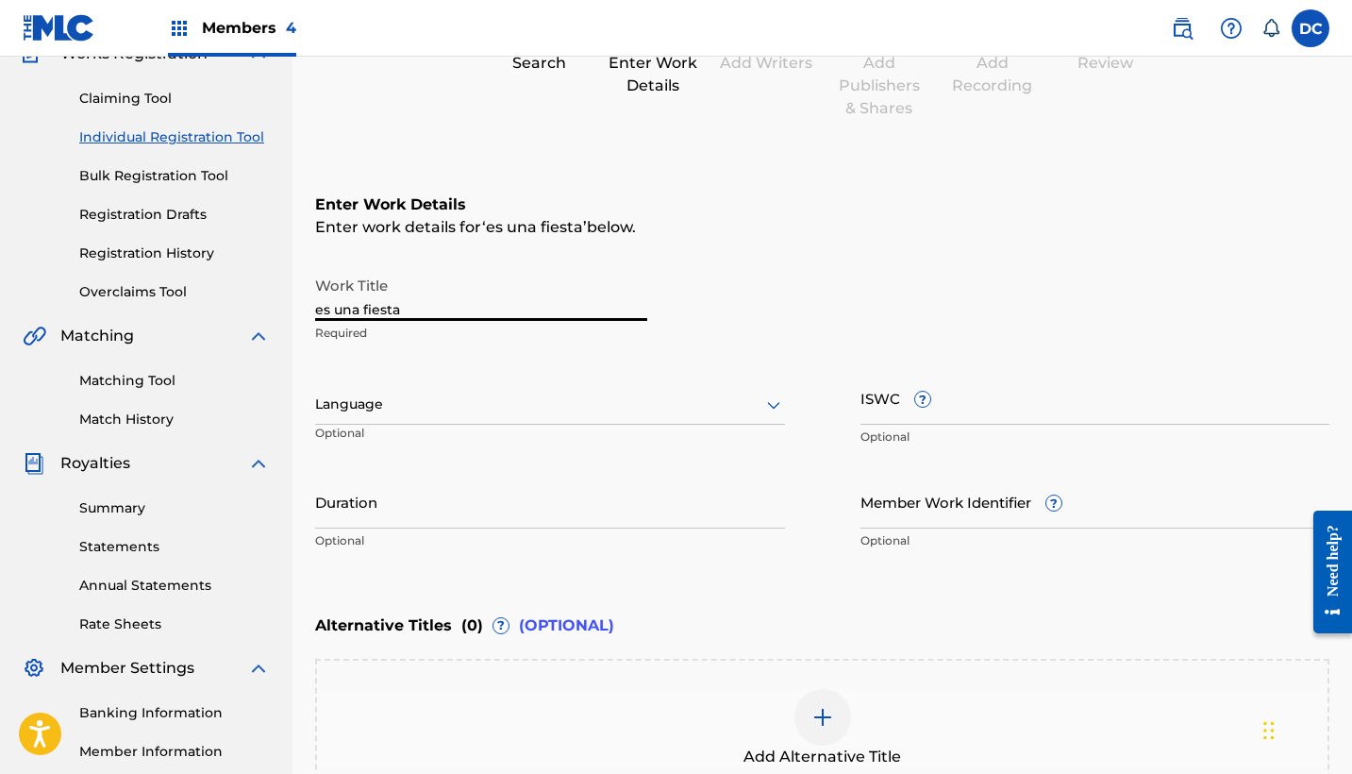
drag, startPoint x: 416, startPoint y: 309, endPoint x: 261, endPoint y: 304, distance: 154.8
click at [259, 304] on main "HEAVEN MUSIC Summary Catalog Works Registration Claiming Tool Individual Regist…" at bounding box center [676, 394] width 1352 height 1035
type input "ES UNA FIESTA"
click at [413, 415] on div at bounding box center [550, 404] width 470 height 24
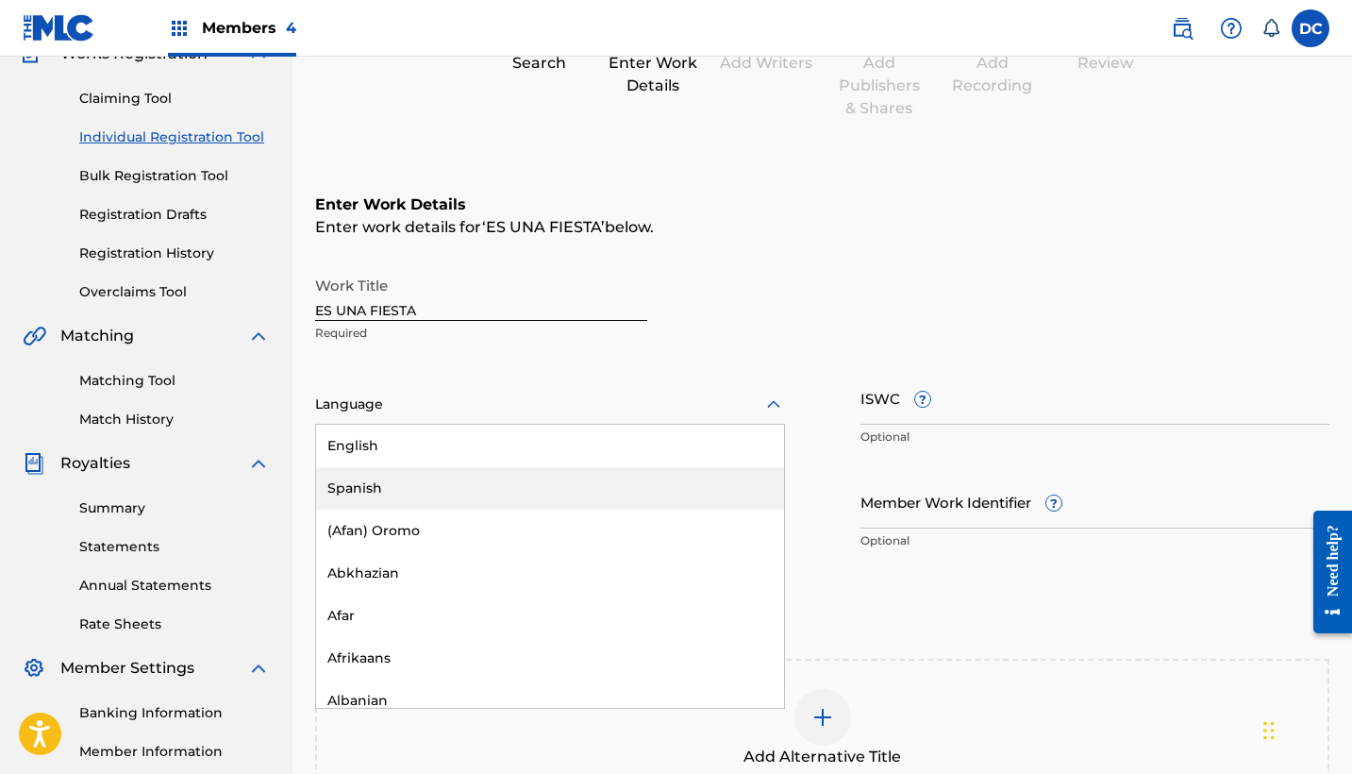
click at [422, 482] on div "Spanish" at bounding box center [550, 488] width 468 height 42
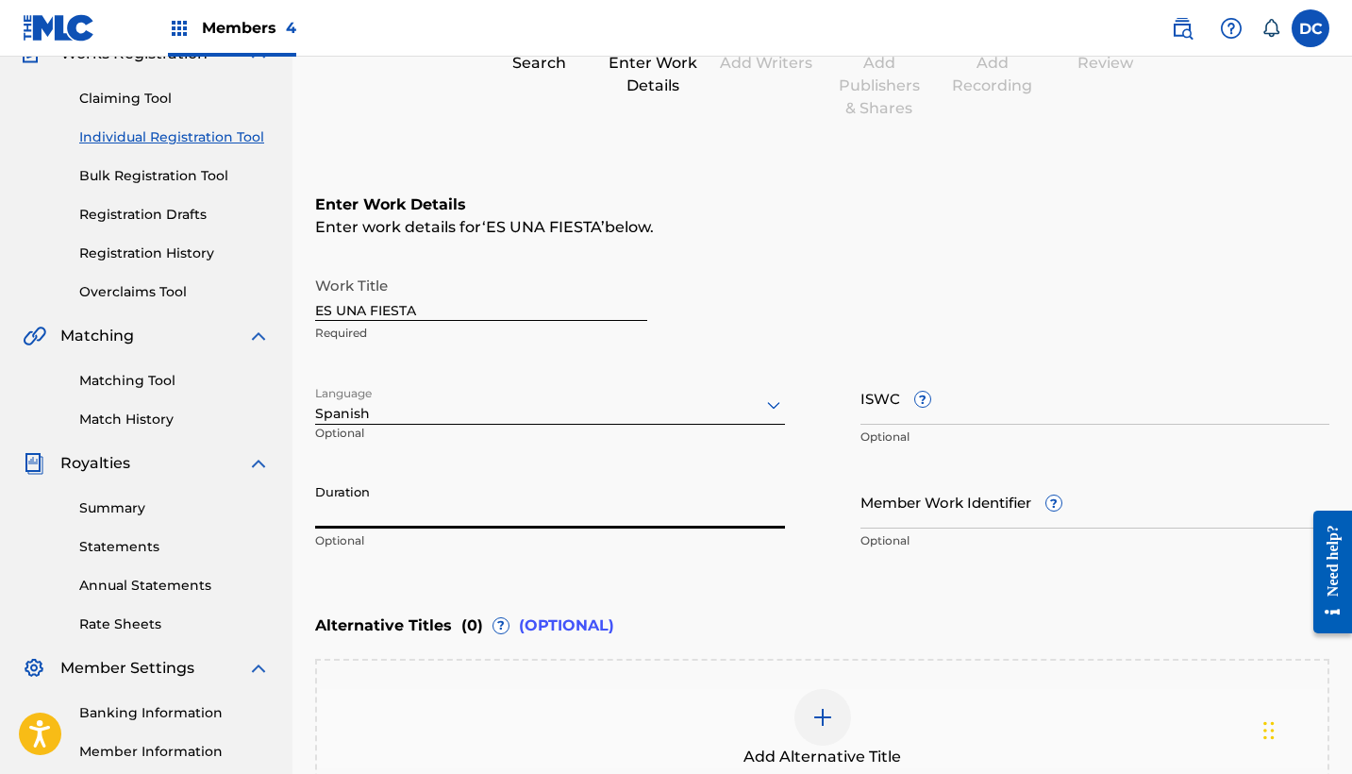
click at [395, 486] on input "Duration" at bounding box center [550, 502] width 470 height 54
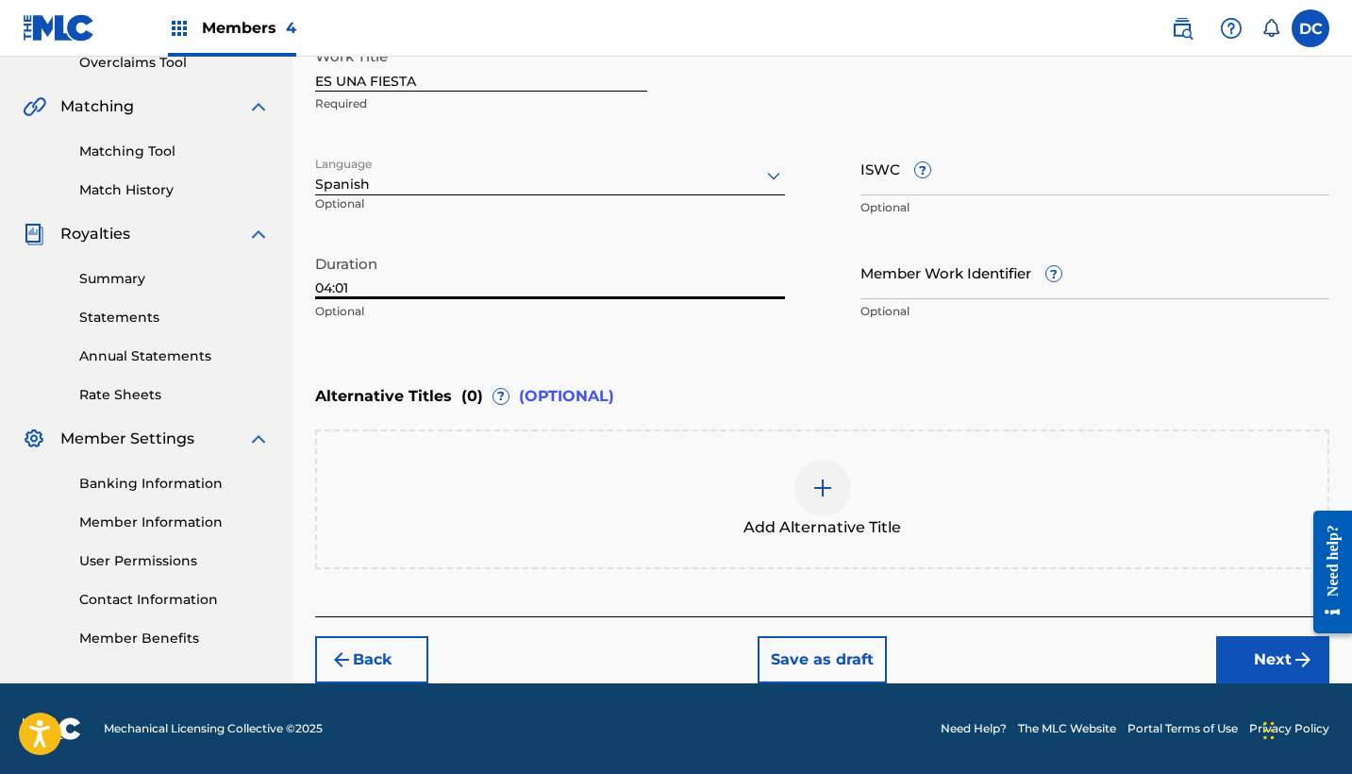
type input "04:01"
click at [1242, 659] on button "Next" at bounding box center [1272, 659] width 113 height 47
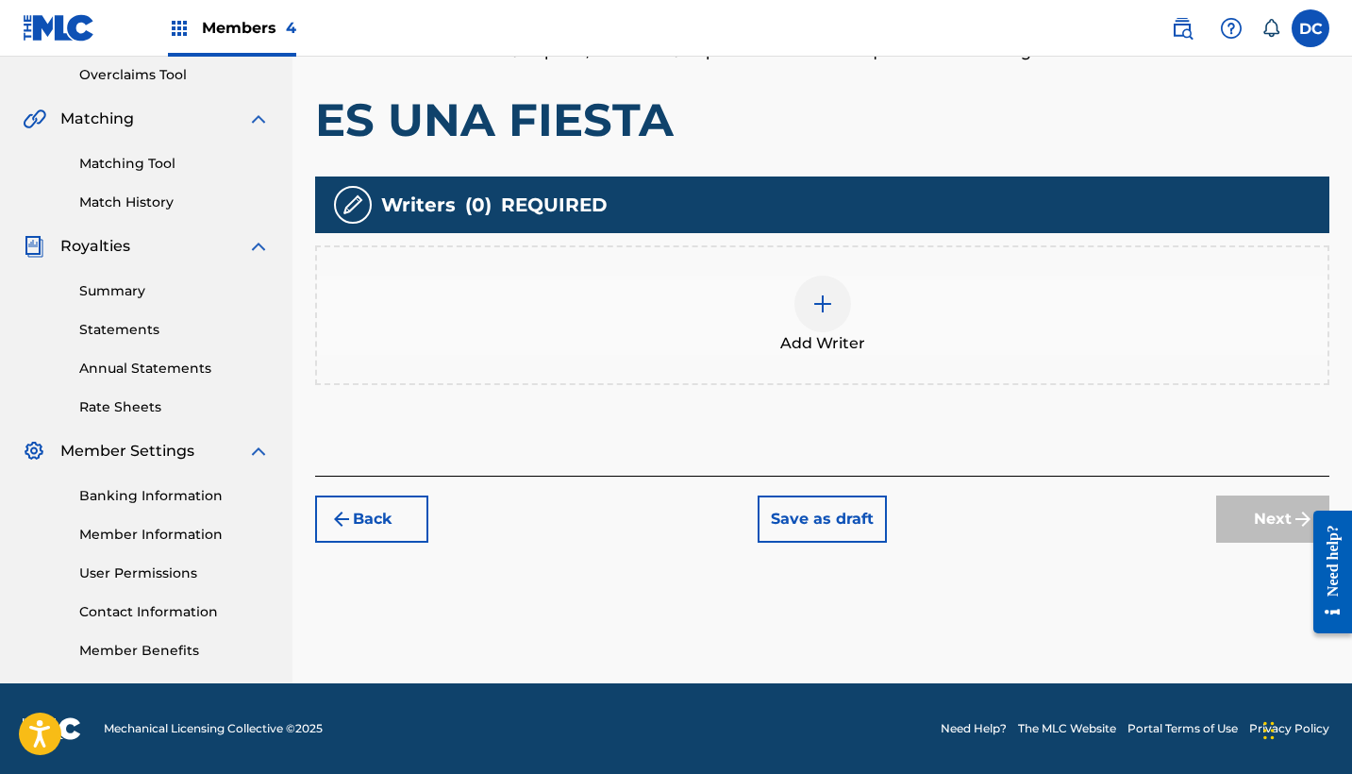
scroll to position [396, 0]
click at [800, 335] on span "Add Writer" at bounding box center [822, 343] width 85 height 23
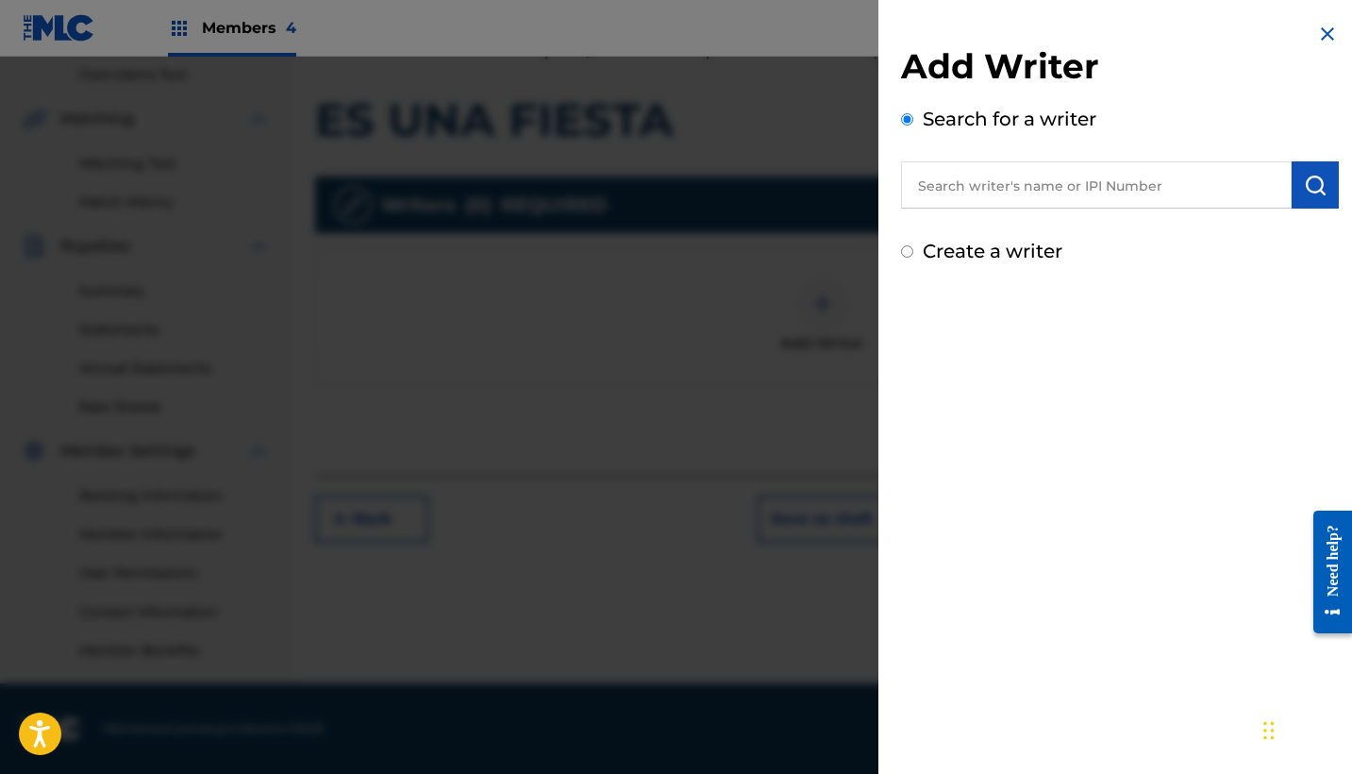
click at [993, 241] on label "Create a writer" at bounding box center [993, 251] width 140 height 23
radio input "true"
click at [913, 245] on input "Create a writer" at bounding box center [907, 251] width 12 height 12
radio input "false"
radio input "true"
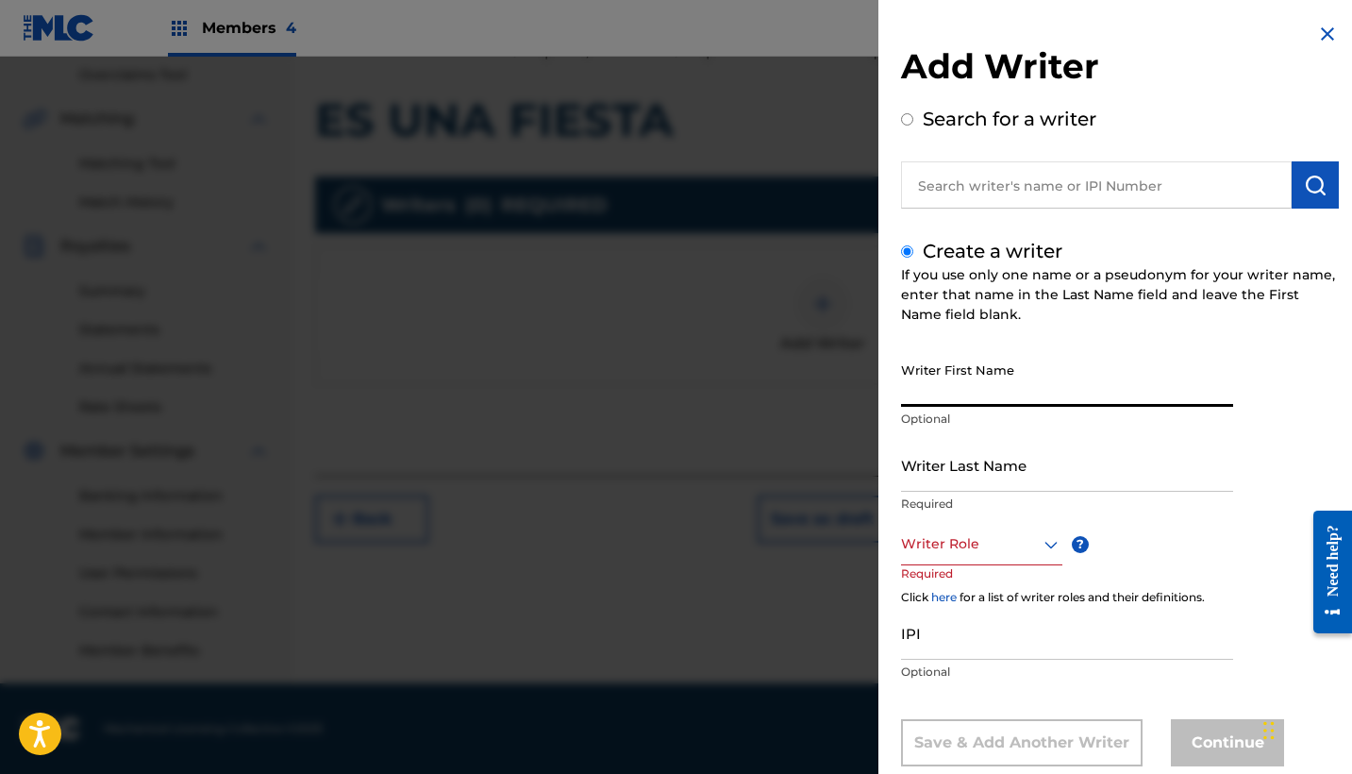
click at [982, 390] on input "Writer First Name" at bounding box center [1067, 380] width 332 height 54
paste input "[PERSON_NAME] [PERSON_NAME]"
drag, startPoint x: 1131, startPoint y: 395, endPoint x: 823, endPoint y: 394, distance: 308.5
click at [823, 394] on div "Add Writer Search for a writer Create a writer If you use only one name or a ps…" at bounding box center [676, 415] width 1352 height 717
click at [1037, 390] on input "[PERSON_NAME] [PERSON_NAME]" at bounding box center [1067, 380] width 332 height 54
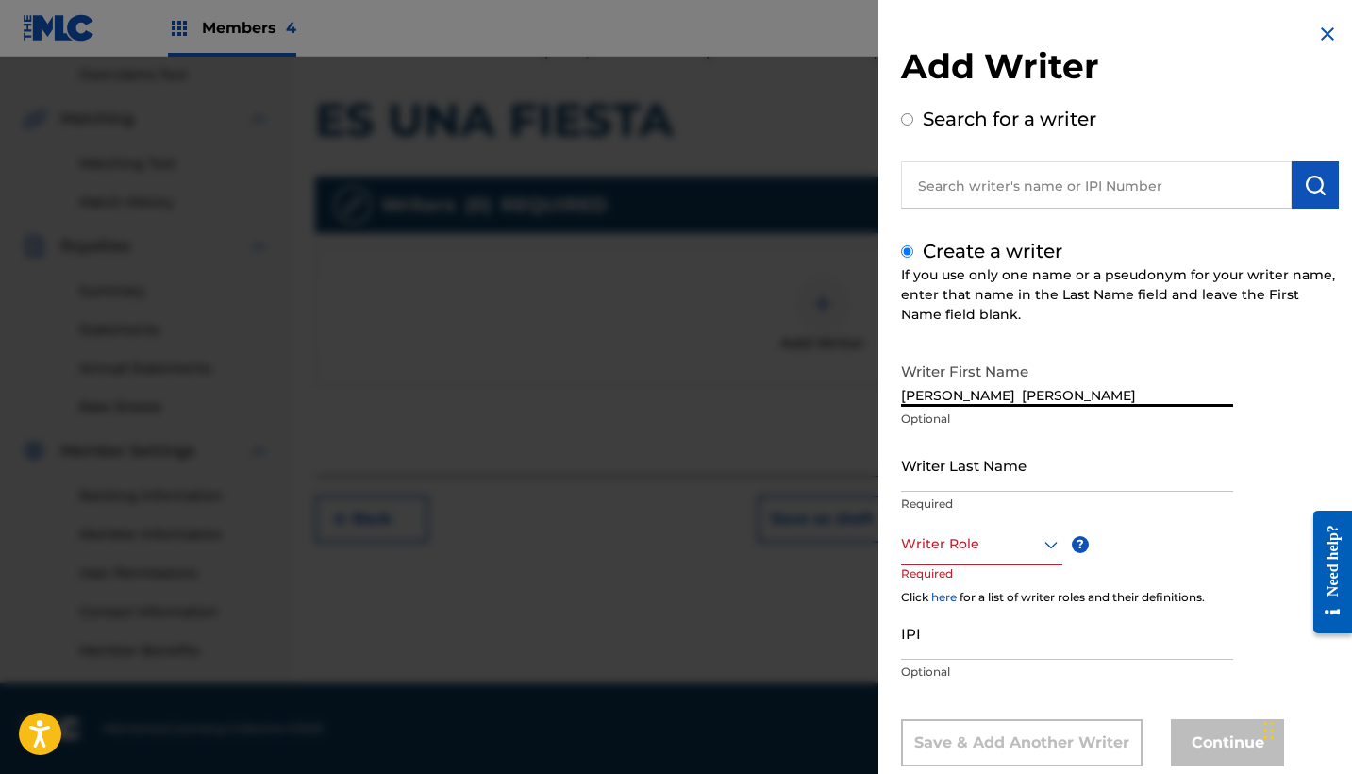
drag, startPoint x: 1042, startPoint y: 393, endPoint x: 1154, endPoint y: 397, distance: 111.4
click at [1154, 397] on input "[PERSON_NAME] [PERSON_NAME]" at bounding box center [1067, 380] width 332 height 54
type input "[PERSON_NAME]"
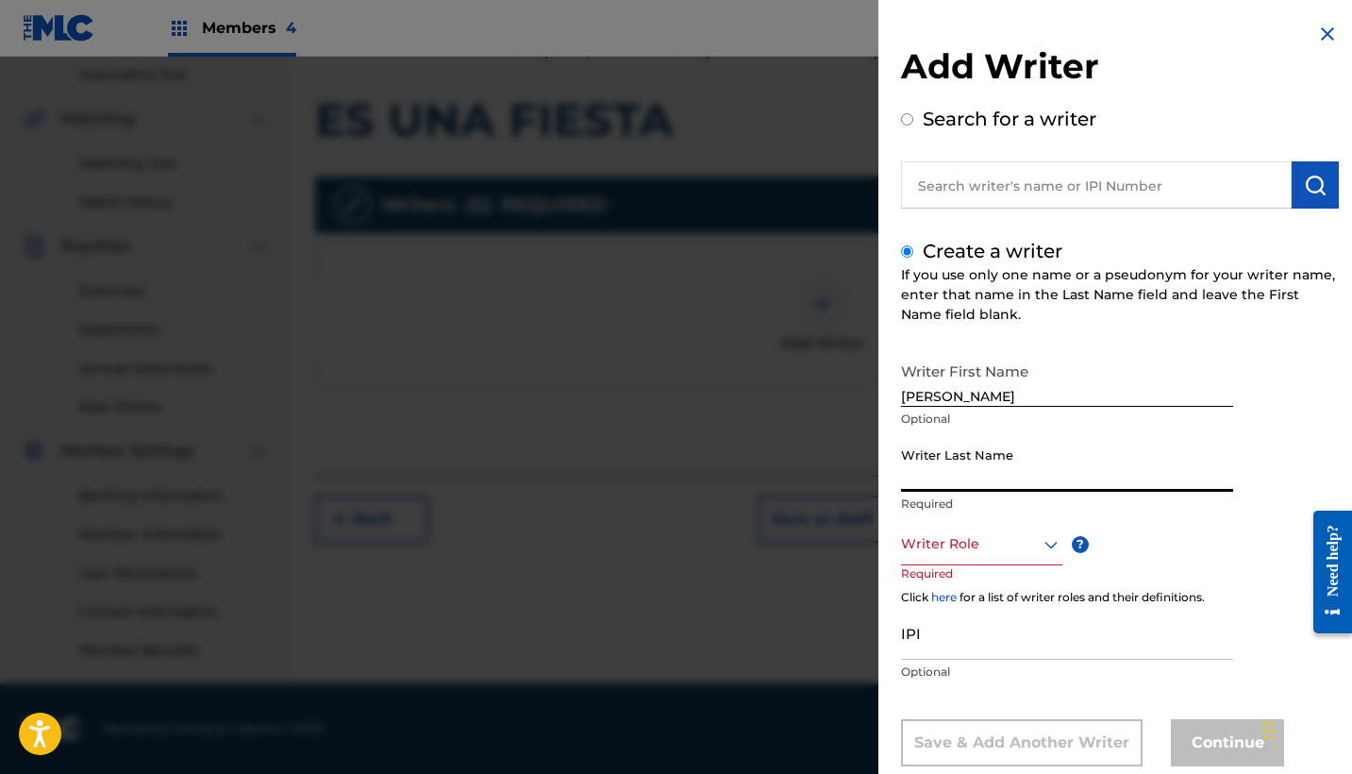
click at [1001, 465] on input "Writer Last Name" at bounding box center [1067, 465] width 332 height 54
paste input "[PERSON_NAME]"
type input "[PERSON_NAME]"
click at [1000, 542] on div "Writer Role" at bounding box center [981, 544] width 161 height 42
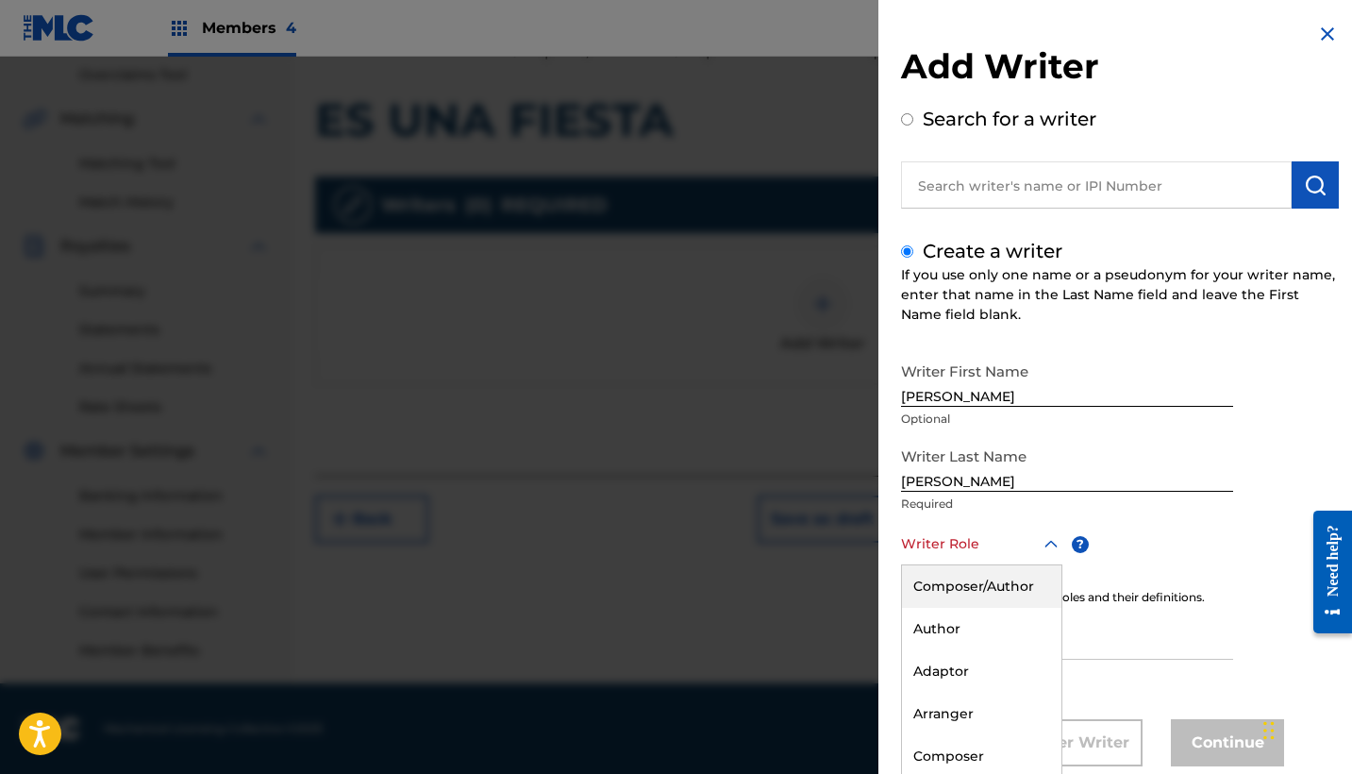
scroll to position [43, 0]
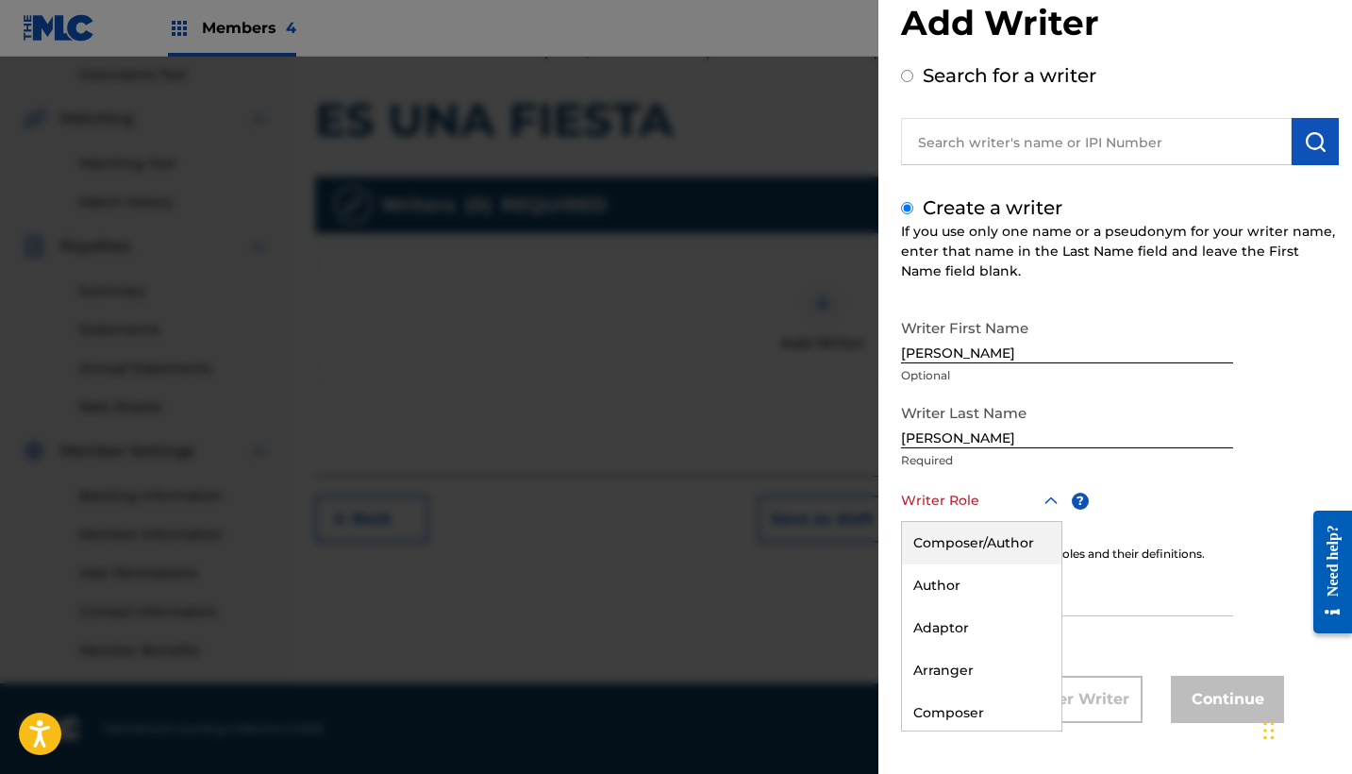
click at [993, 540] on div "Composer/Author" at bounding box center [981, 543] width 159 height 42
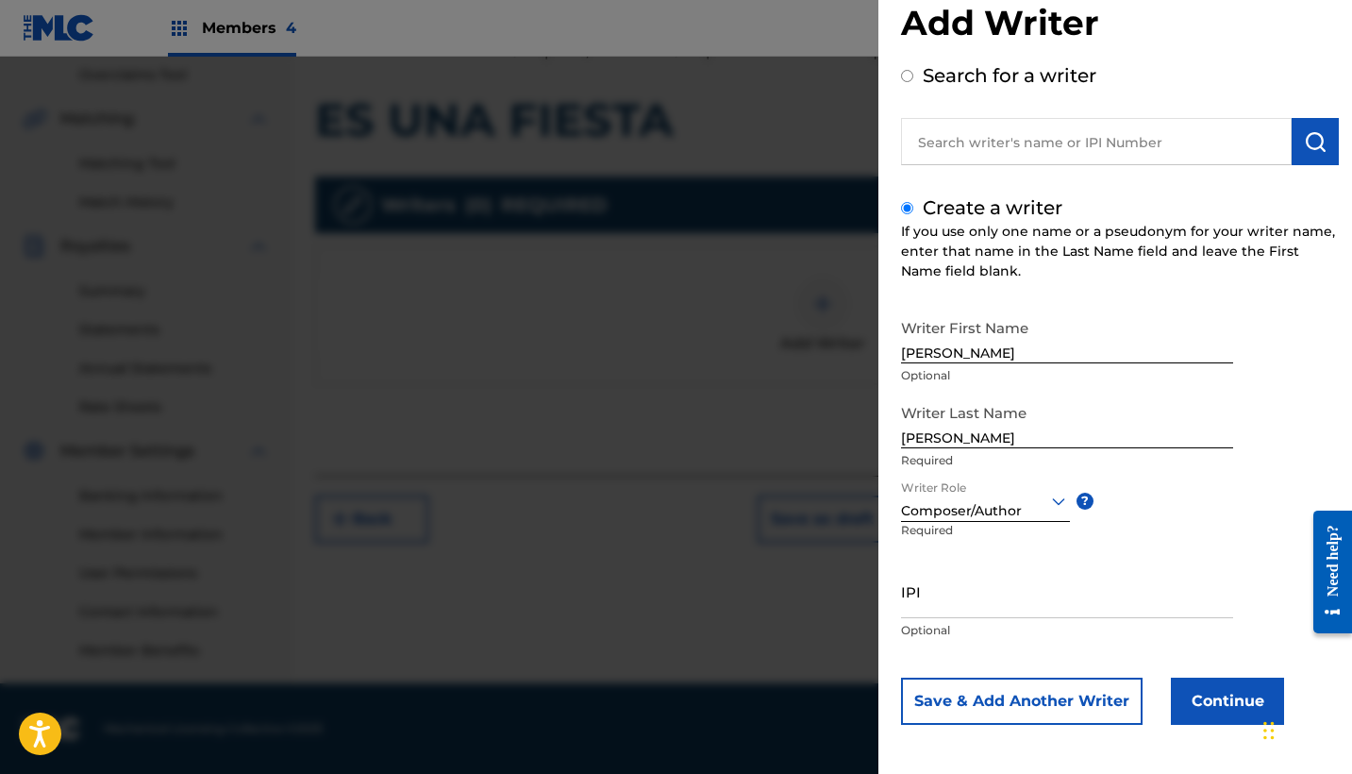
click at [1203, 694] on button "Continue" at bounding box center [1227, 700] width 113 height 47
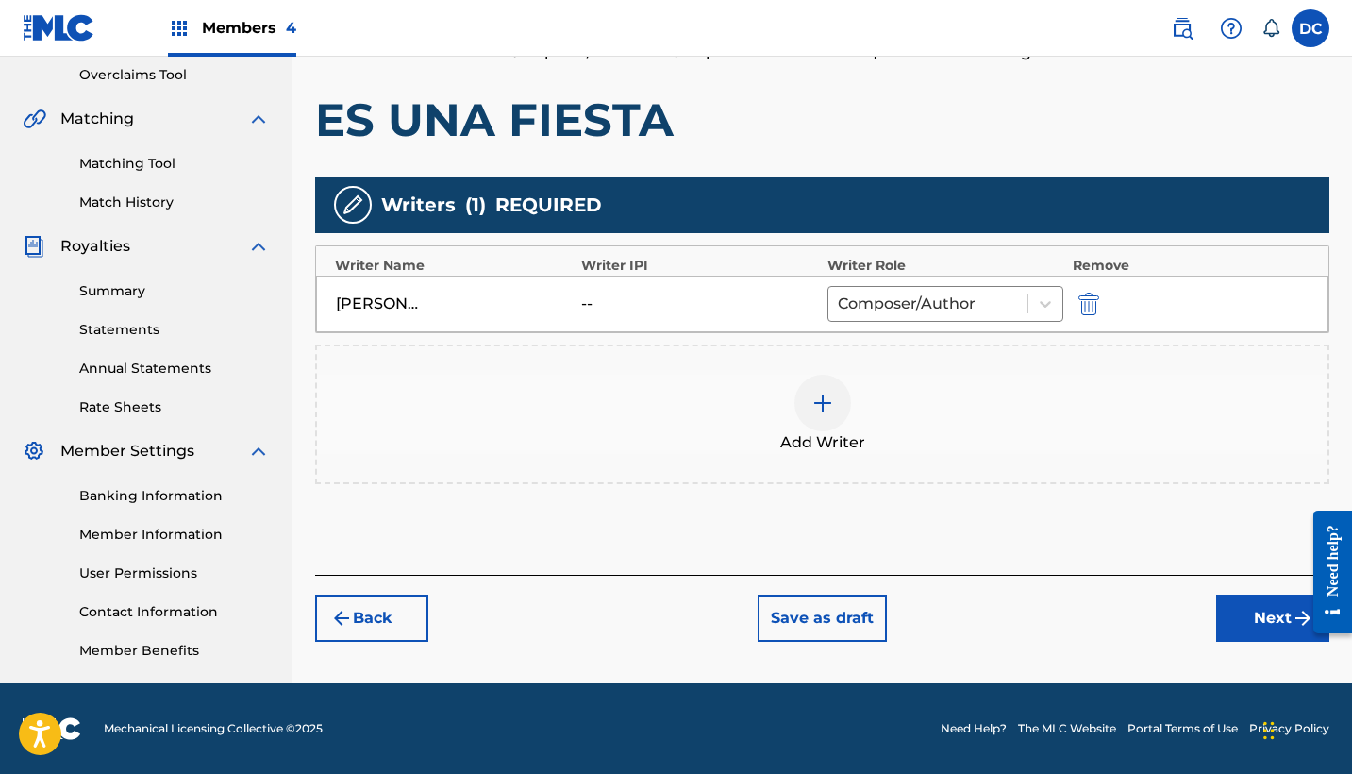
click at [773, 393] on div "Add Writer" at bounding box center [822, 414] width 1010 height 79
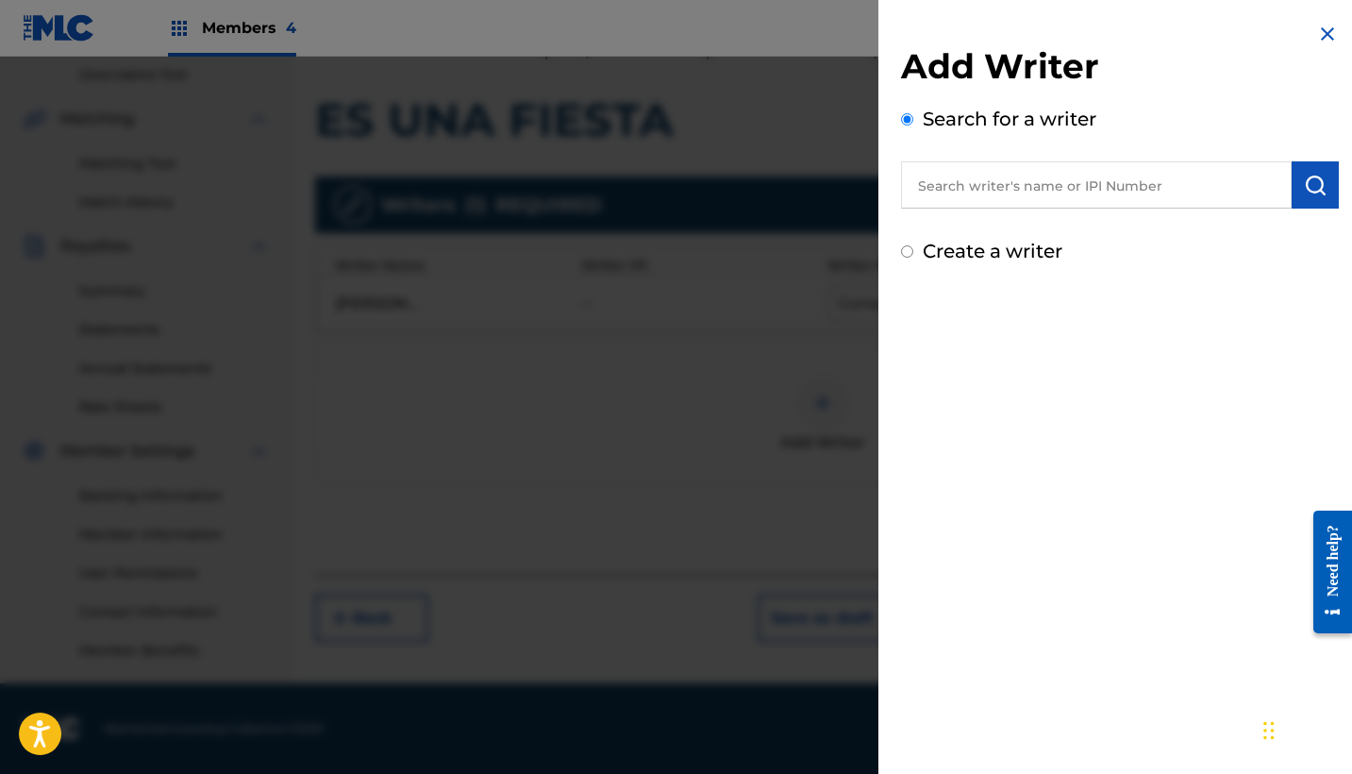
click at [1004, 196] on input "text" at bounding box center [1096, 184] width 391 height 47
paste input "568137818"
click at [905, 186] on input "568137818" at bounding box center [1096, 184] width 391 height 47
type input "00568137818"
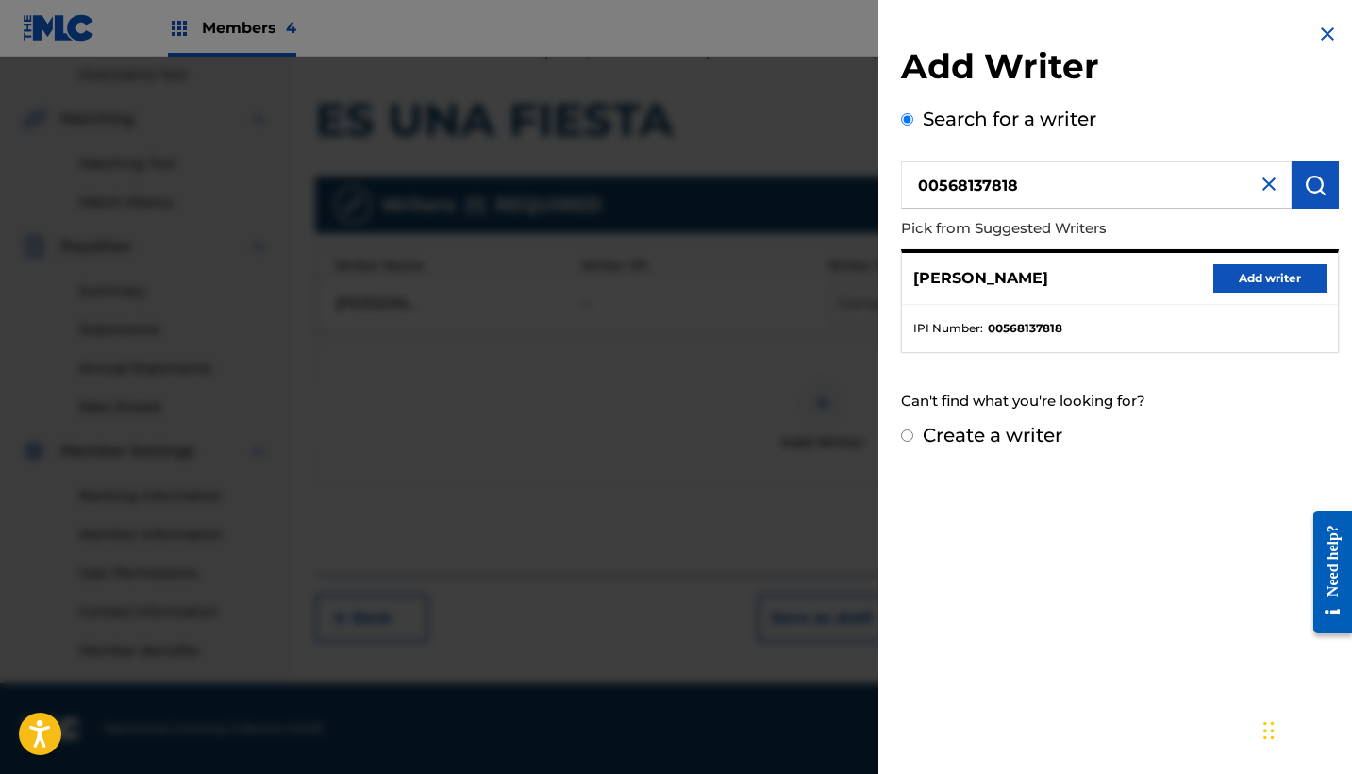
click at [1265, 270] on button "Add writer" at bounding box center [1269, 278] width 113 height 28
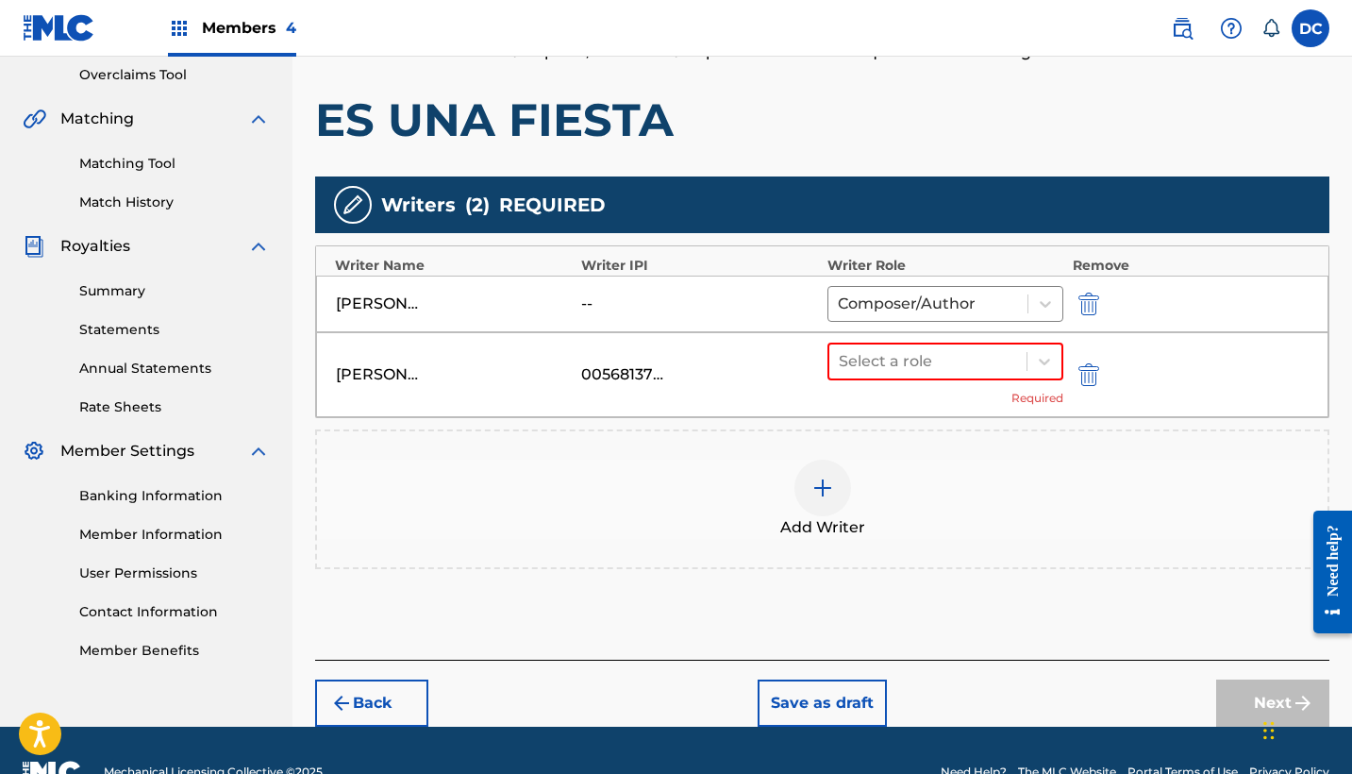
click at [817, 429] on div "Add Writer" at bounding box center [822, 499] width 1014 height 140
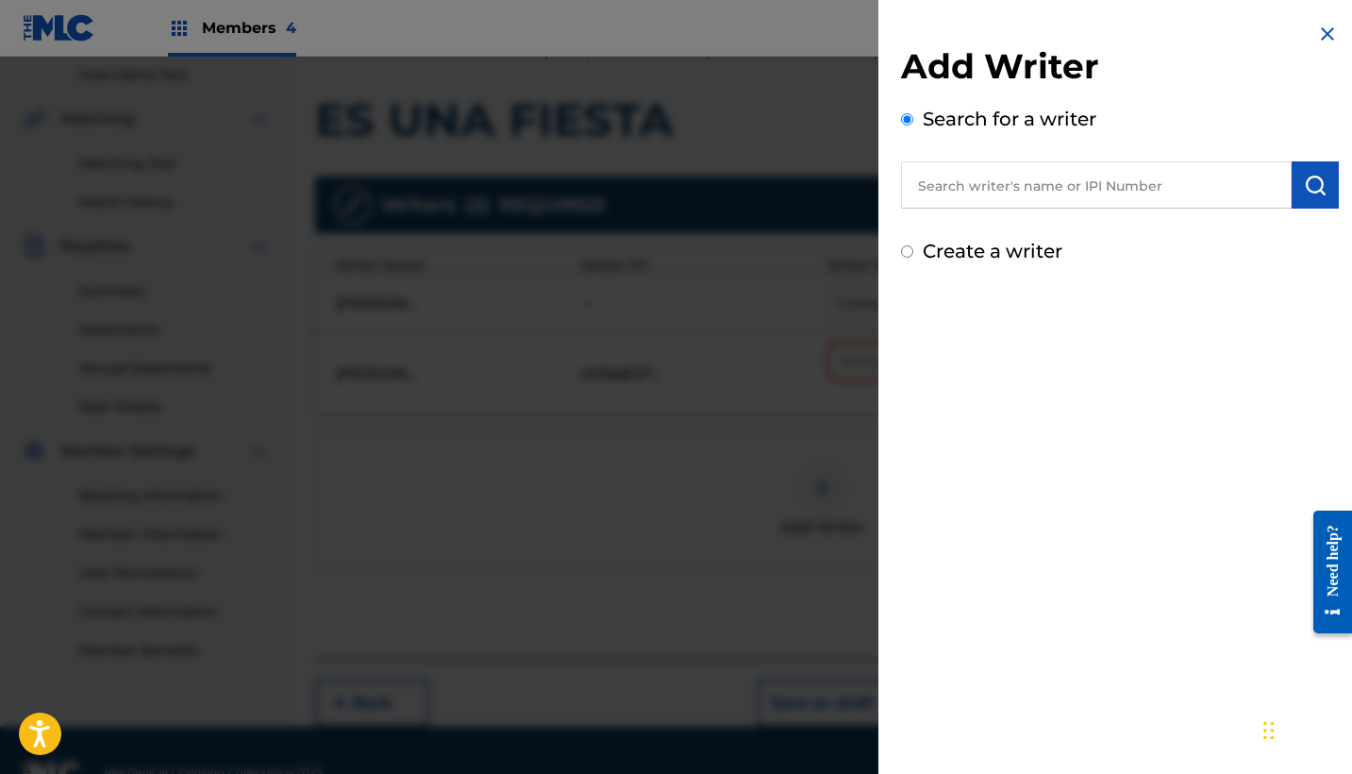
click at [937, 188] on input "text" at bounding box center [1096, 184] width 391 height 47
paste input "520353003"
click at [908, 185] on input "520353003" at bounding box center [1096, 184] width 391 height 47
type input "00520353003"
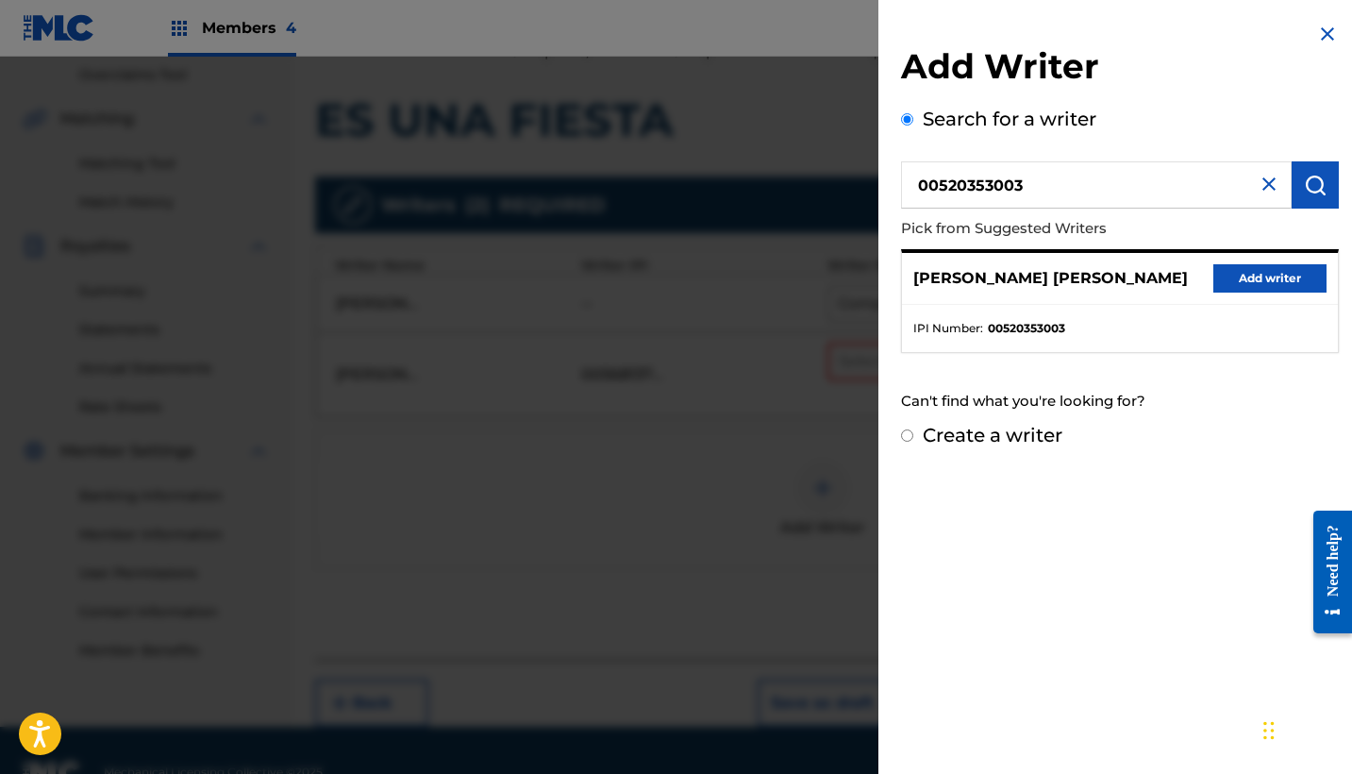
click at [1292, 292] on div "[PERSON_NAME] [PERSON_NAME] Add writer" at bounding box center [1120, 279] width 436 height 52
click at [1285, 284] on button "Add writer" at bounding box center [1269, 278] width 113 height 28
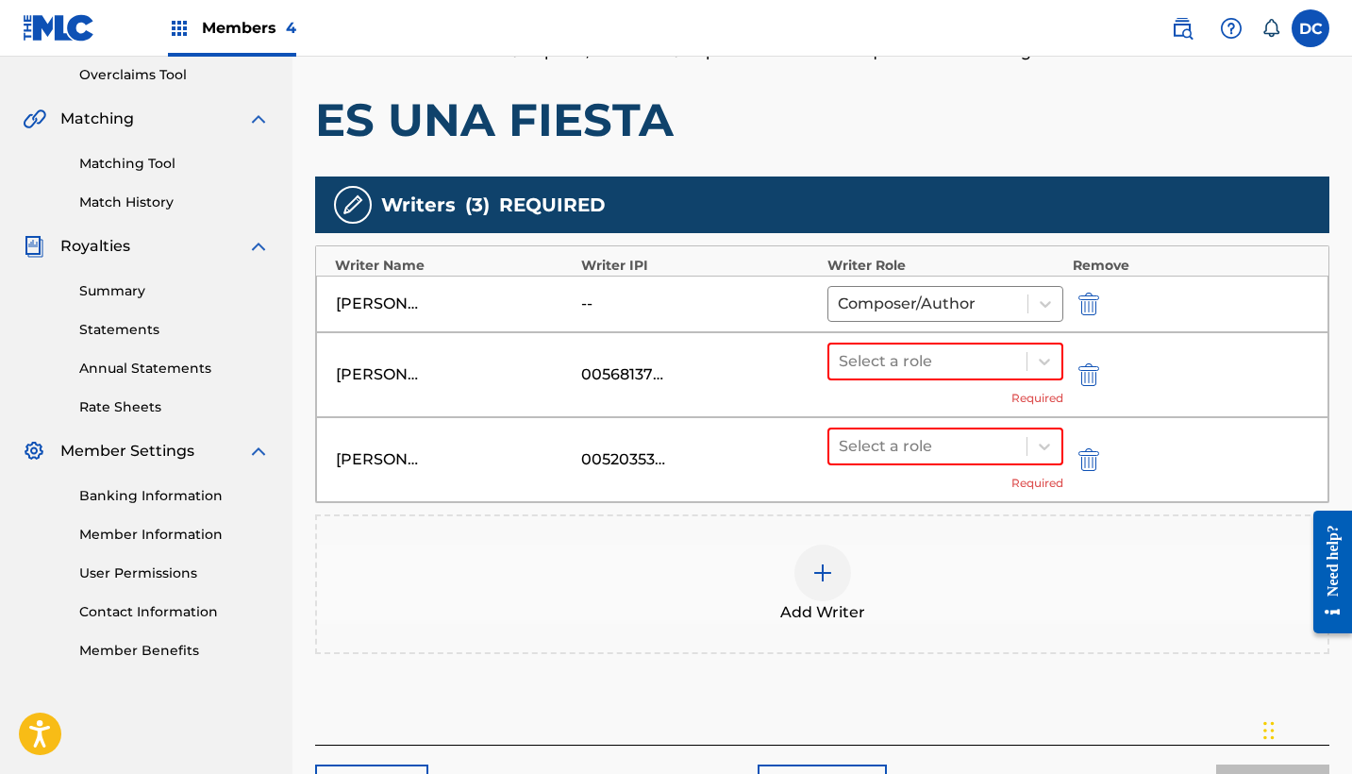
click at [773, 571] on div "Add Writer" at bounding box center [822, 583] width 1010 height 79
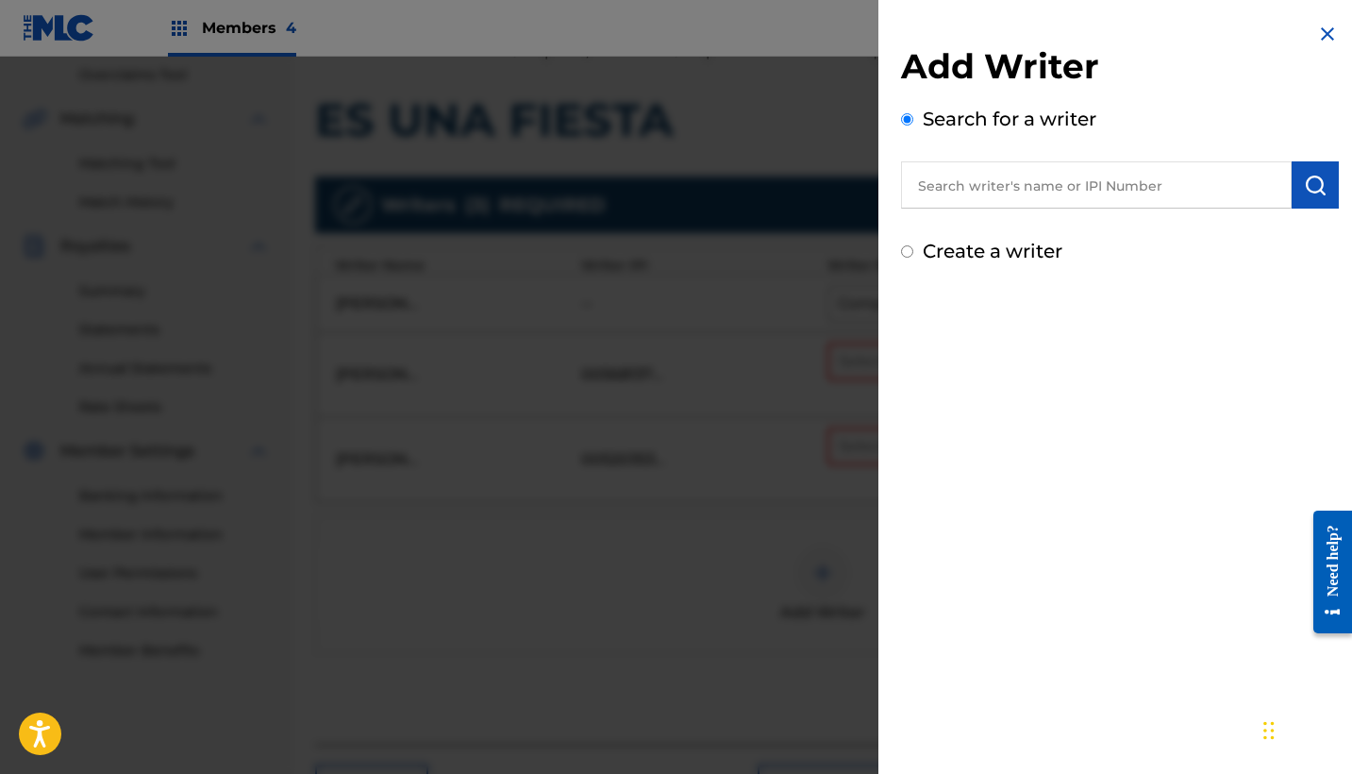
click at [919, 199] on input "text" at bounding box center [1096, 184] width 391 height 47
paste input "1065250581"
click at [915, 189] on input "1065250581" at bounding box center [1096, 184] width 391 height 47
type input "01065250581"
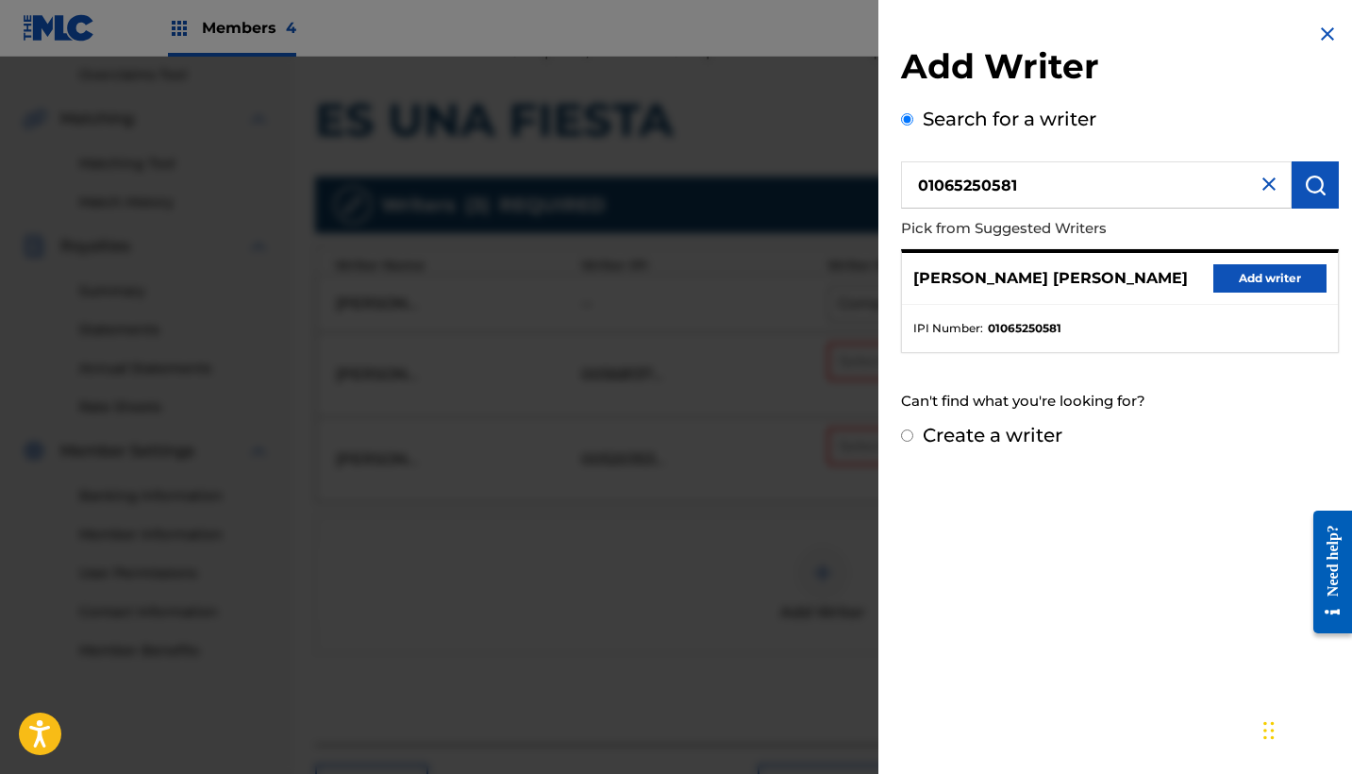
click at [1226, 276] on button "Add writer" at bounding box center [1269, 278] width 113 height 28
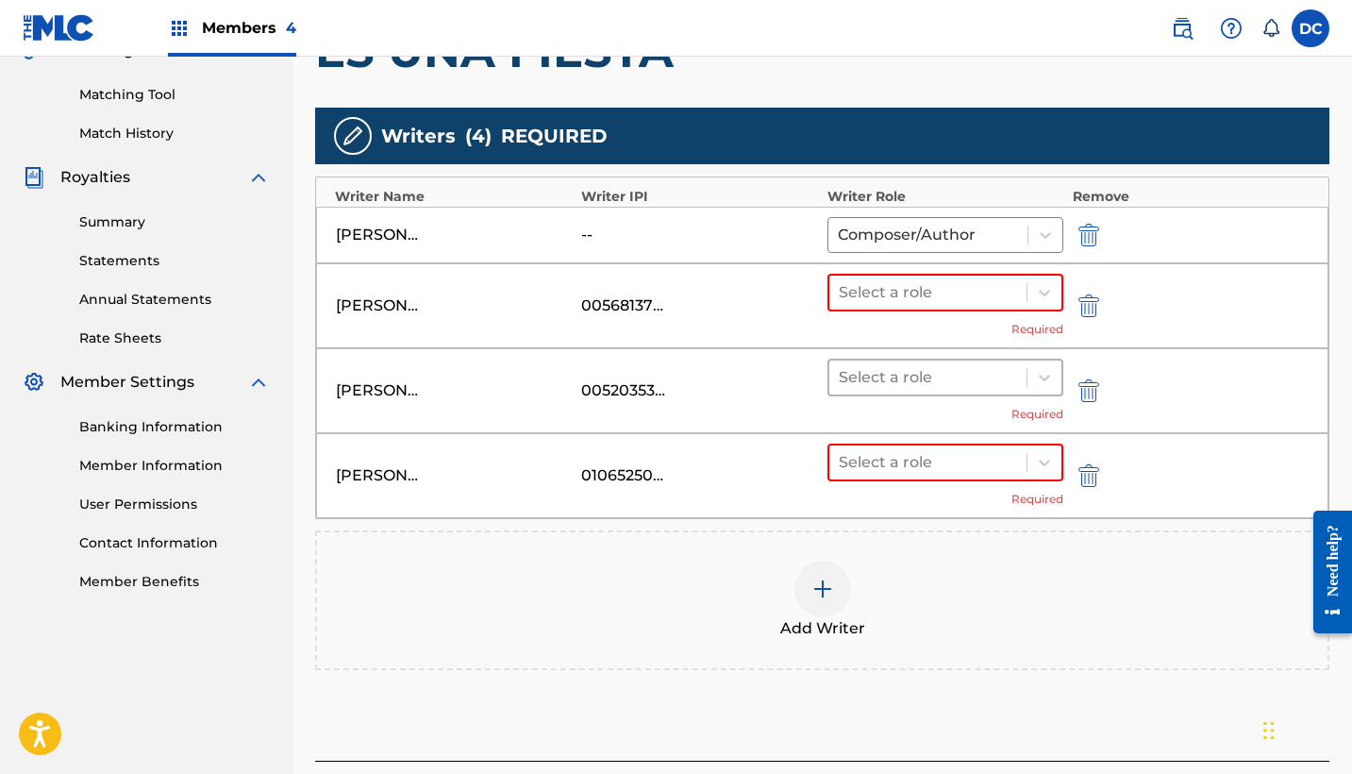
scroll to position [481, 0]
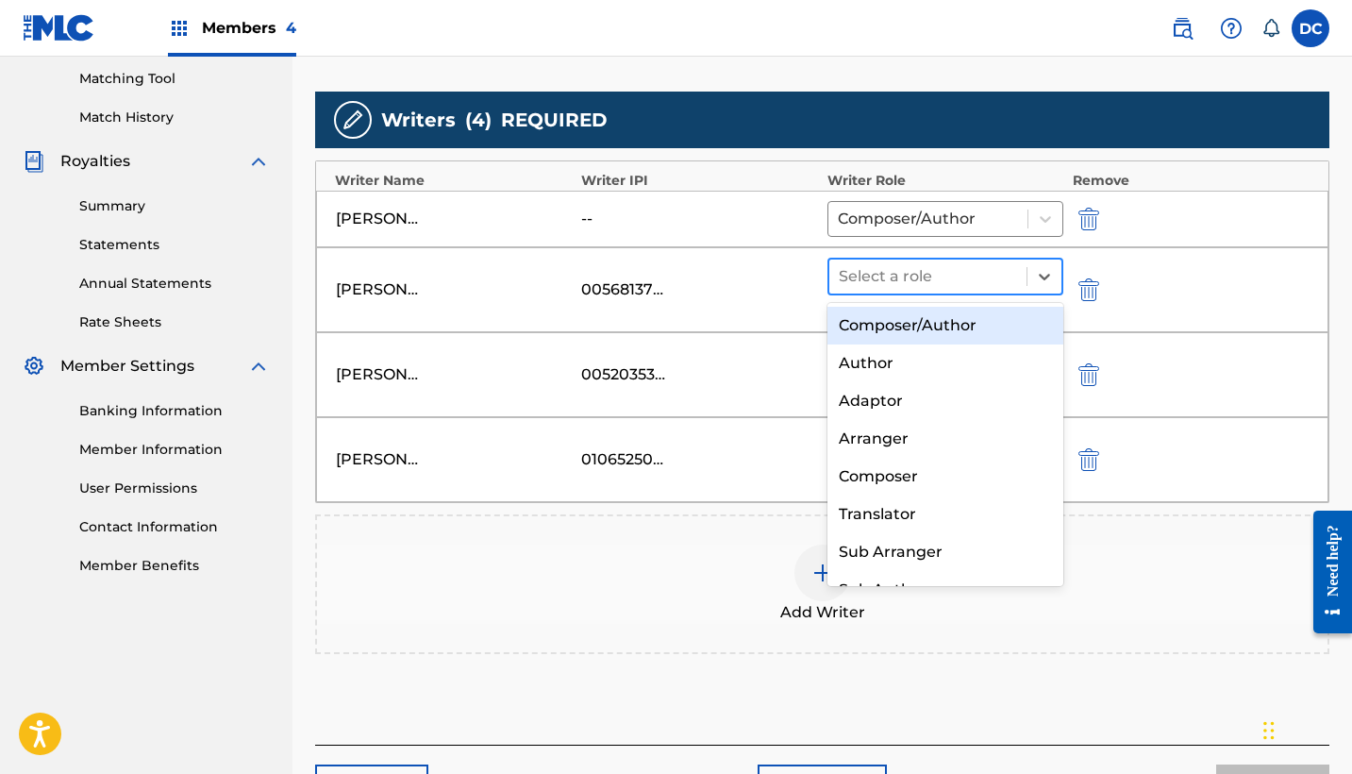
click at [901, 292] on div "Select a role" at bounding box center [927, 276] width 197 height 34
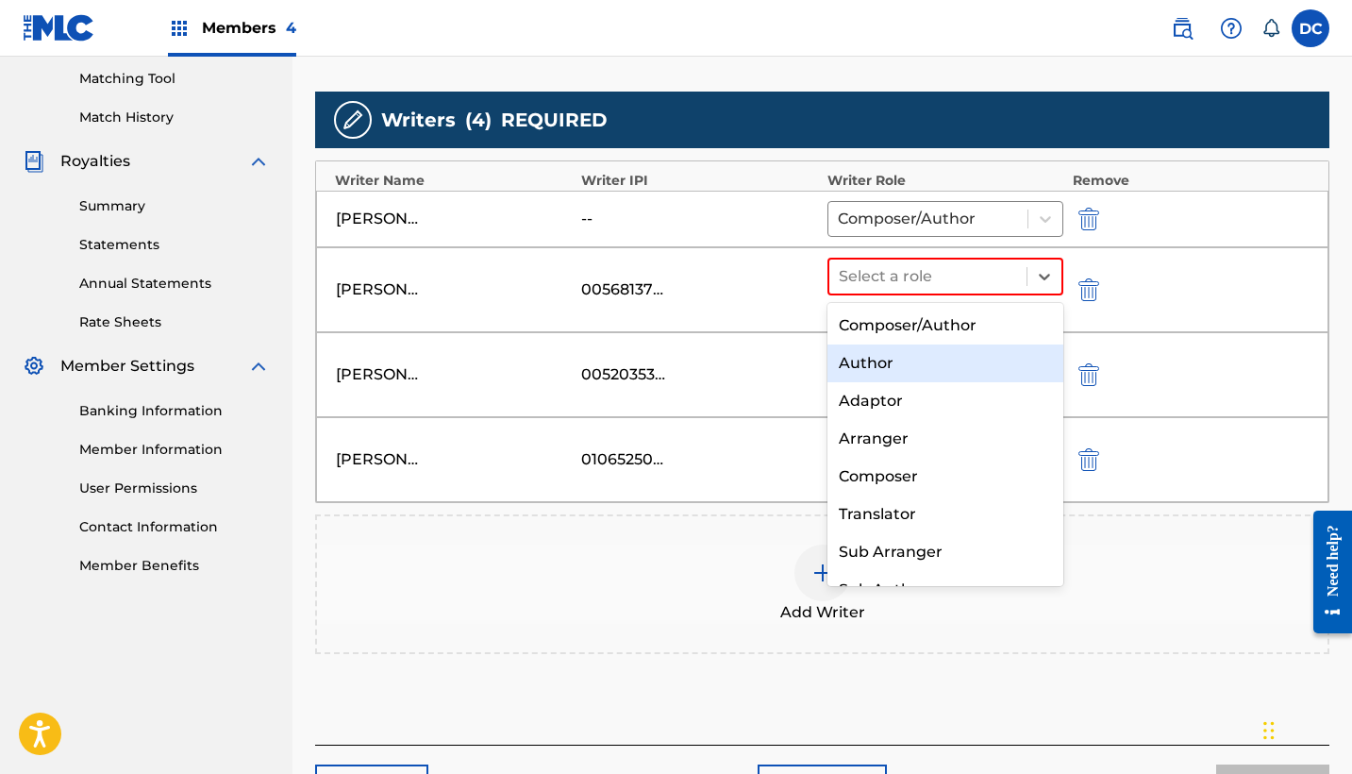
click at [901, 344] on div "Author" at bounding box center [945, 363] width 236 height 38
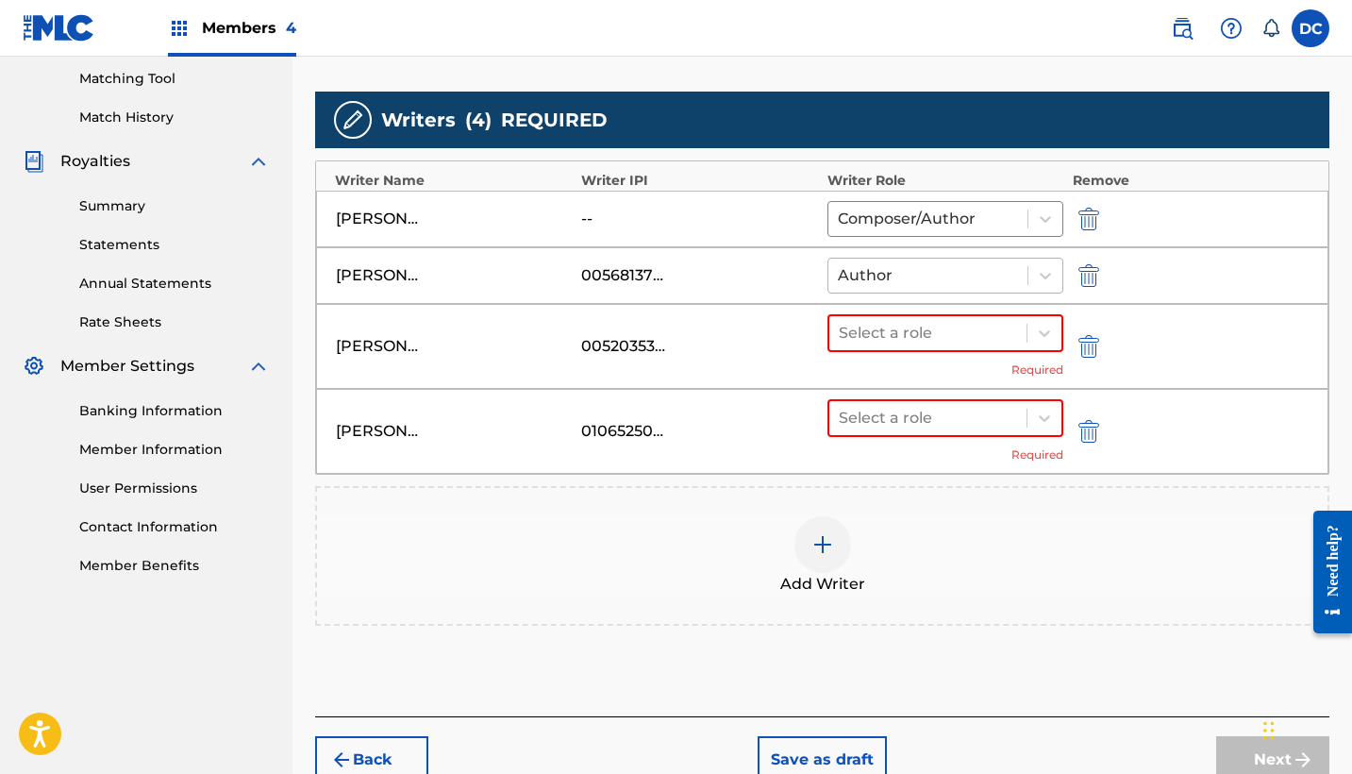
click at [878, 267] on div at bounding box center [928, 275] width 180 height 26
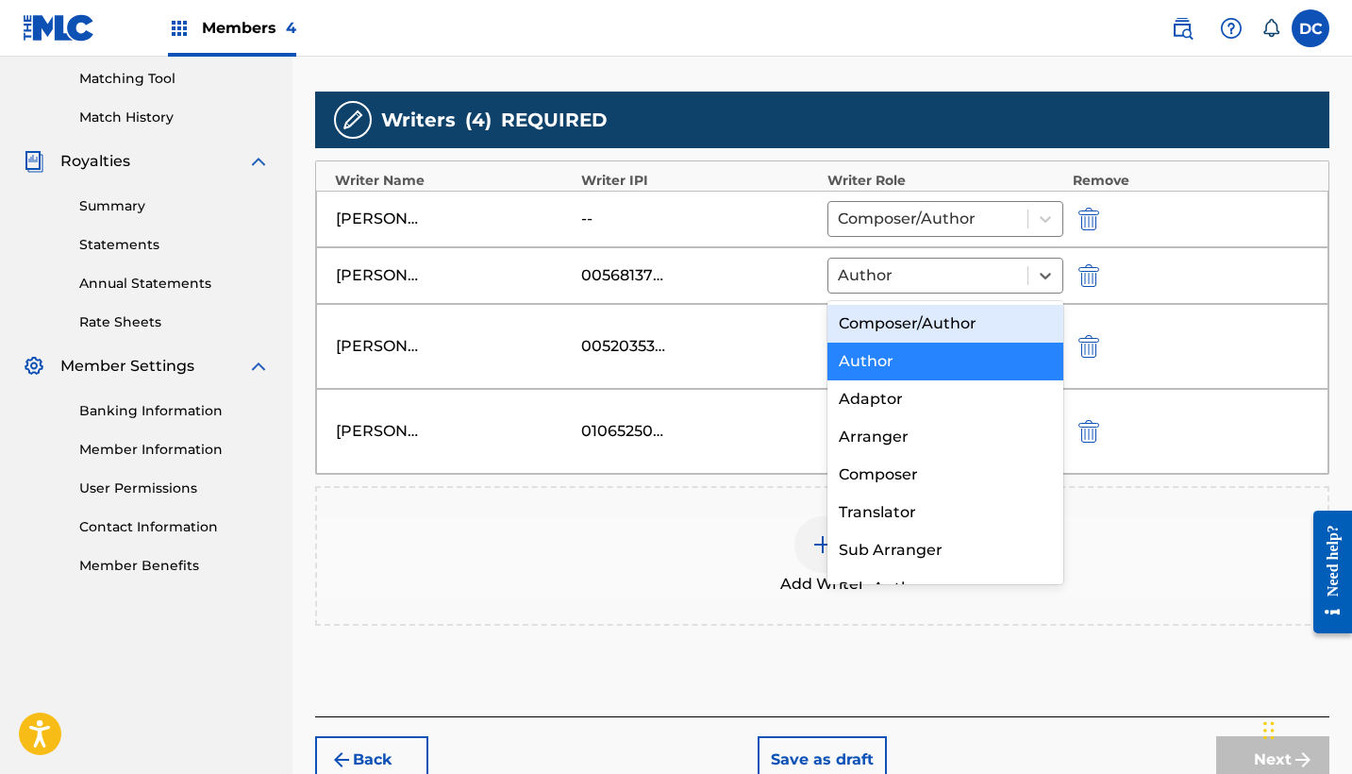
click at [878, 297] on div "[PERSON_NAME] 00568137818 Composer/Author, 1 of 8. 8 results available. Use Up …" at bounding box center [822, 275] width 1012 height 57
click at [868, 285] on div at bounding box center [928, 275] width 180 height 26
click at [879, 326] on div "Composer/Author" at bounding box center [945, 324] width 236 height 38
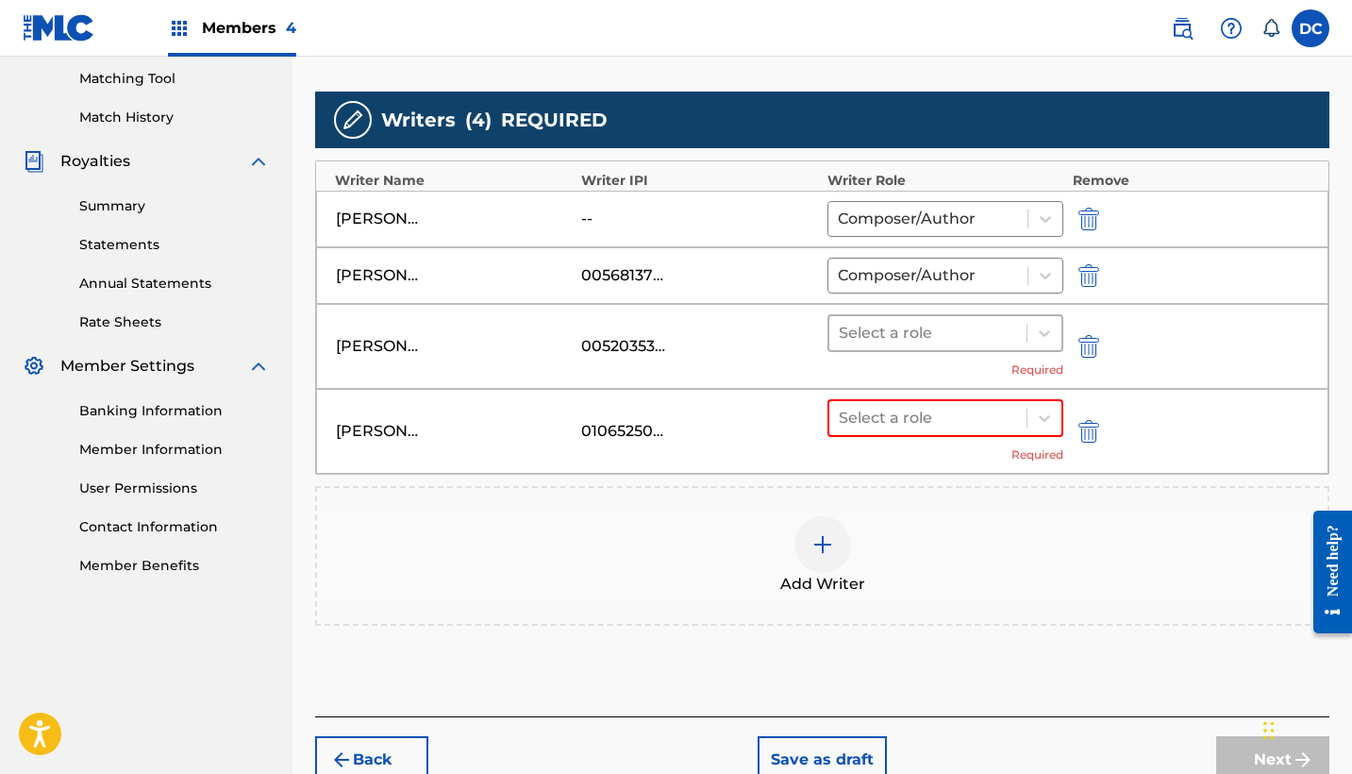
click at [892, 333] on div at bounding box center [928, 333] width 178 height 26
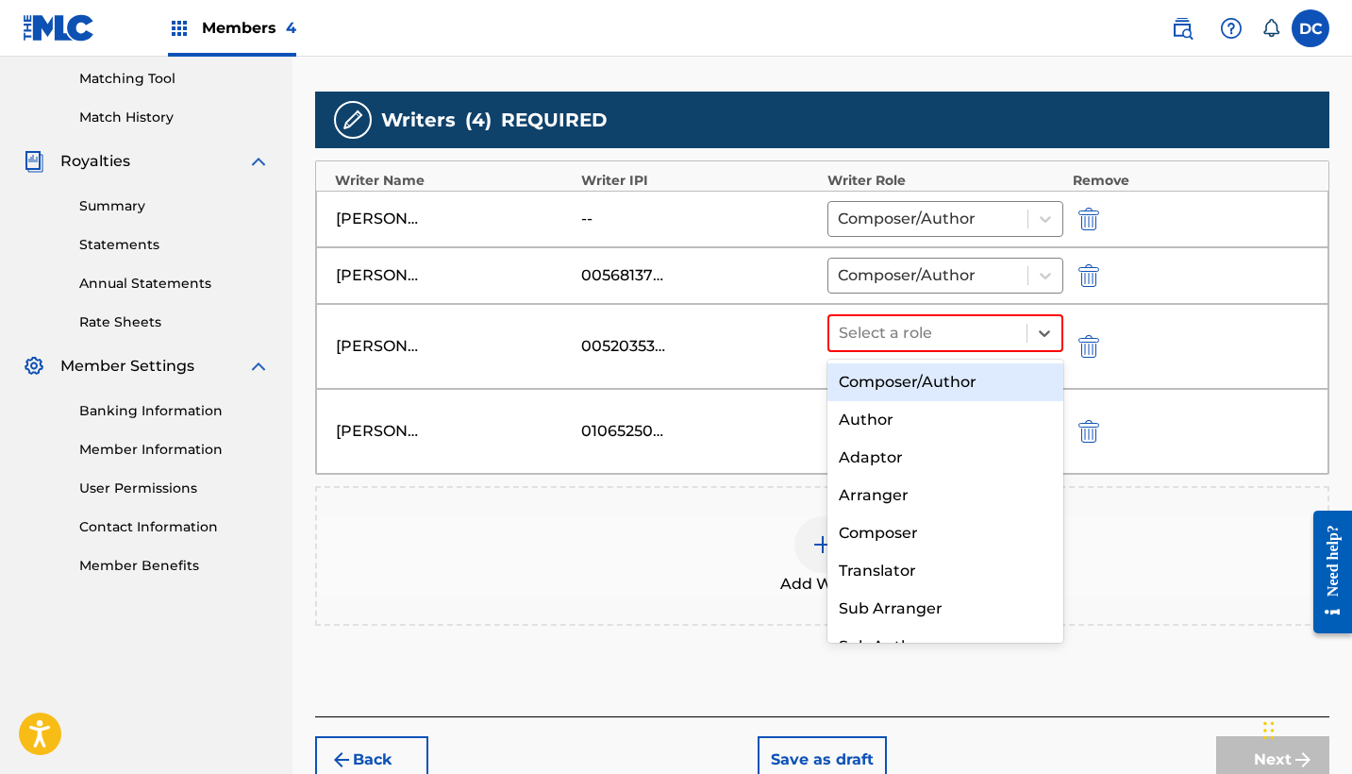
click at [916, 376] on div "Composer/Author" at bounding box center [945, 382] width 236 height 38
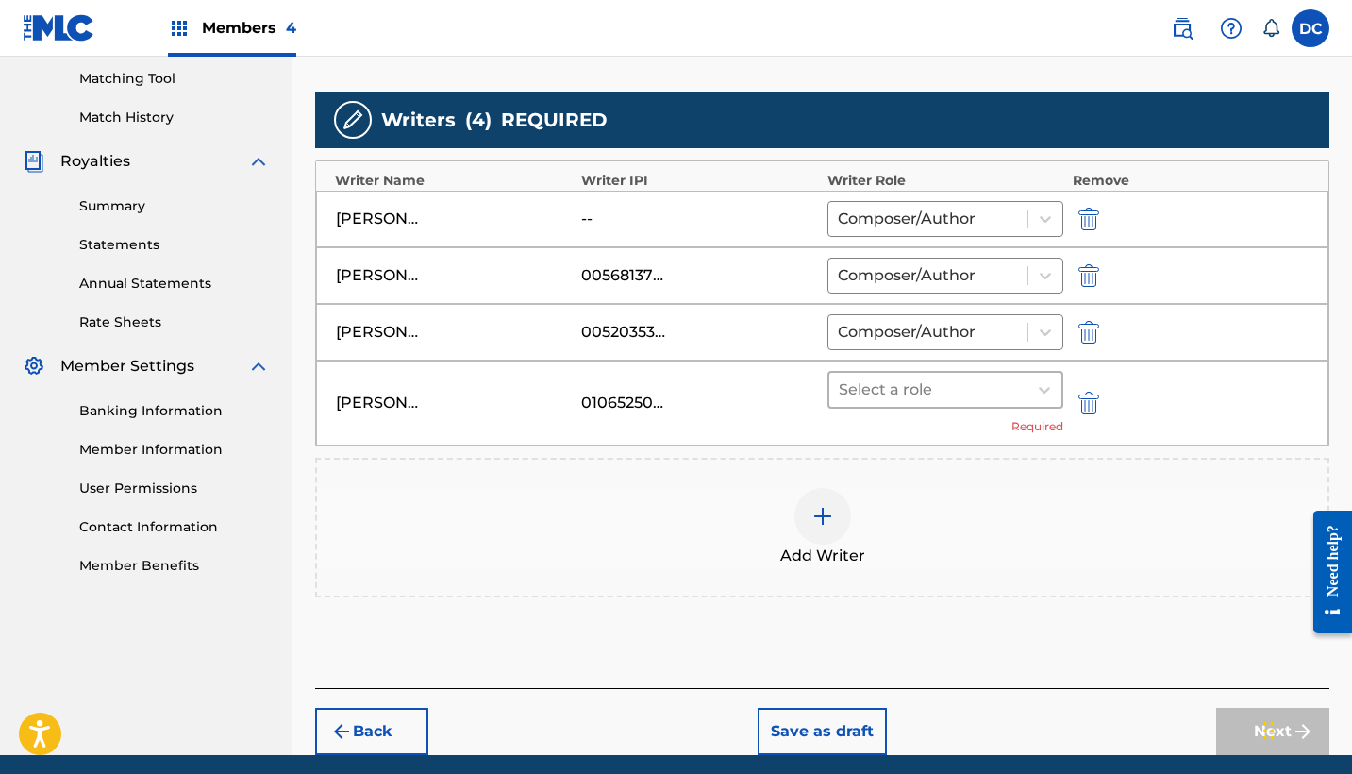
click at [915, 396] on div at bounding box center [928, 389] width 178 height 26
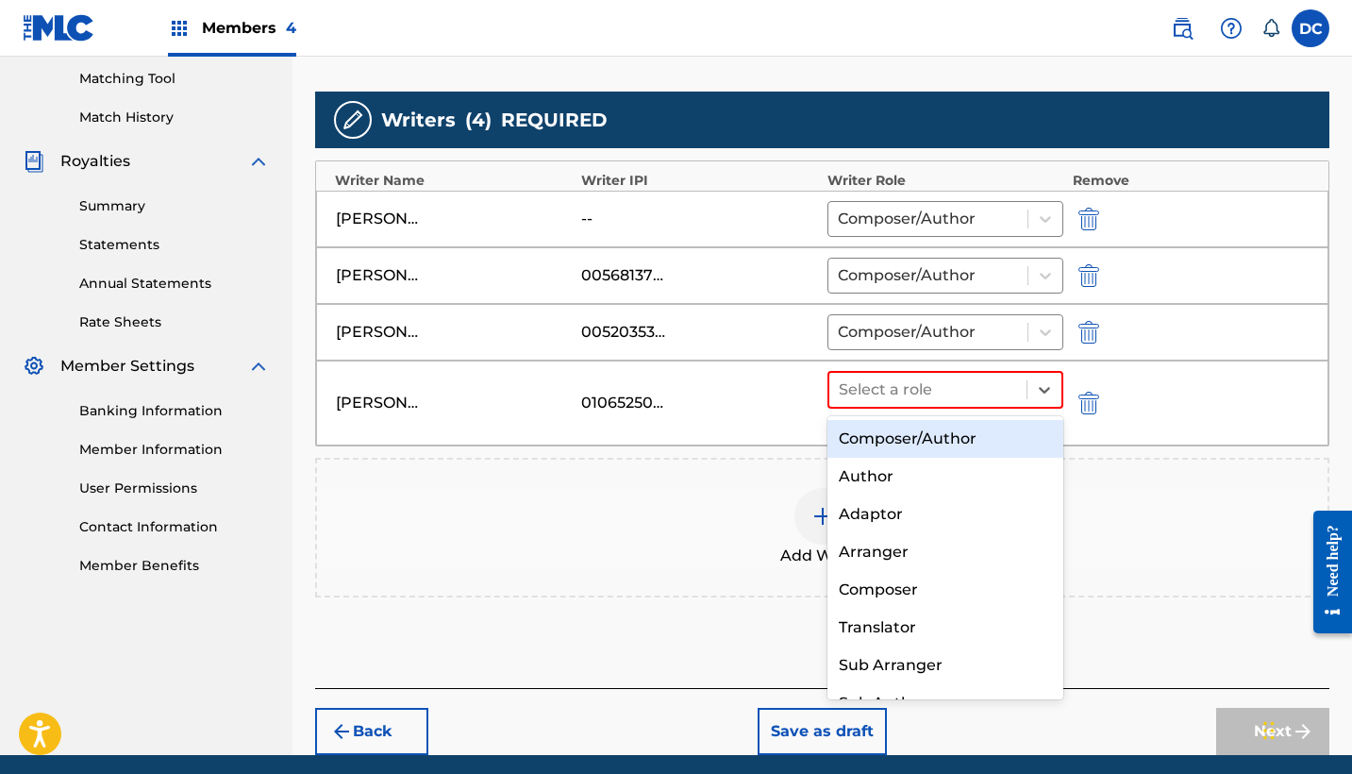
click at [929, 439] on div "Composer/Author" at bounding box center [945, 439] width 236 height 38
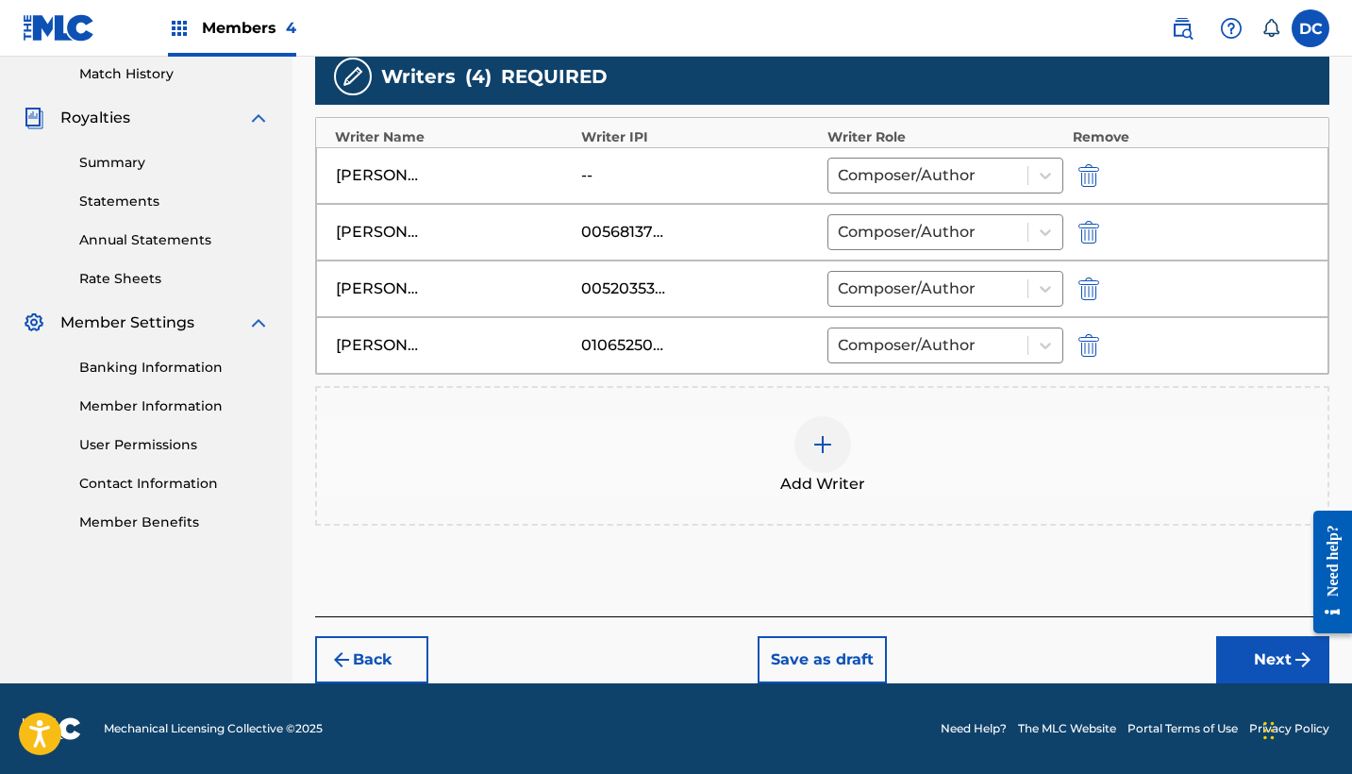
click at [1225, 669] on button "Next" at bounding box center [1272, 659] width 113 height 47
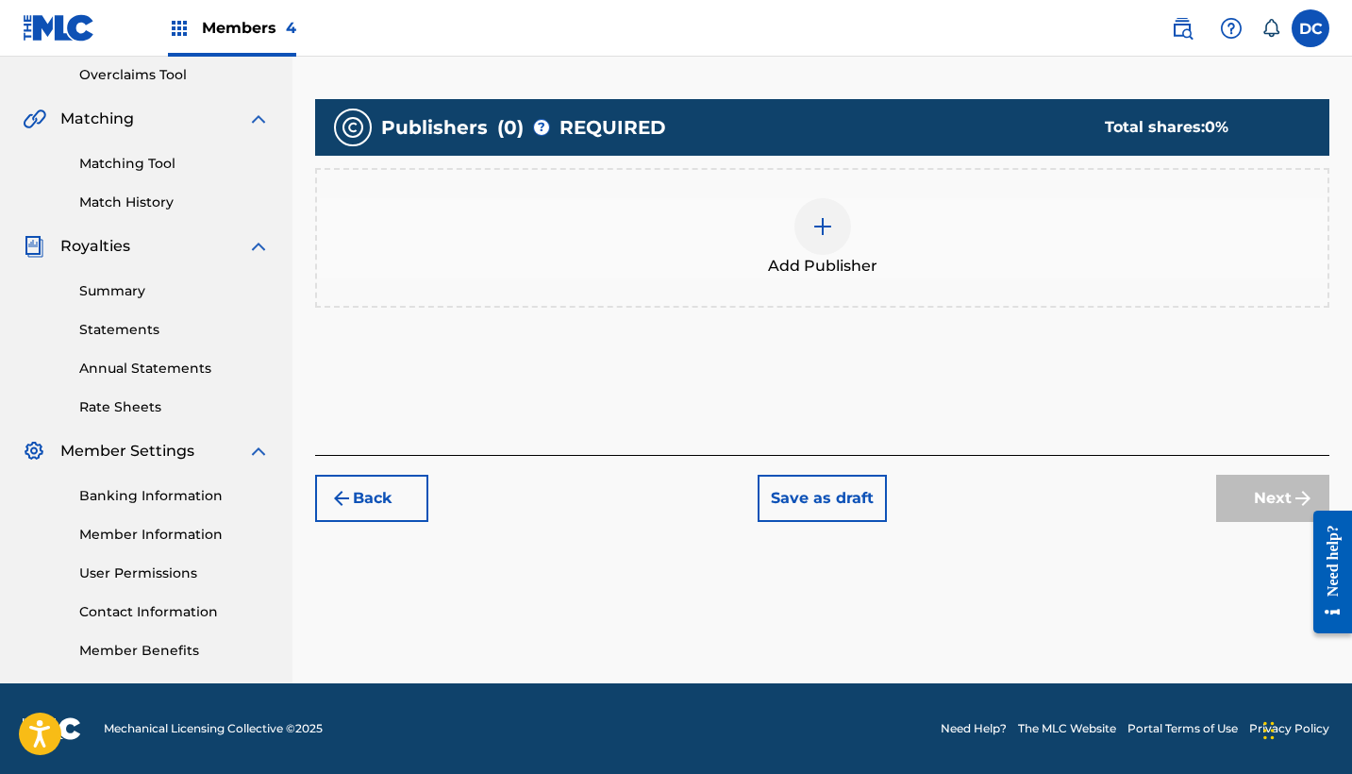
click at [862, 245] on div "Add Publisher" at bounding box center [822, 237] width 1010 height 79
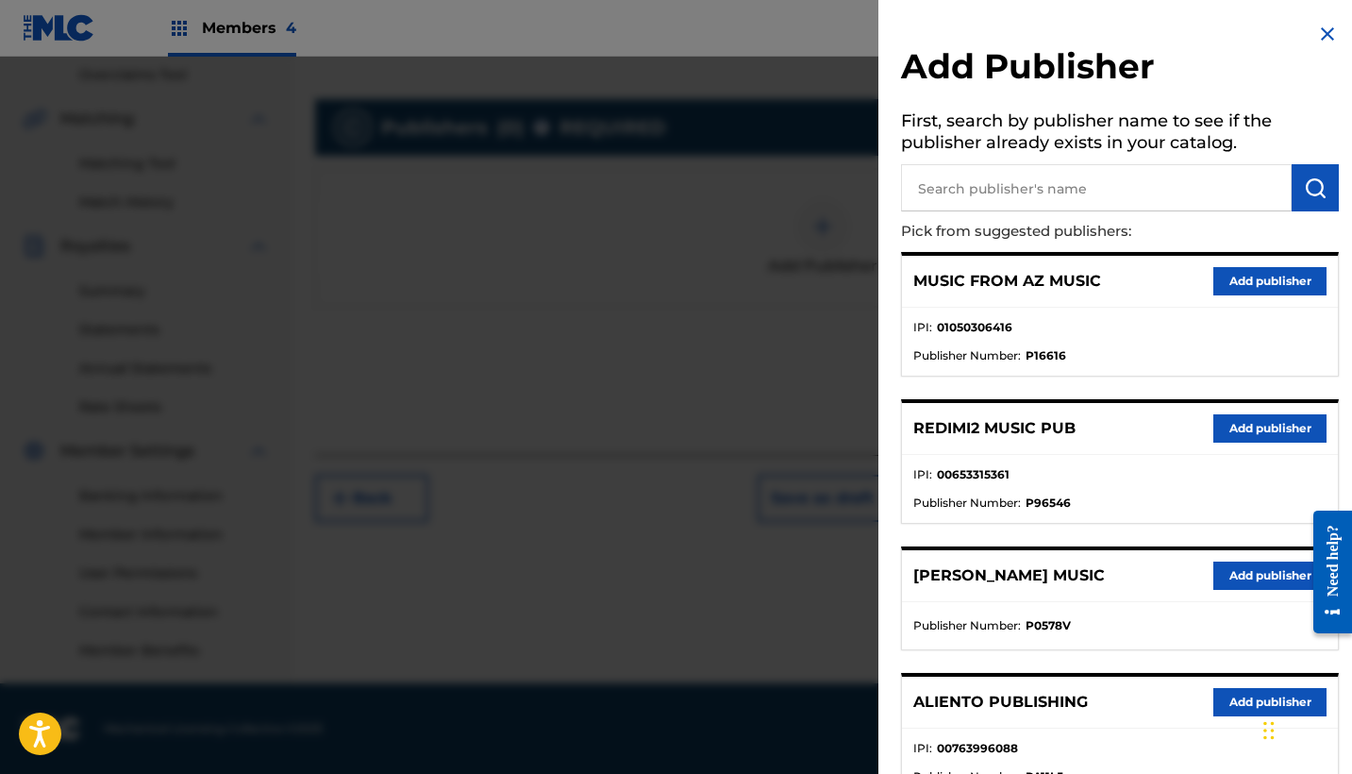
click at [994, 173] on input "text" at bounding box center [1096, 187] width 391 height 47
type input "reyvol"
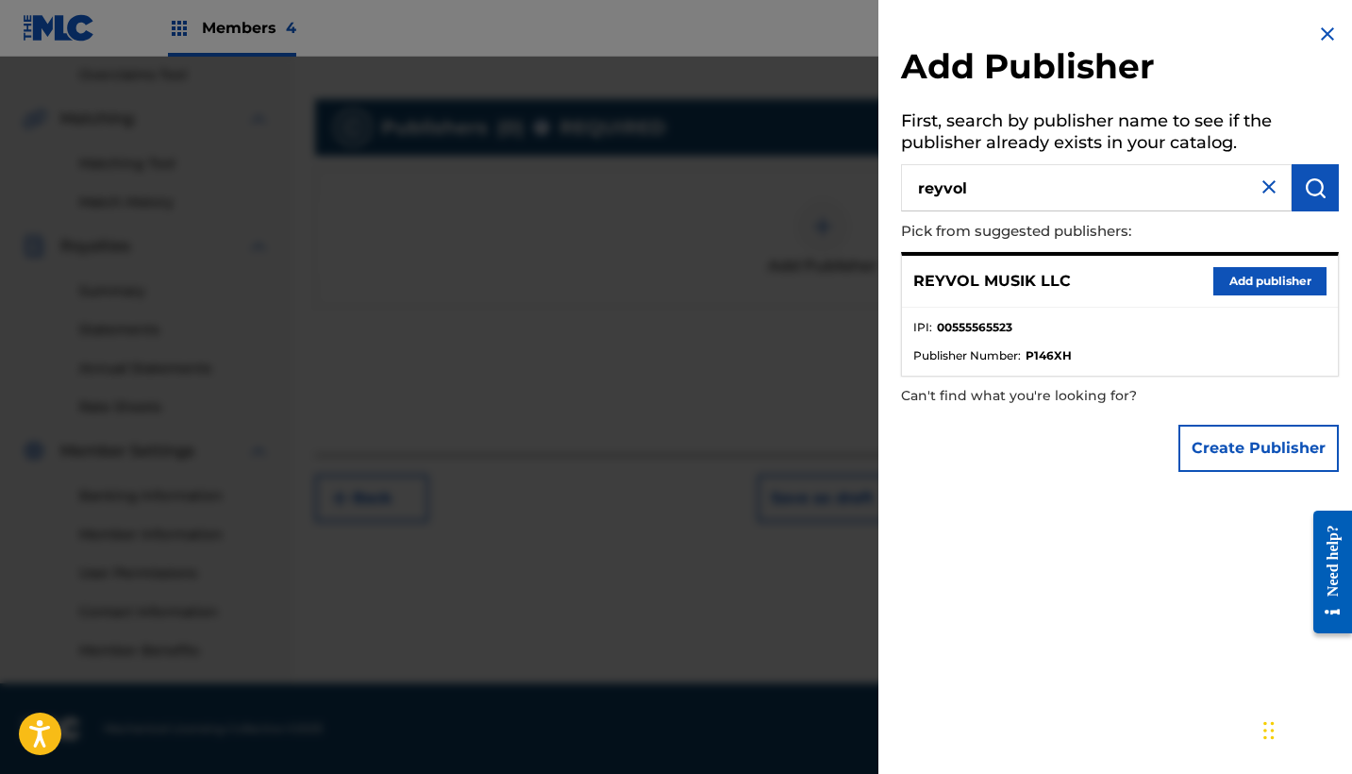
click at [1237, 283] on button "Add publisher" at bounding box center [1269, 281] width 113 height 28
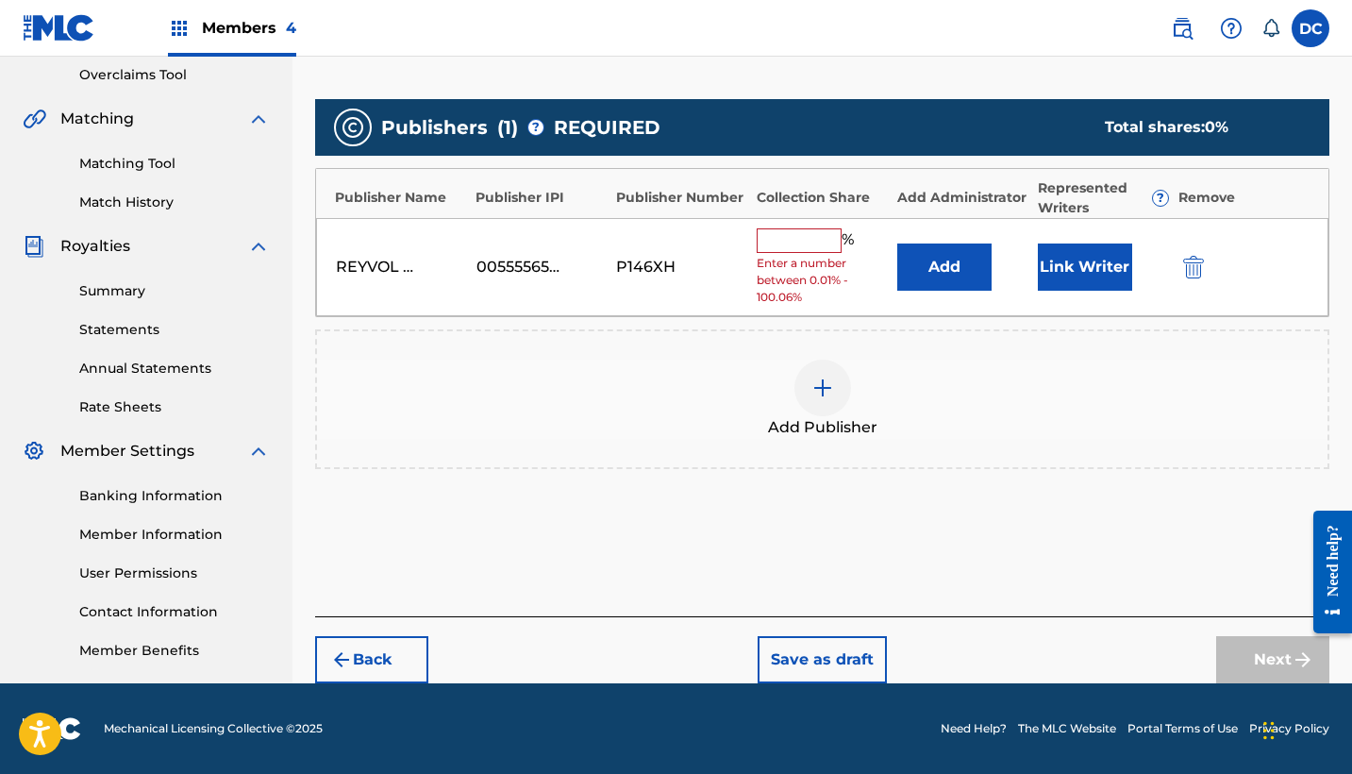
click at [833, 339] on div "Add Publisher" at bounding box center [822, 399] width 1014 height 140
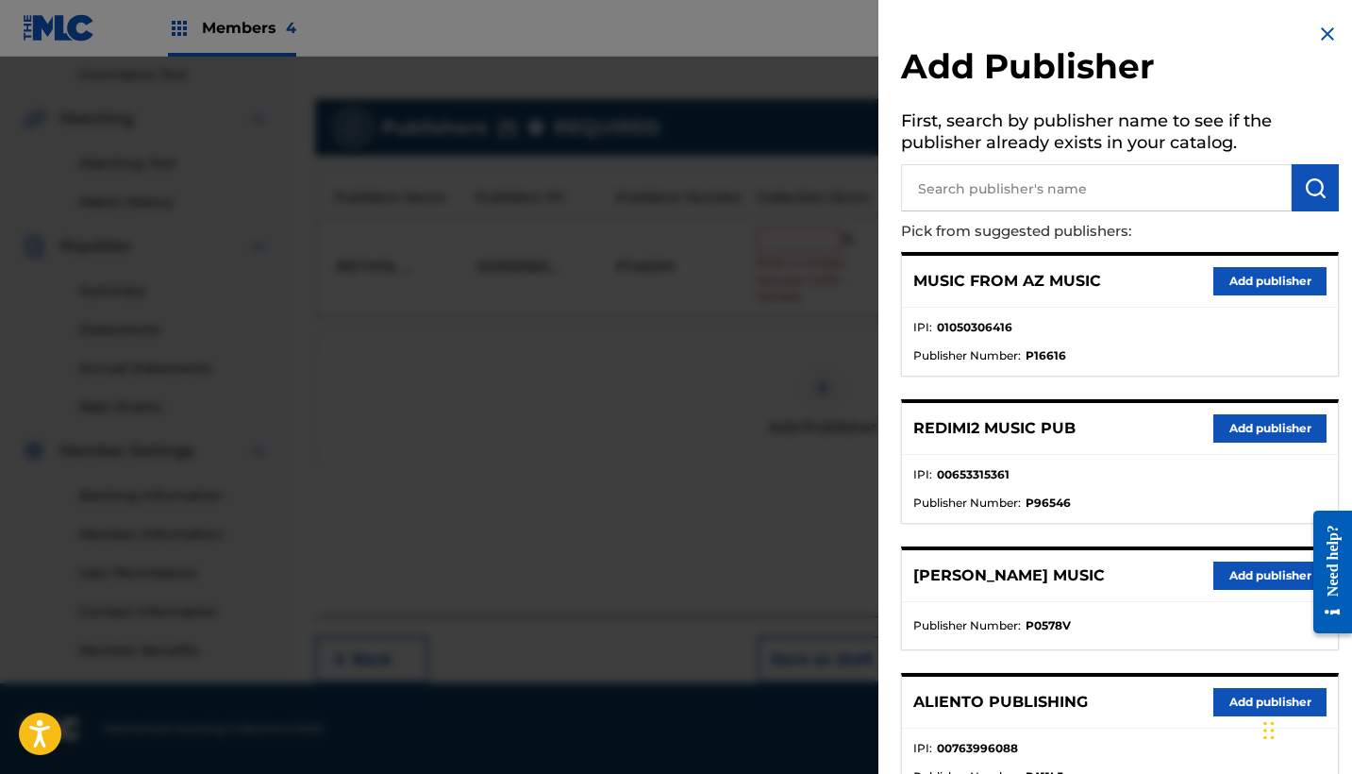
click at [1043, 190] on input "text" at bounding box center [1096, 187] width 391 height 47
paste input "HEAVEN NETWORKS"
type input "HEAVEN NETWORKS"
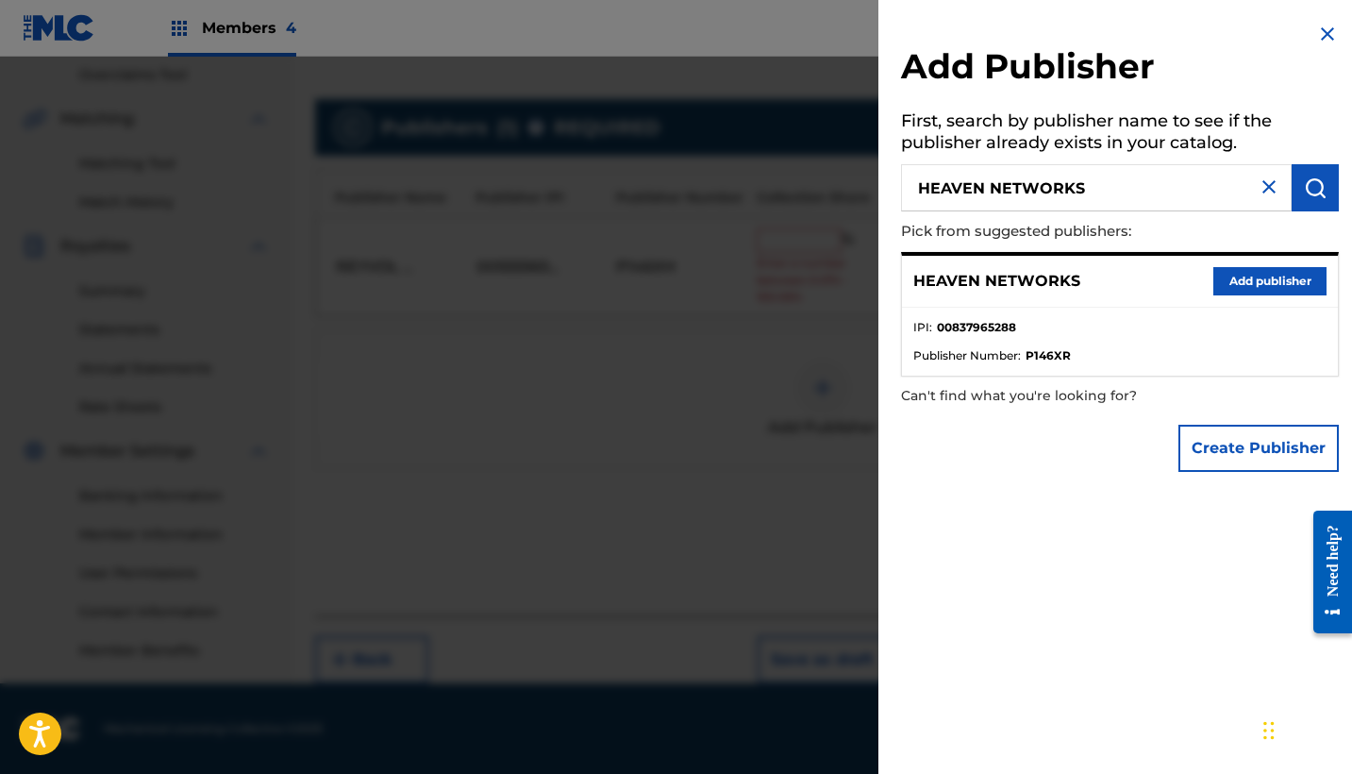
drag, startPoint x: 1242, startPoint y: 275, endPoint x: 1220, endPoint y: 279, distance: 23.1
click at [1242, 275] on button "Add publisher" at bounding box center [1269, 281] width 113 height 28
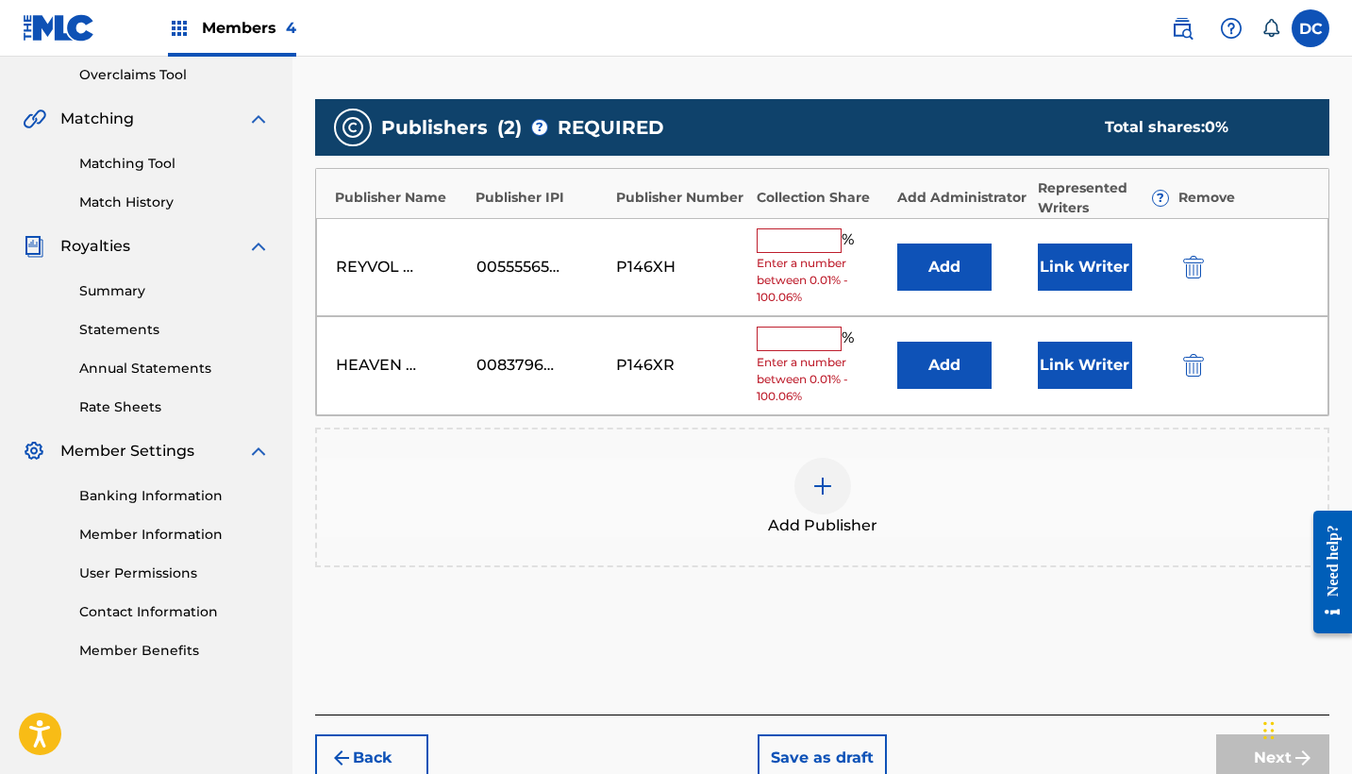
click at [947, 264] on button "Add" at bounding box center [944, 266] width 94 height 47
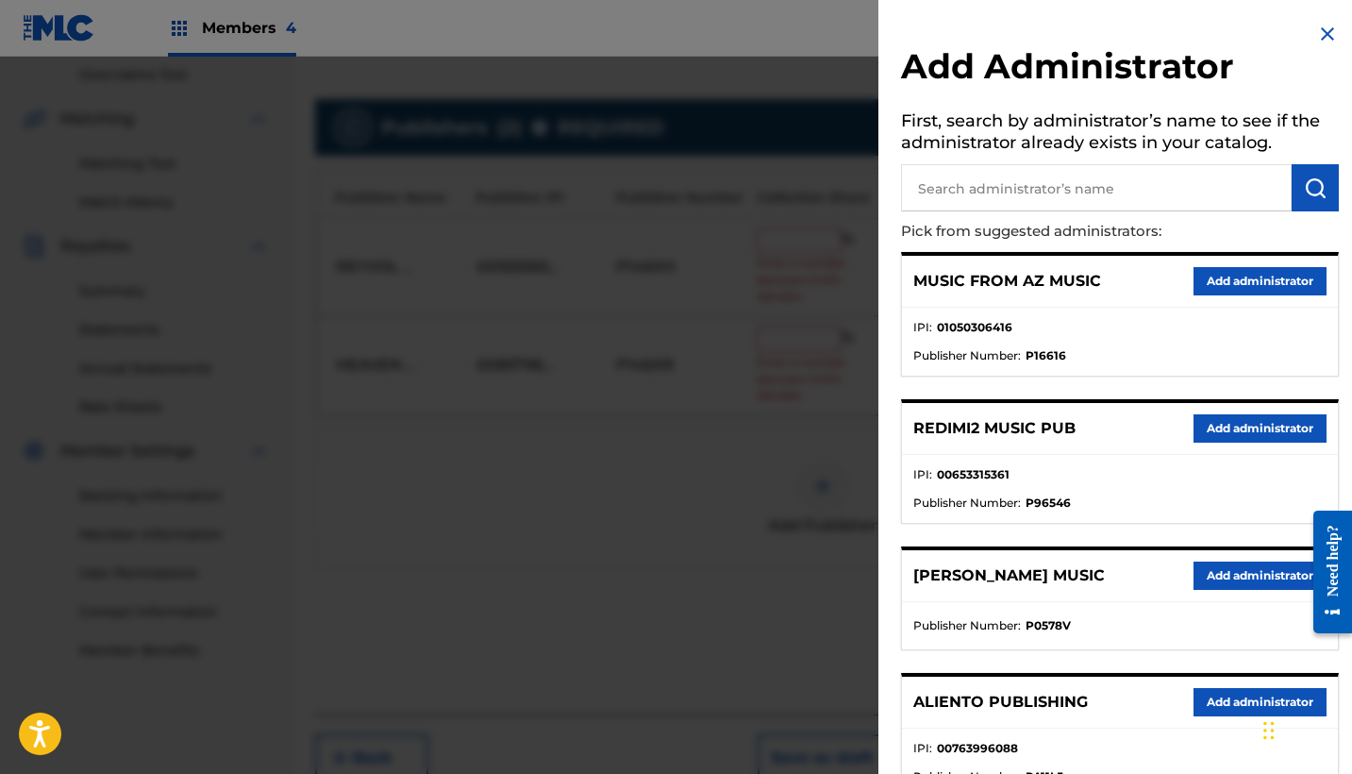
click at [992, 192] on input "text" at bounding box center [1096, 187] width 391 height 47
type input "heaven"
click at [1233, 284] on button "Add administrator" at bounding box center [1259, 281] width 133 height 28
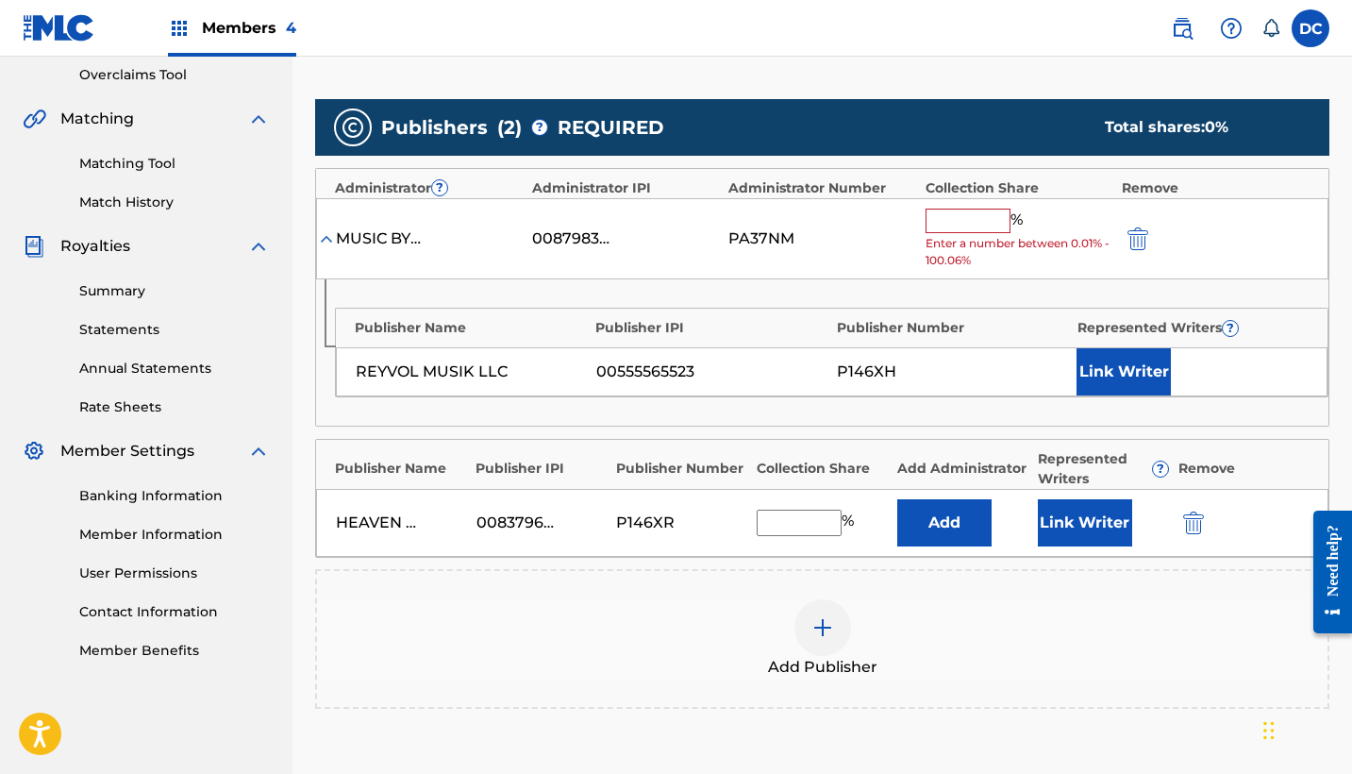
click at [813, 521] on input "text" at bounding box center [799, 522] width 85 height 26
type input "60"
click at [1069, 529] on button "Link Writer" at bounding box center [1085, 522] width 94 height 47
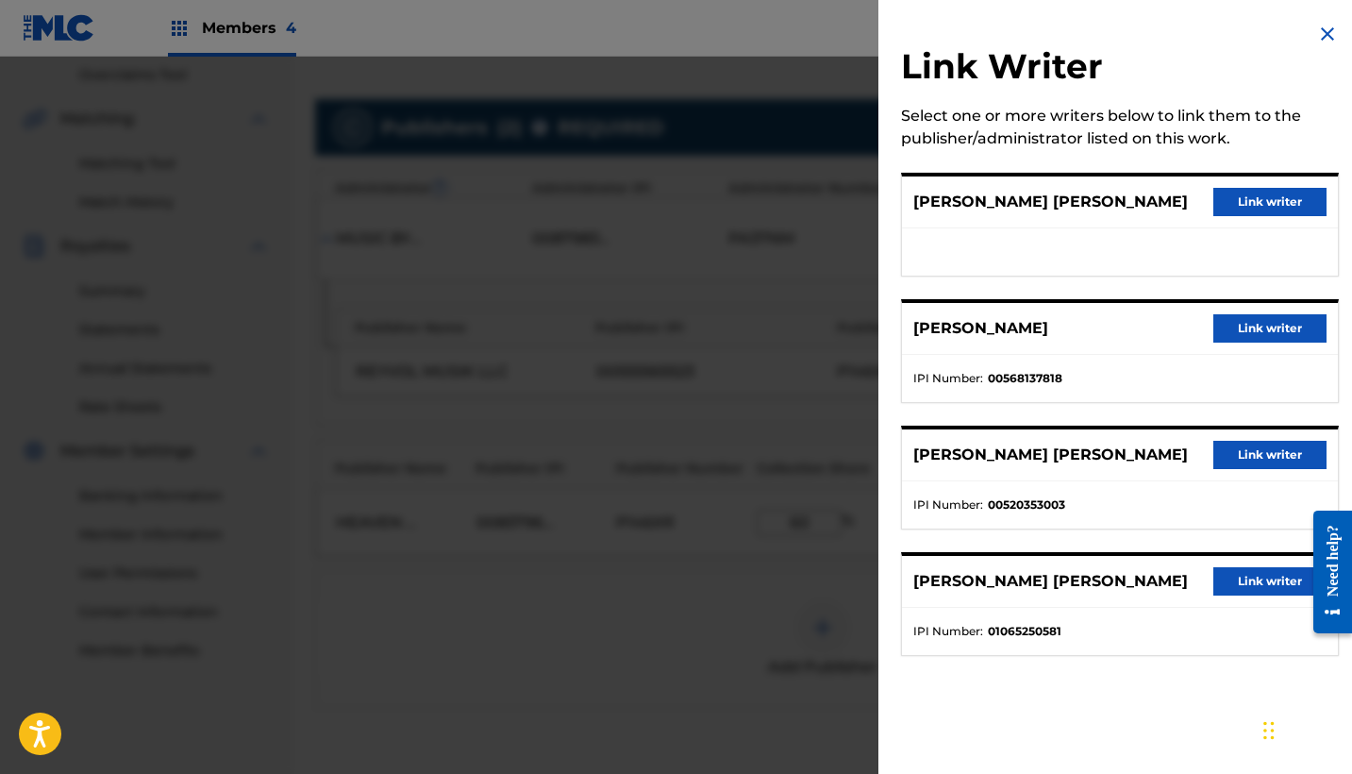
click at [1239, 458] on button "Link writer" at bounding box center [1269, 455] width 113 height 28
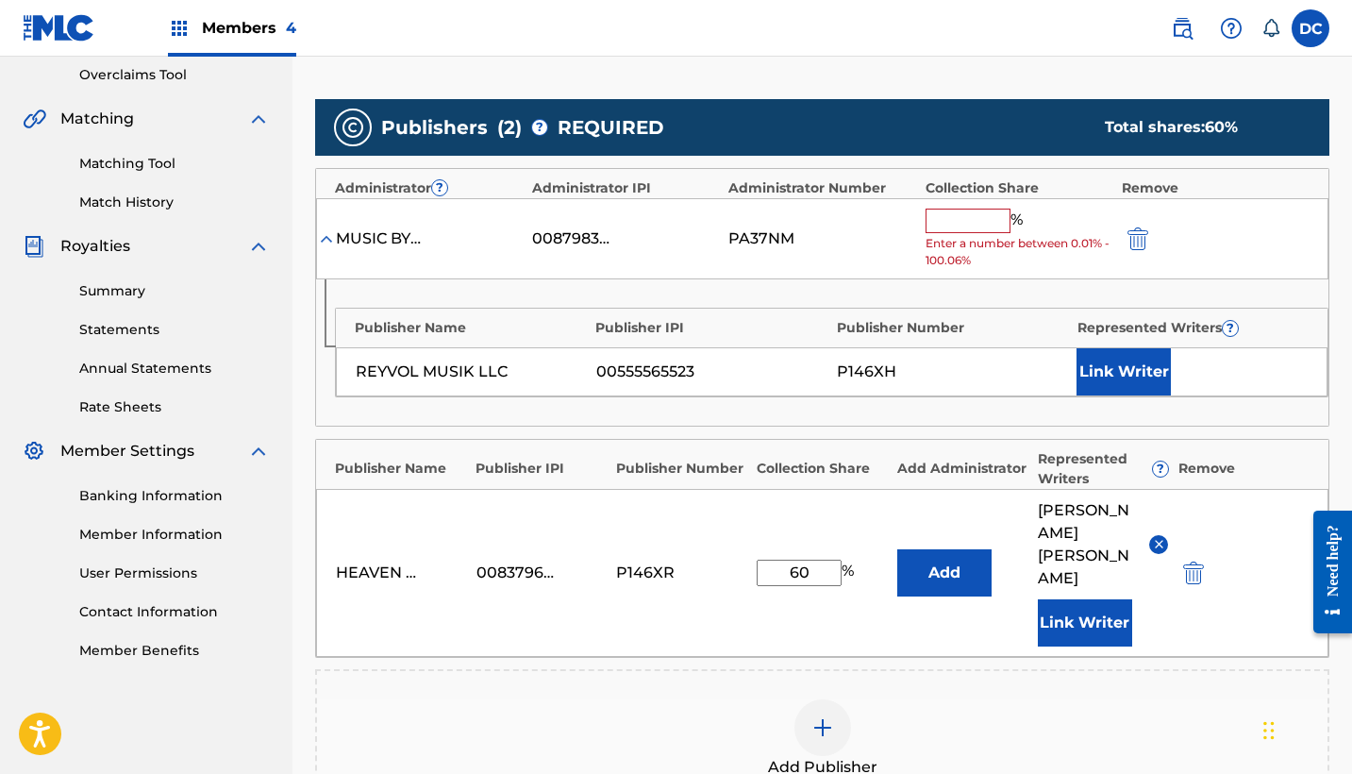
click at [1088, 602] on button "Link Writer" at bounding box center [1085, 622] width 94 height 47
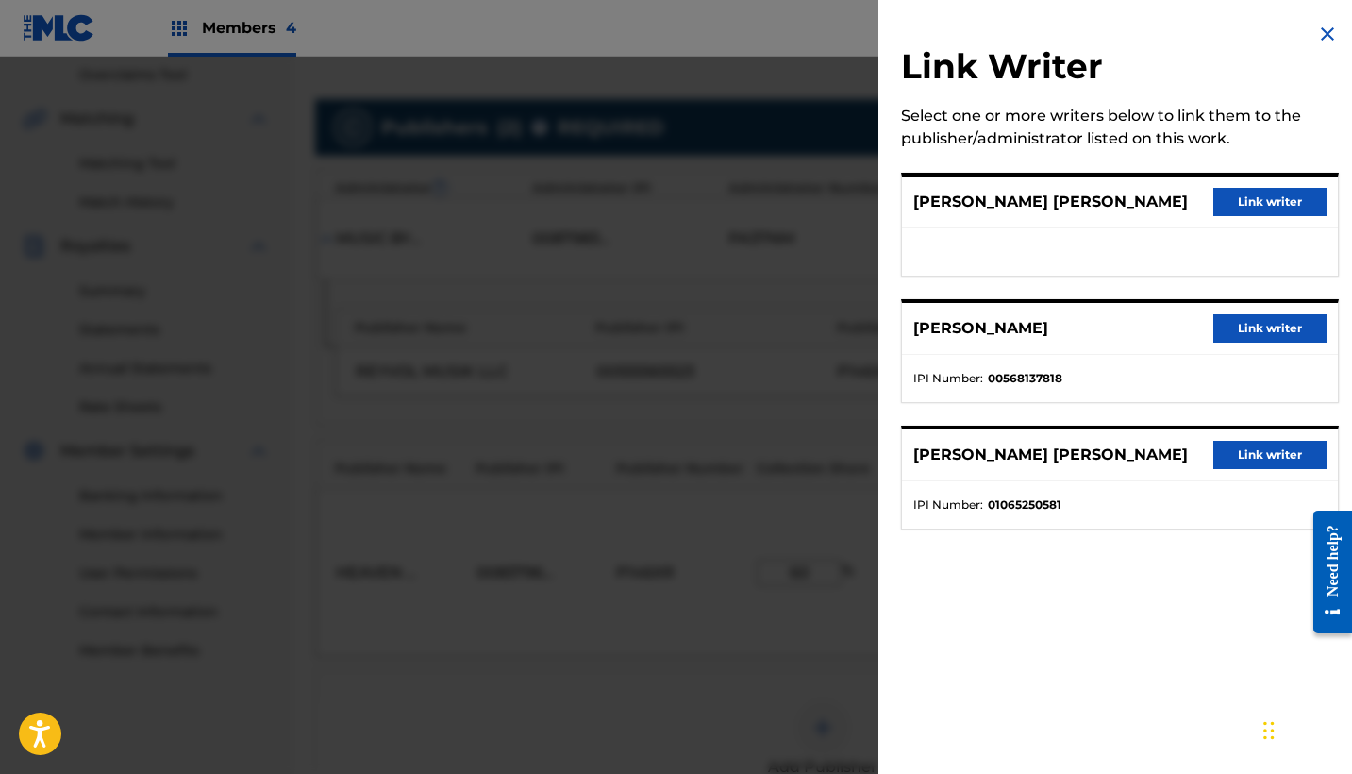
click at [1251, 455] on button "Link writer" at bounding box center [1269, 455] width 113 height 28
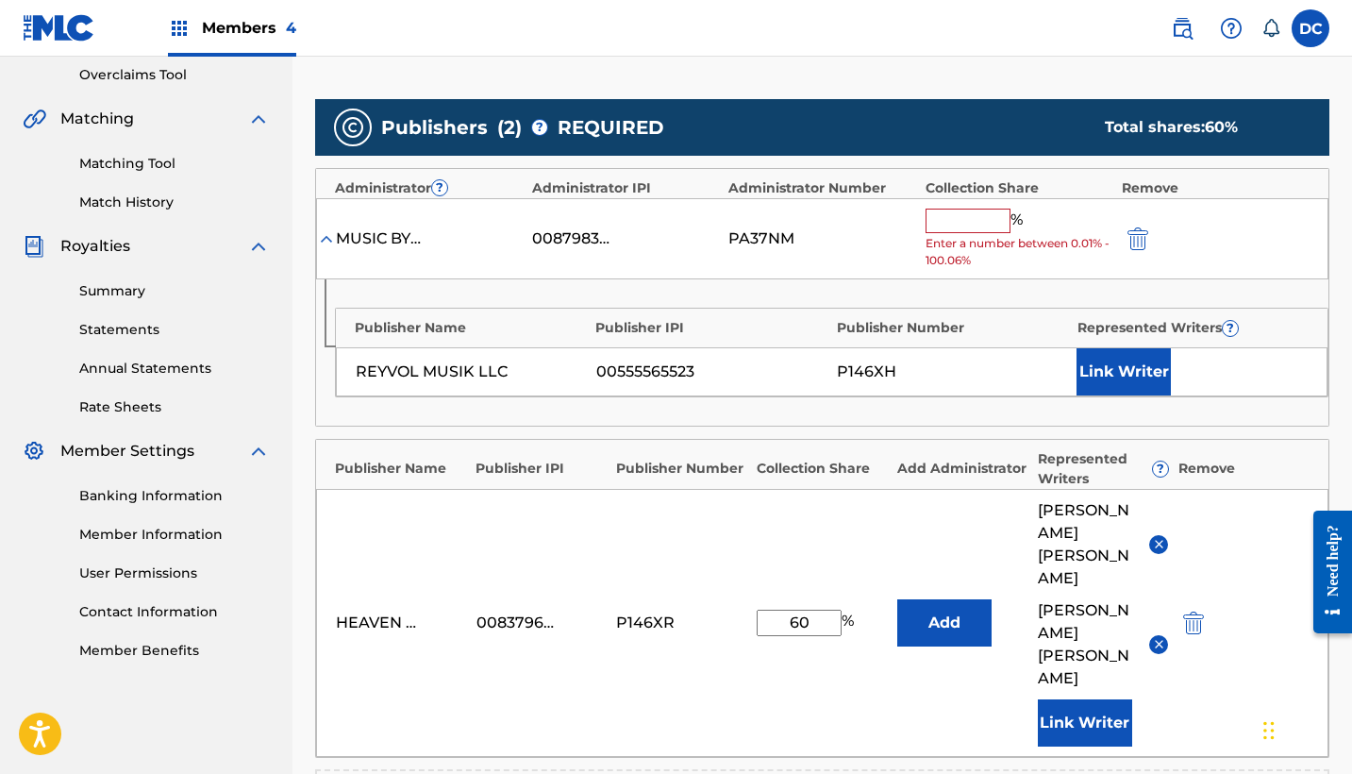
click at [954, 219] on input "text" at bounding box center [968, 220] width 85 height 25
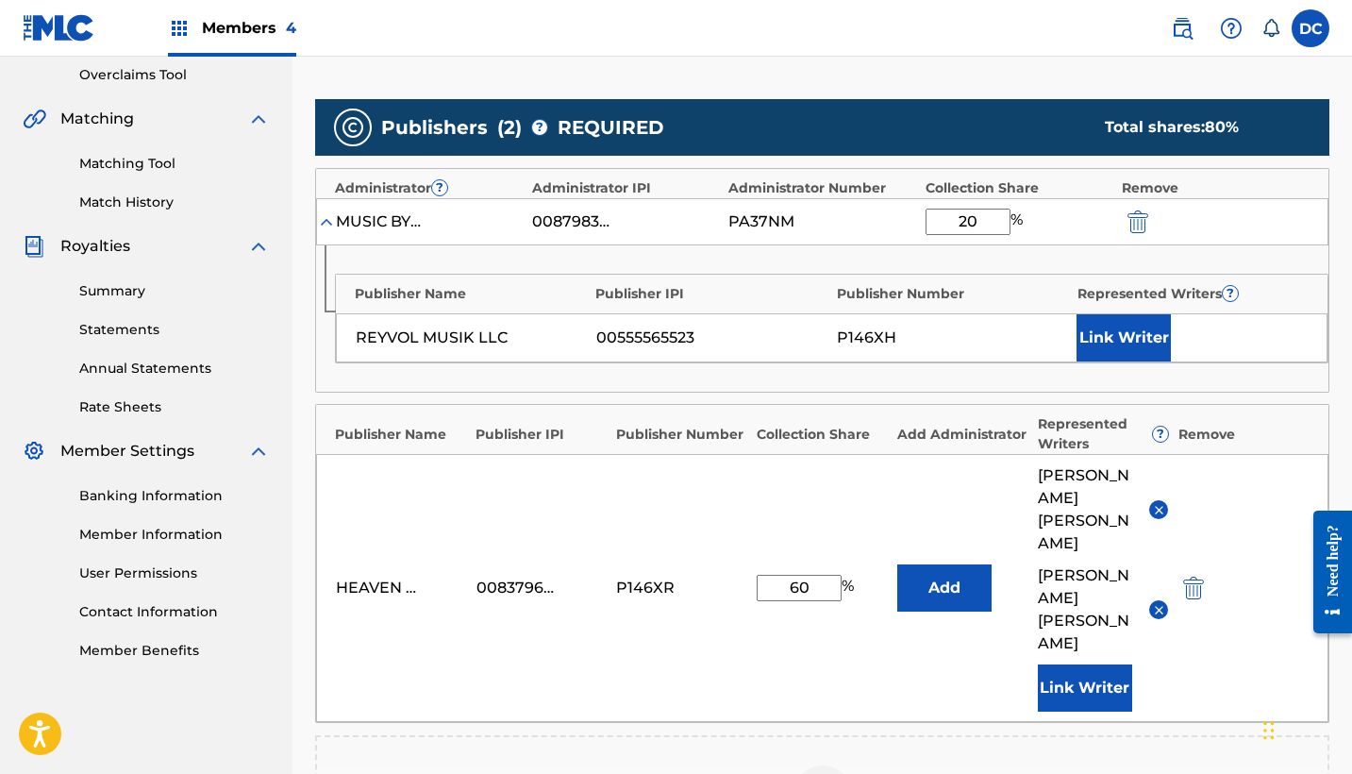
type input "20"
click at [1110, 327] on button "Link Writer" at bounding box center [1123, 337] width 94 height 47
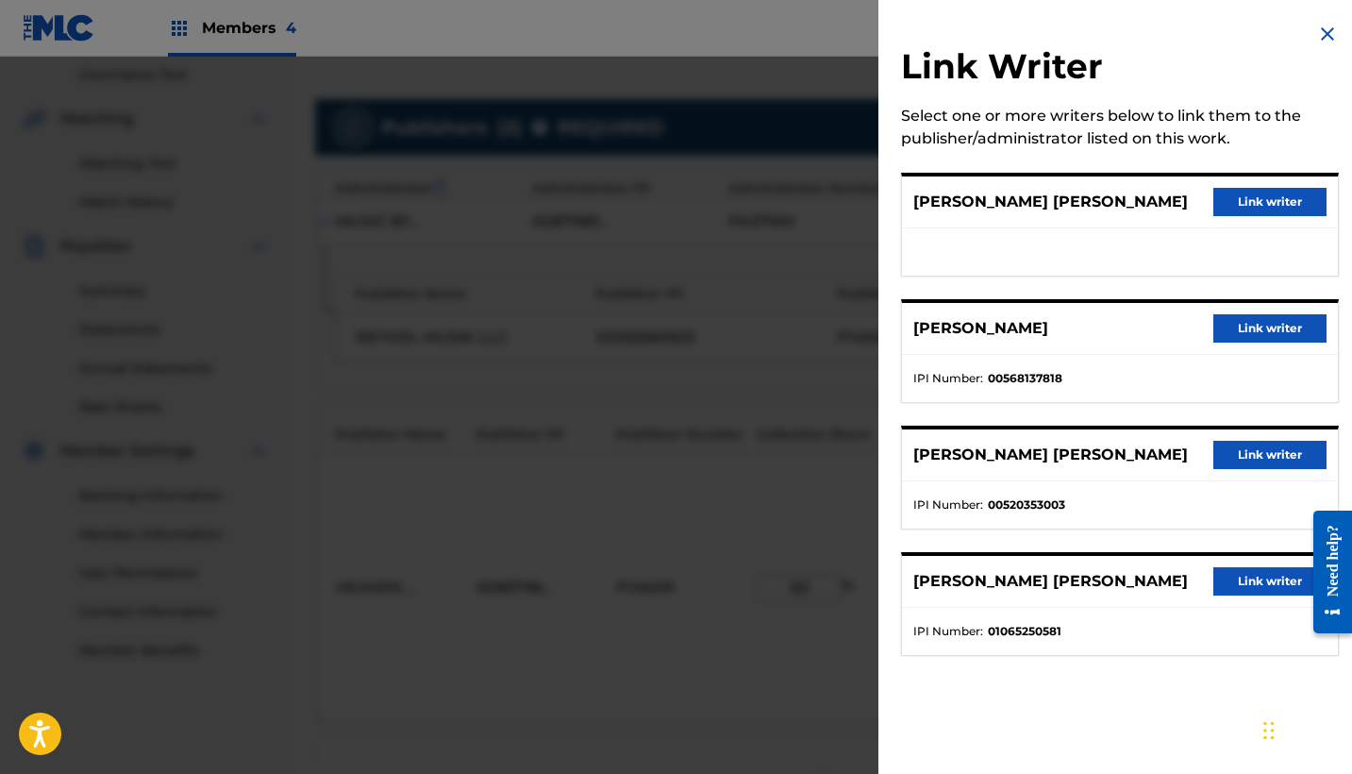
click at [1245, 326] on button "Link writer" at bounding box center [1269, 328] width 113 height 28
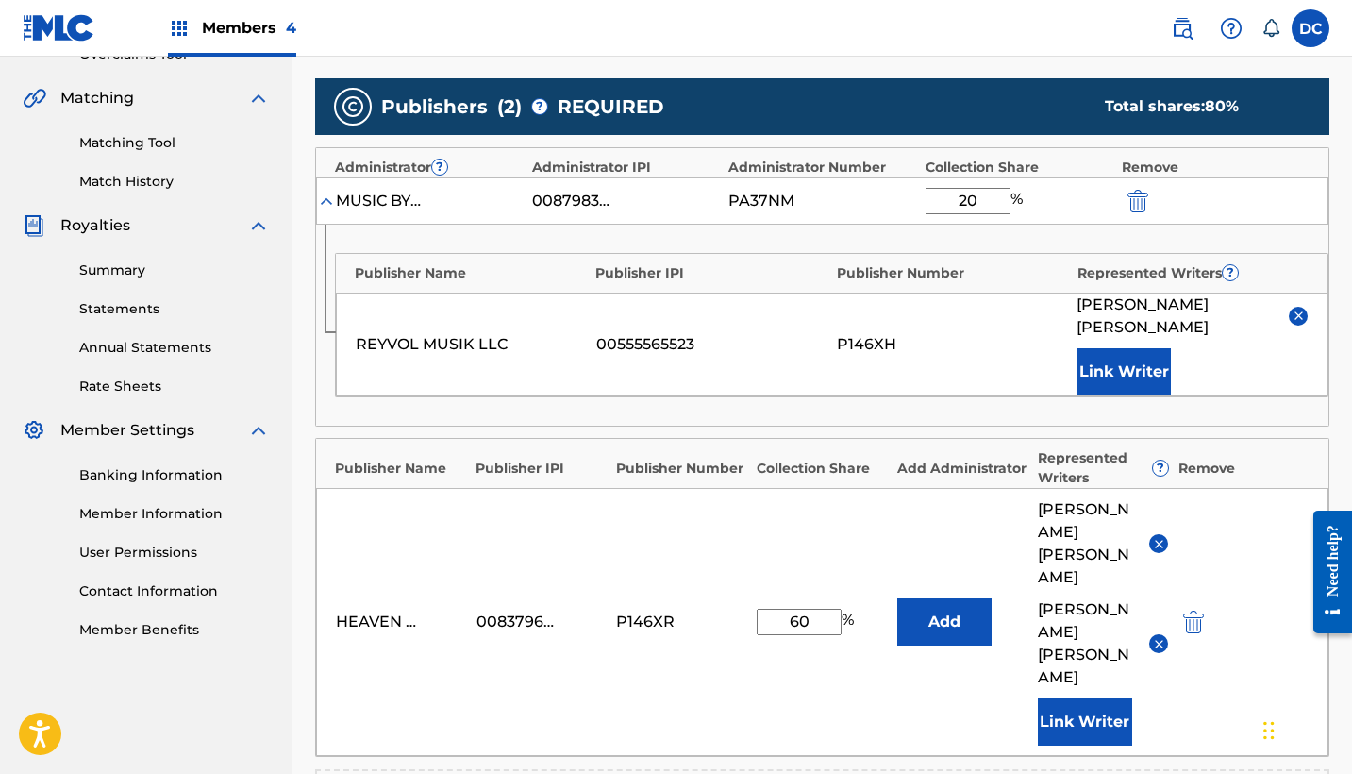
scroll to position [423, 0]
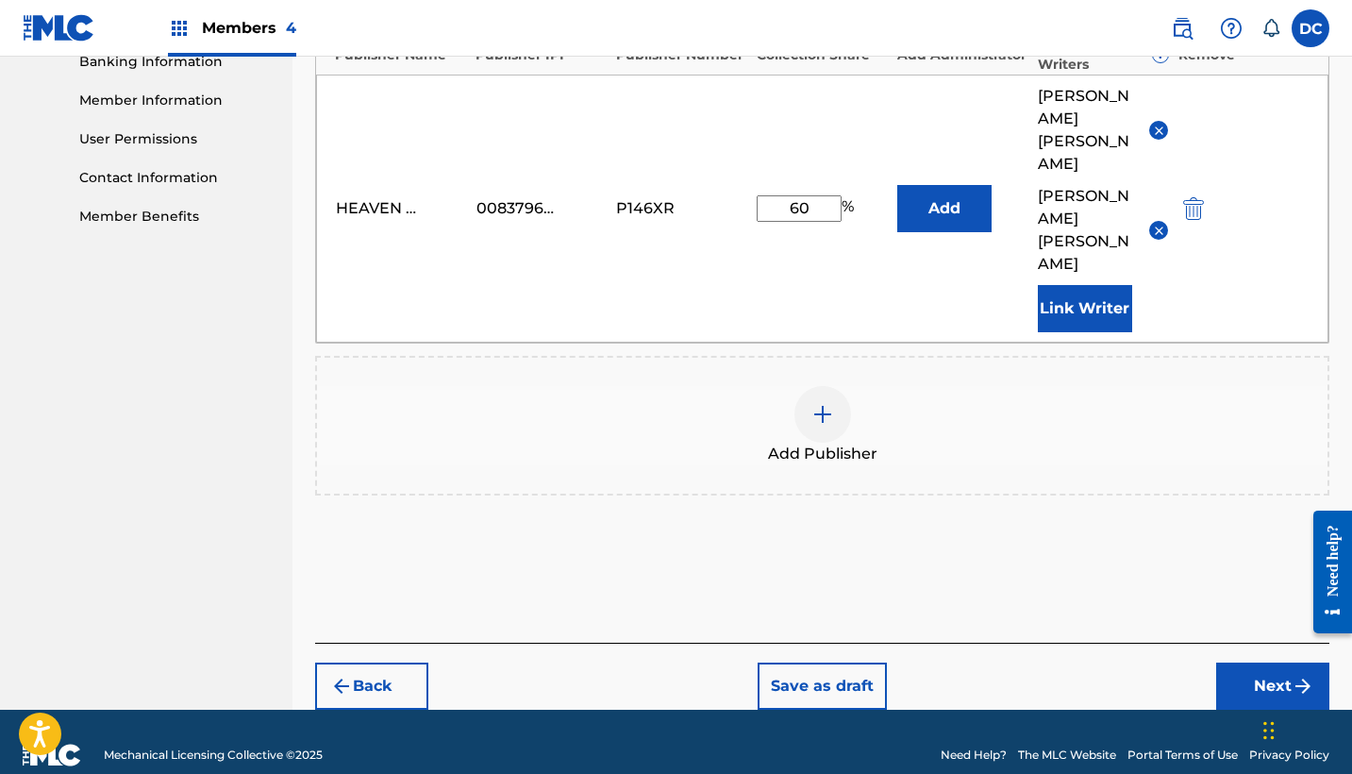
click at [1255, 662] on button "Next" at bounding box center [1272, 685] width 113 height 47
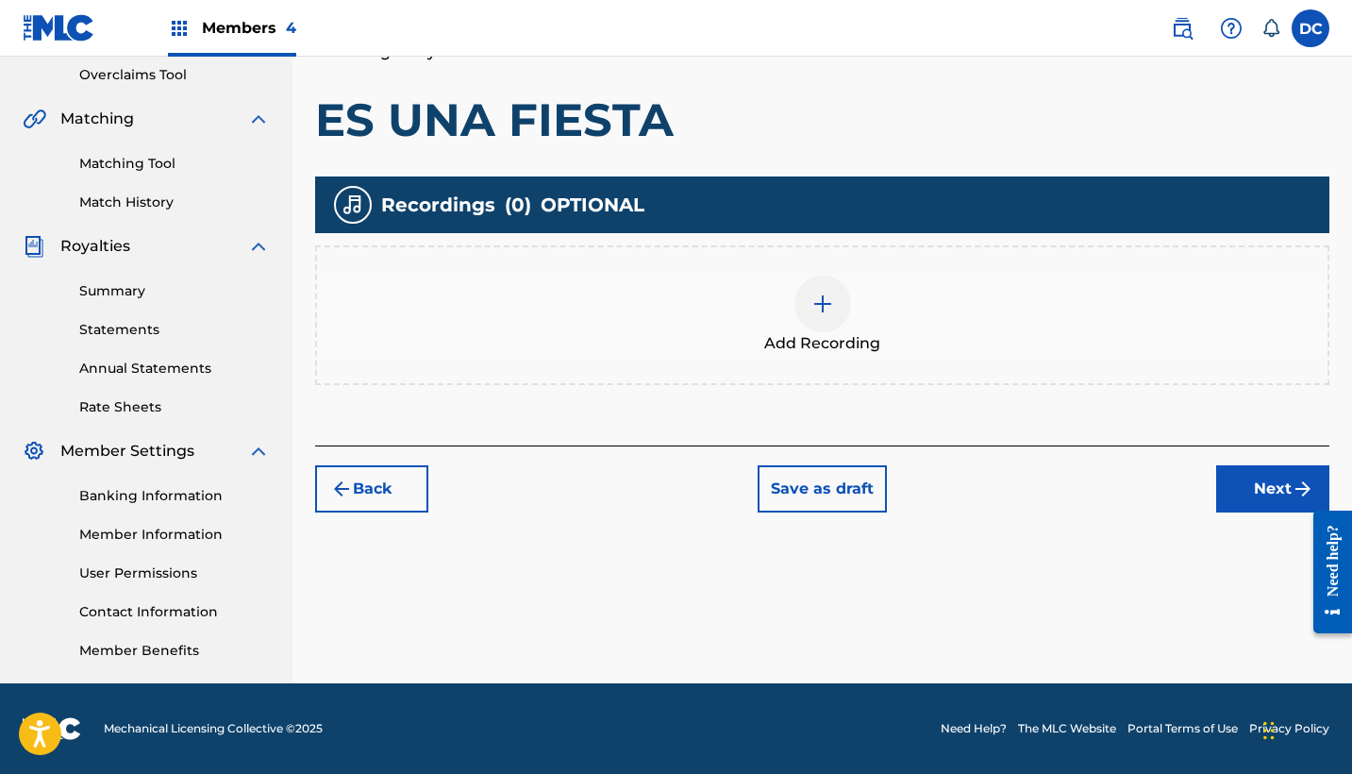
scroll to position [396, 0]
click at [870, 303] on div "Add Recording" at bounding box center [822, 314] width 1010 height 79
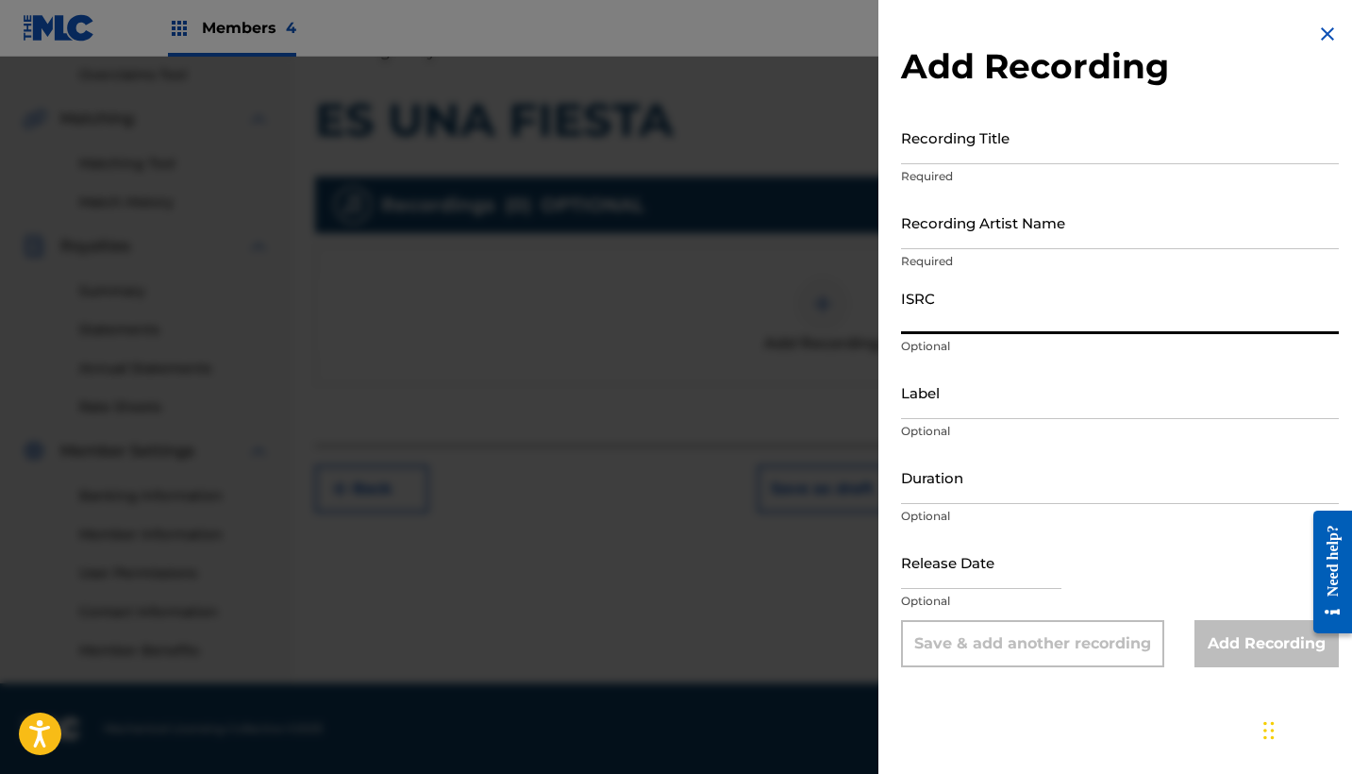
click at [963, 310] on input "ISRC" at bounding box center [1120, 307] width 438 height 54
paste input "QZ2J21509018"
type input "QZ2J21509018"
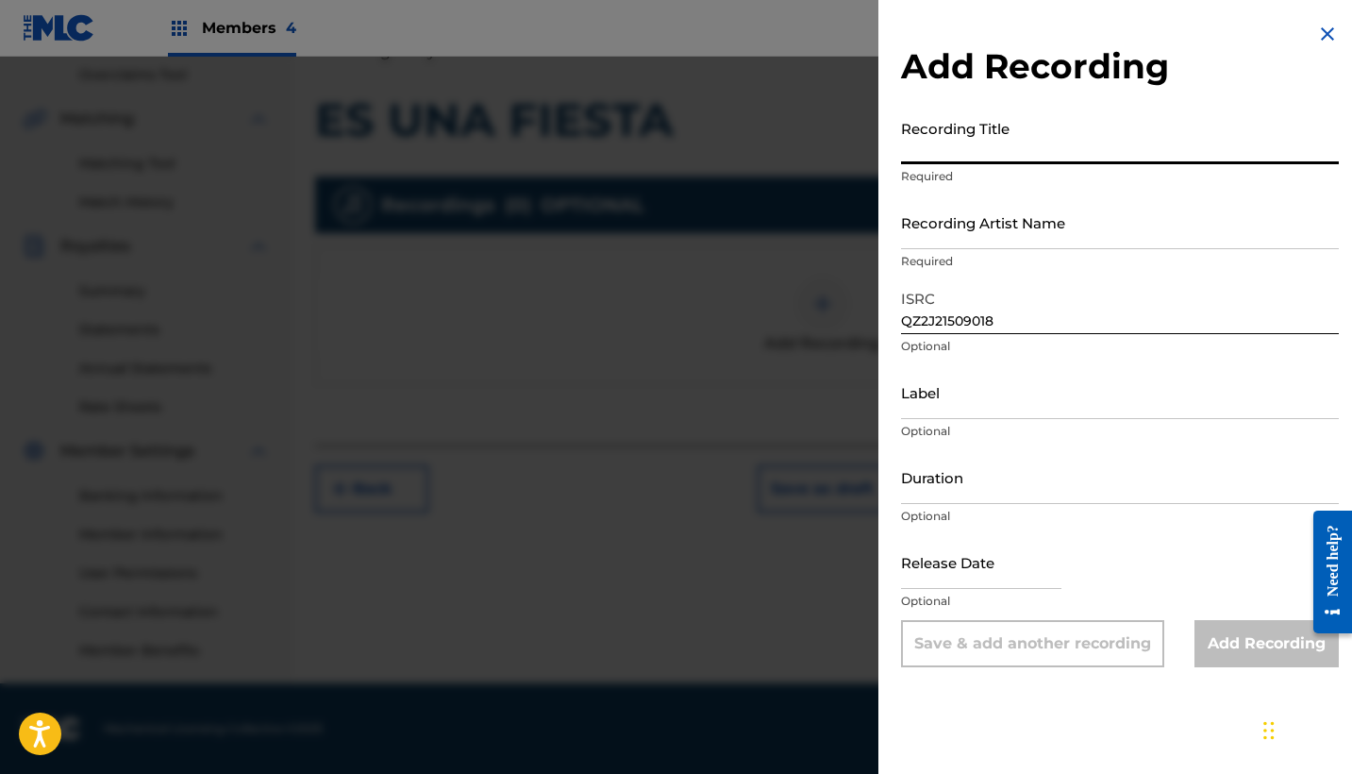
click at [952, 154] on input "Recording Title" at bounding box center [1120, 137] width 438 height 54
paste input "Es Una Fiesta"
type input "Es Una Fiesta"
click at [1012, 229] on input "Recording Artist Name" at bounding box center [1120, 222] width 438 height 54
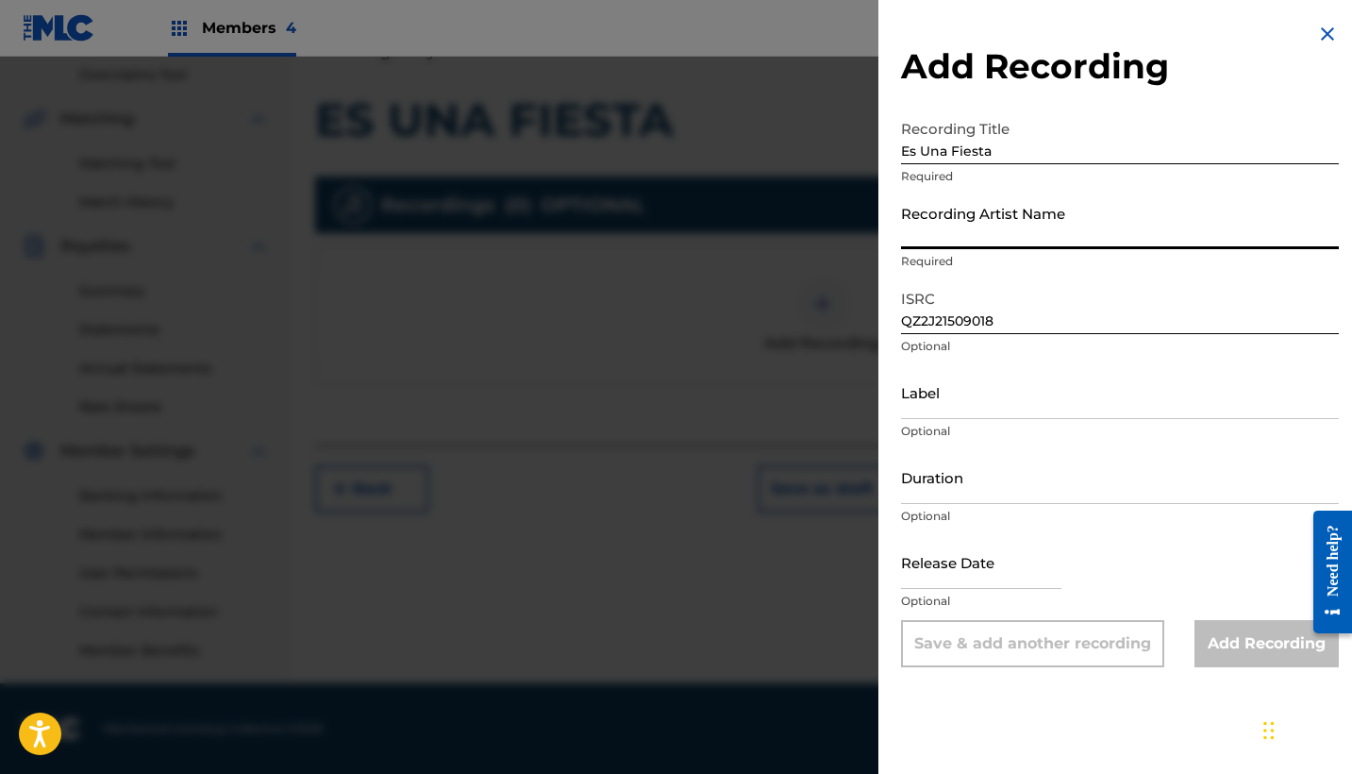
paste input "[PERSON_NAME]"
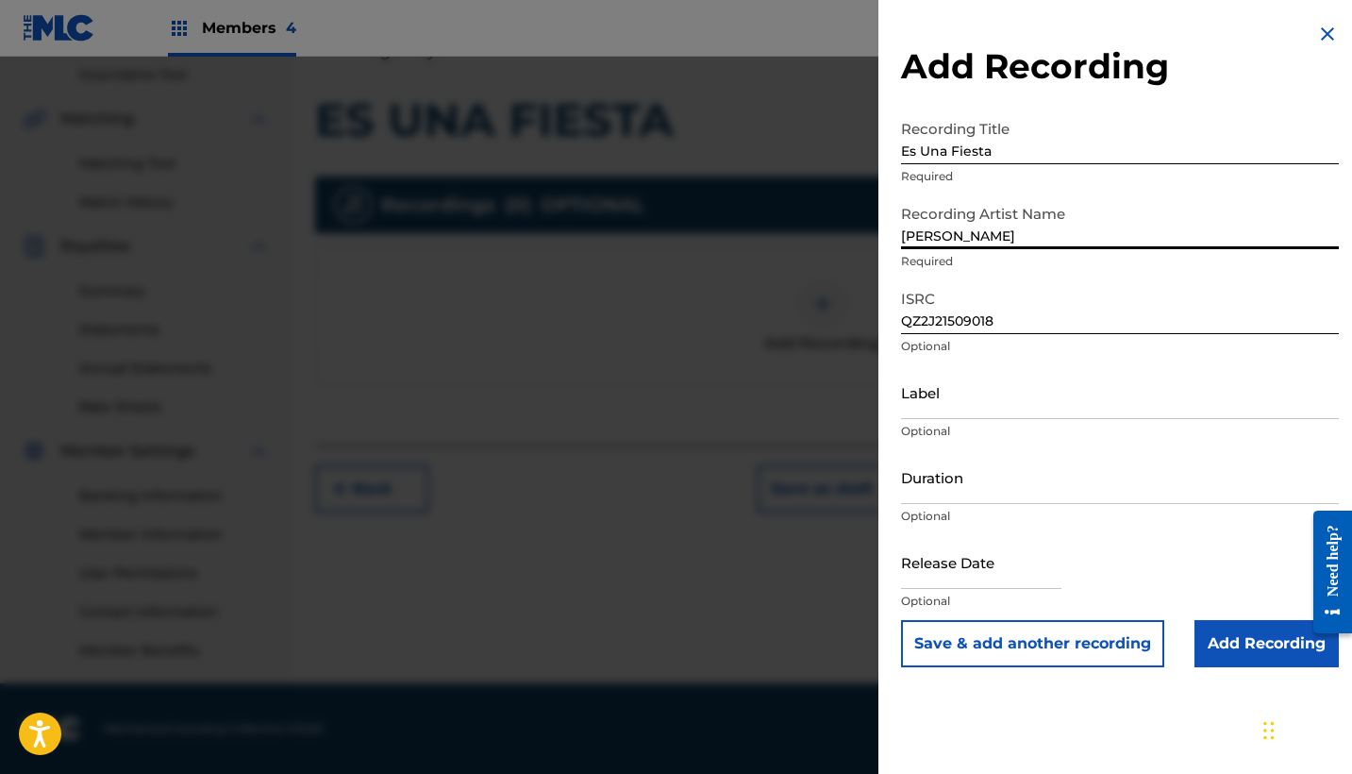
type input "[PERSON_NAME]"
click at [917, 377] on input "Label" at bounding box center [1120, 392] width 438 height 54
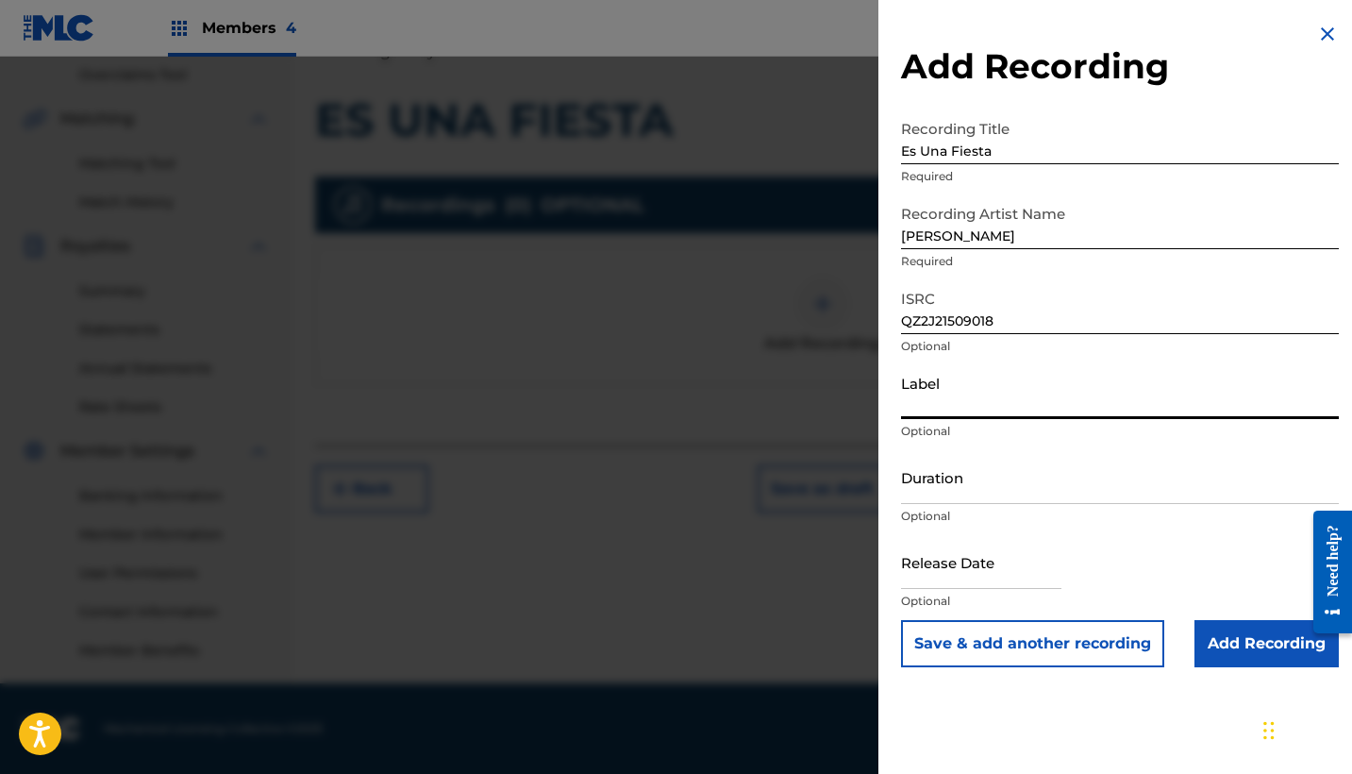
paste input "Heaven Music"
type input "Heaven Music"
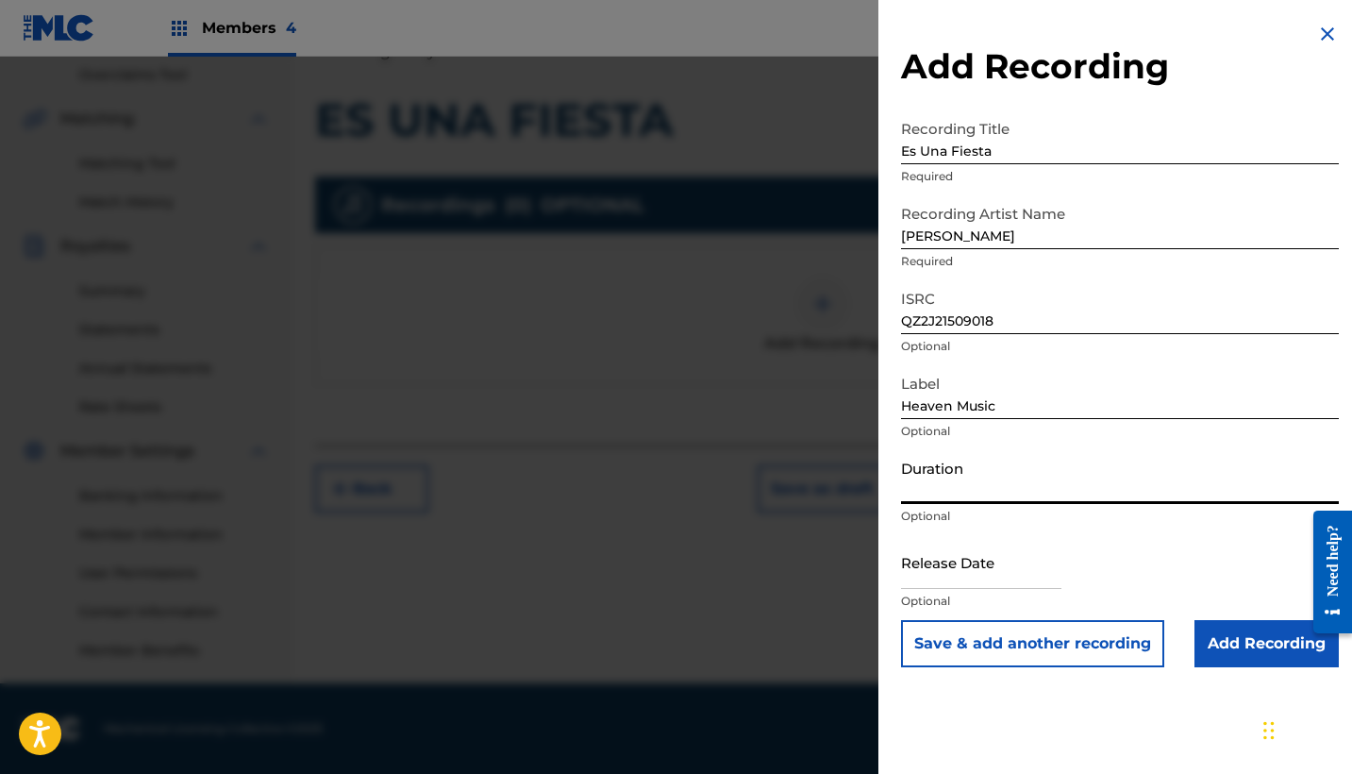
click at [935, 471] on input "Duration" at bounding box center [1120, 477] width 438 height 54
type input "04:01"
click at [1003, 583] on input "text" at bounding box center [981, 562] width 160 height 54
select select "7"
select select "2025"
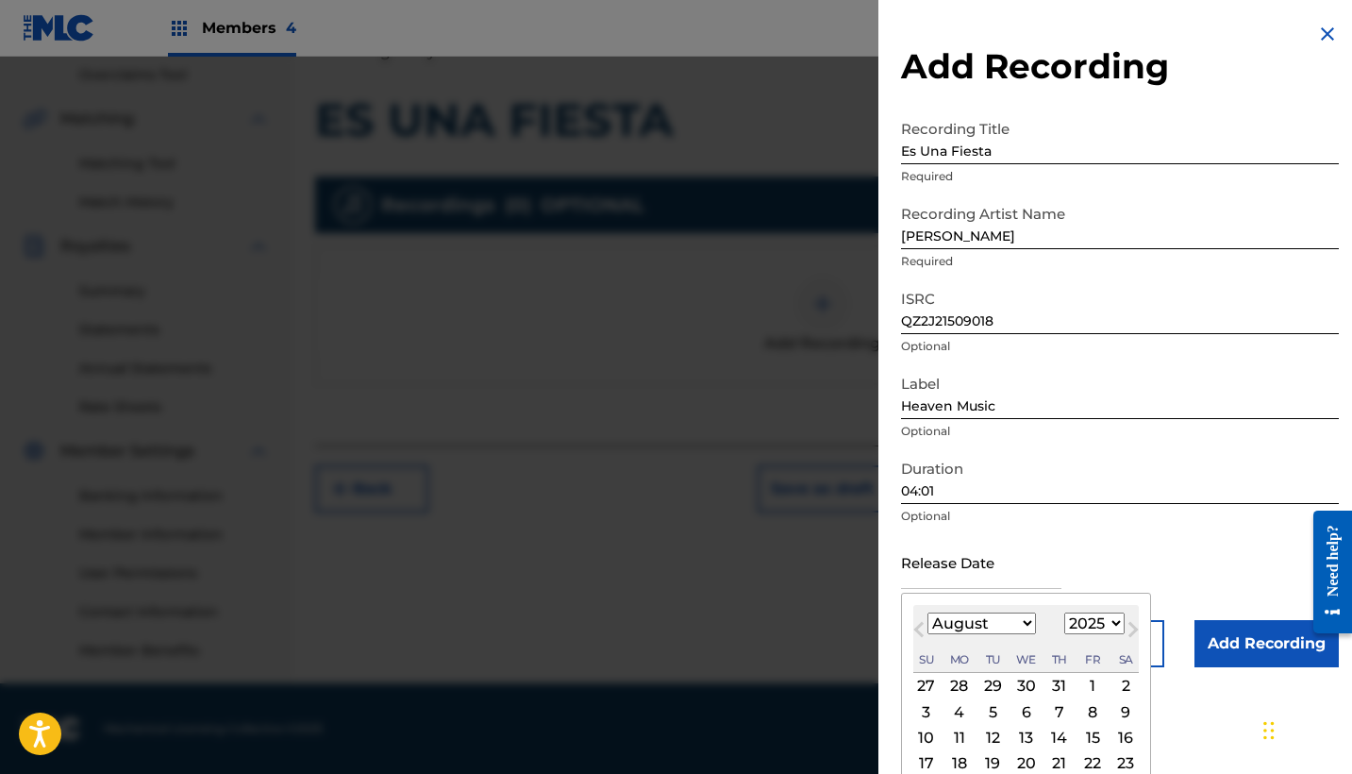
click at [921, 623] on span "Previous Month" at bounding box center [921, 632] width 0 height 28
select select "6"
click at [1081, 711] on div "11" at bounding box center [1092, 711] width 23 height 23
type input "[DATE]"
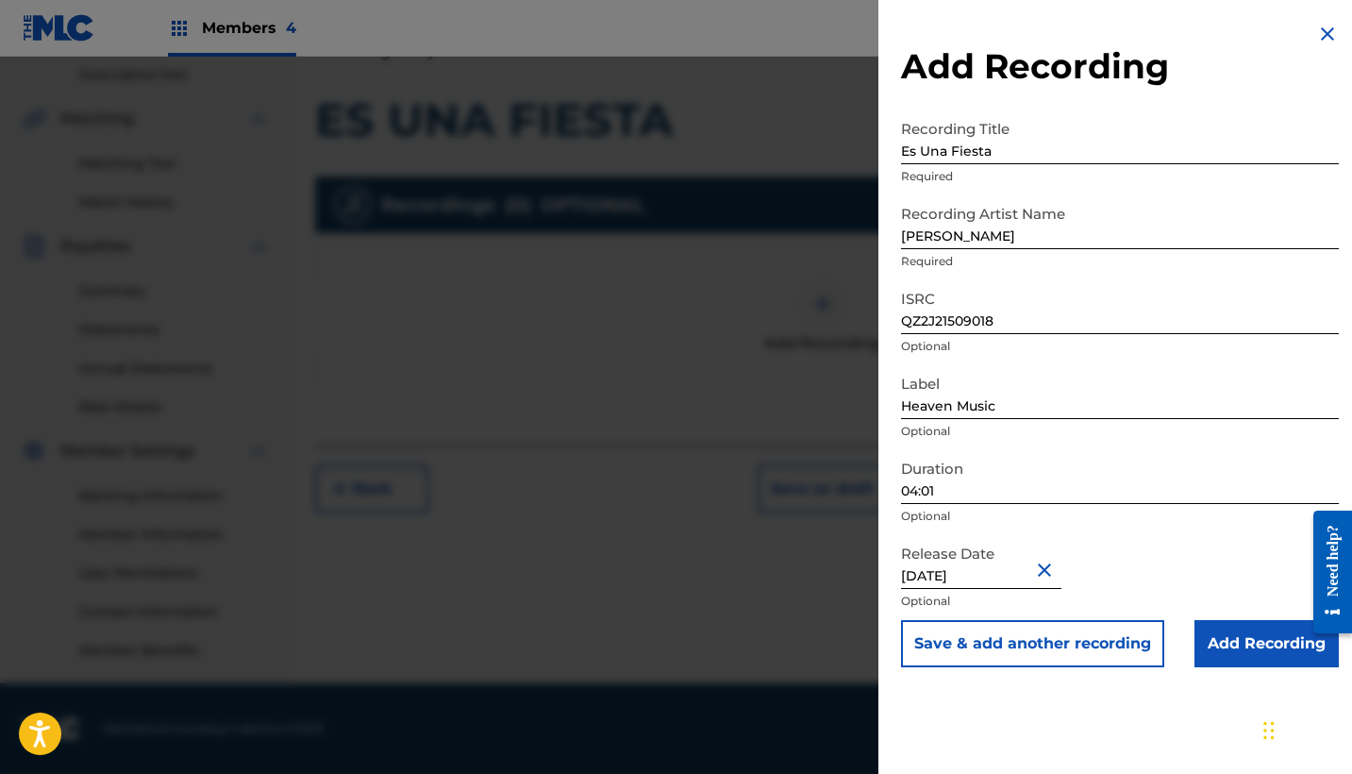
click at [1237, 647] on input "Add Recording" at bounding box center [1266, 643] width 144 height 47
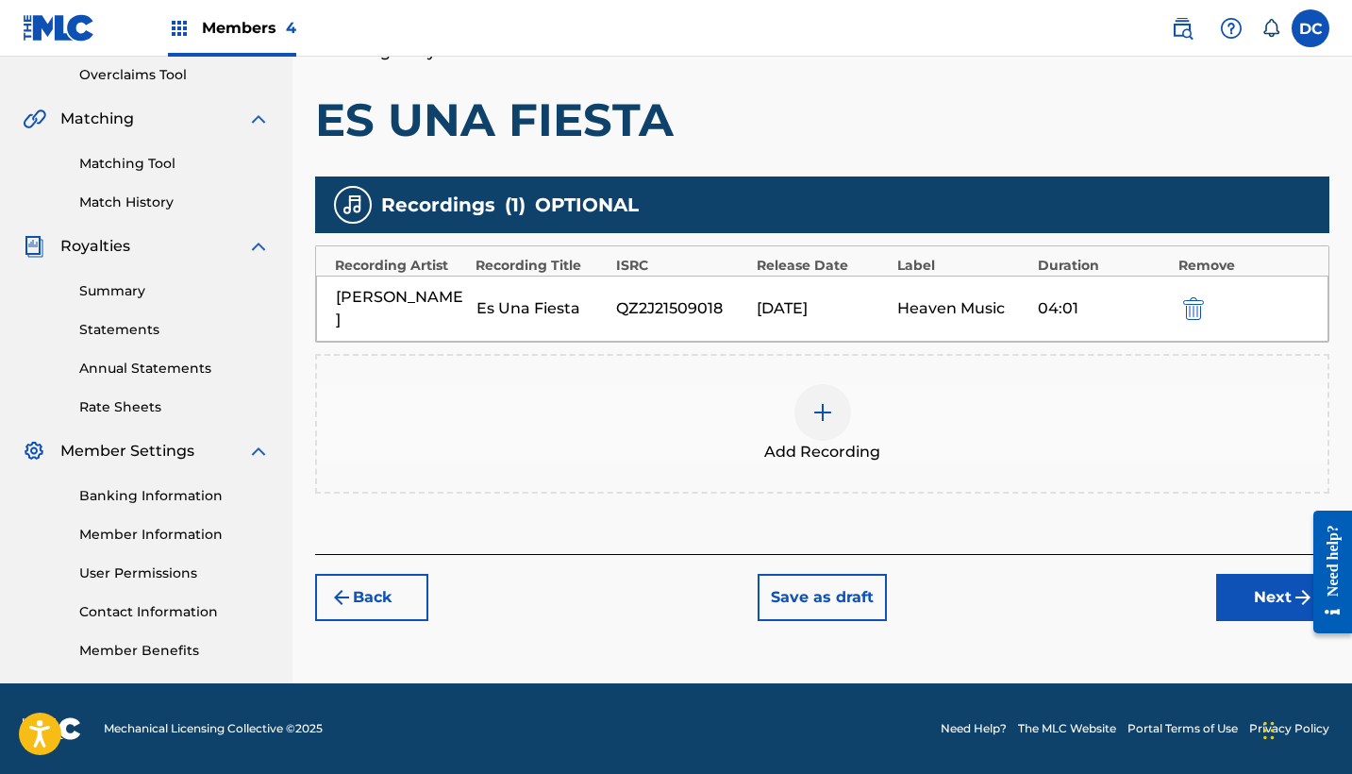
click at [1242, 608] on button "Next" at bounding box center [1272, 597] width 113 height 47
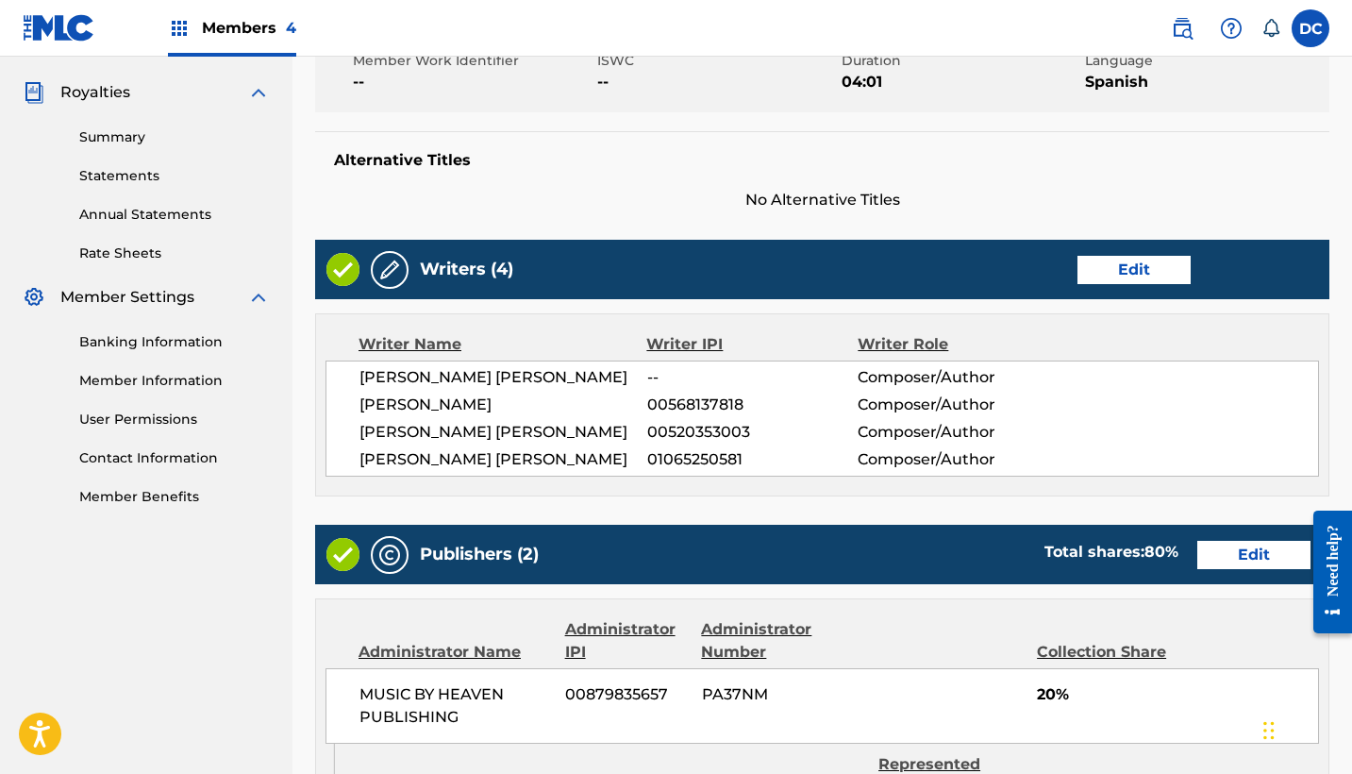
scroll to position [1190, 0]
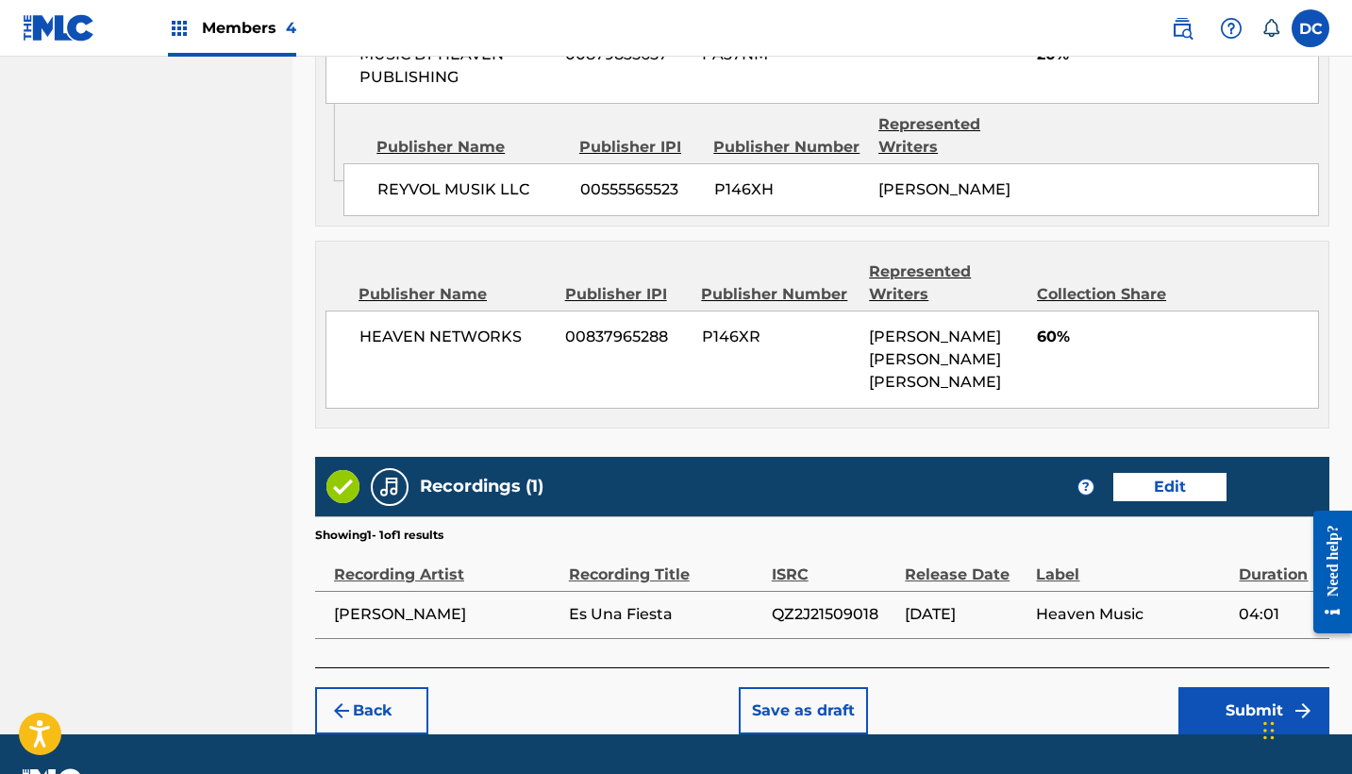
click at [1238, 734] on button "Submit" at bounding box center [1253, 710] width 151 height 47
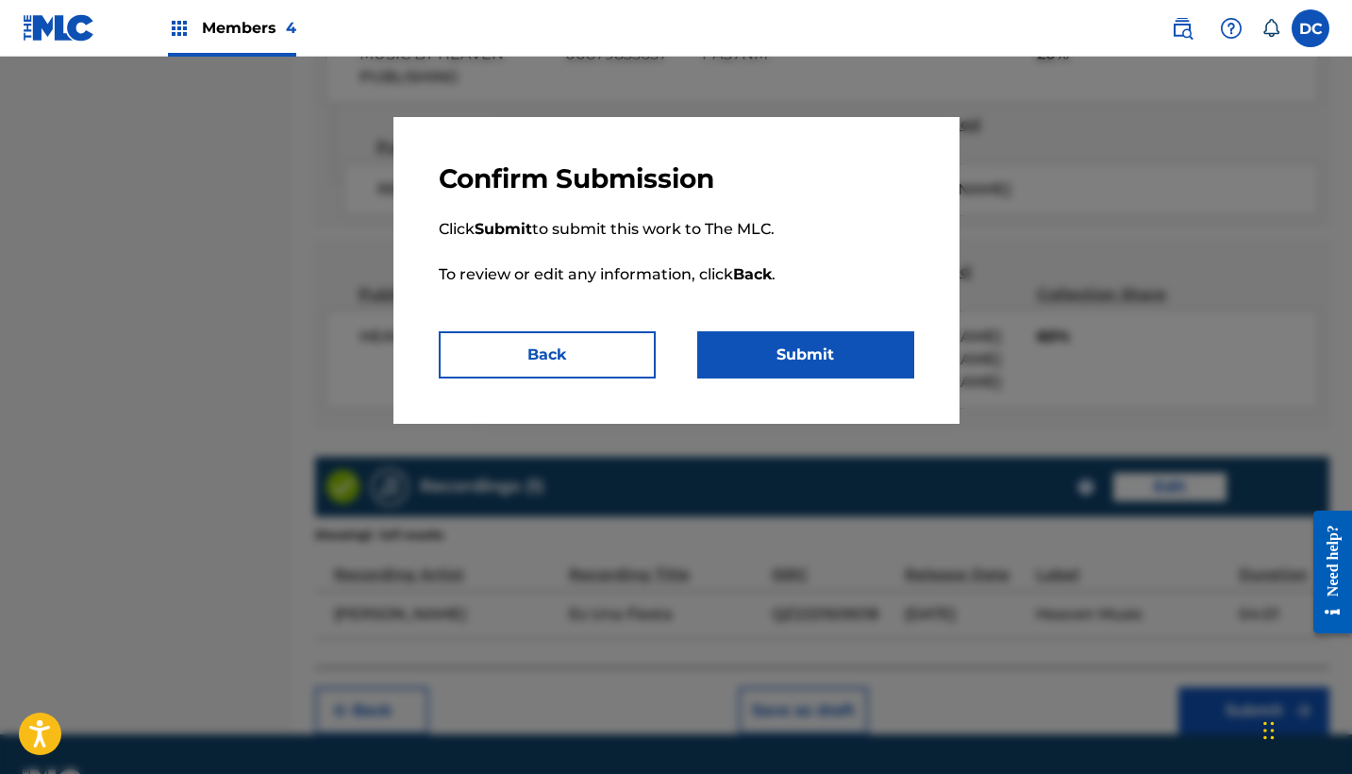
click at [599, 348] on button "Back" at bounding box center [547, 354] width 217 height 47
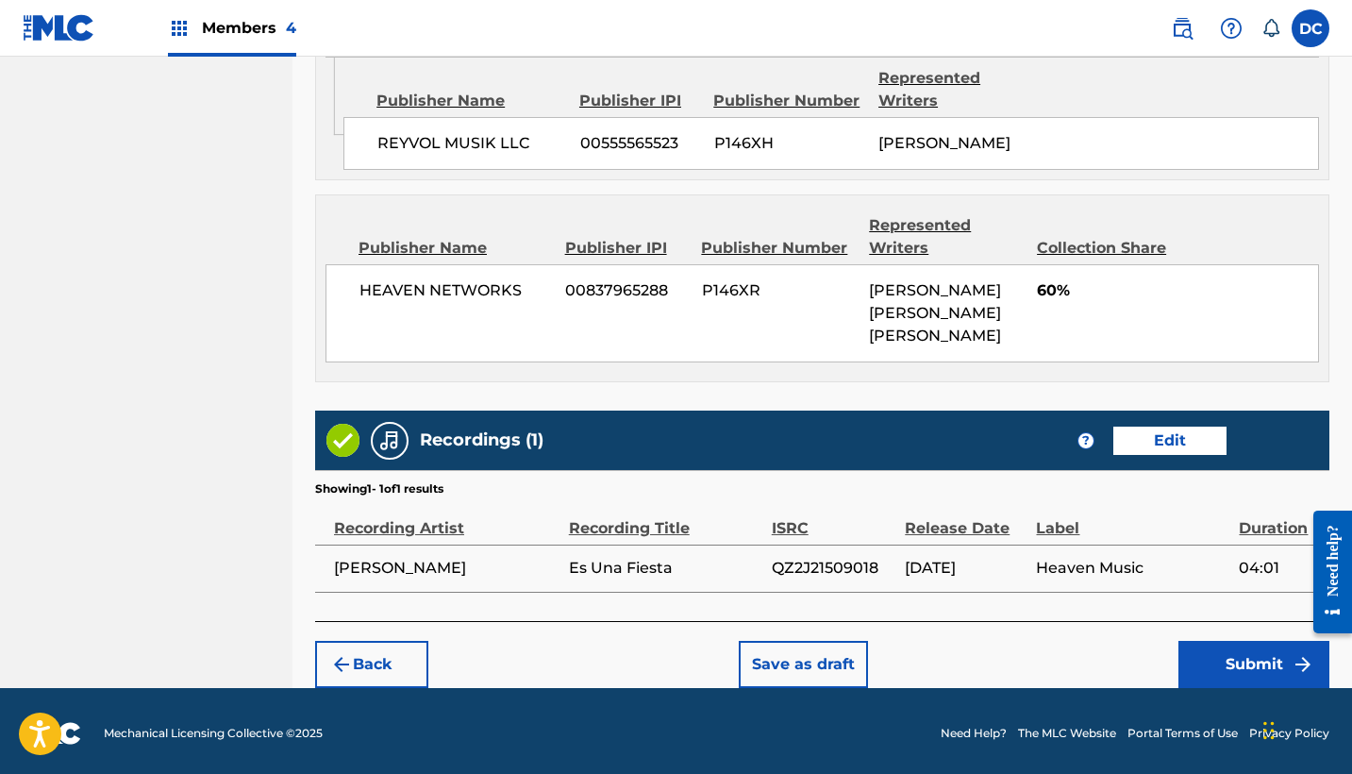
scroll to position [1282, 0]
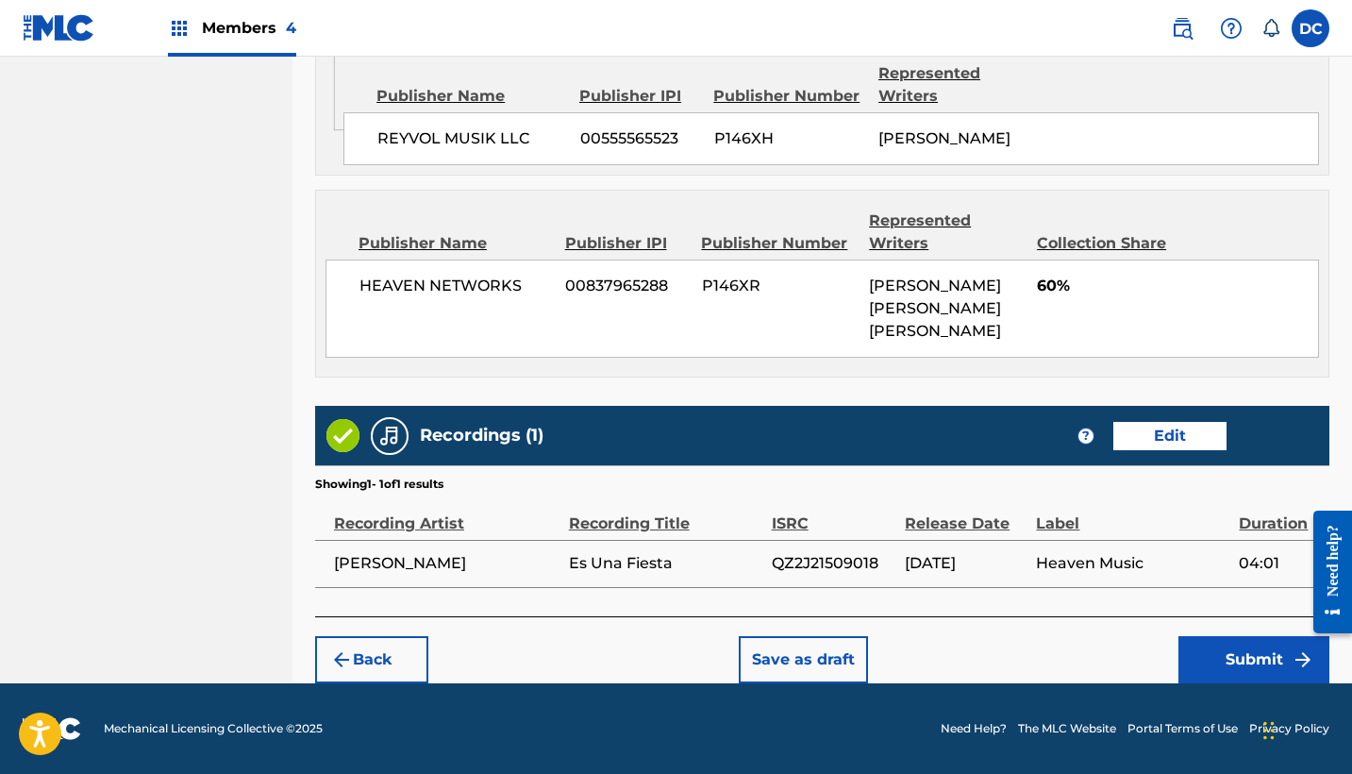
click at [1231, 655] on button "Submit" at bounding box center [1253, 659] width 151 height 47
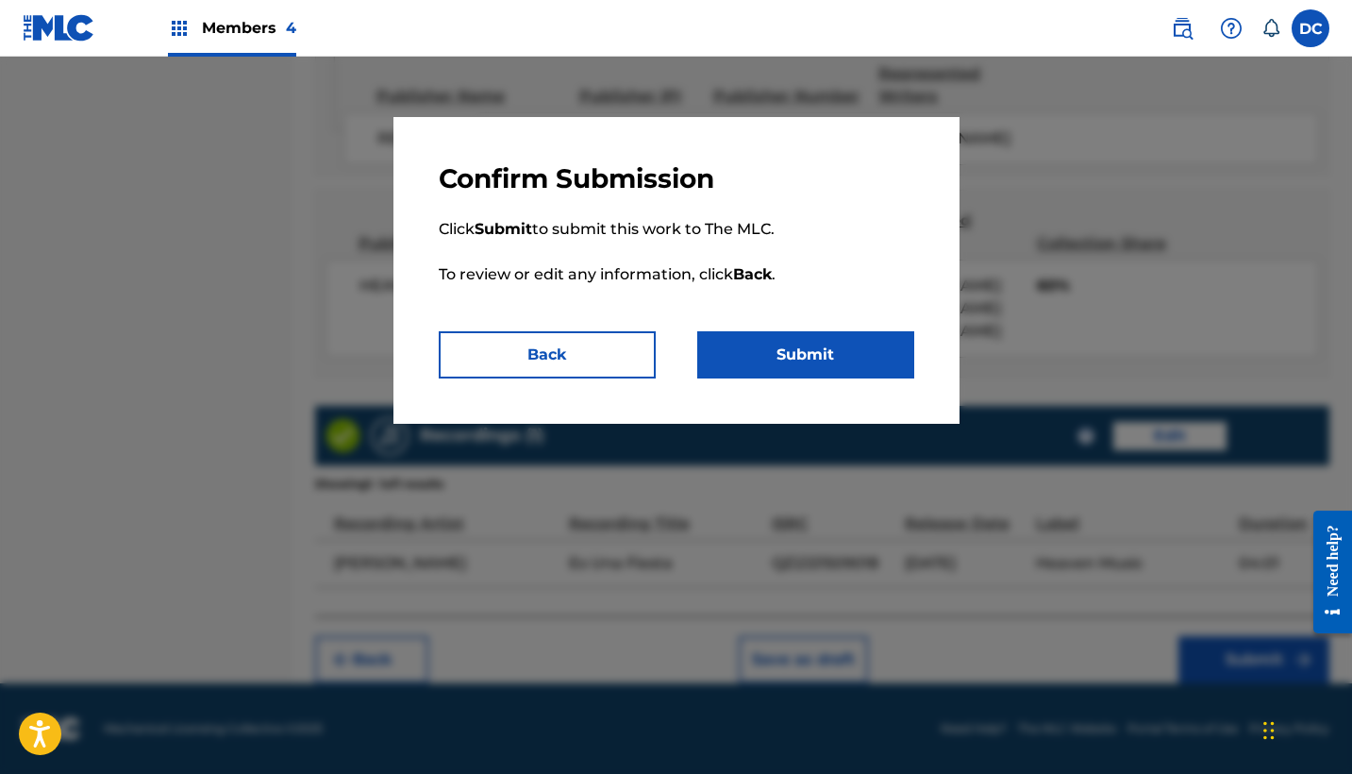
click at [819, 364] on button "Submit" at bounding box center [805, 354] width 217 height 47
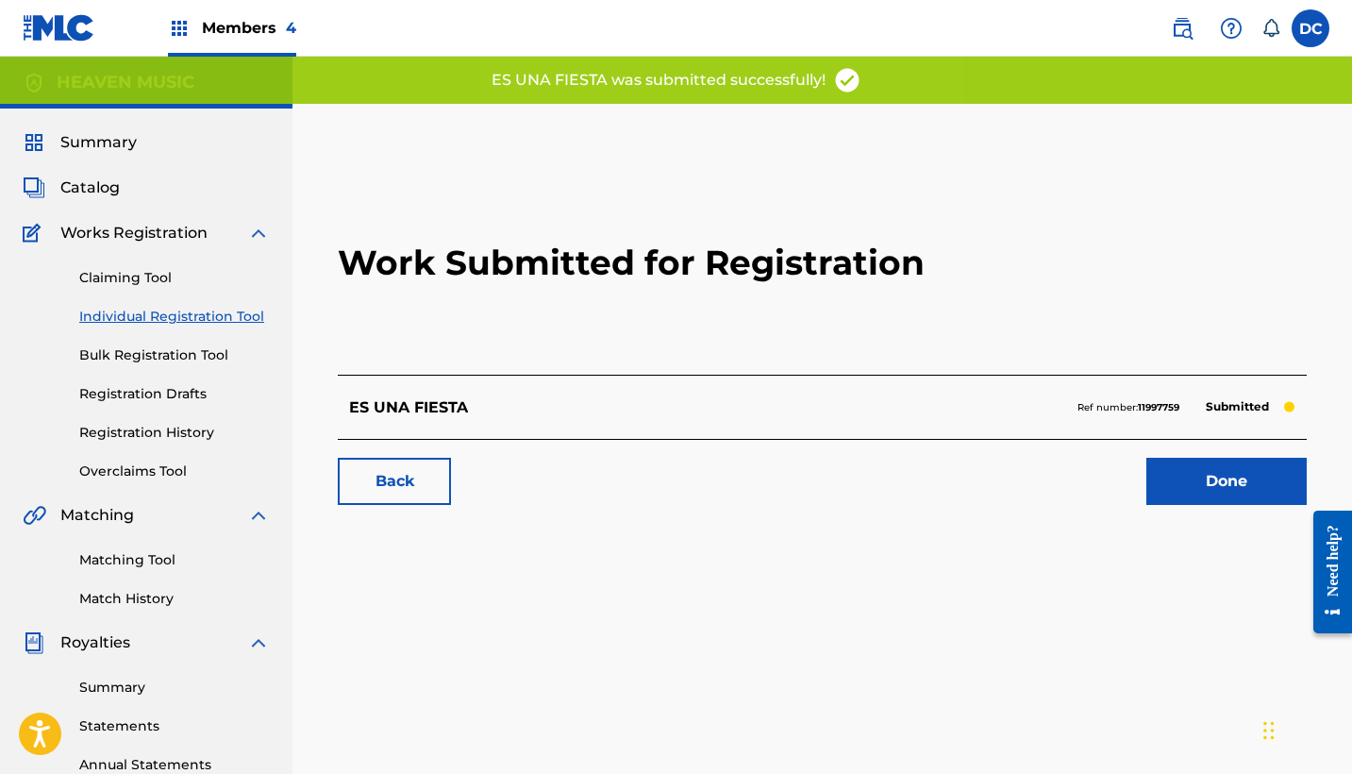
click at [1171, 404] on strong "11997759" at bounding box center [1159, 407] width 42 height 12
copy strong "11997759"
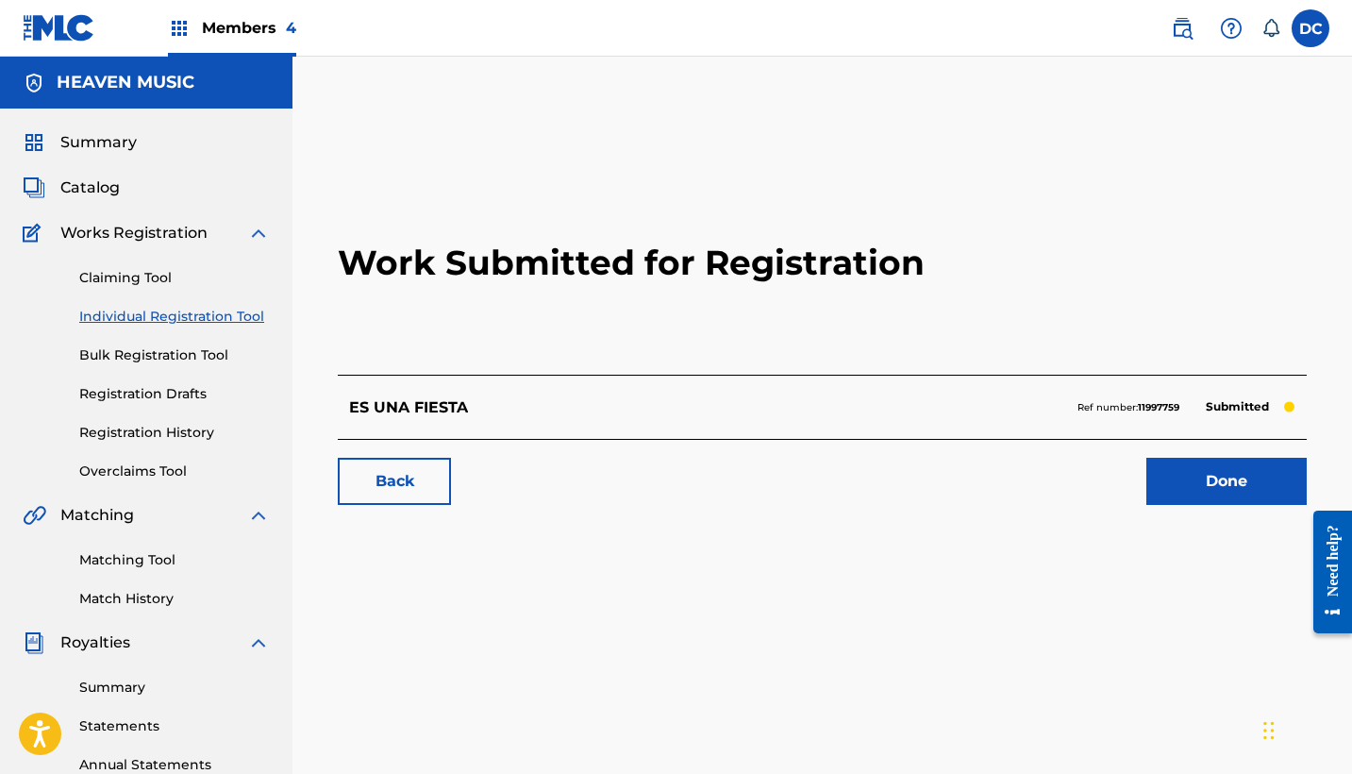
click at [153, 306] on div "Claiming Tool Individual Registration Tool Bulk Registration Tool Registration …" at bounding box center [146, 362] width 247 height 237
click at [160, 314] on link "Individual Registration Tool" at bounding box center [174, 317] width 191 height 20
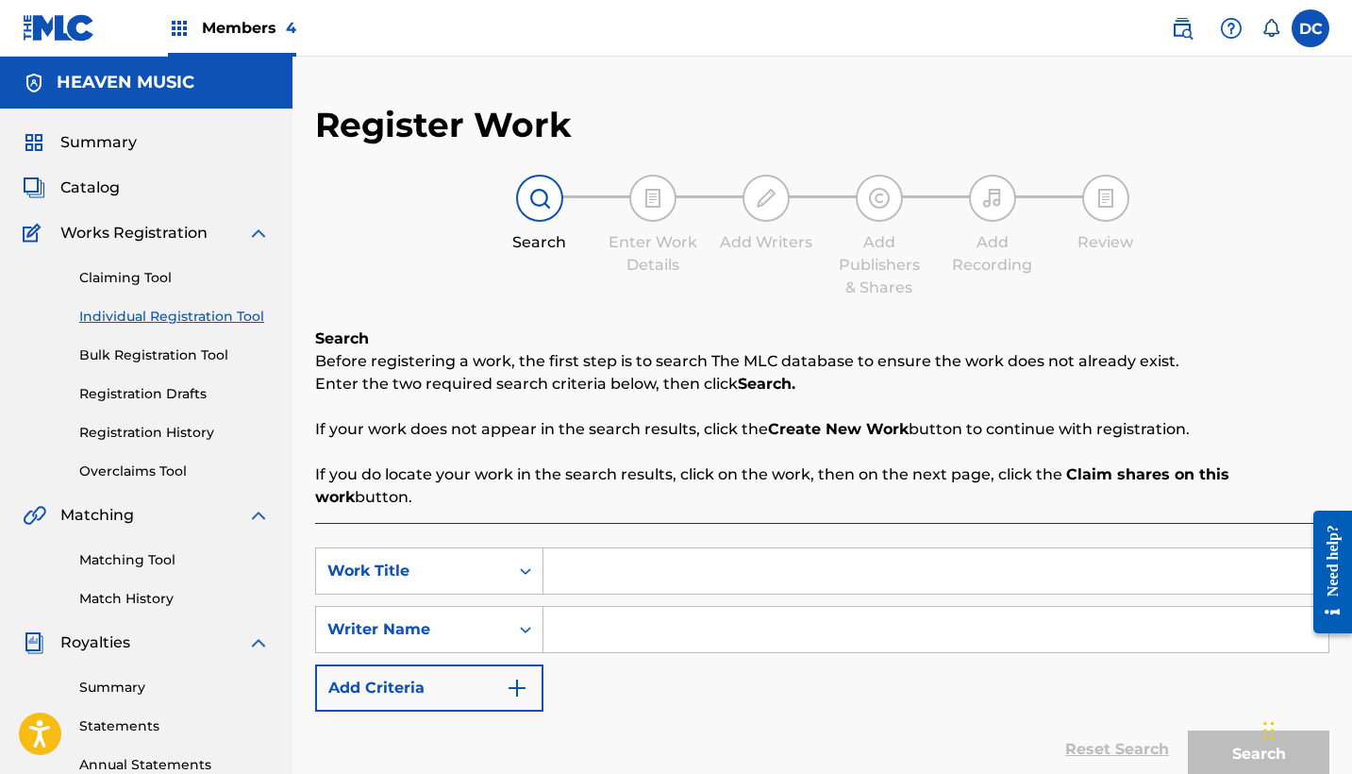
click at [591, 548] on input "Search Form" at bounding box center [935, 570] width 785 height 45
type input "tu voz"
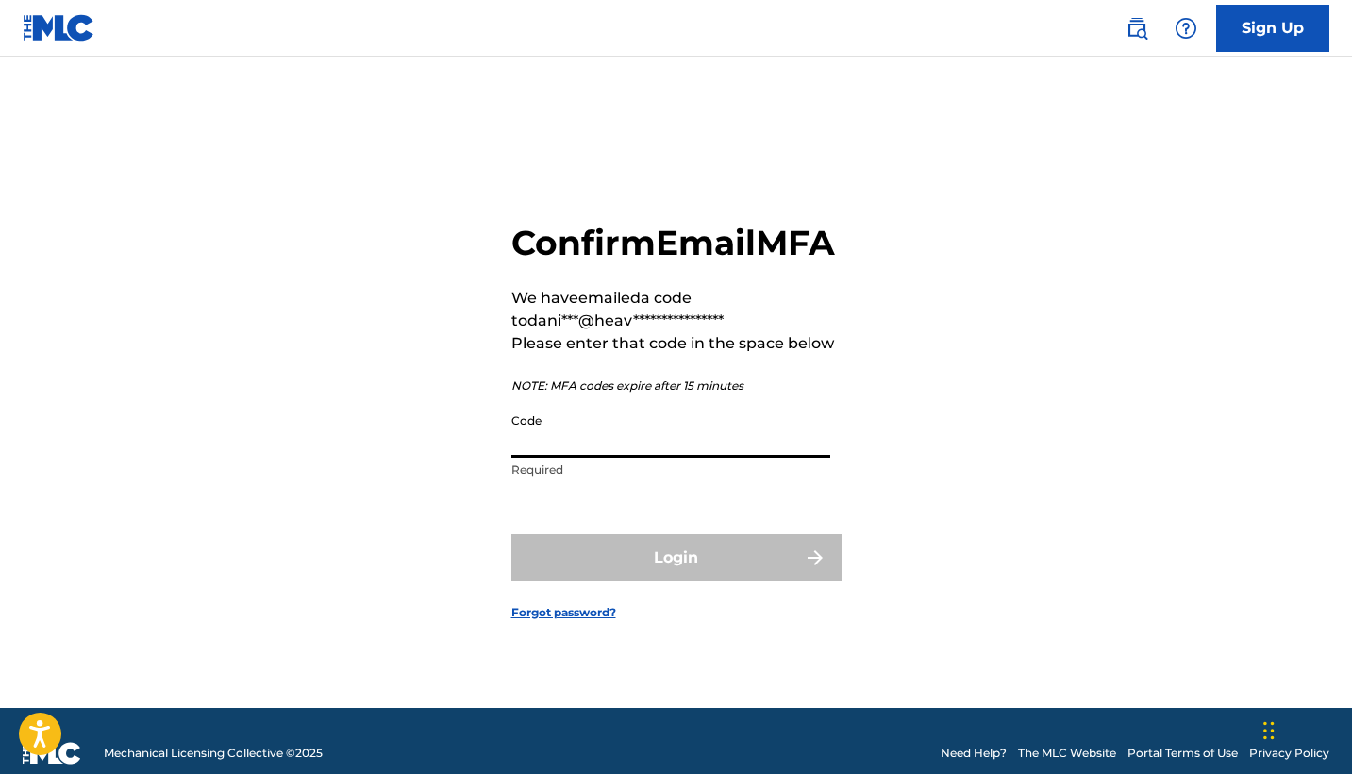
click at [591, 437] on input "Code" at bounding box center [670, 431] width 319 height 54
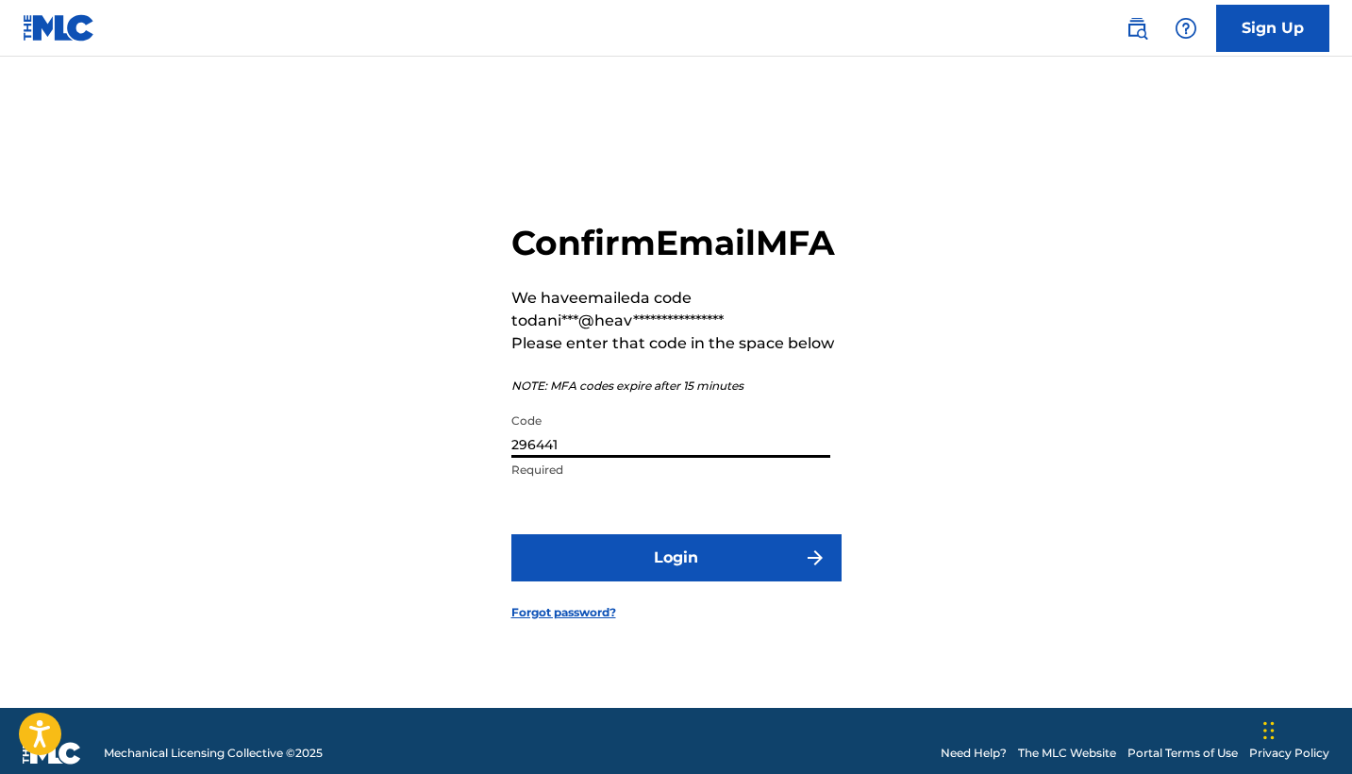
type input "296441"
click at [717, 575] on button "Login" at bounding box center [676, 557] width 330 height 47
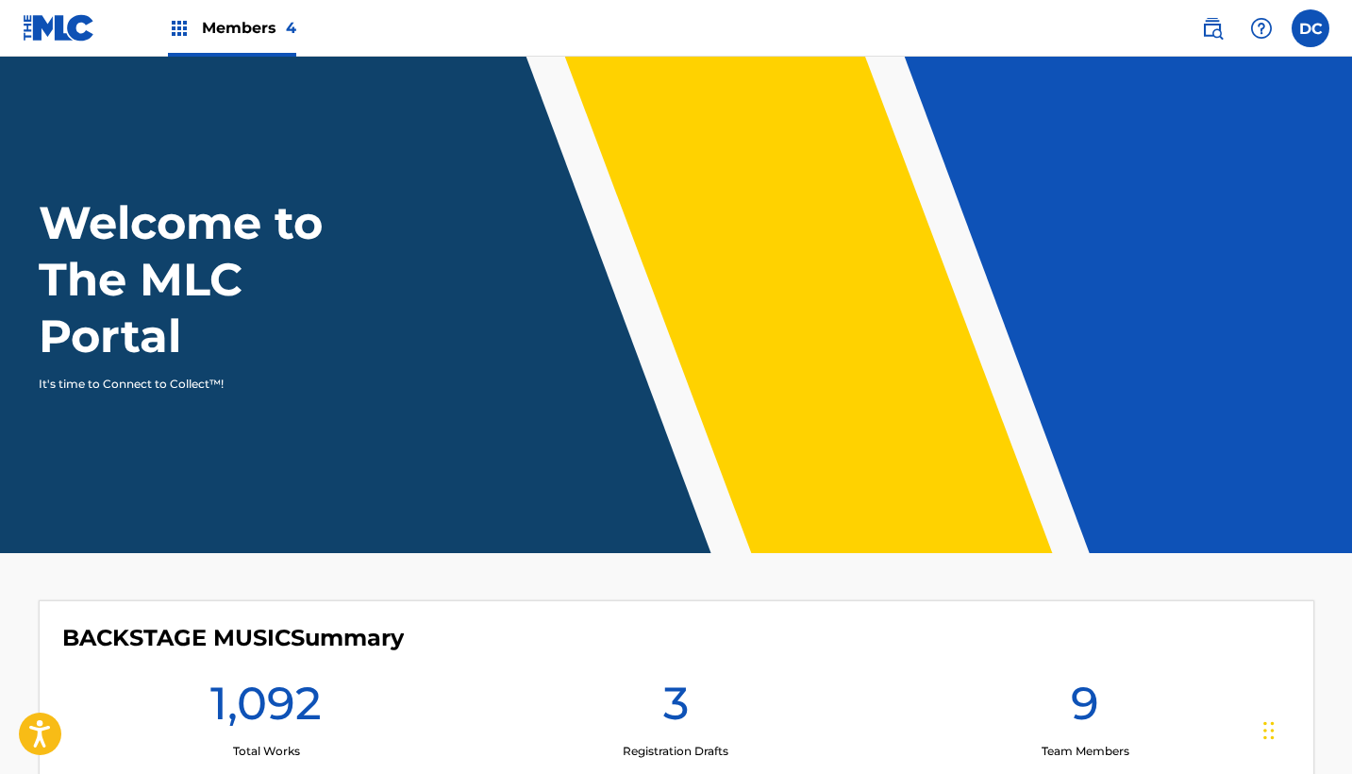
click at [253, 42] on div "Members 4" at bounding box center [232, 28] width 128 height 56
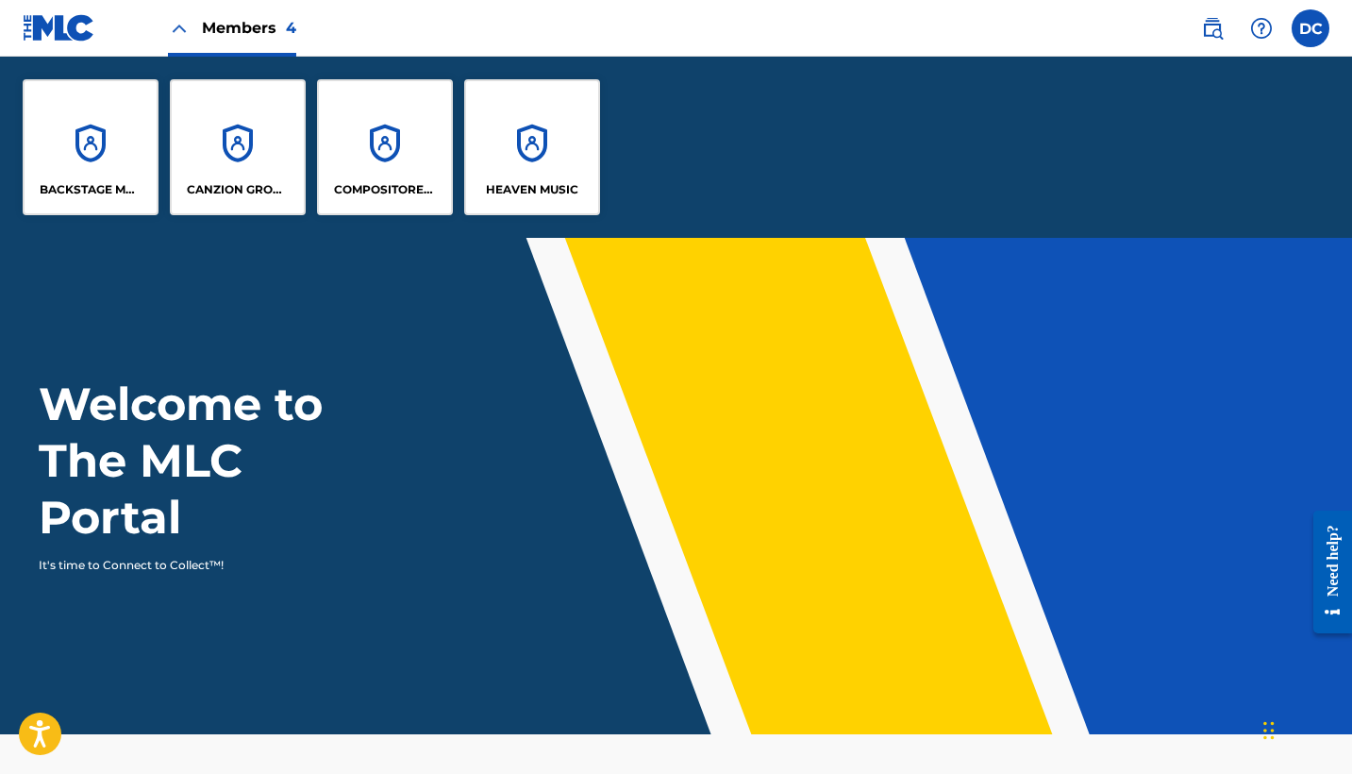
click at [542, 131] on div "HEAVEN MUSIC" at bounding box center [532, 147] width 136 height 136
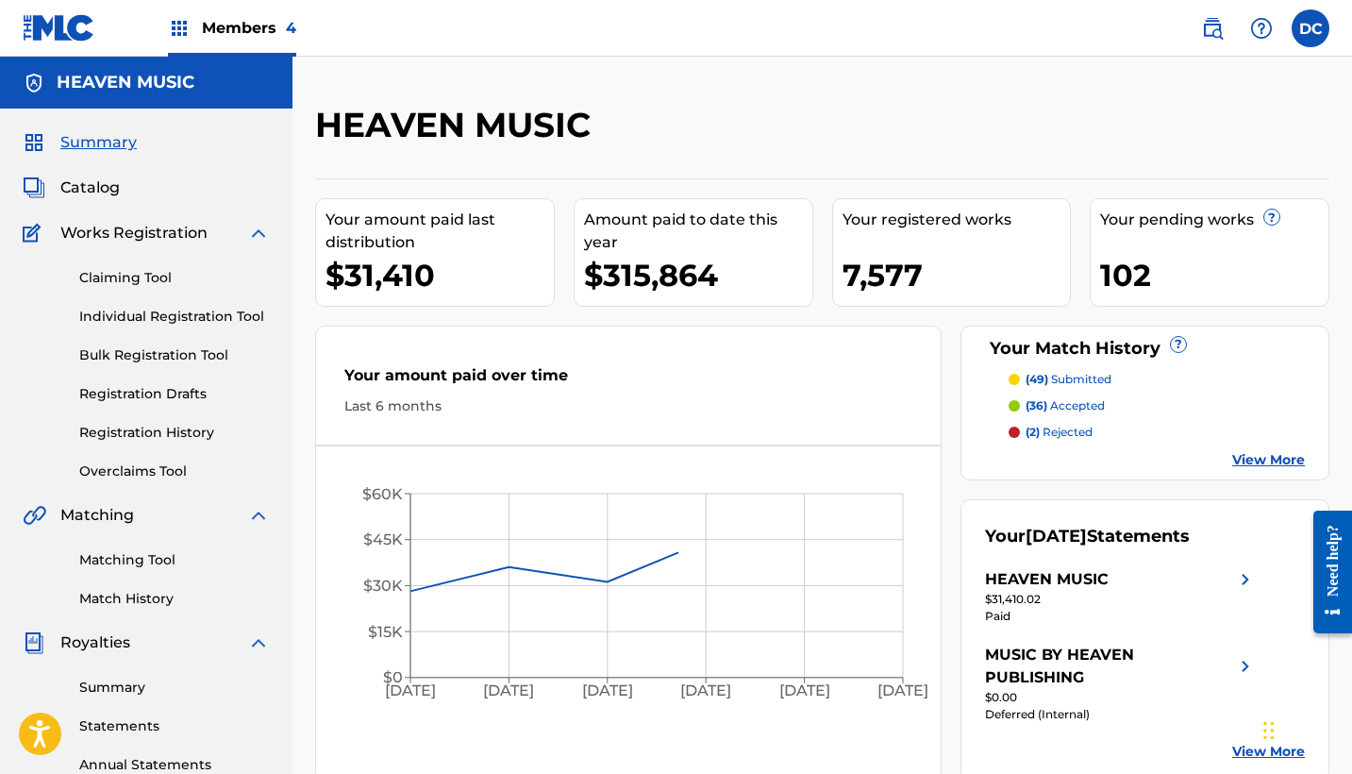
click at [124, 314] on link "Individual Registration Tool" at bounding box center [174, 317] width 191 height 20
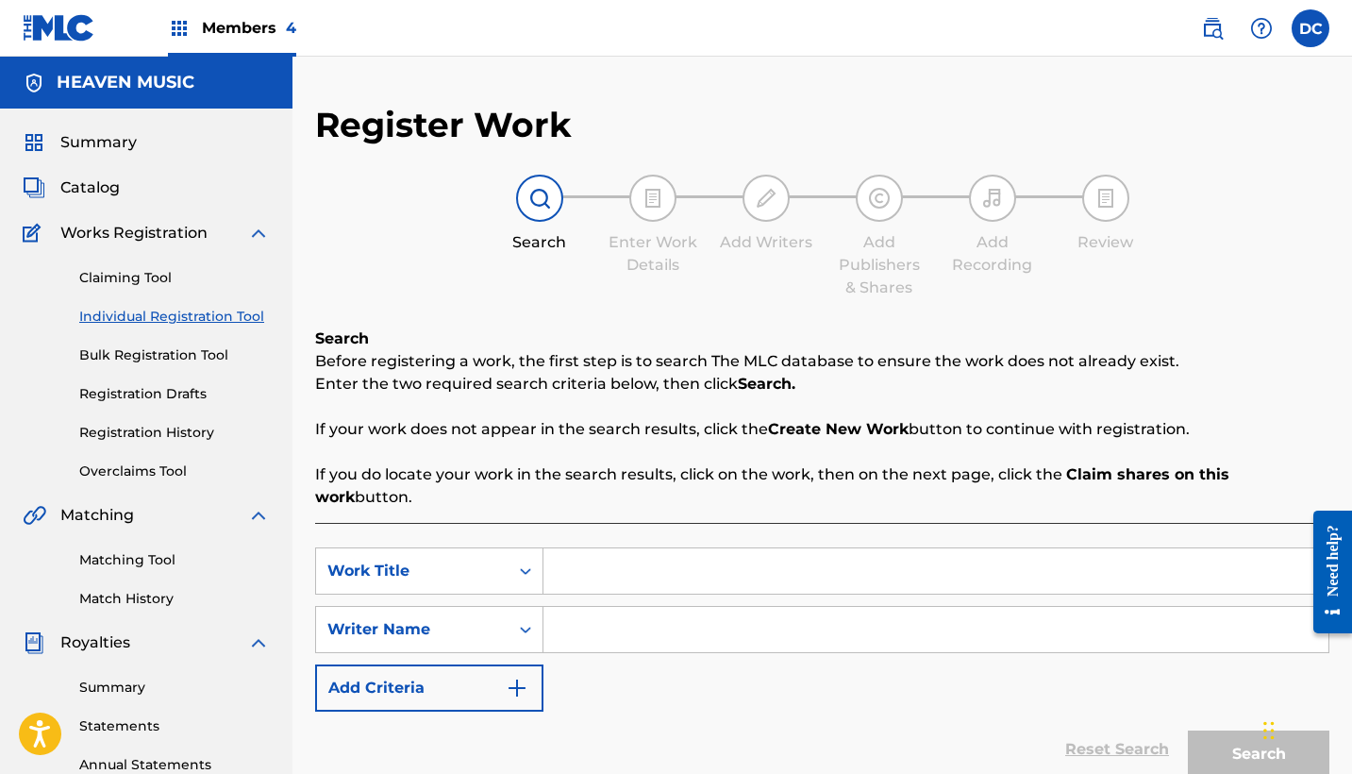
click at [621, 551] on input "Search Form" at bounding box center [935, 570] width 785 height 45
type input "TU VOZ"
click at [545, 523] on div "SearchWithCriteriaa2b3745a-c062-4b35-8bc7-97f227ac5175 Work Title TU VOZ tu voz…" at bounding box center [822, 677] width 1014 height 309
click at [523, 606] on div "Writer Name" at bounding box center [429, 629] width 228 height 47
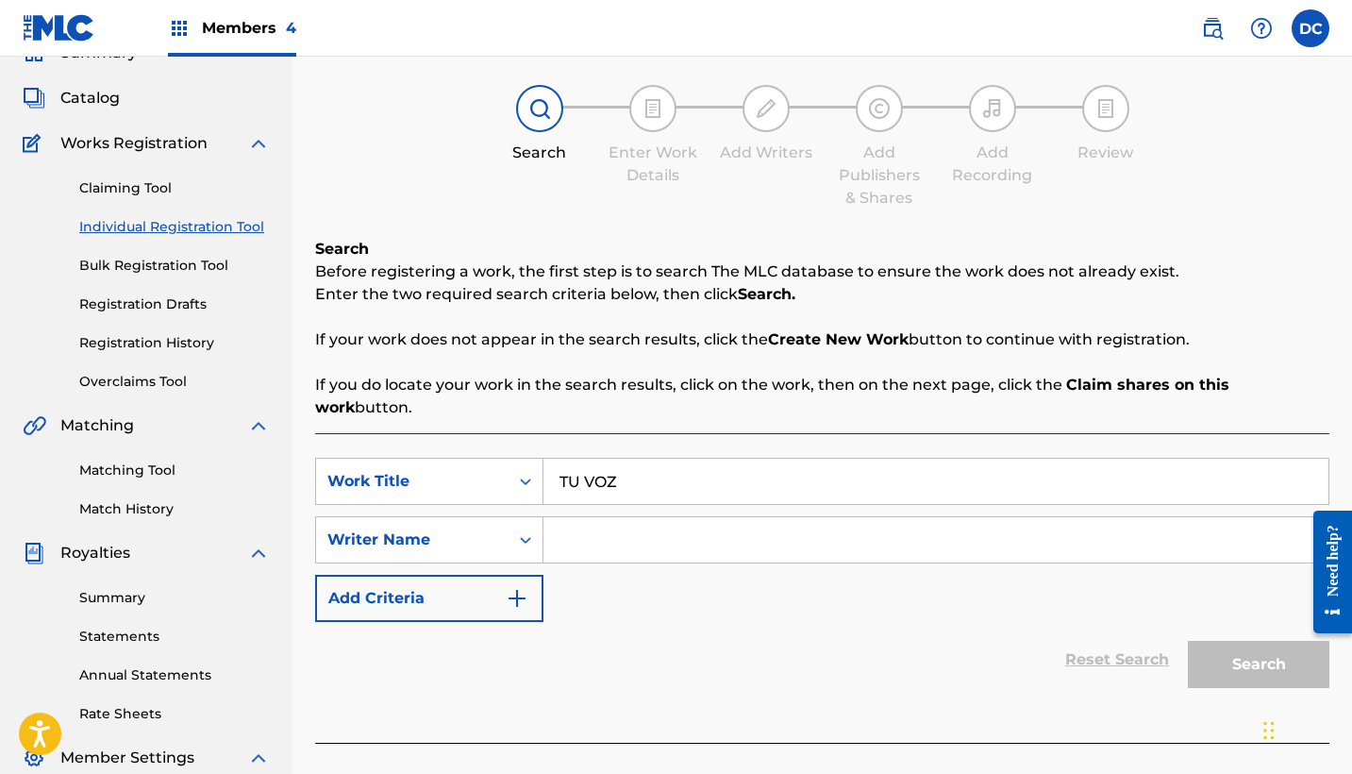
drag, startPoint x: 575, startPoint y: 573, endPoint x: 575, endPoint y: 552, distance: 20.8
click at [575, 572] on div "SearchWithCriteriaa2b3745a-c062-4b35-8bc7-97f227ac5175 Work Title TU VOZ Search…" at bounding box center [822, 540] width 1014 height 164
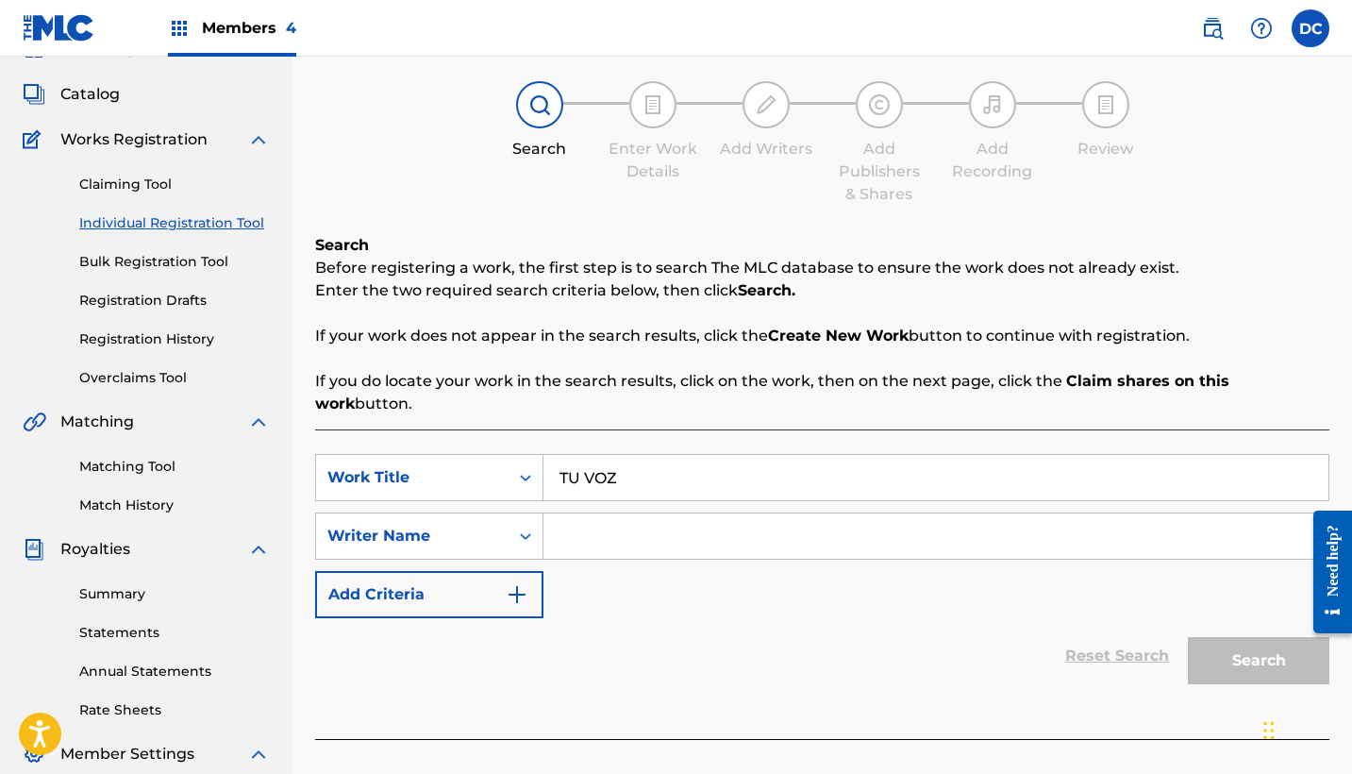
click at [575, 552] on div "SearchWithCriteriaa2b3745a-c062-4b35-8bc7-97f227ac5175 Work Title TU VOZ Search…" at bounding box center [822, 536] width 1014 height 164
click at [569, 513] on input "Search Form" at bounding box center [935, 535] width 785 height 45
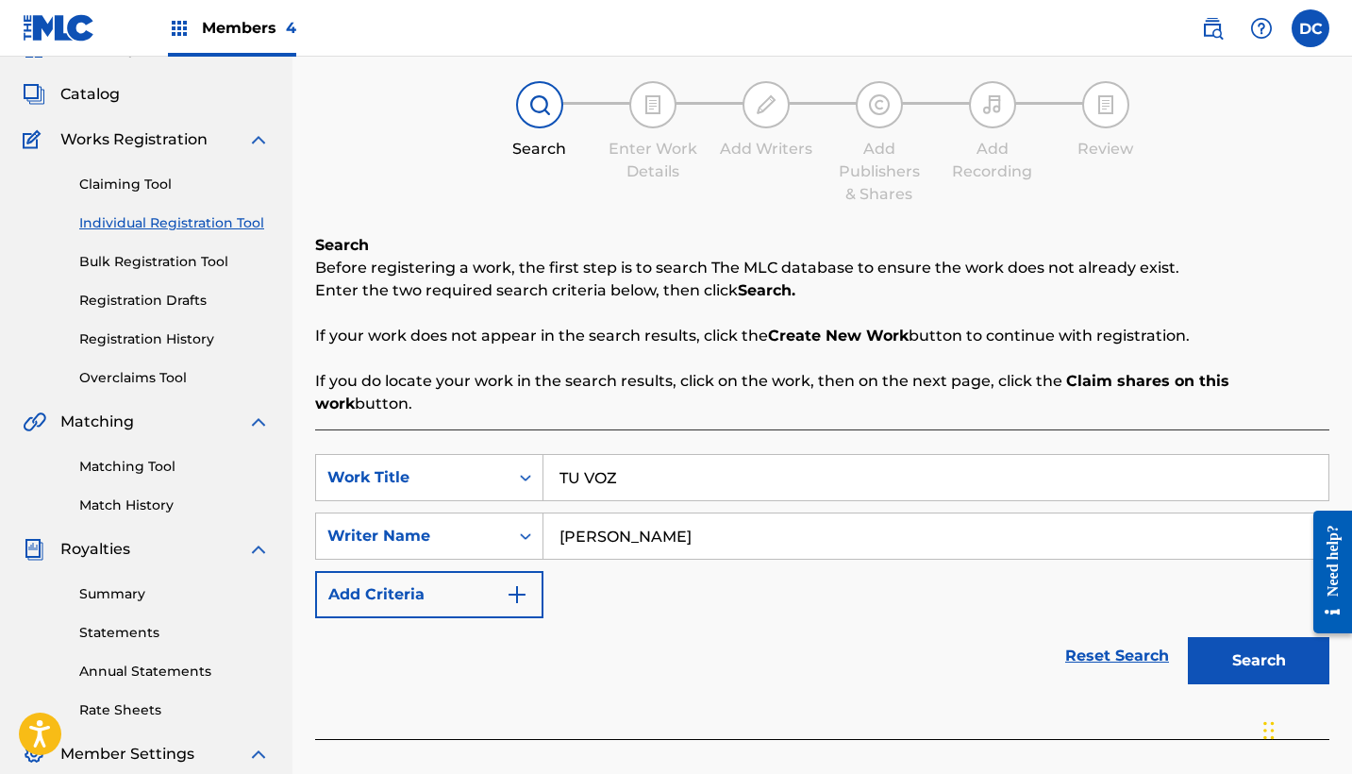
type input "SARAI RIVERA"
click at [1259, 638] on button "Search" at bounding box center [1259, 660] width 142 height 47
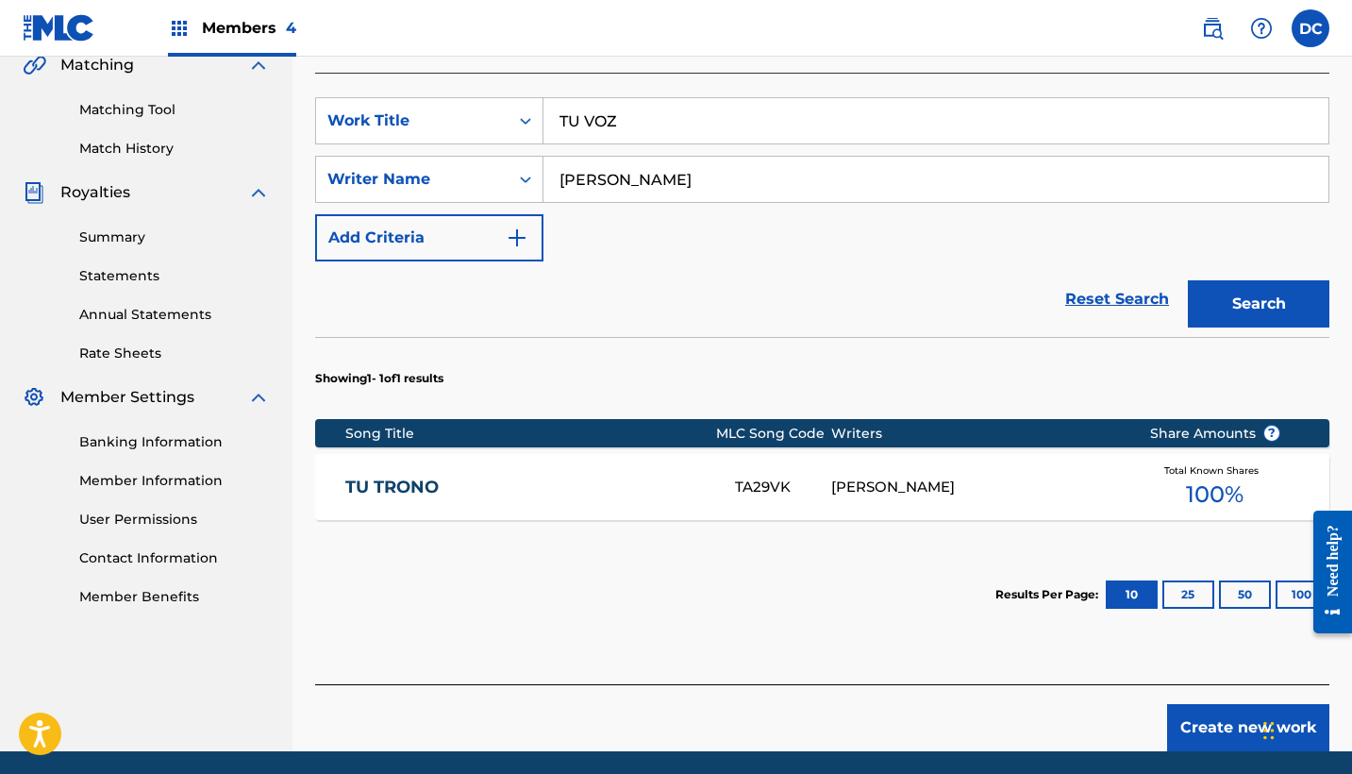
scroll to position [475, 0]
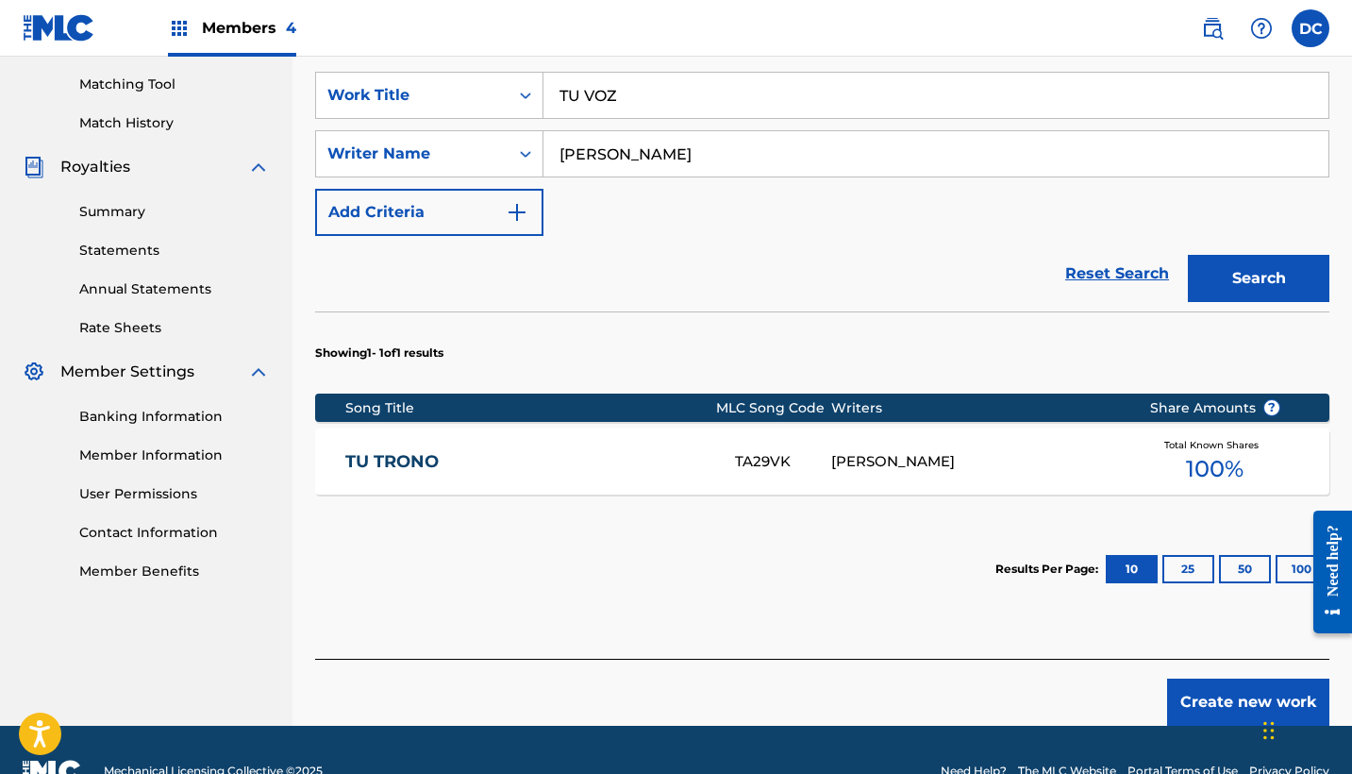
click at [1196, 684] on button "Create new work" at bounding box center [1248, 701] width 162 height 47
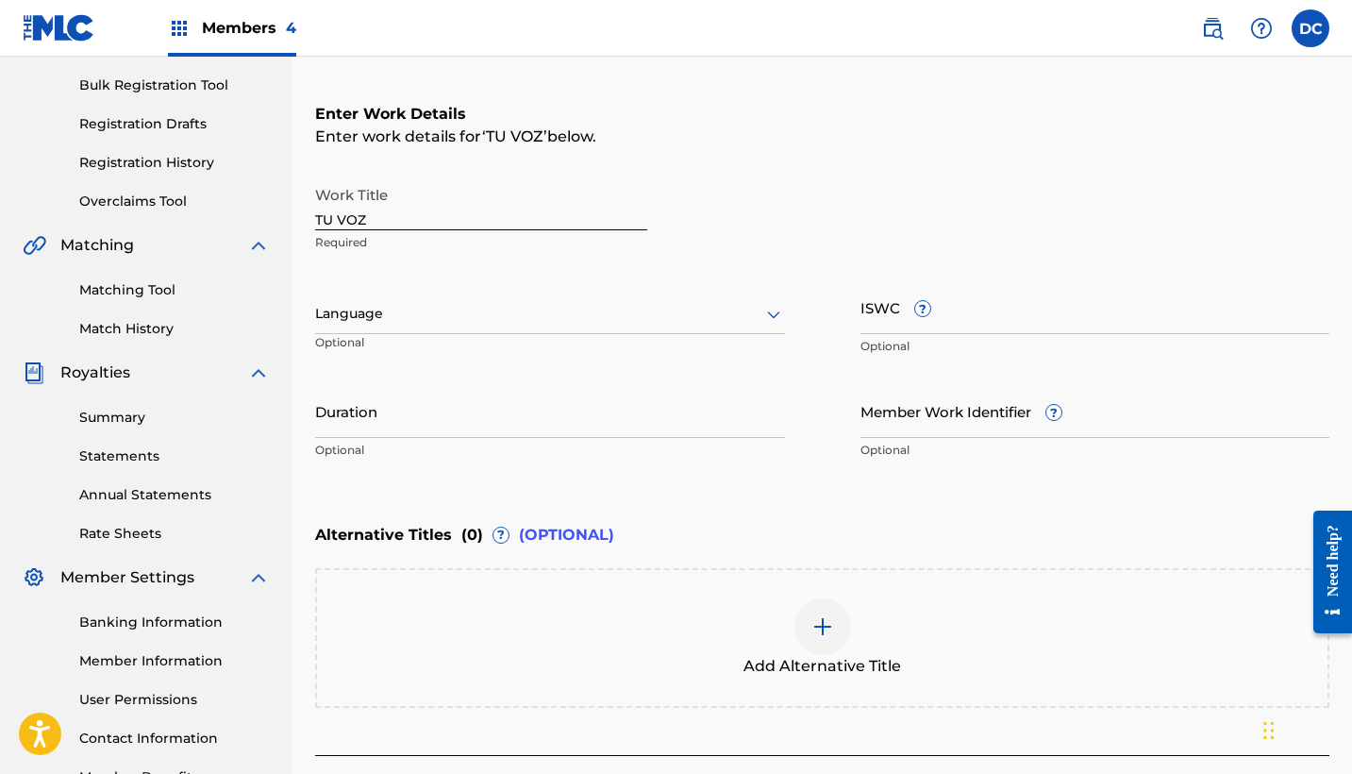
scroll to position [269, 0]
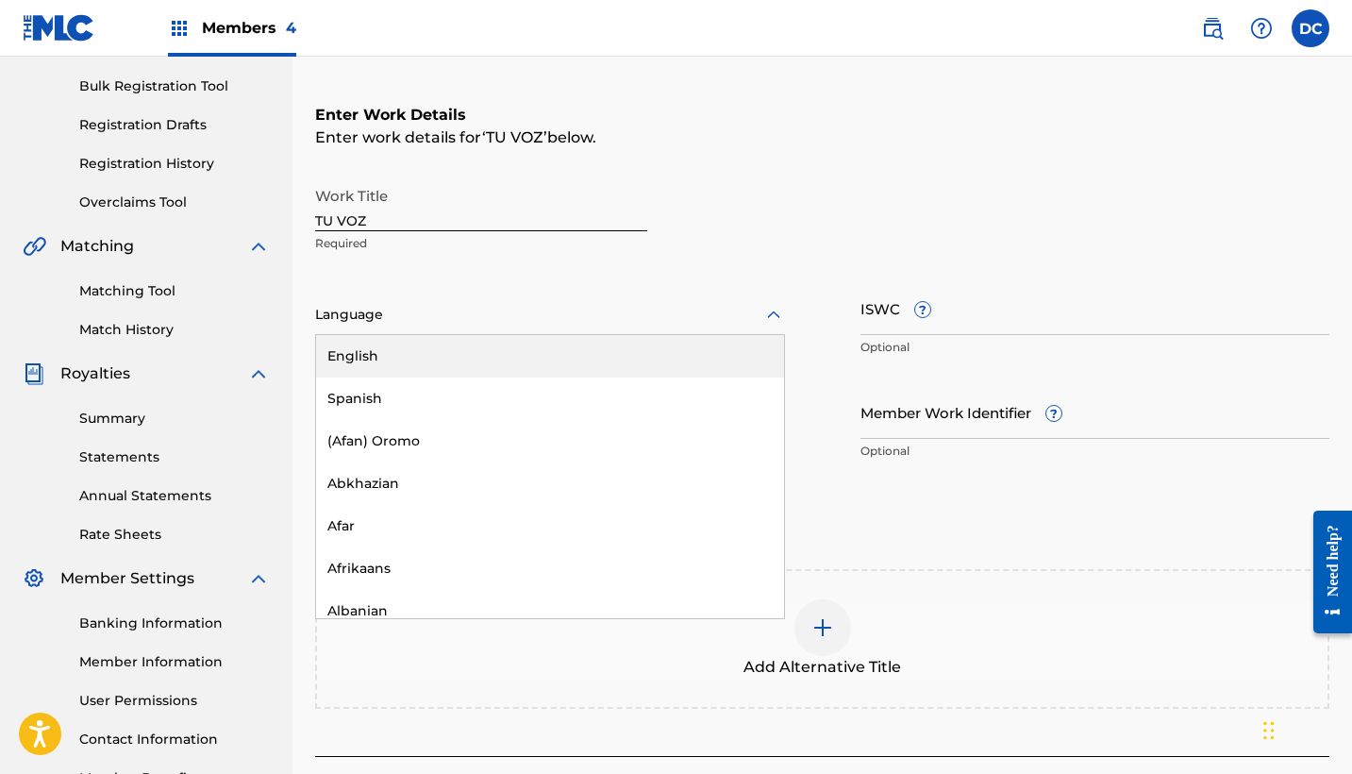
click at [416, 308] on div at bounding box center [550, 315] width 470 height 24
click at [382, 392] on div "Spanish" at bounding box center [550, 398] width 468 height 42
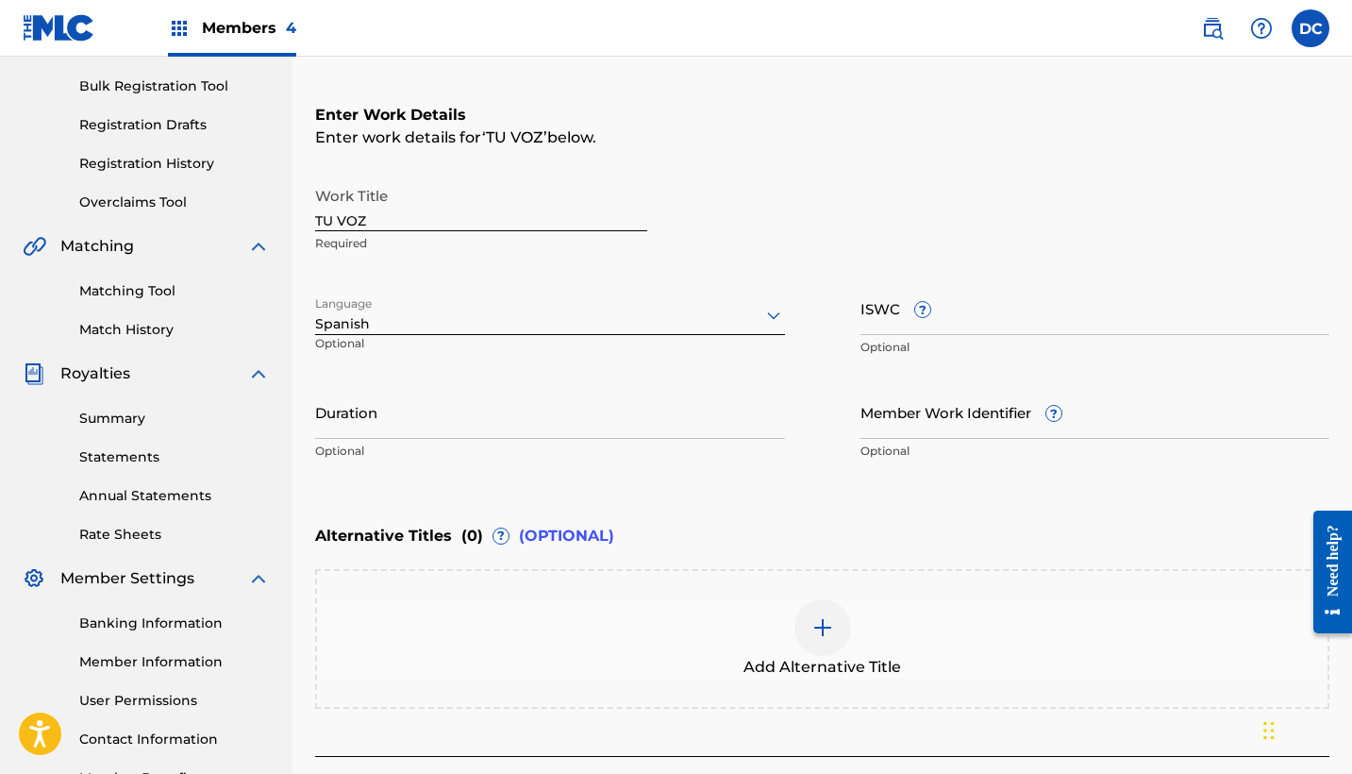
click at [355, 418] on input "Duration" at bounding box center [550, 412] width 470 height 54
type input "04:14"
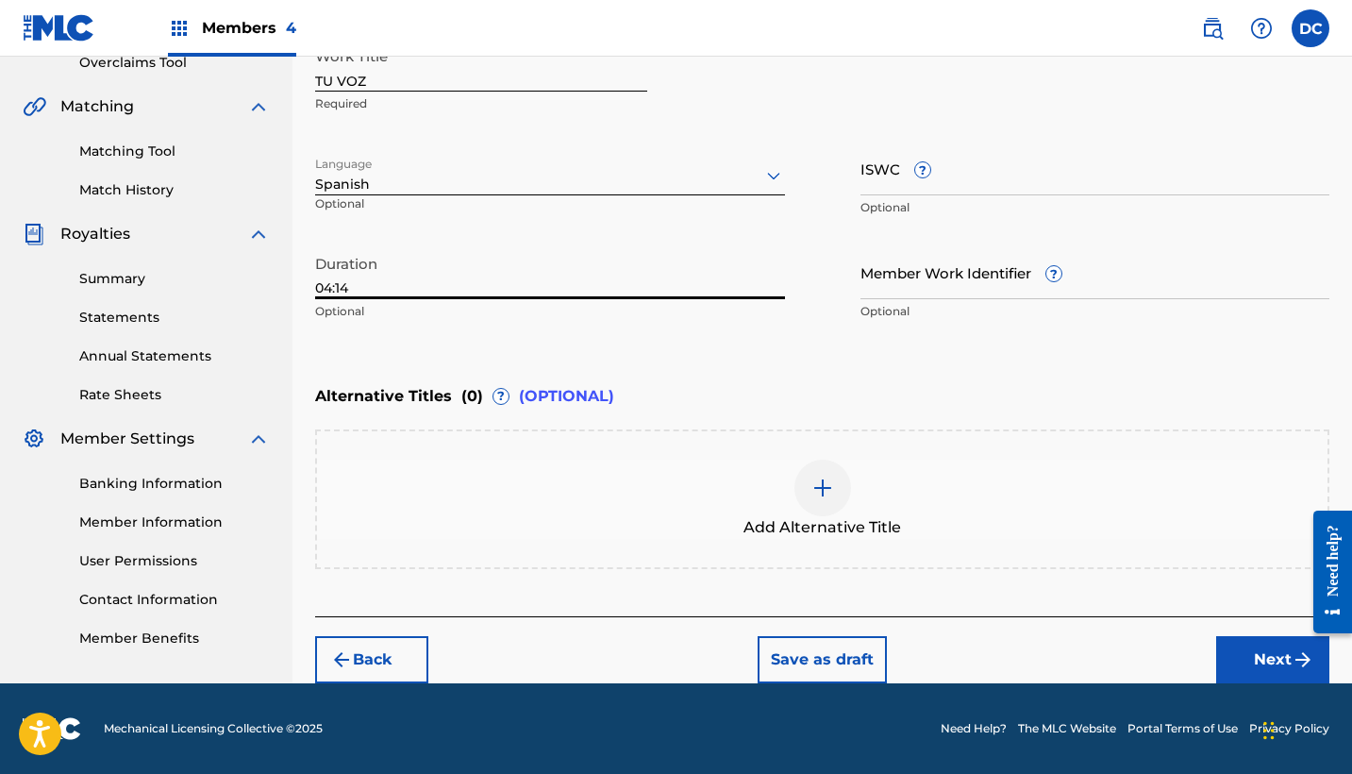
click at [1264, 638] on button "Next" at bounding box center [1272, 659] width 113 height 47
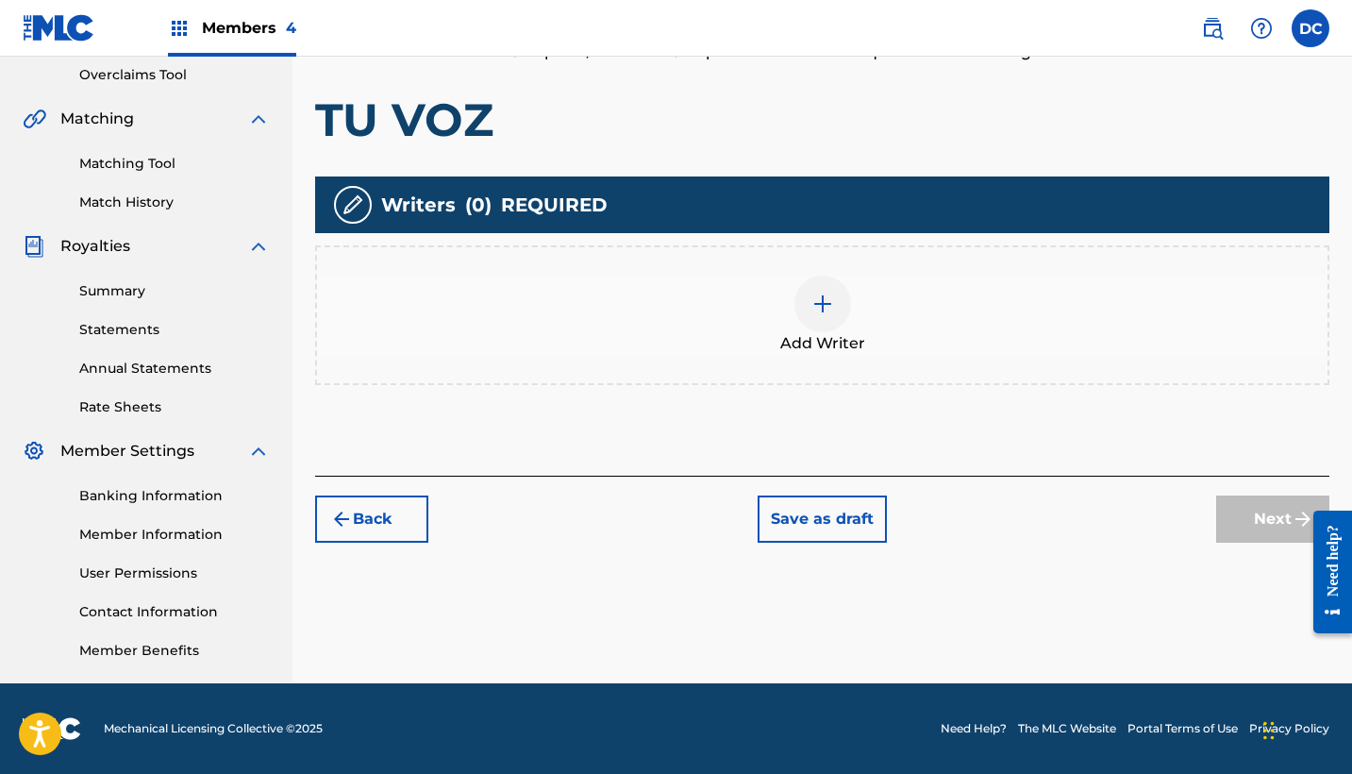
click at [813, 346] on span "Add Writer" at bounding box center [822, 343] width 85 height 23
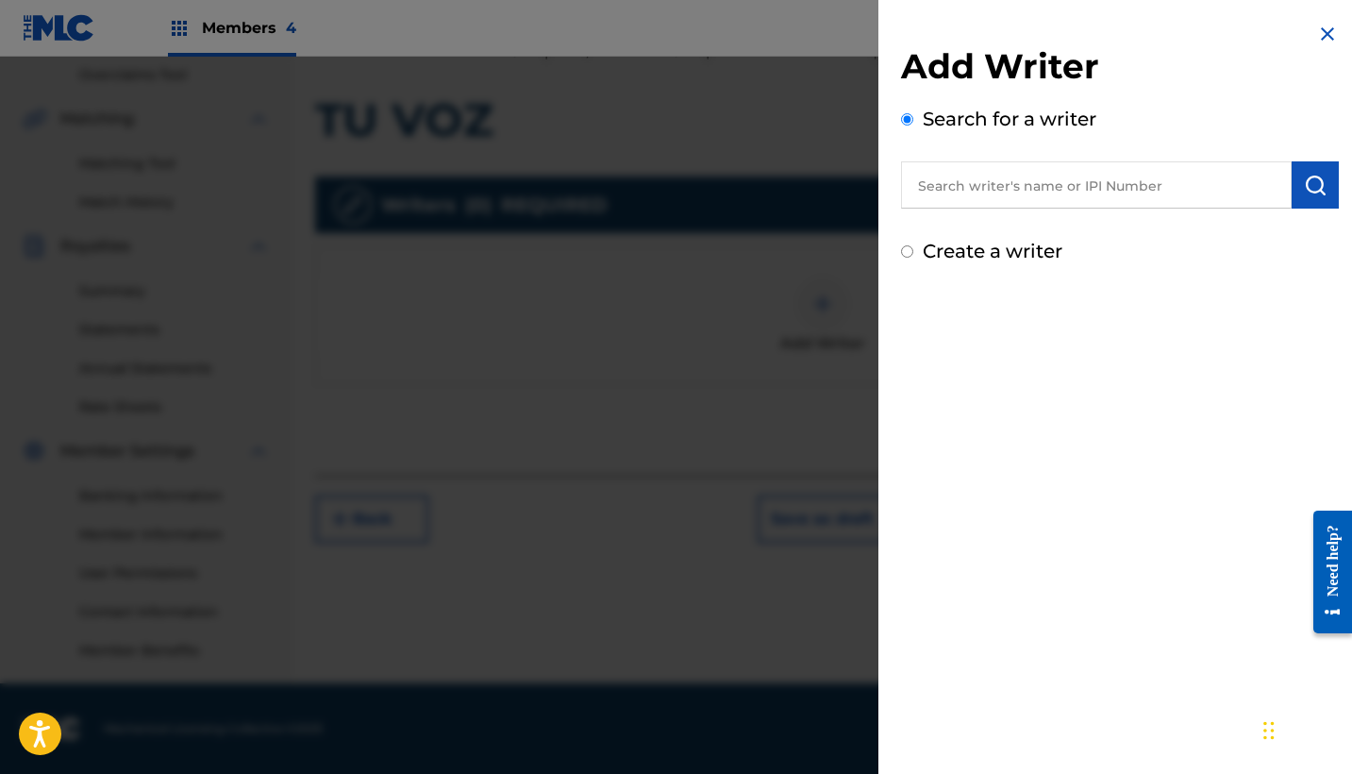
click at [992, 165] on input "text" at bounding box center [1096, 184] width 391 height 47
paste input "1006949755"
click at [909, 190] on input "1006949755" at bounding box center [1096, 184] width 391 height 47
type input "01006949755"
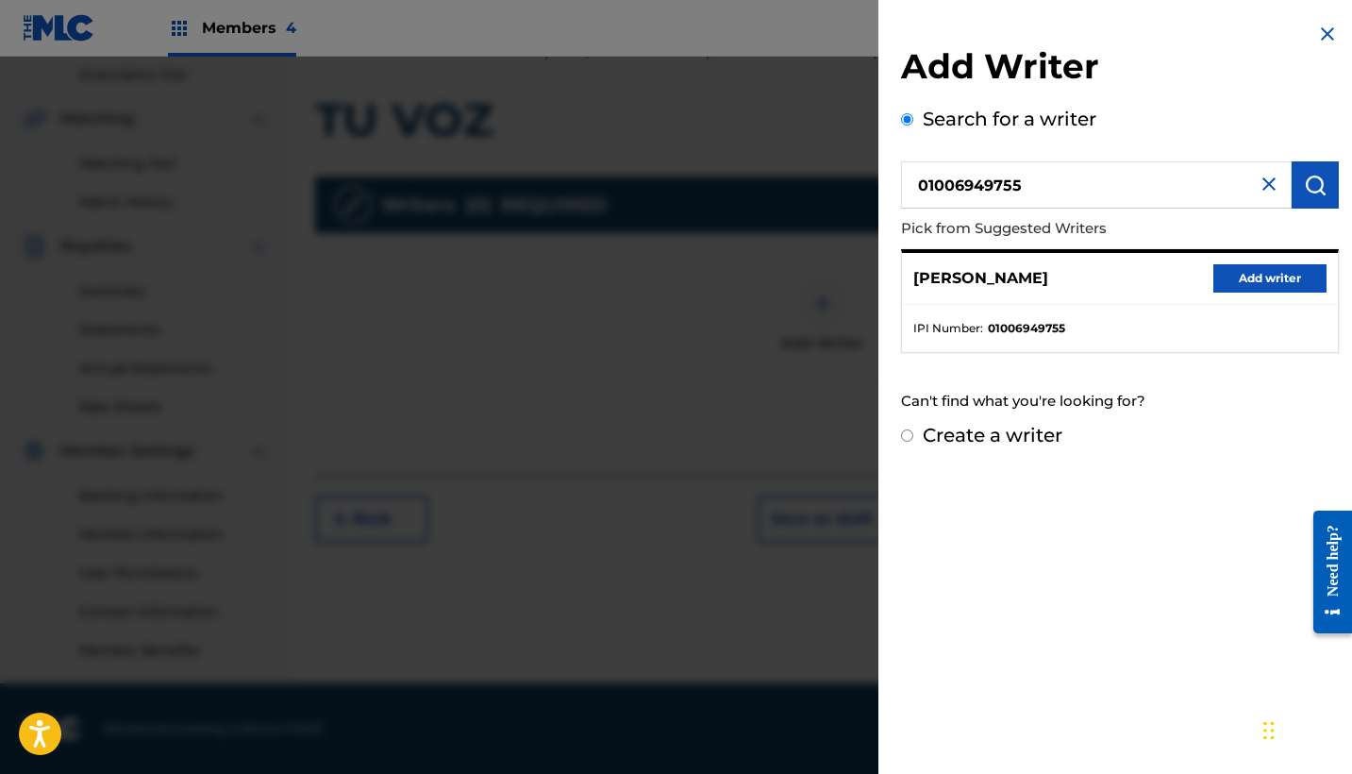
click at [1262, 291] on button "Add writer" at bounding box center [1269, 278] width 113 height 28
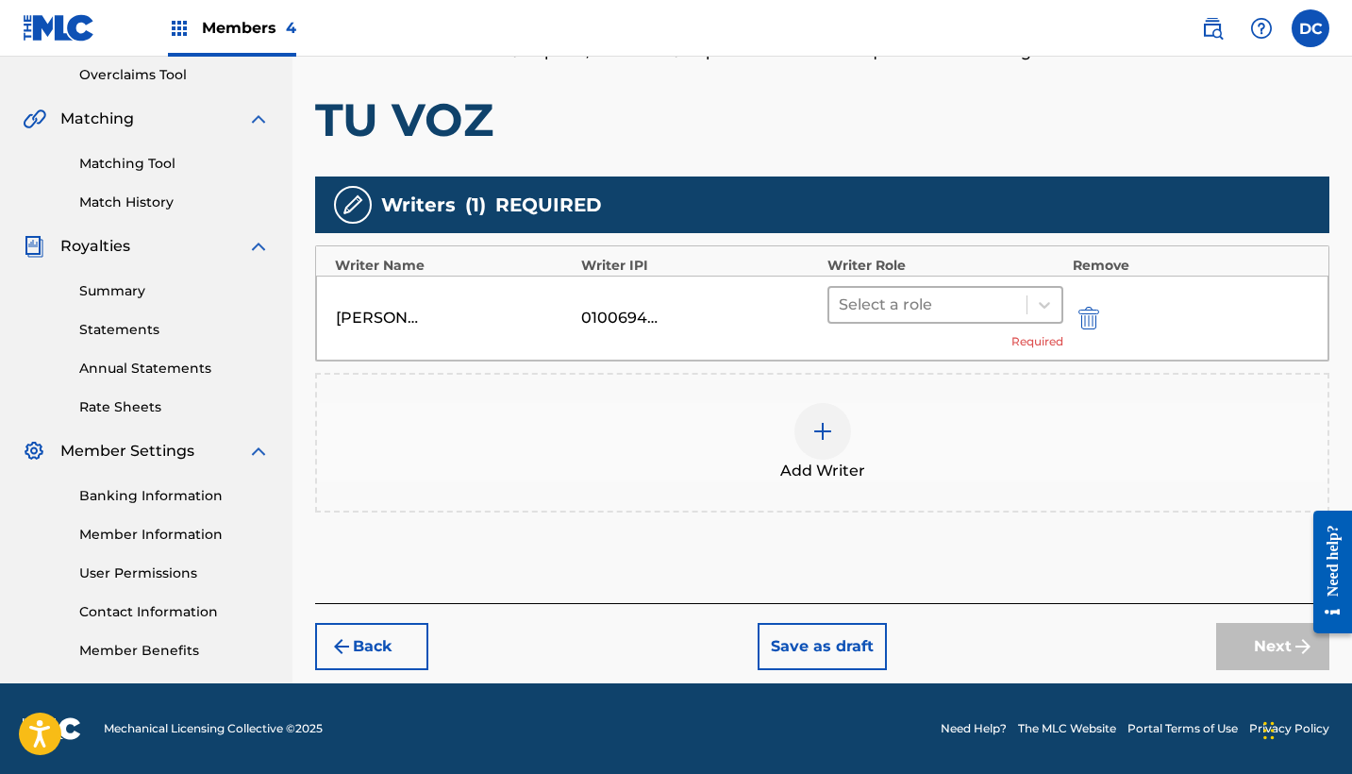
click at [872, 302] on div at bounding box center [928, 305] width 178 height 26
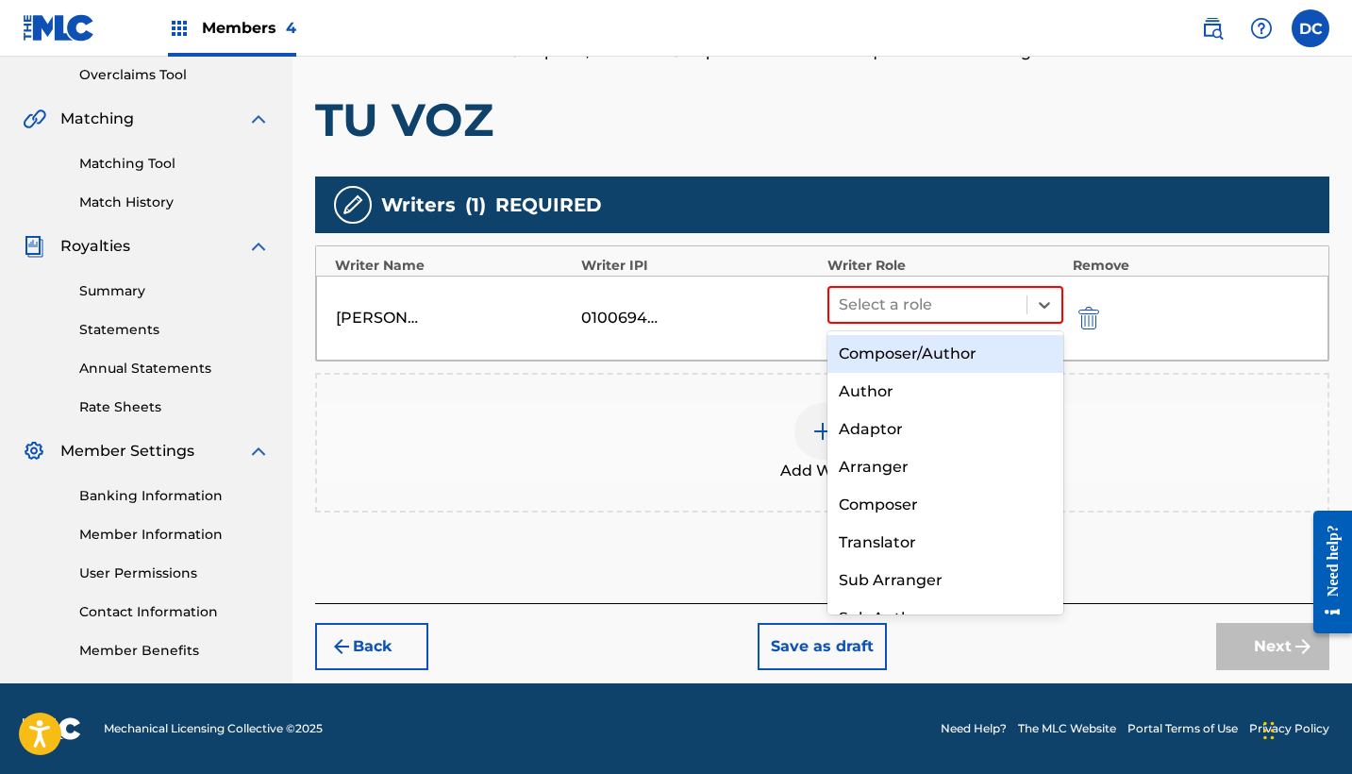
click at [894, 349] on div "Composer/Author" at bounding box center [945, 354] width 236 height 38
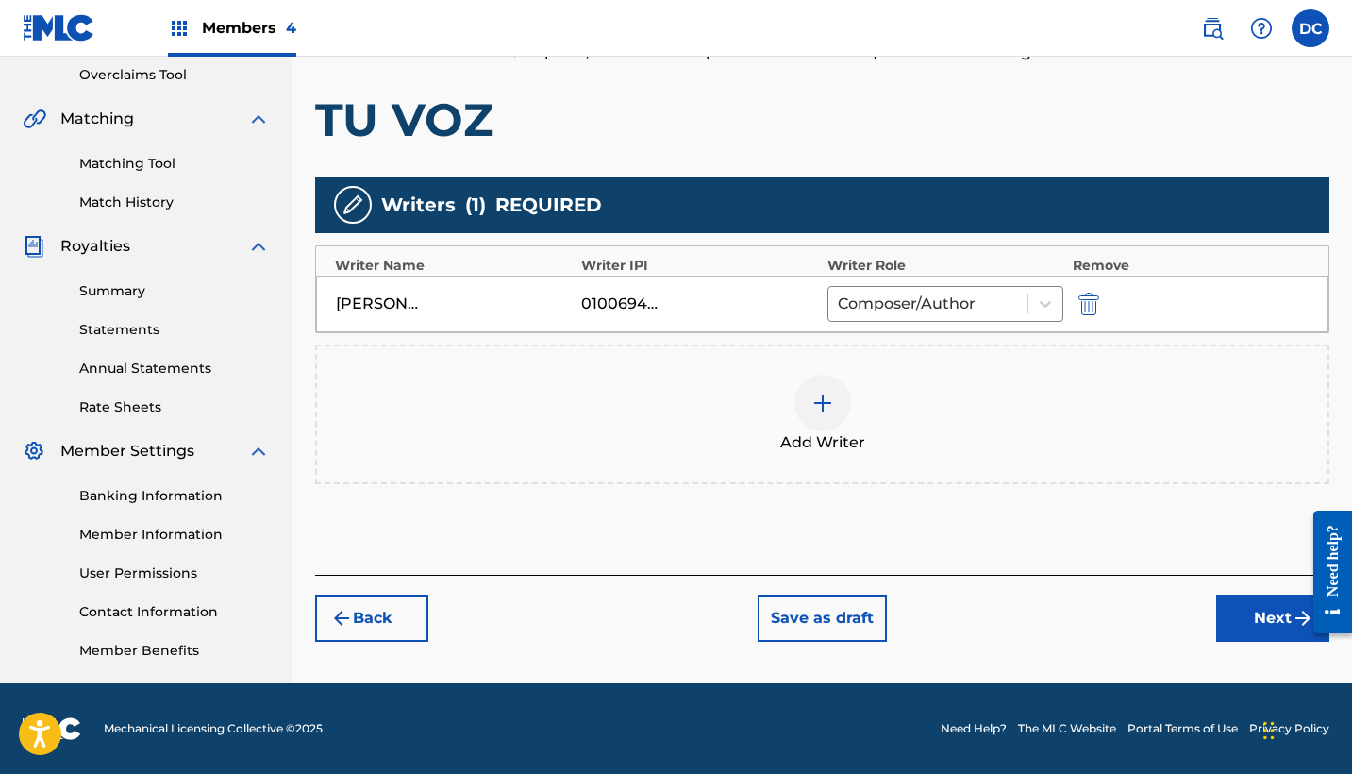
click at [1252, 609] on button "Next" at bounding box center [1272, 617] width 113 height 47
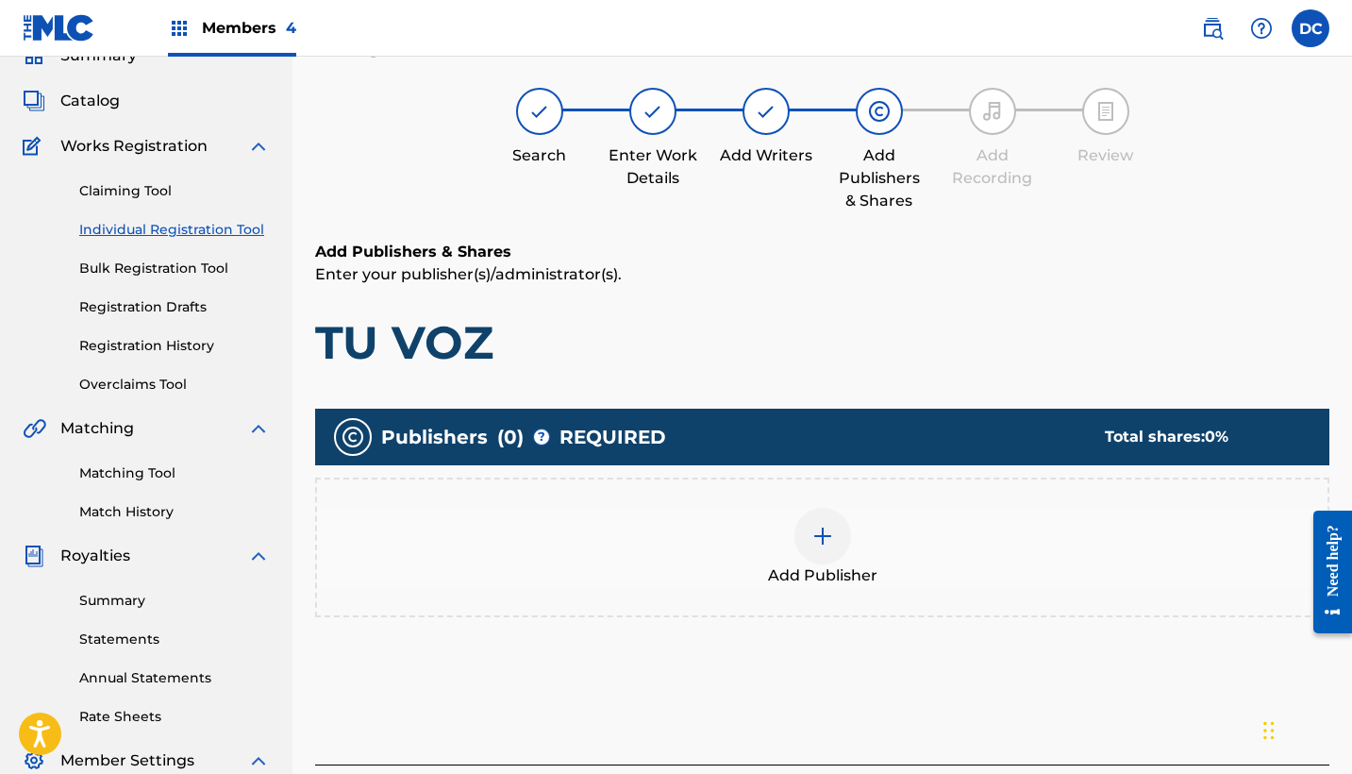
scroll to position [85, 0]
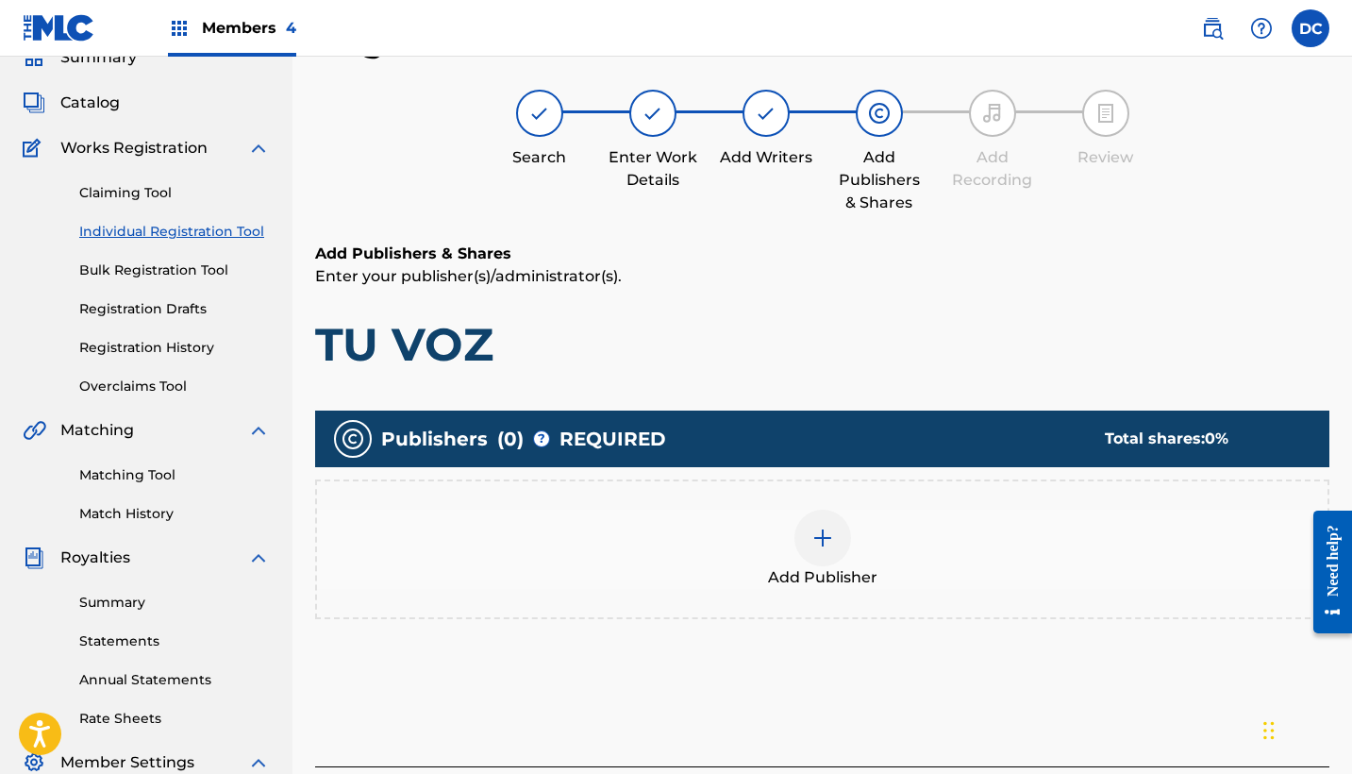
click at [897, 575] on div "Add Publisher" at bounding box center [822, 548] width 1010 height 79
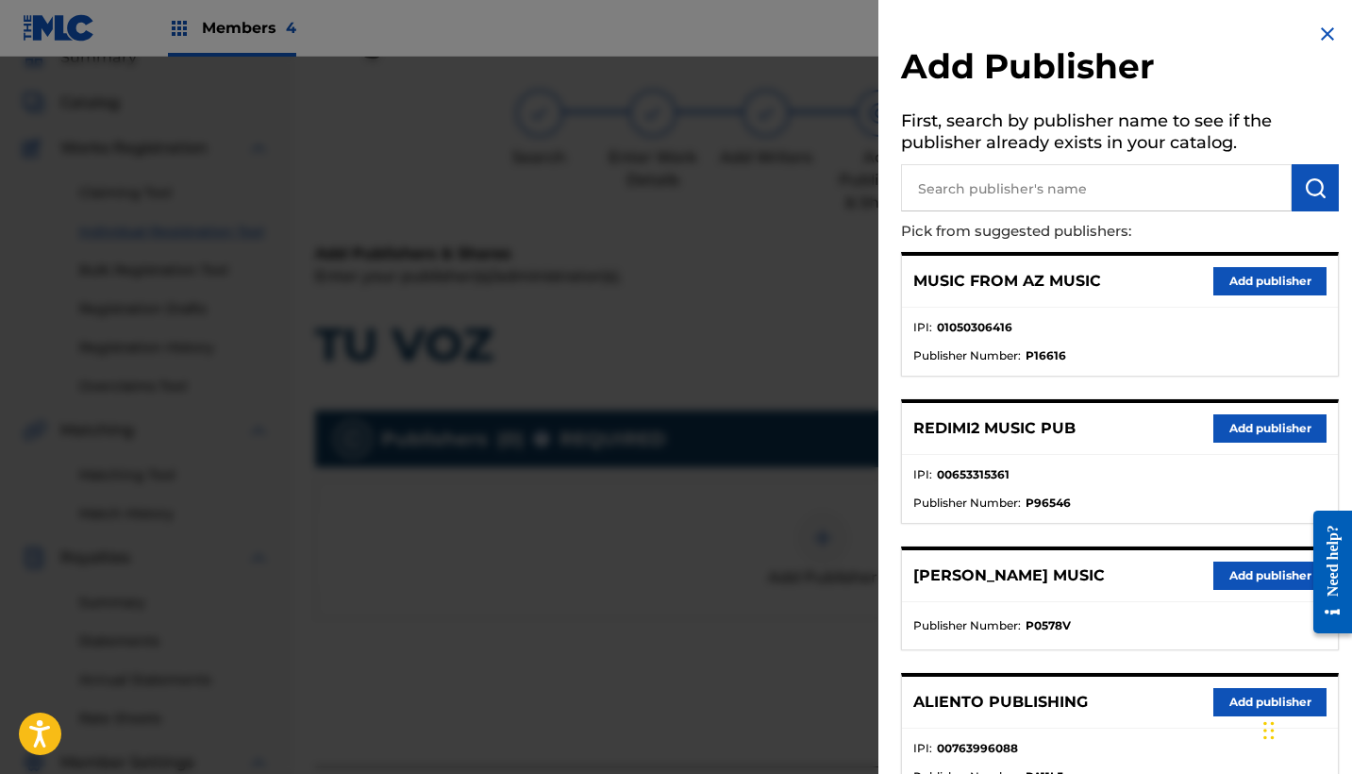
click at [1019, 191] on input "text" at bounding box center [1096, 187] width 391 height 47
type input "HEAVEN"
click at [1270, 436] on button "Add publisher" at bounding box center [1269, 428] width 113 height 28
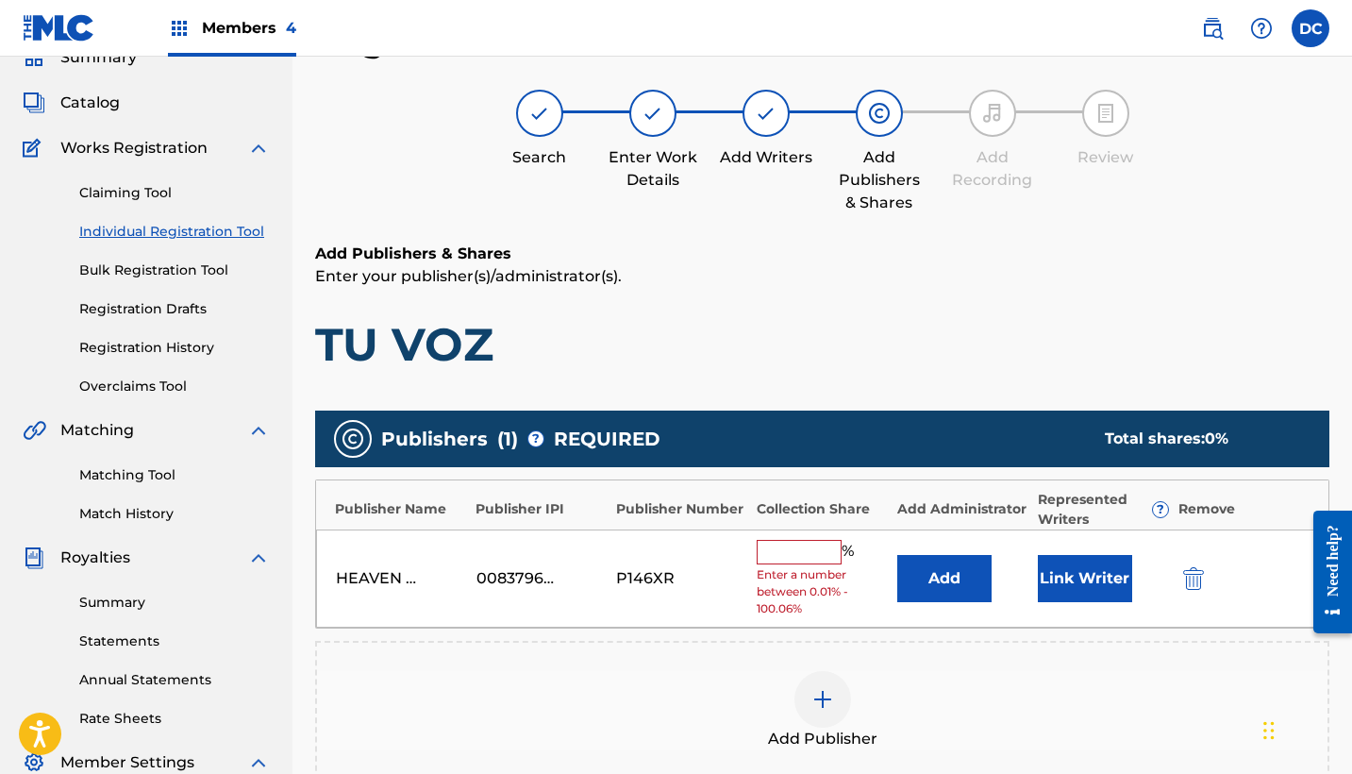
click at [501, 1] on nav "Members 4 DC DC DANIELA CASTRO daniela@heavenpublishing.com Notification Prefer…" at bounding box center [676, 28] width 1352 height 57
click at [770, 551] on input "text" at bounding box center [799, 552] width 85 height 25
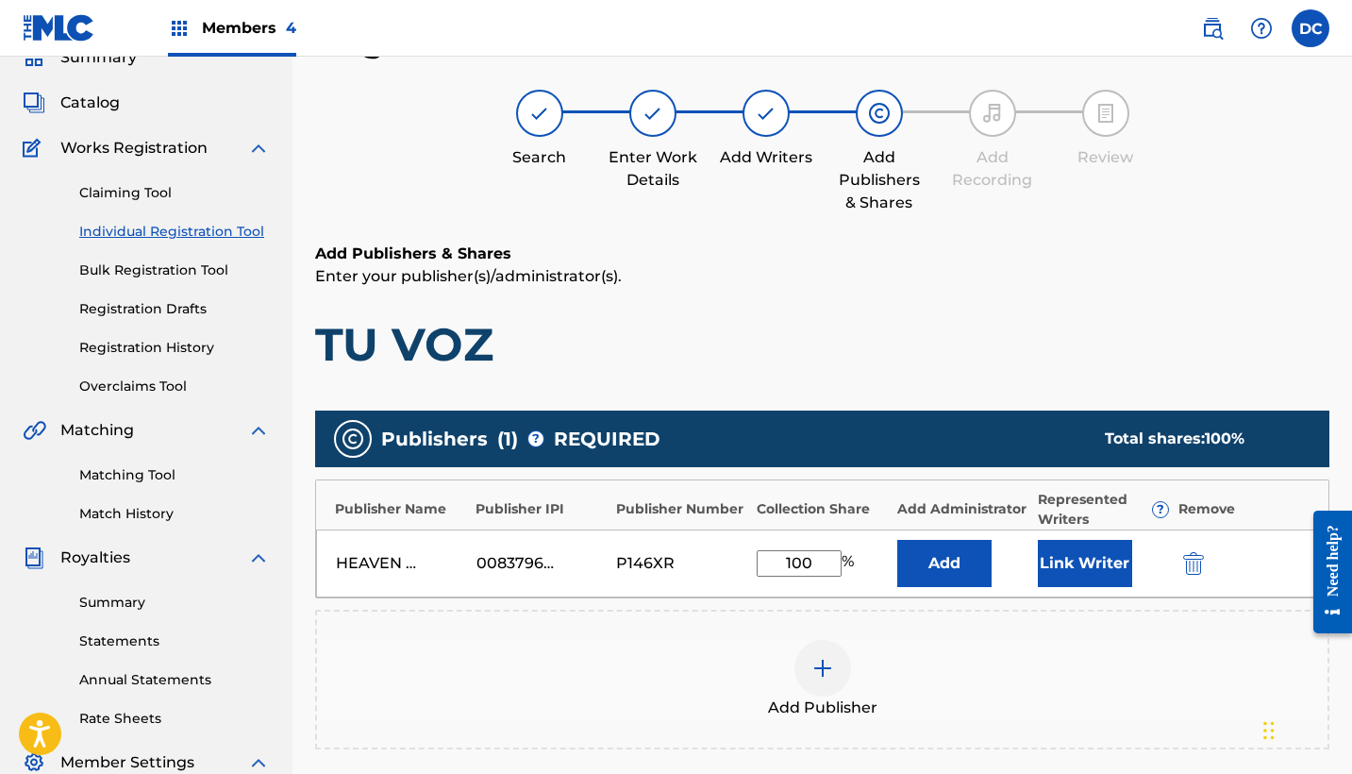
type input "100"
click at [1077, 560] on button "Link Writer" at bounding box center [1085, 563] width 94 height 47
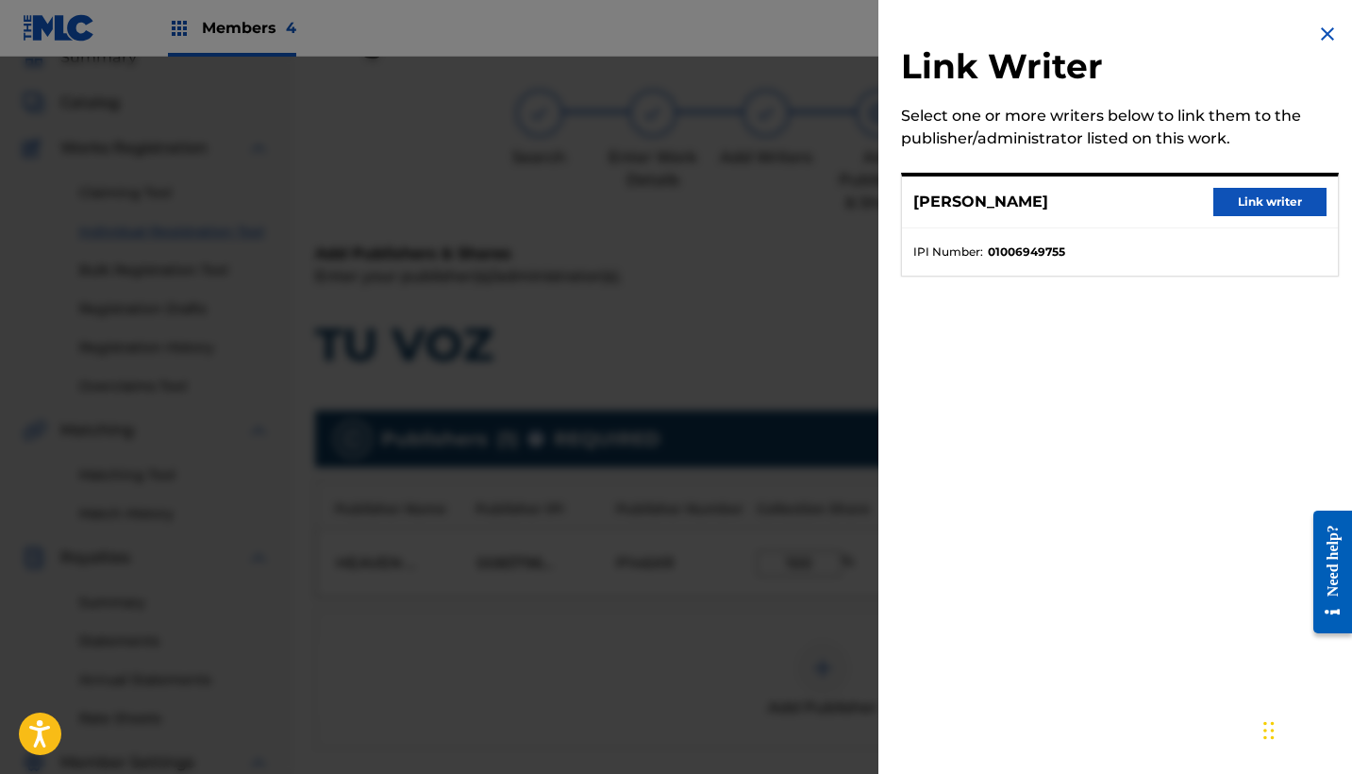
click at [1219, 203] on button "Link writer" at bounding box center [1269, 202] width 113 height 28
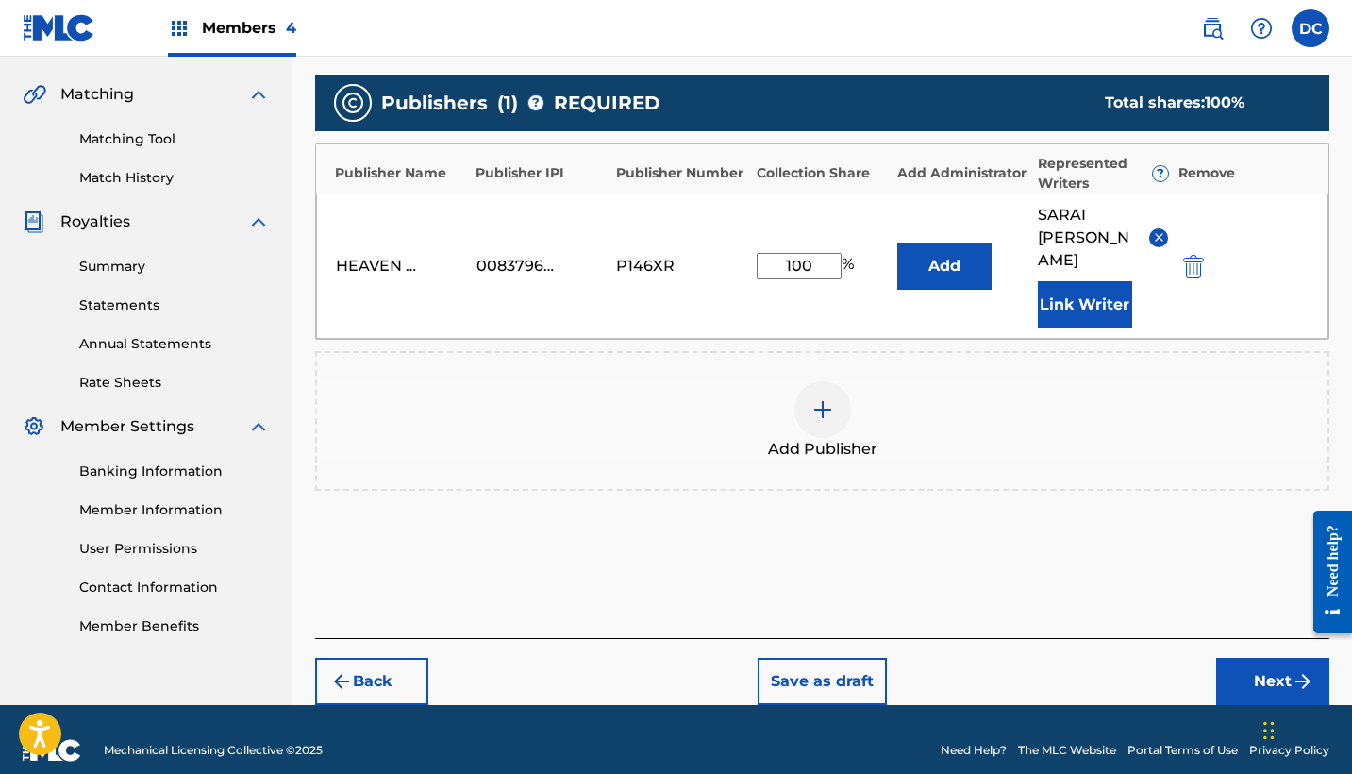
click at [1242, 658] on button "Next" at bounding box center [1272, 681] width 113 height 47
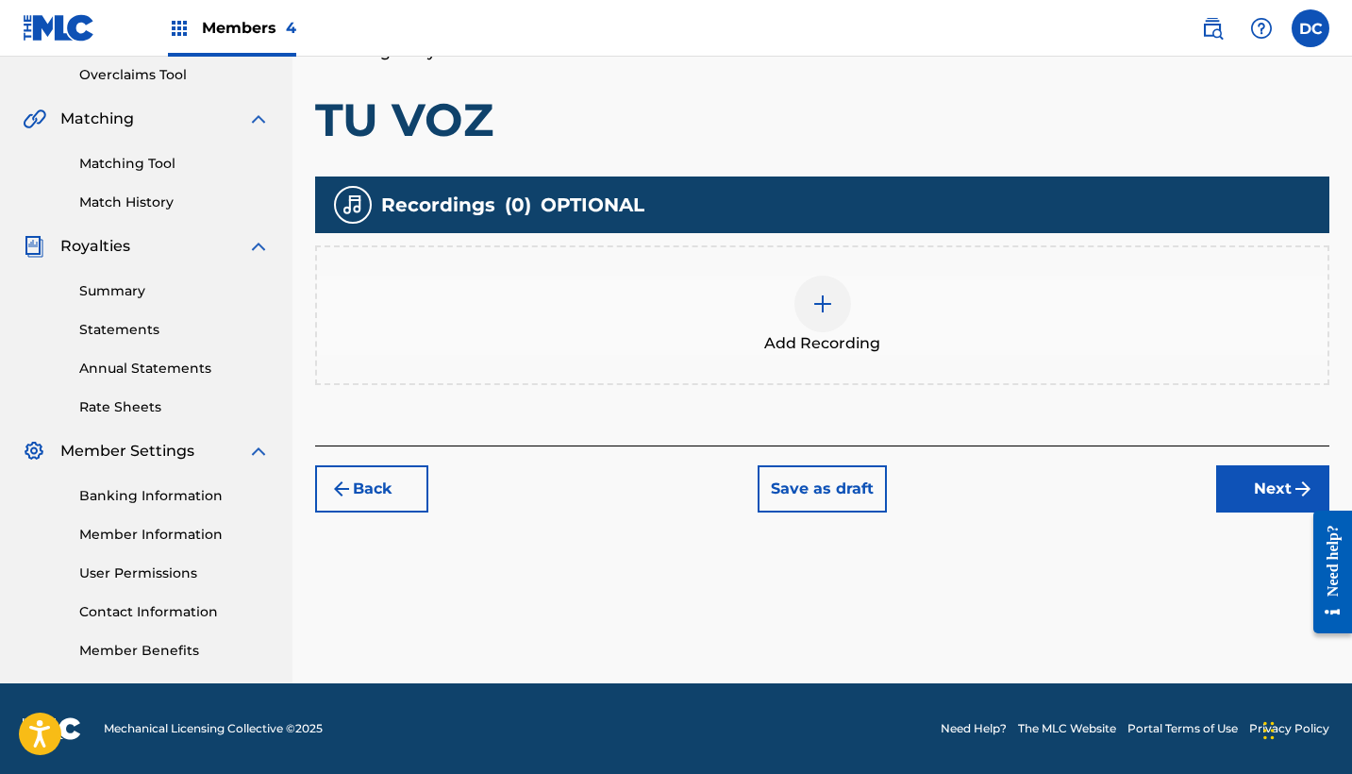
click at [814, 323] on div at bounding box center [822, 303] width 57 height 57
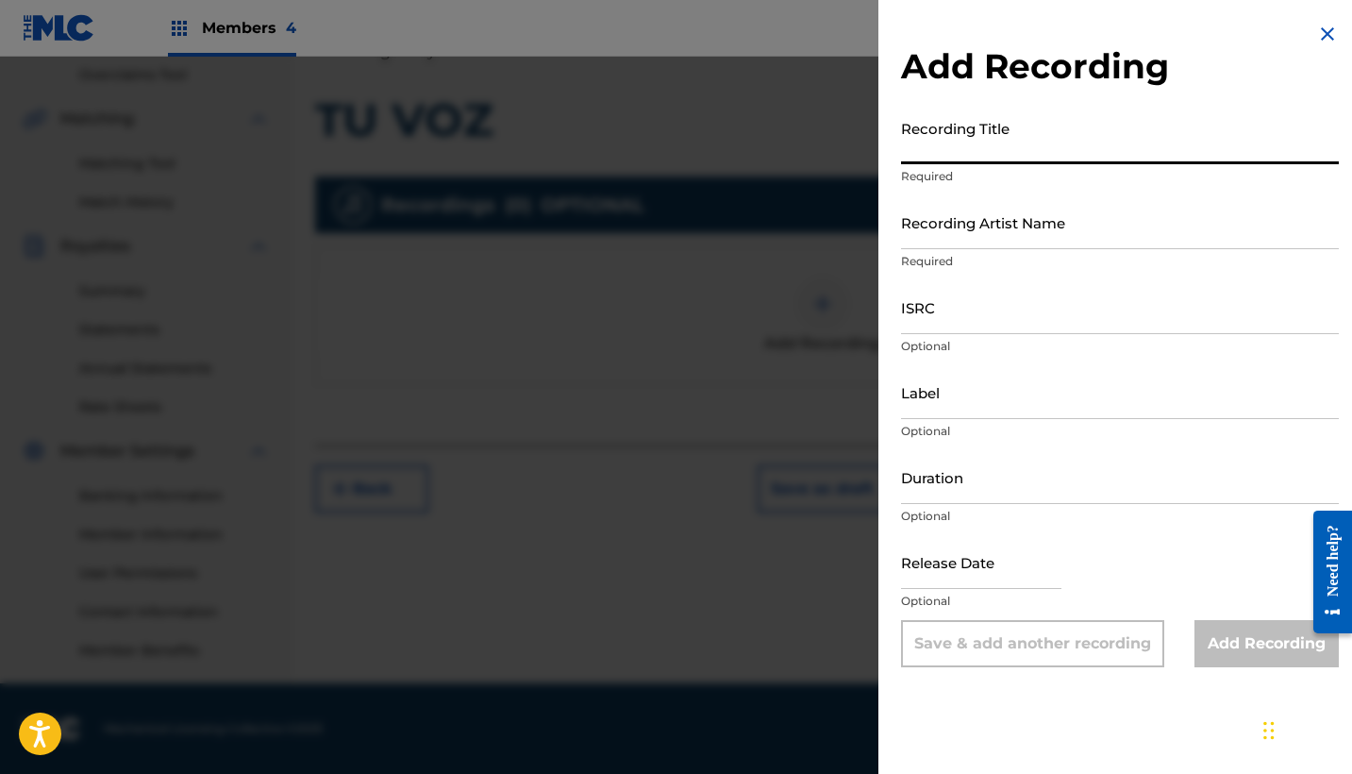
click at [932, 128] on input "Recording Title" at bounding box center [1120, 137] width 438 height 54
paste input "Tu Voz"
type input "Tu Voz"
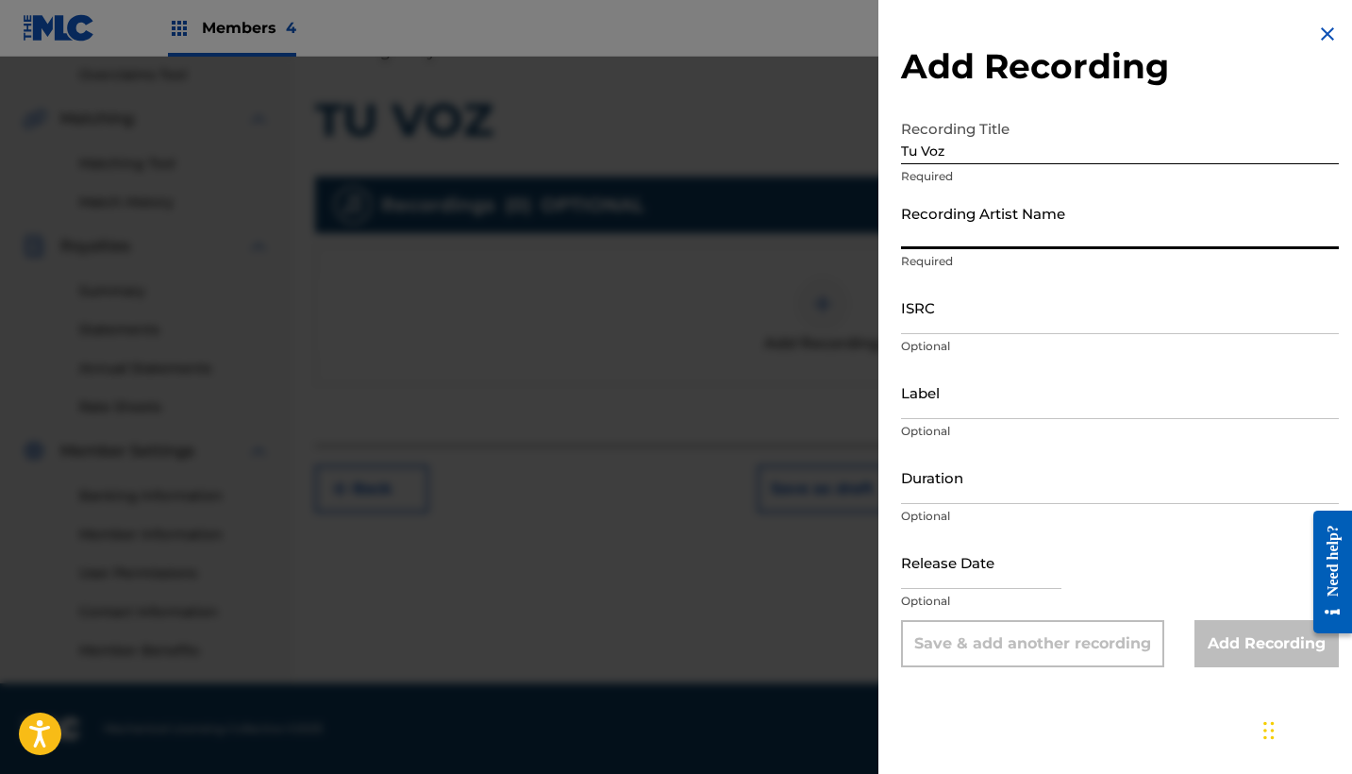
drag, startPoint x: 927, startPoint y: 215, endPoint x: 752, endPoint y: 134, distance: 193.3
click at [927, 215] on input "Recording Artist Name" at bounding box center [1120, 222] width 438 height 54
paste input "Sarai Rivera"
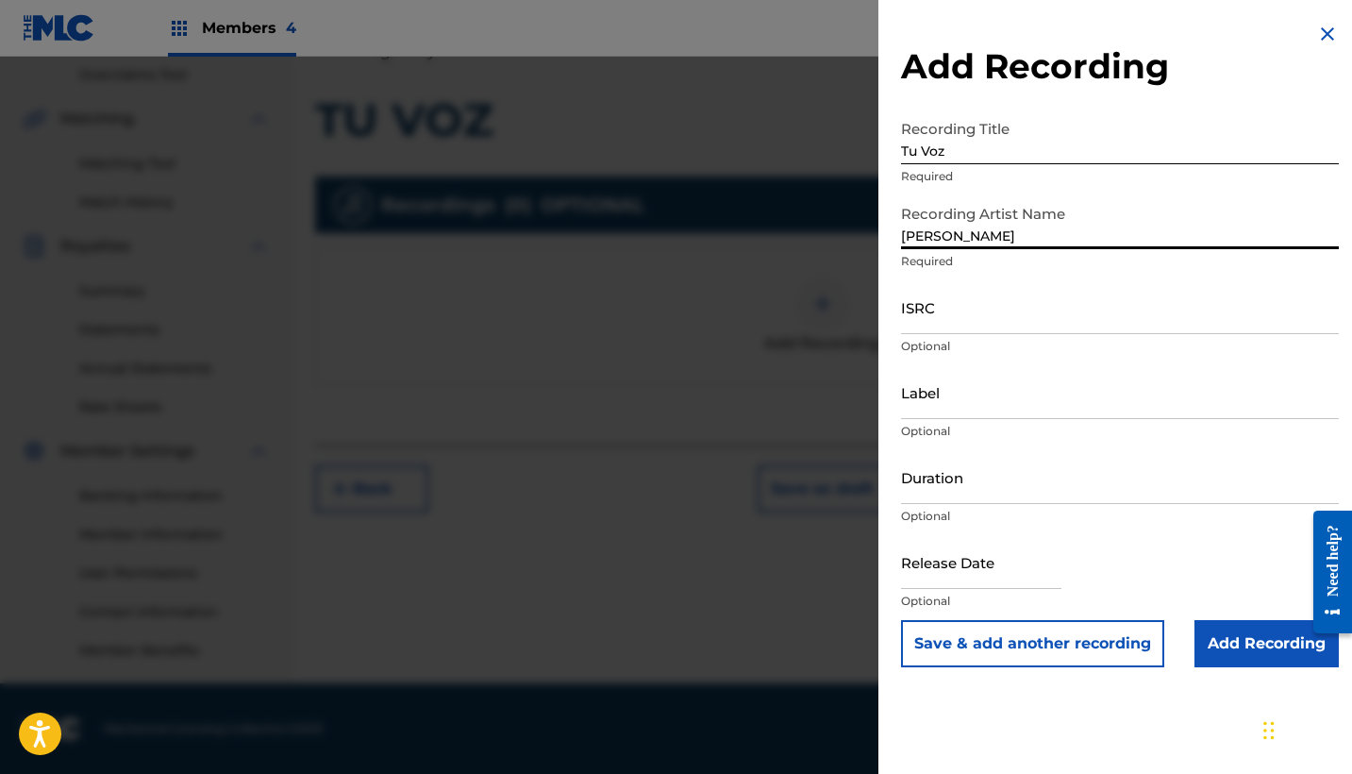
type input "Sarai Rivera"
click at [939, 324] on input "ISRC" at bounding box center [1120, 307] width 438 height 54
paste input "QZ2J21509099"
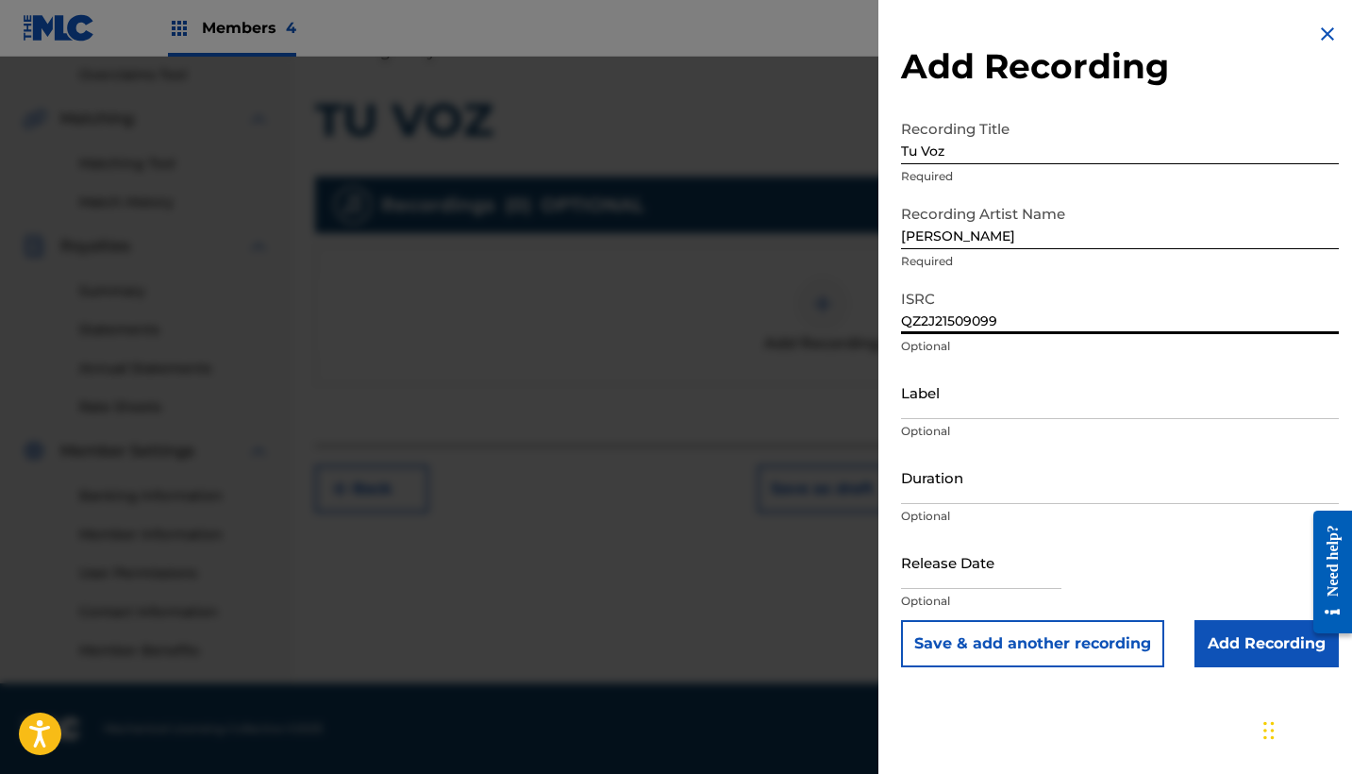
type input "QZ2J21509099"
click at [976, 413] on input "Label" at bounding box center [1120, 392] width 438 height 54
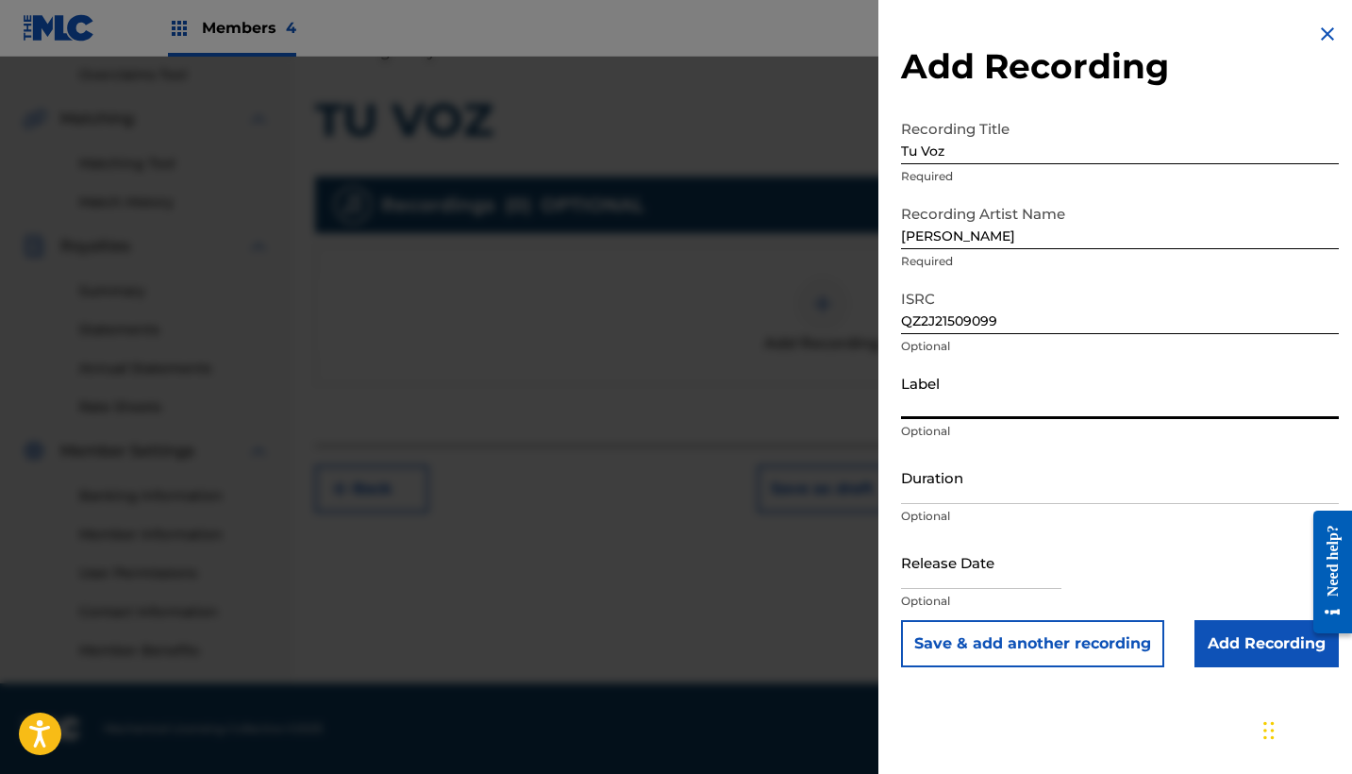
paste input "Heaven Music"
type input "Heaven Music"
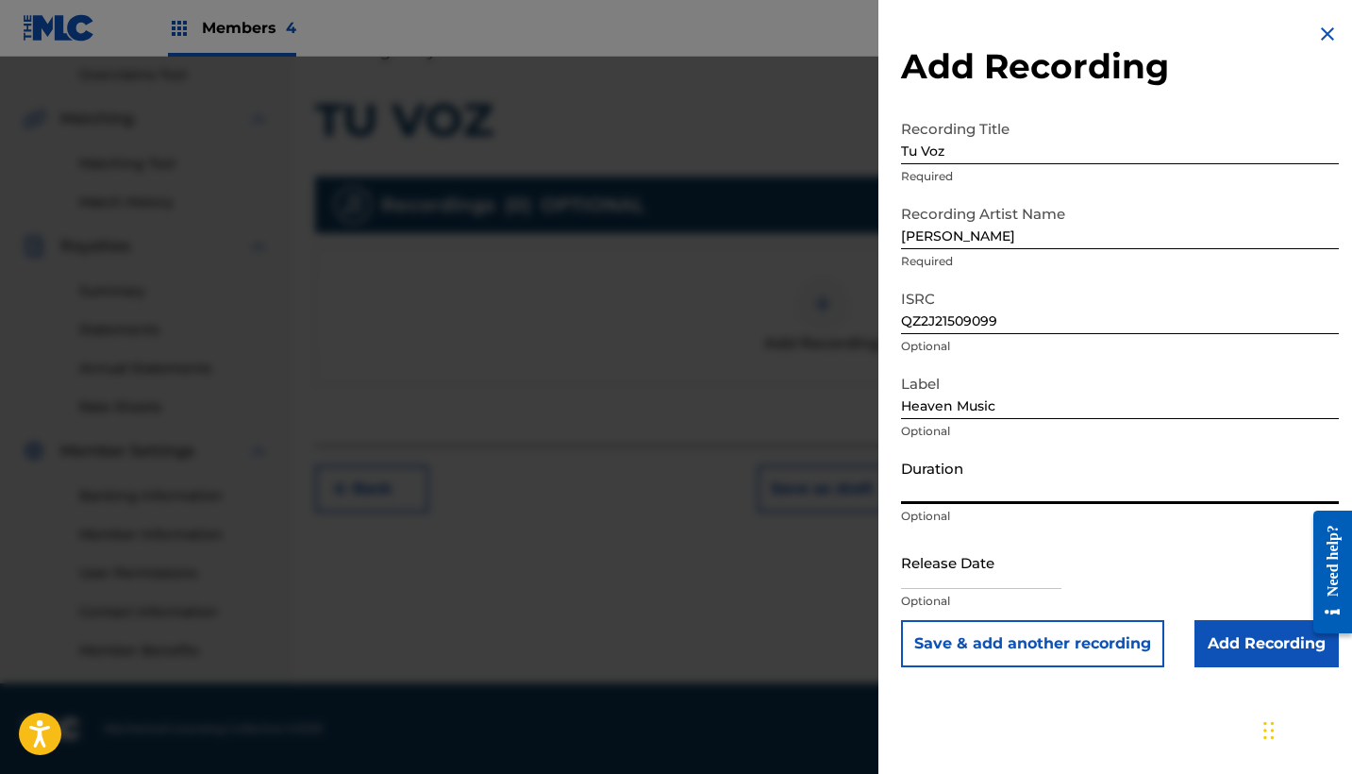
click at [969, 481] on input "Duration" at bounding box center [1120, 477] width 438 height 54
type input "04:14"
click at [992, 560] on input "text" at bounding box center [981, 562] width 160 height 54
select select "7"
select select "2025"
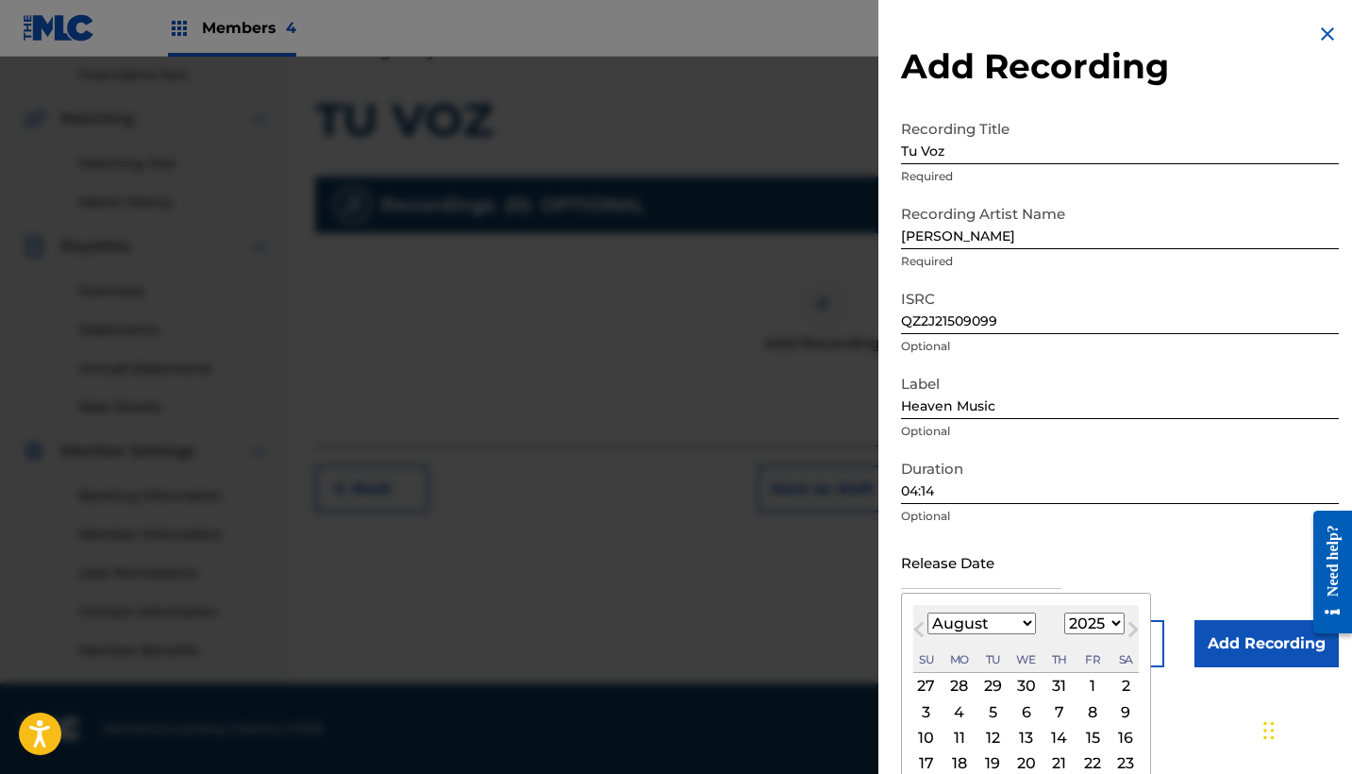
click at [911, 622] on button "Previous Month" at bounding box center [919, 633] width 30 height 30
select select "6"
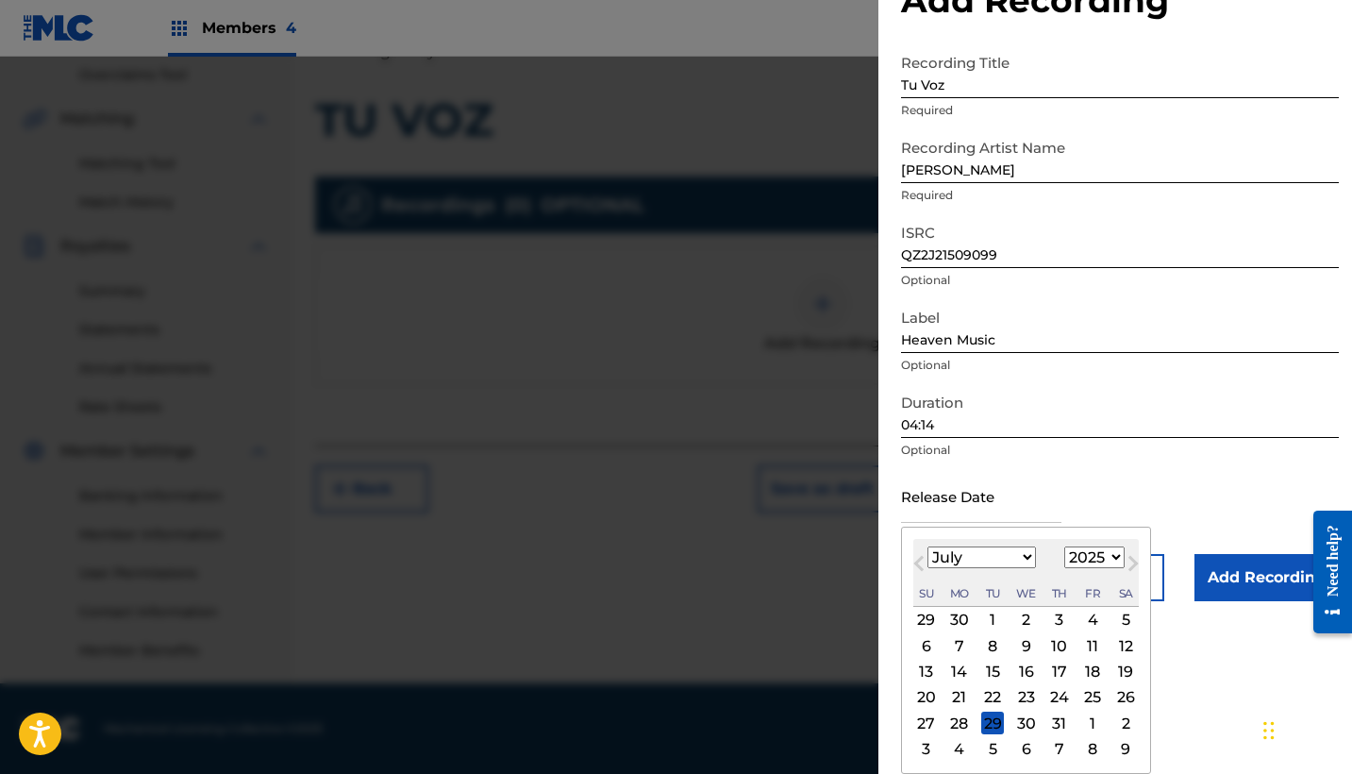
scroll to position [66, 0]
click at [1081, 695] on div "25" at bounding box center [1092, 697] width 23 height 23
type input "July 25 2025"
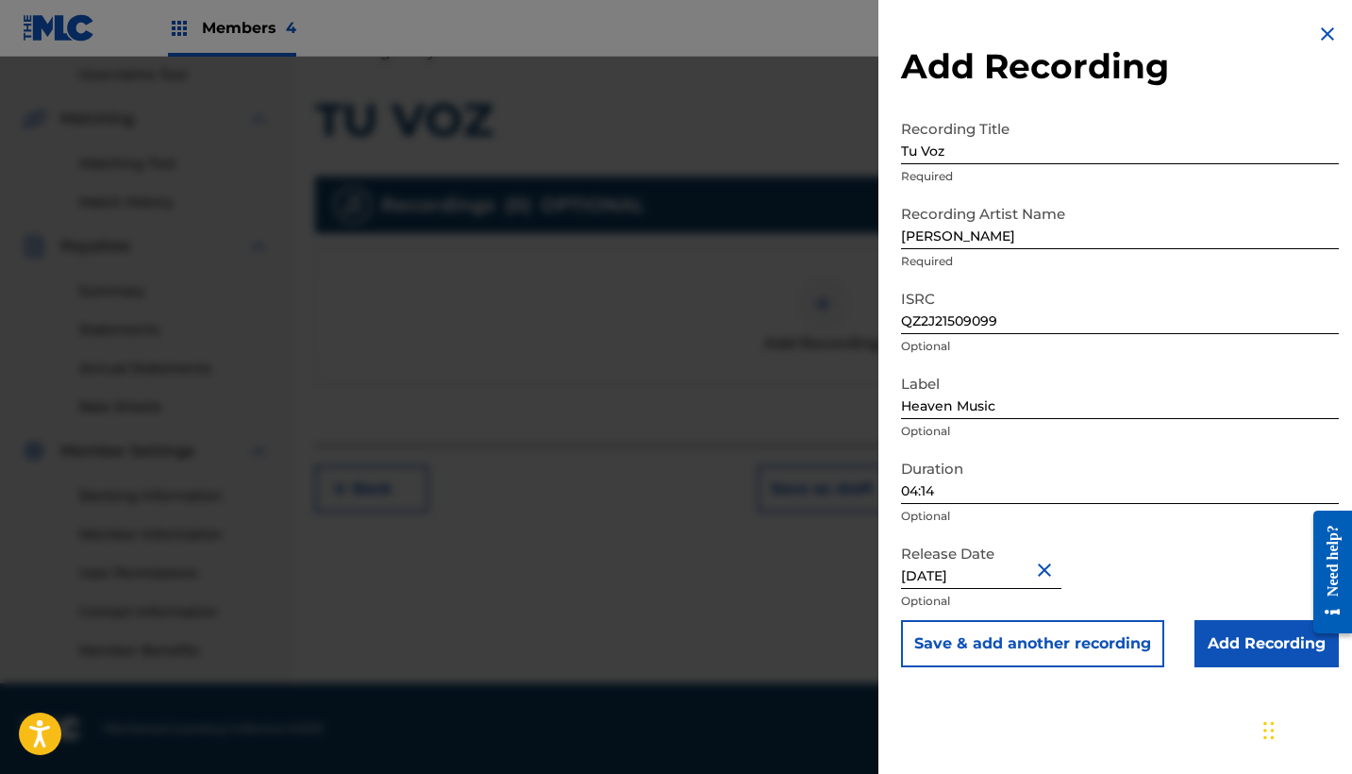
click at [1222, 647] on input "Add Recording" at bounding box center [1266, 643] width 144 height 47
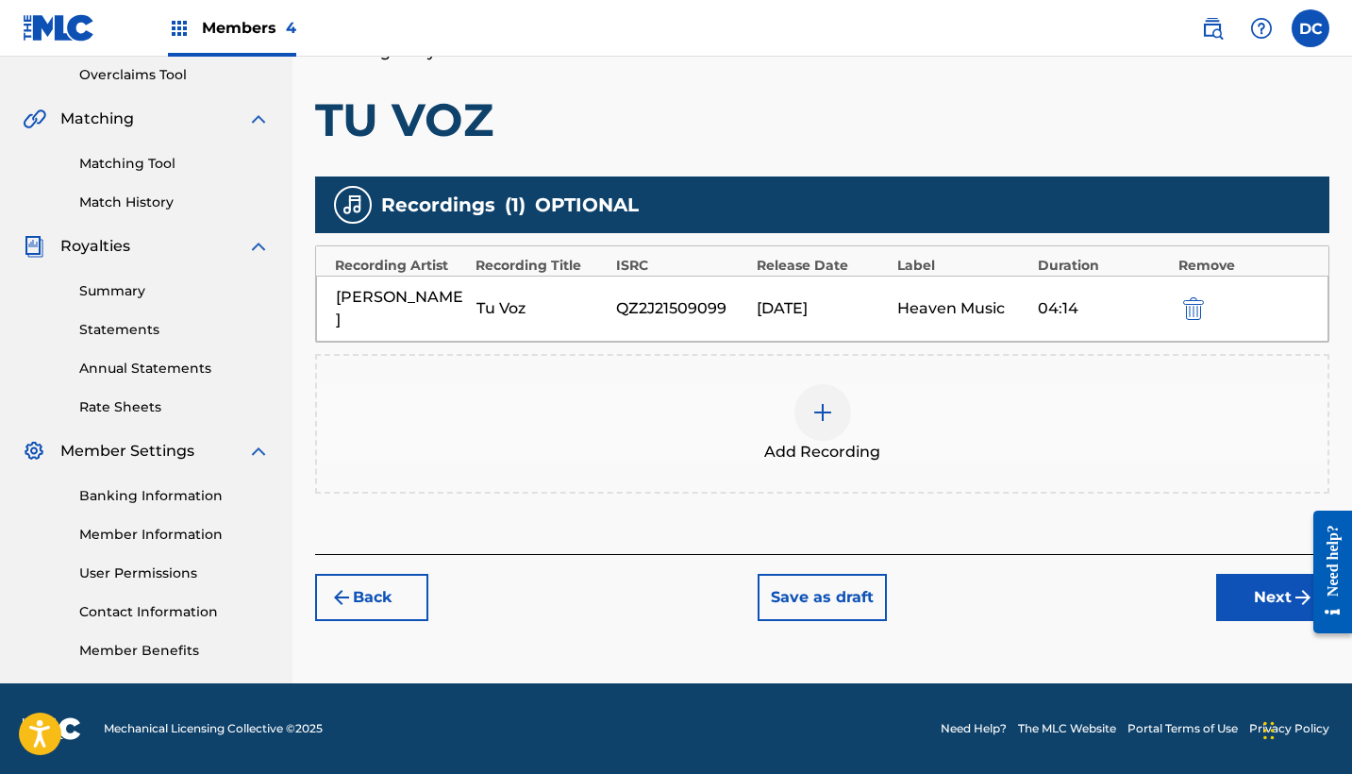
click at [1214, 563] on div "Back Save as draft Next" at bounding box center [822, 587] width 1014 height 67
click at [1241, 575] on button "Next" at bounding box center [1272, 597] width 113 height 47
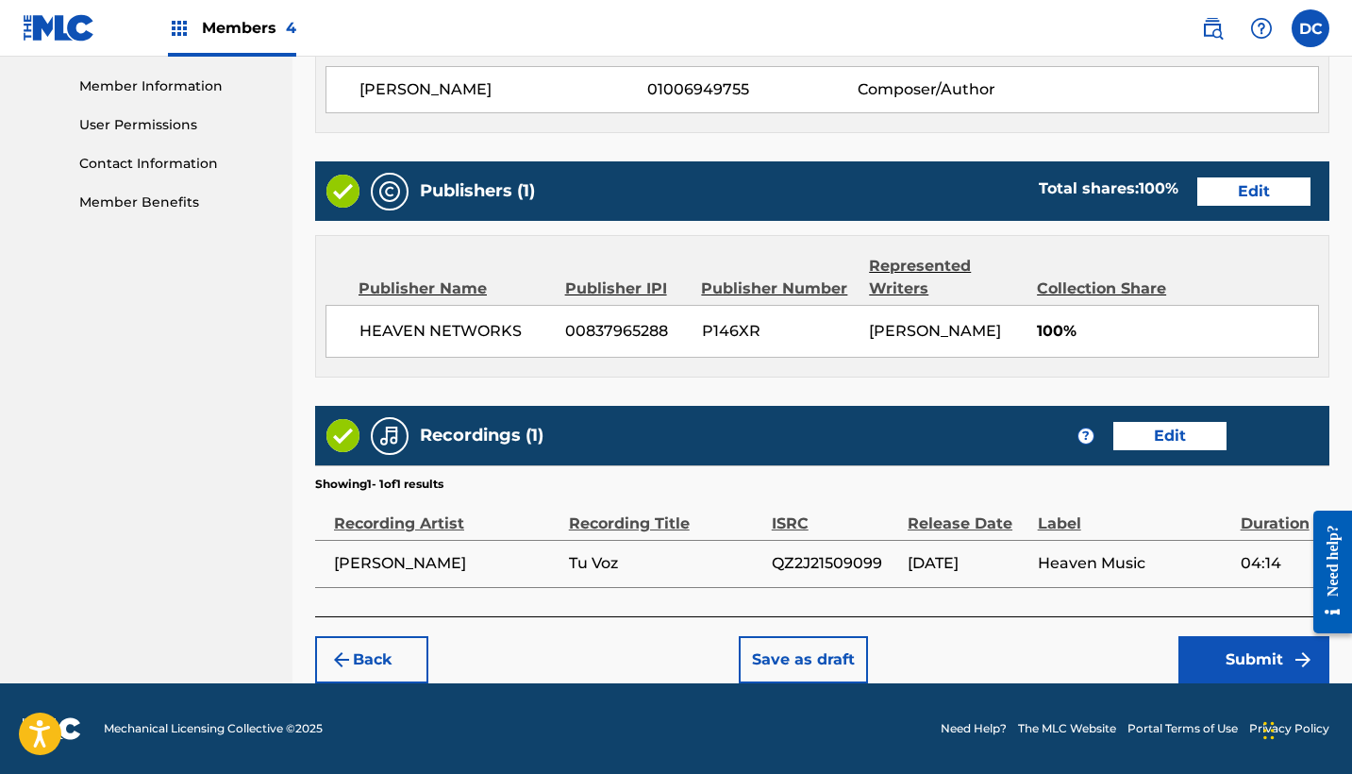
scroll to position [843, 0]
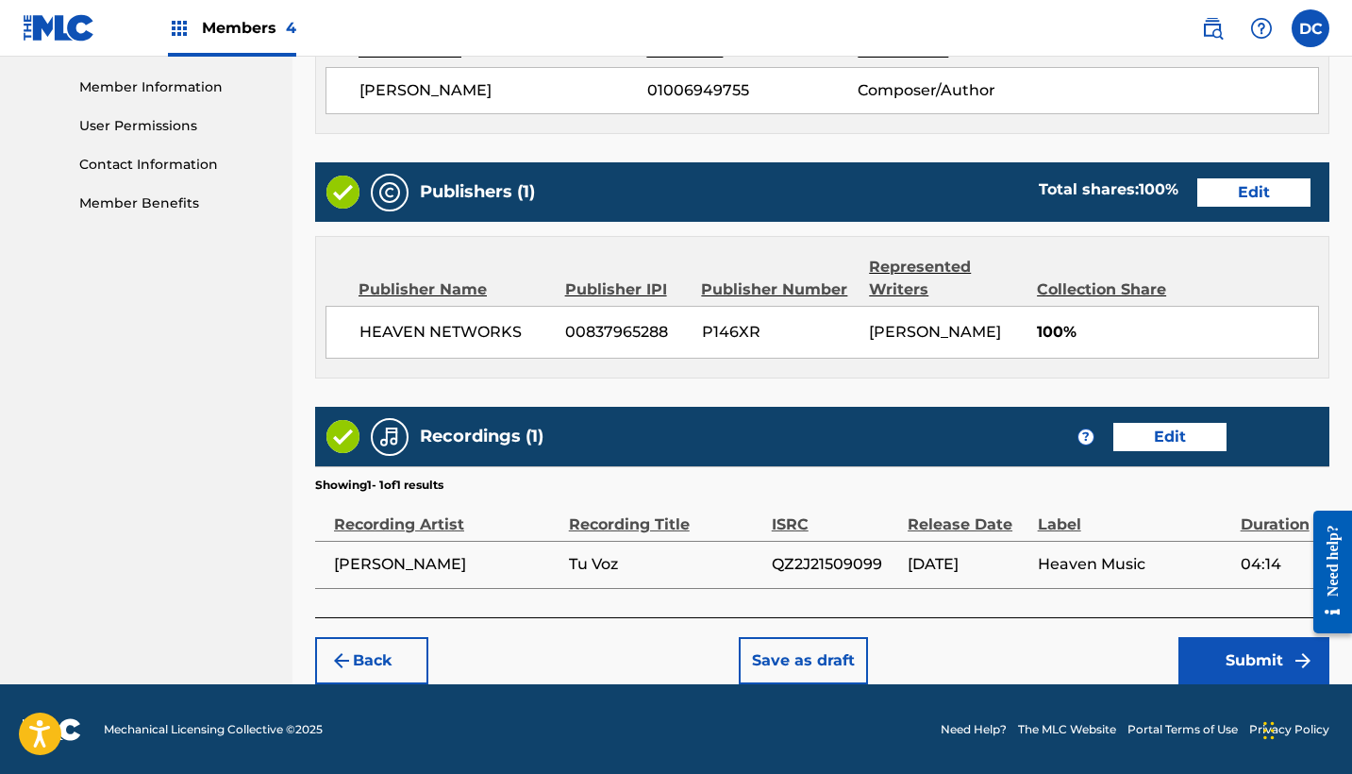
click at [1221, 663] on button "Submit" at bounding box center [1253, 660] width 151 height 47
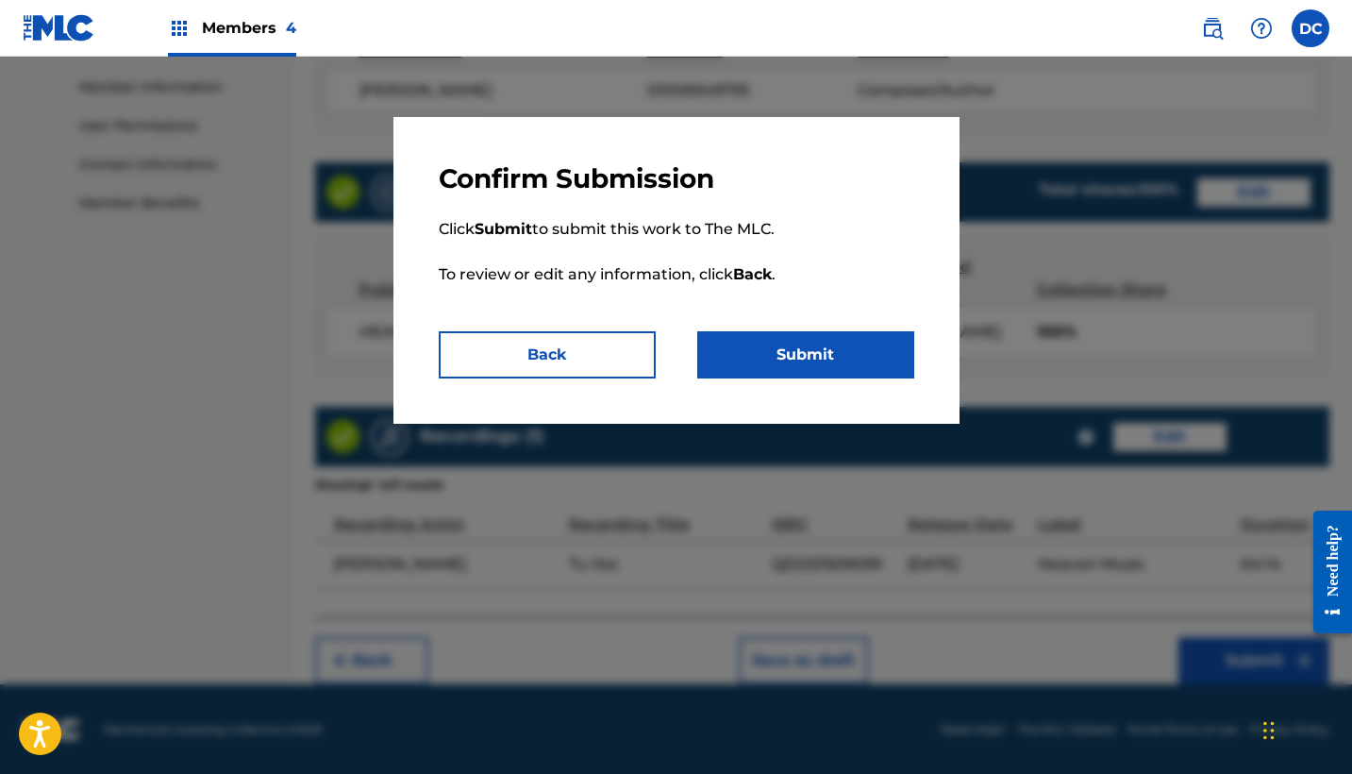
click at [822, 361] on button "Submit" at bounding box center [805, 354] width 217 height 47
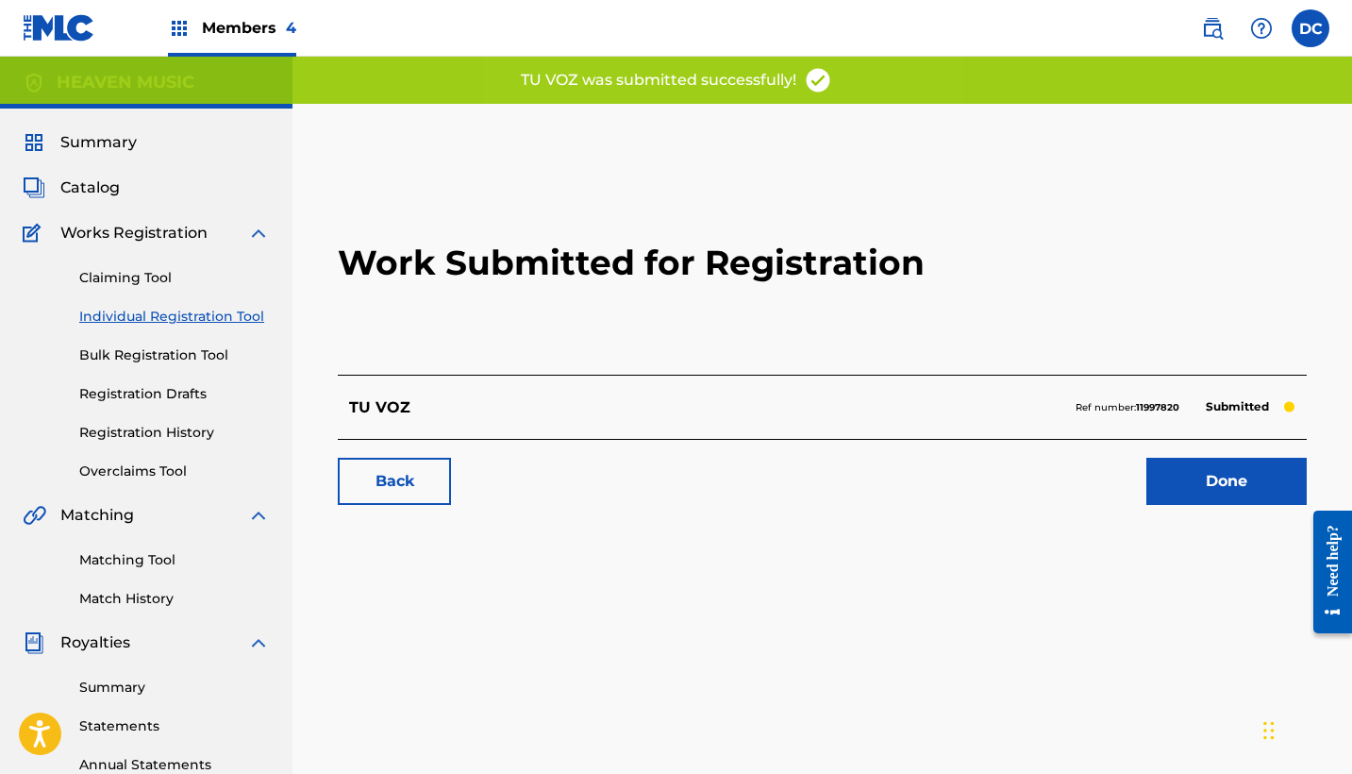
click at [1151, 408] on strong "11997820" at bounding box center [1157, 407] width 43 height 12
copy strong "11997820"
